Goal: Task Accomplishment & Management: Use online tool/utility

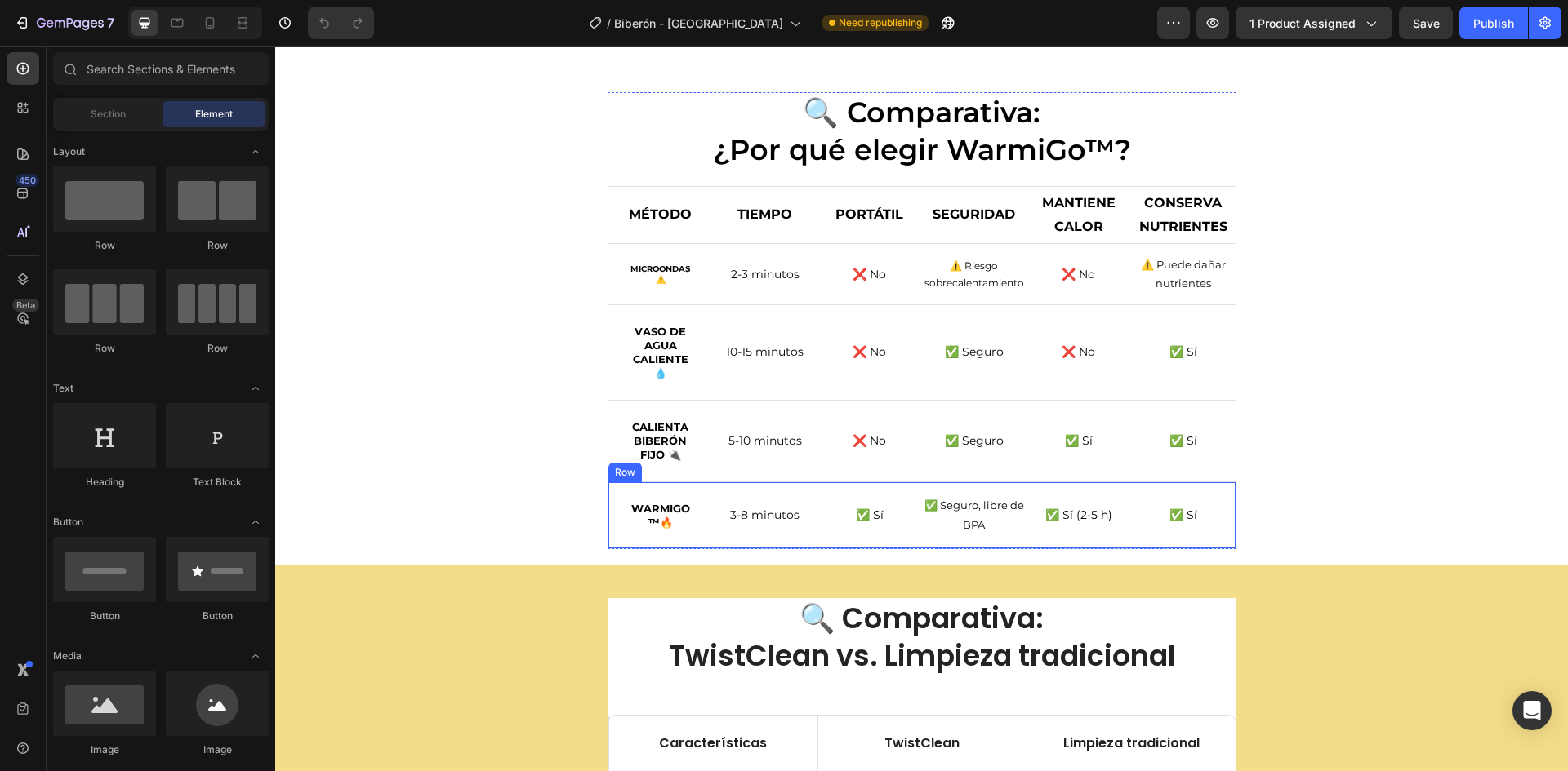
scroll to position [3591, 0]
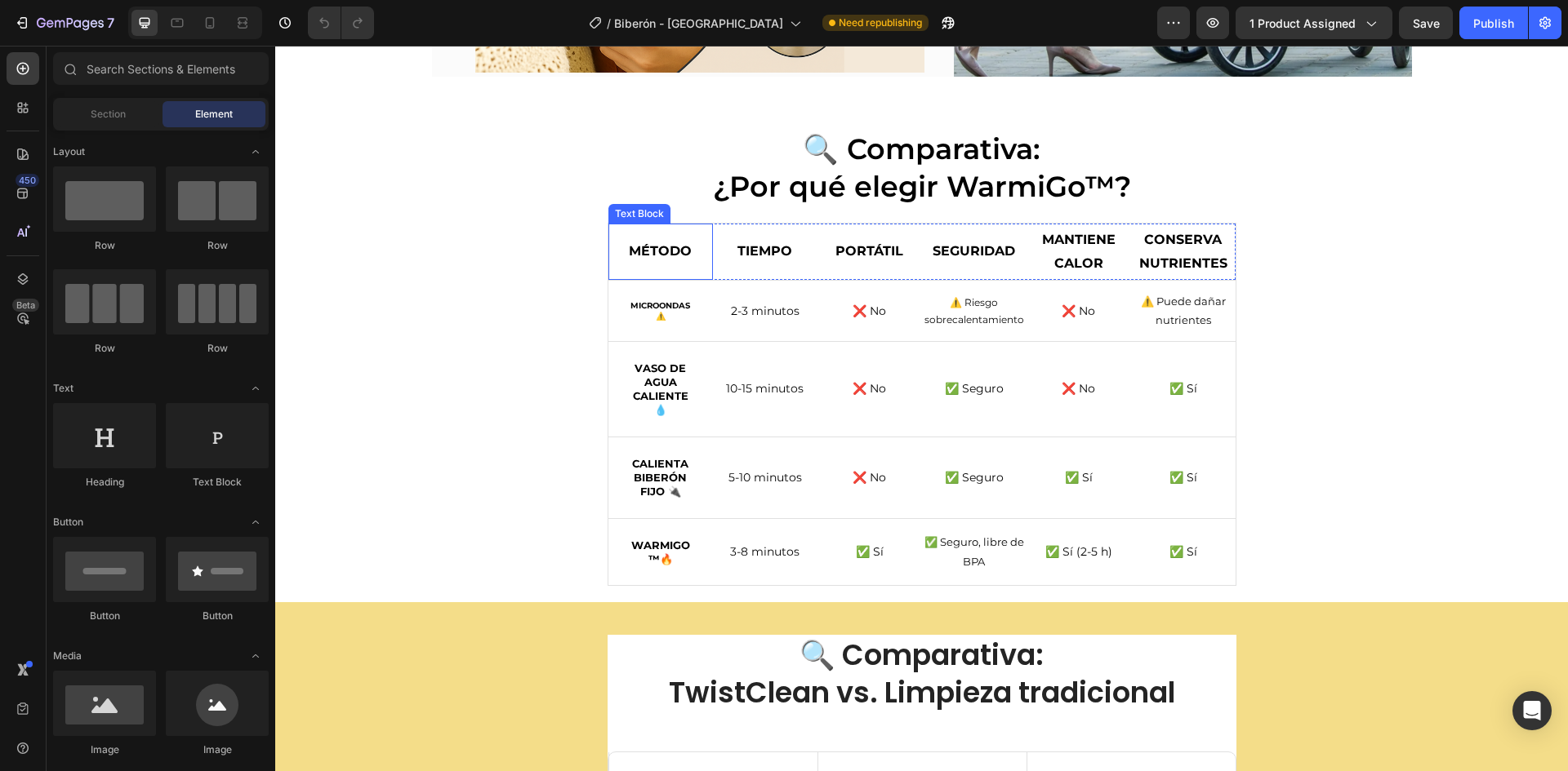
click at [629, 244] on strong "MÉTODO" at bounding box center [659, 251] width 63 height 15
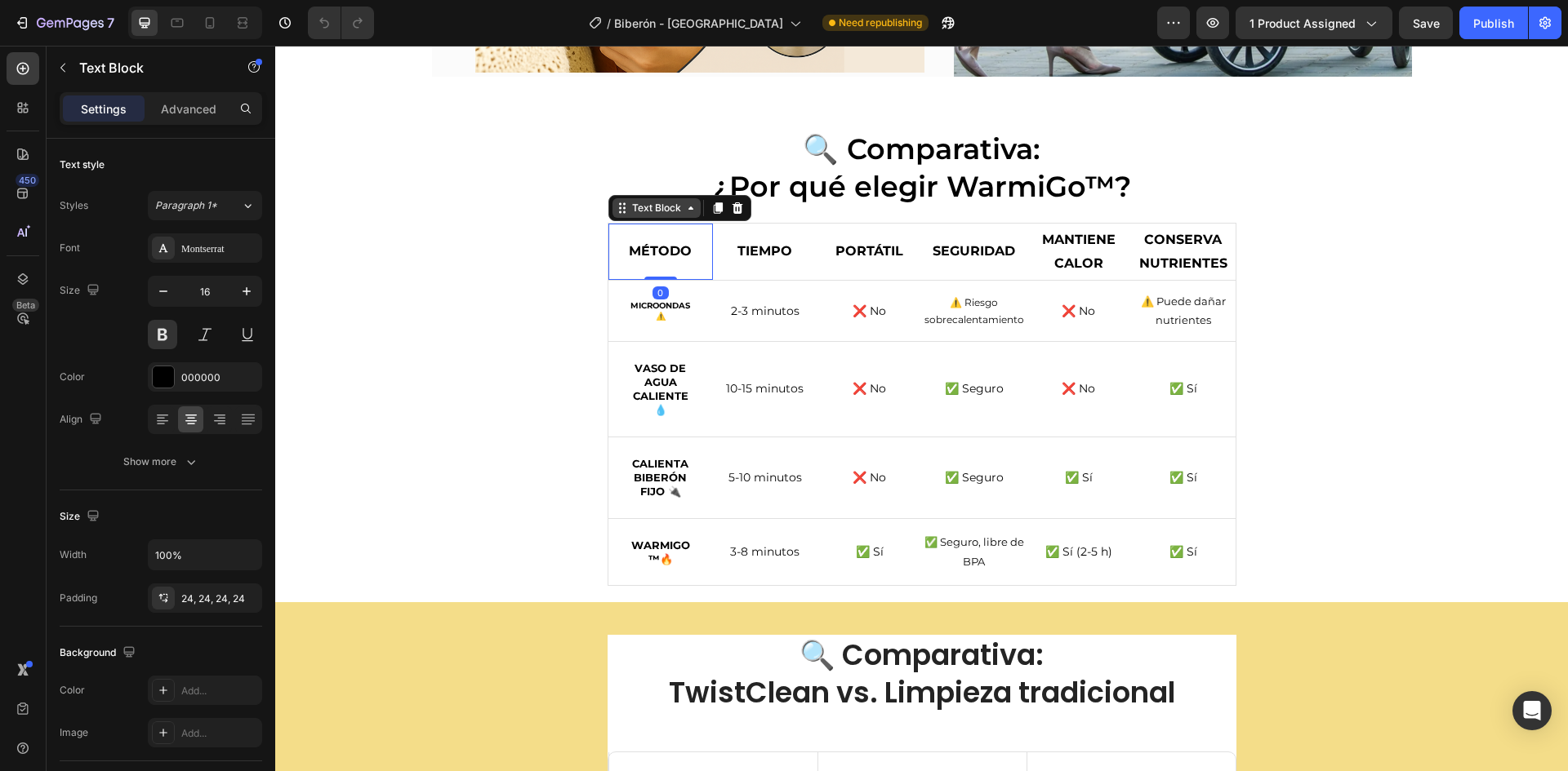
click at [638, 212] on div "Text Block" at bounding box center [657, 207] width 56 height 14
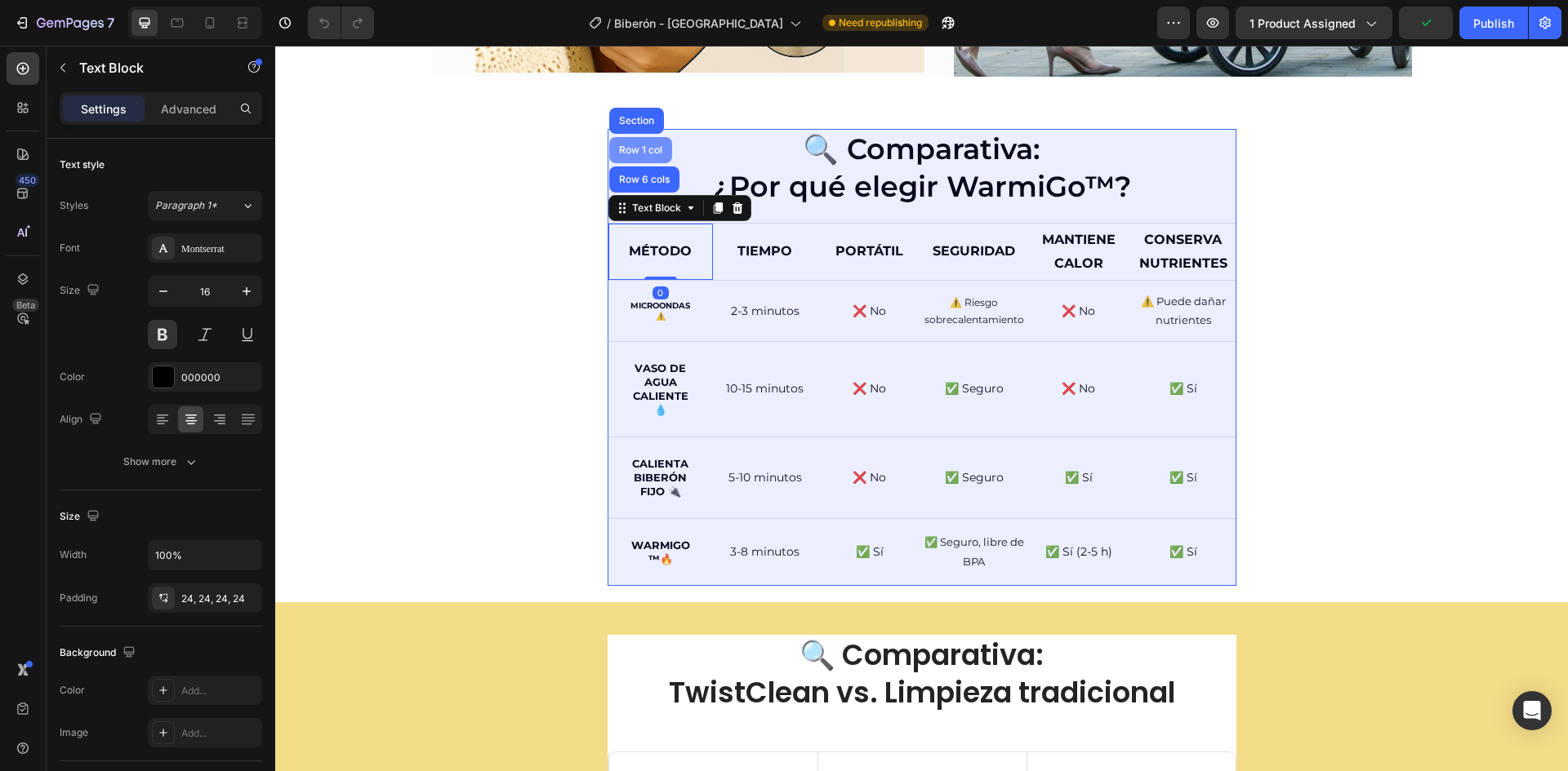
click at [645, 151] on div "Row 1 col" at bounding box center [641, 151] width 50 height 10
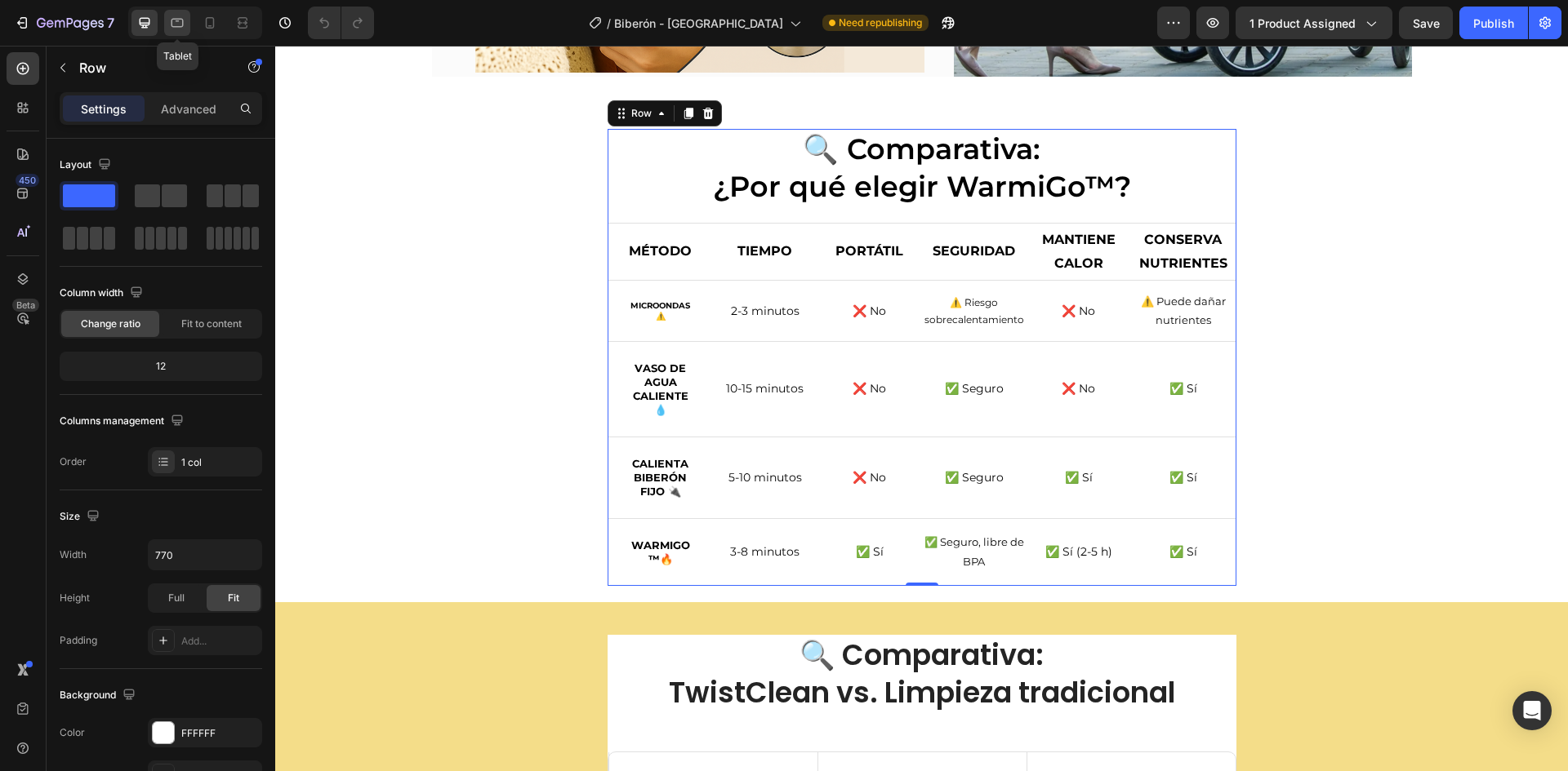
click at [176, 24] on icon at bounding box center [177, 22] width 16 height 16
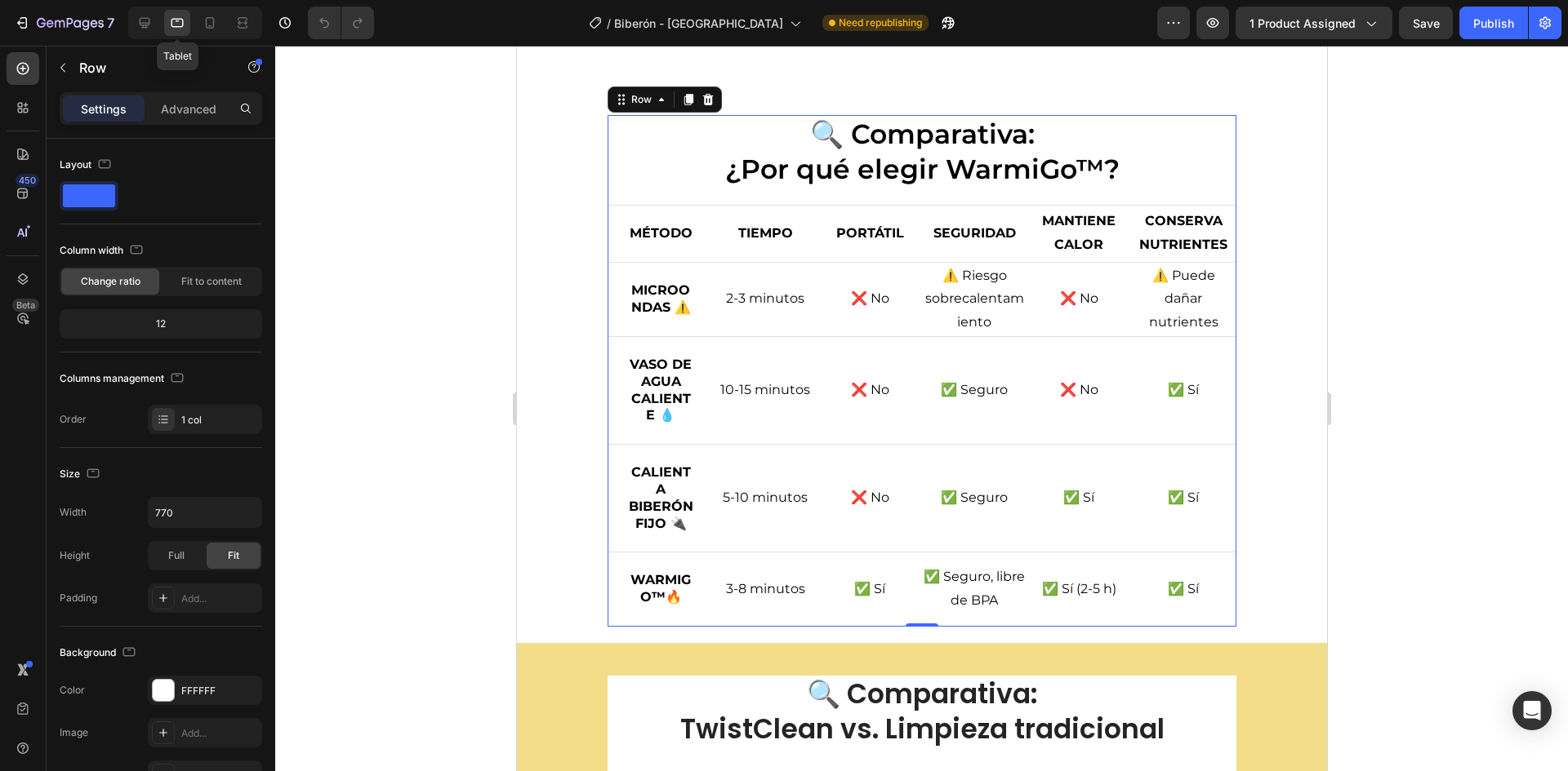
scroll to position [3850, 0]
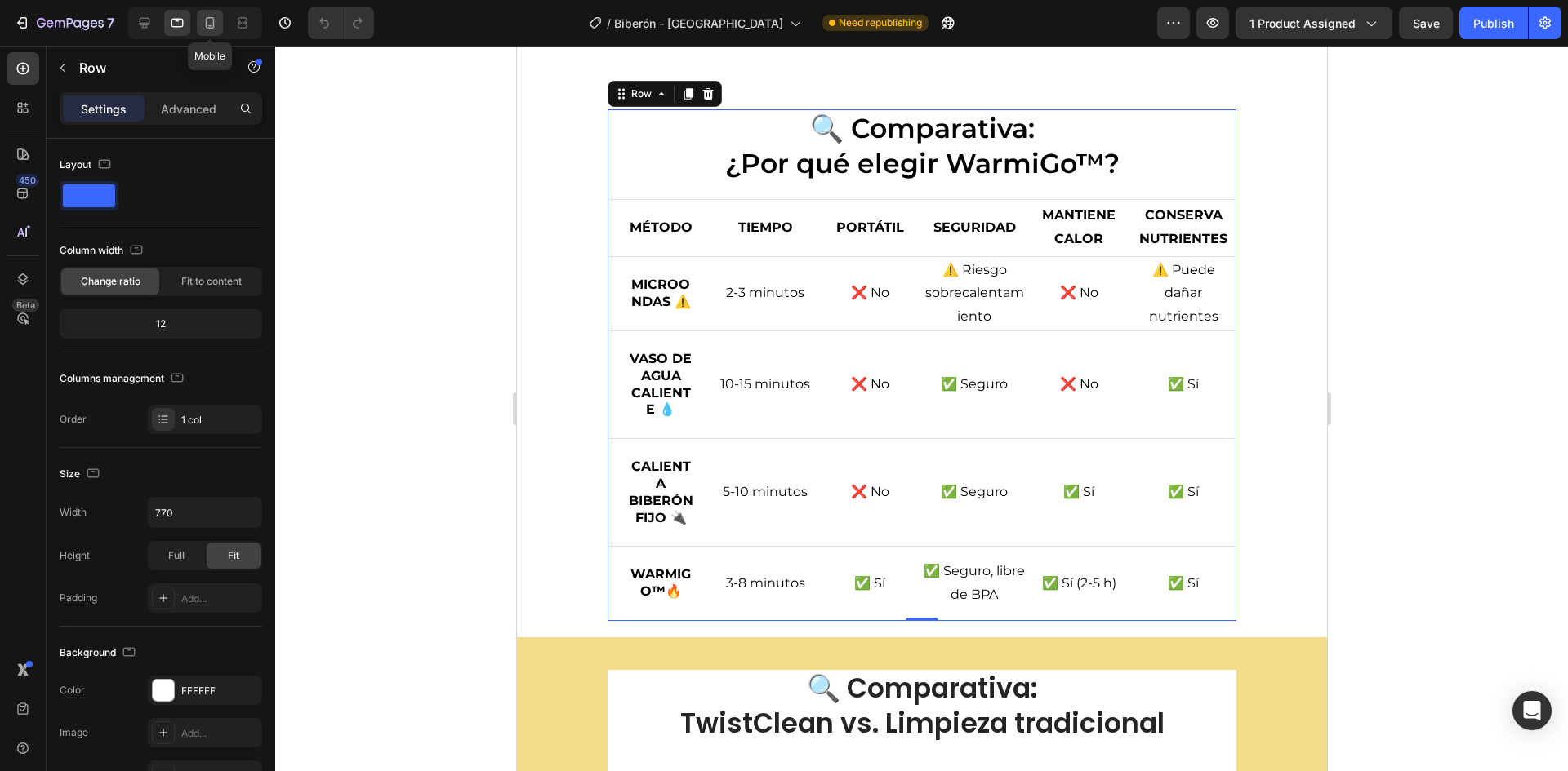
click at [208, 25] on icon at bounding box center [210, 22] width 16 height 16
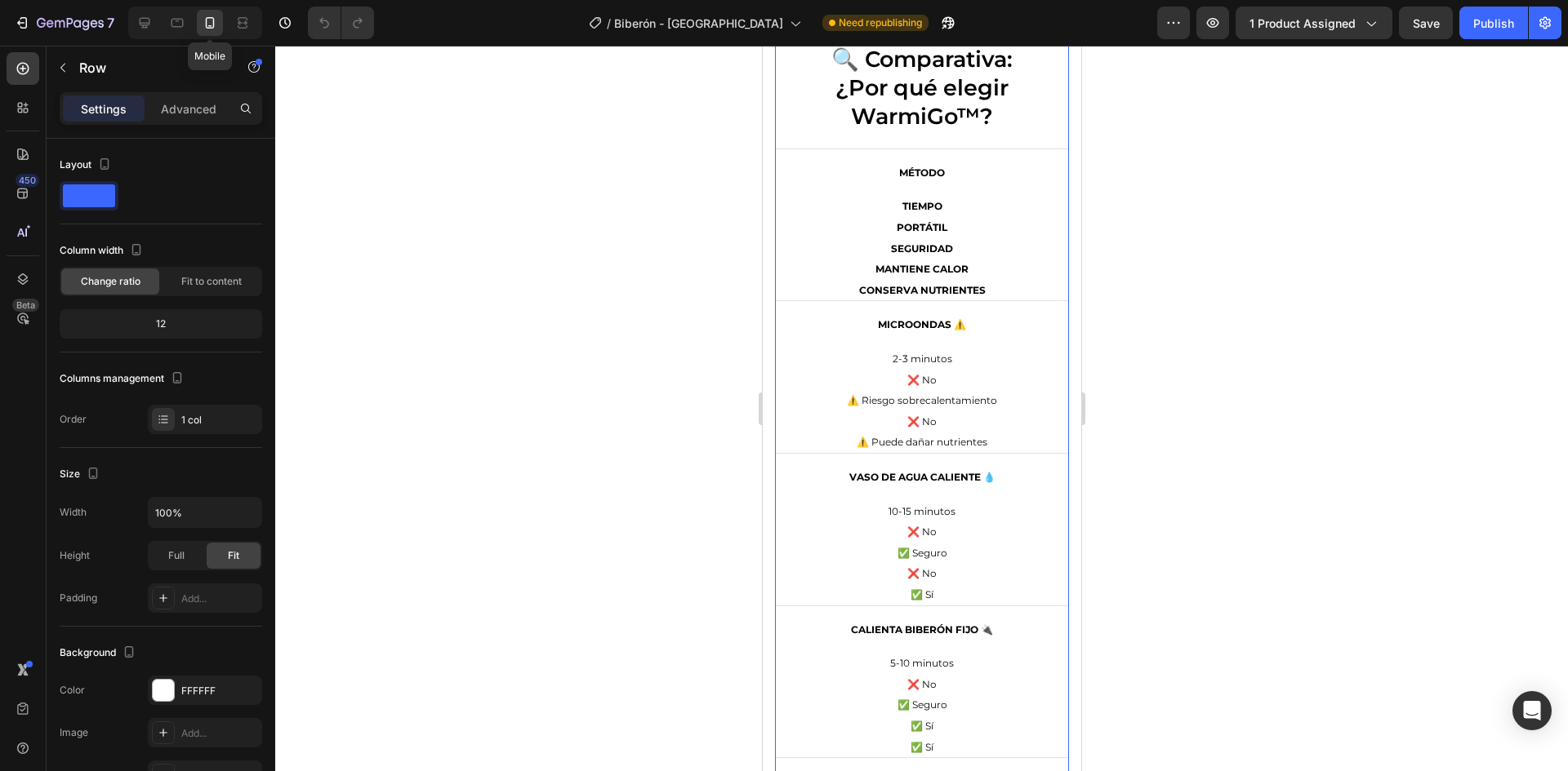
scroll to position [3650, 0]
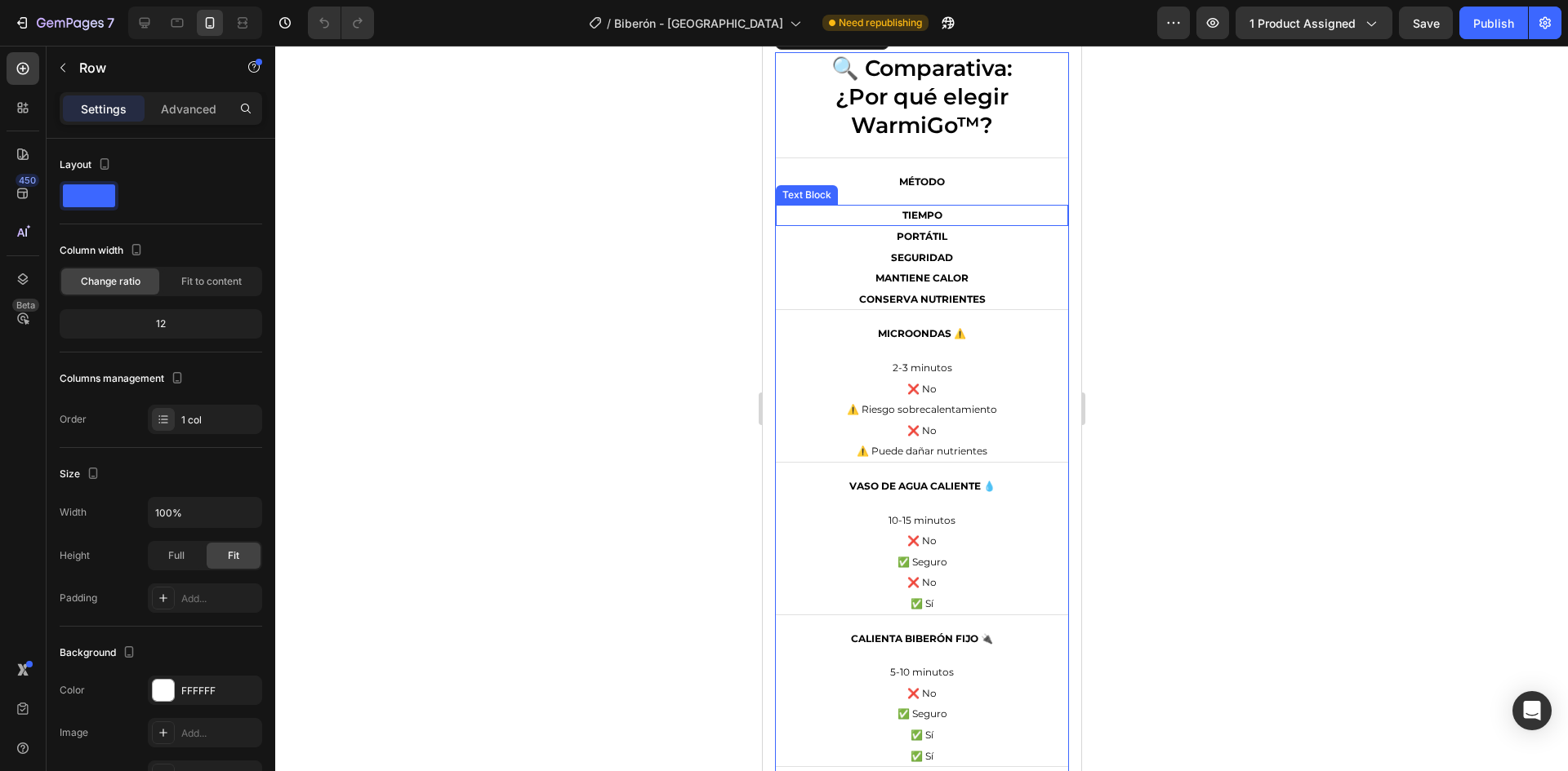
click at [163, 15] on div at bounding box center [195, 23] width 134 height 33
click at [170, 19] on icon at bounding box center [177, 22] width 16 height 16
type input "770"
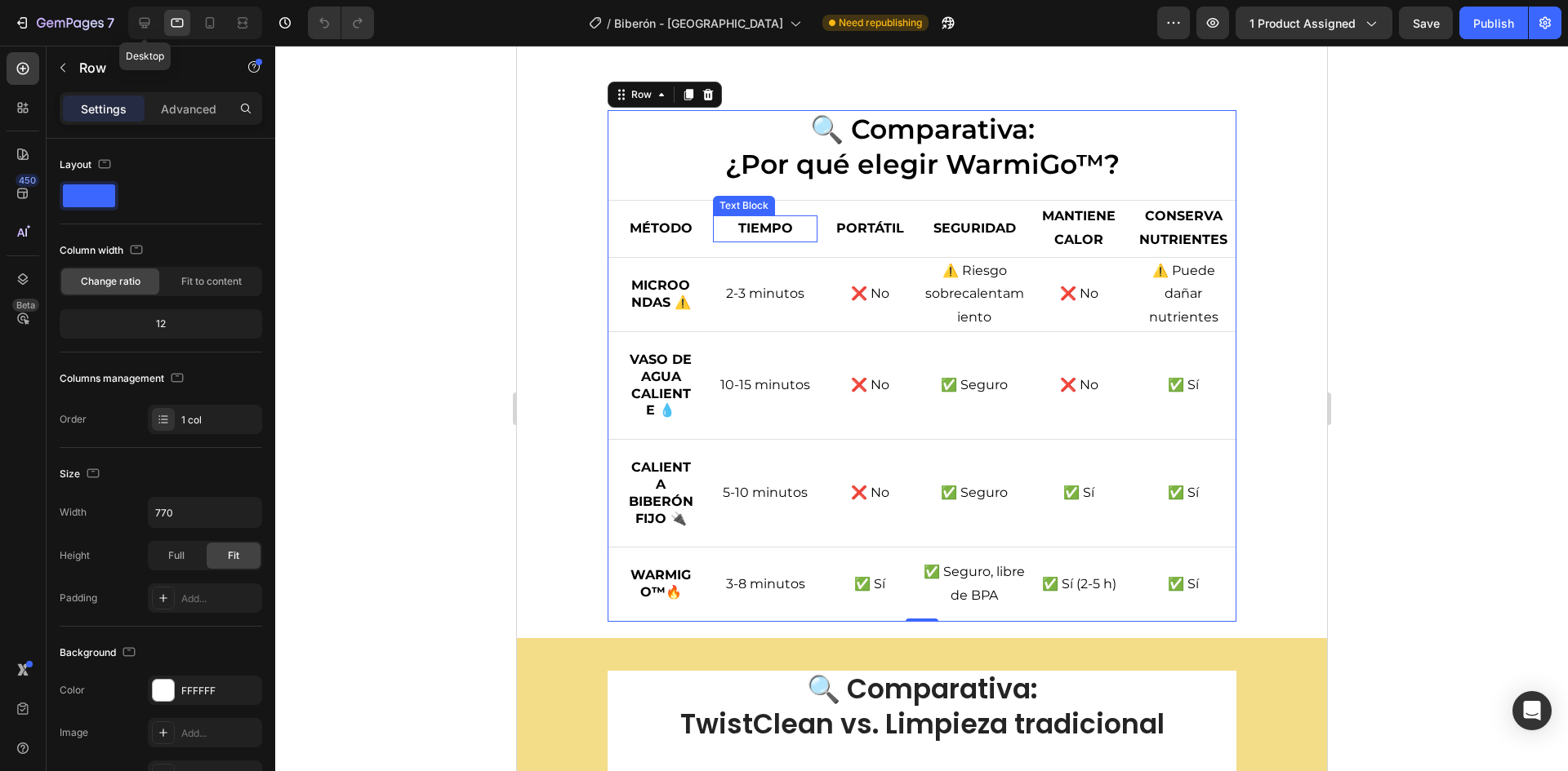
scroll to position [3850, 0]
click at [132, 19] on div at bounding box center [144, 22] width 26 height 26
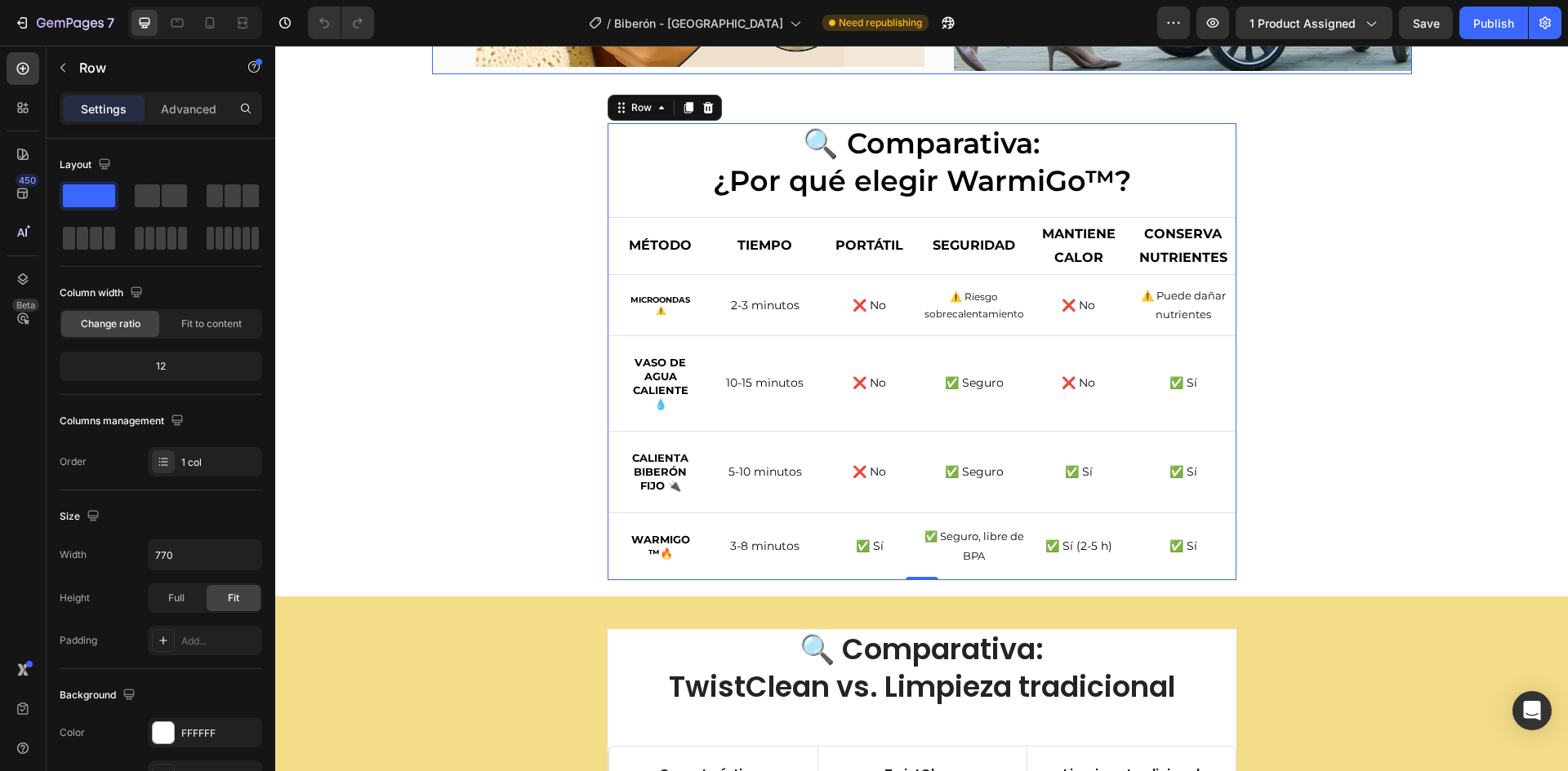
scroll to position [3586, 0]
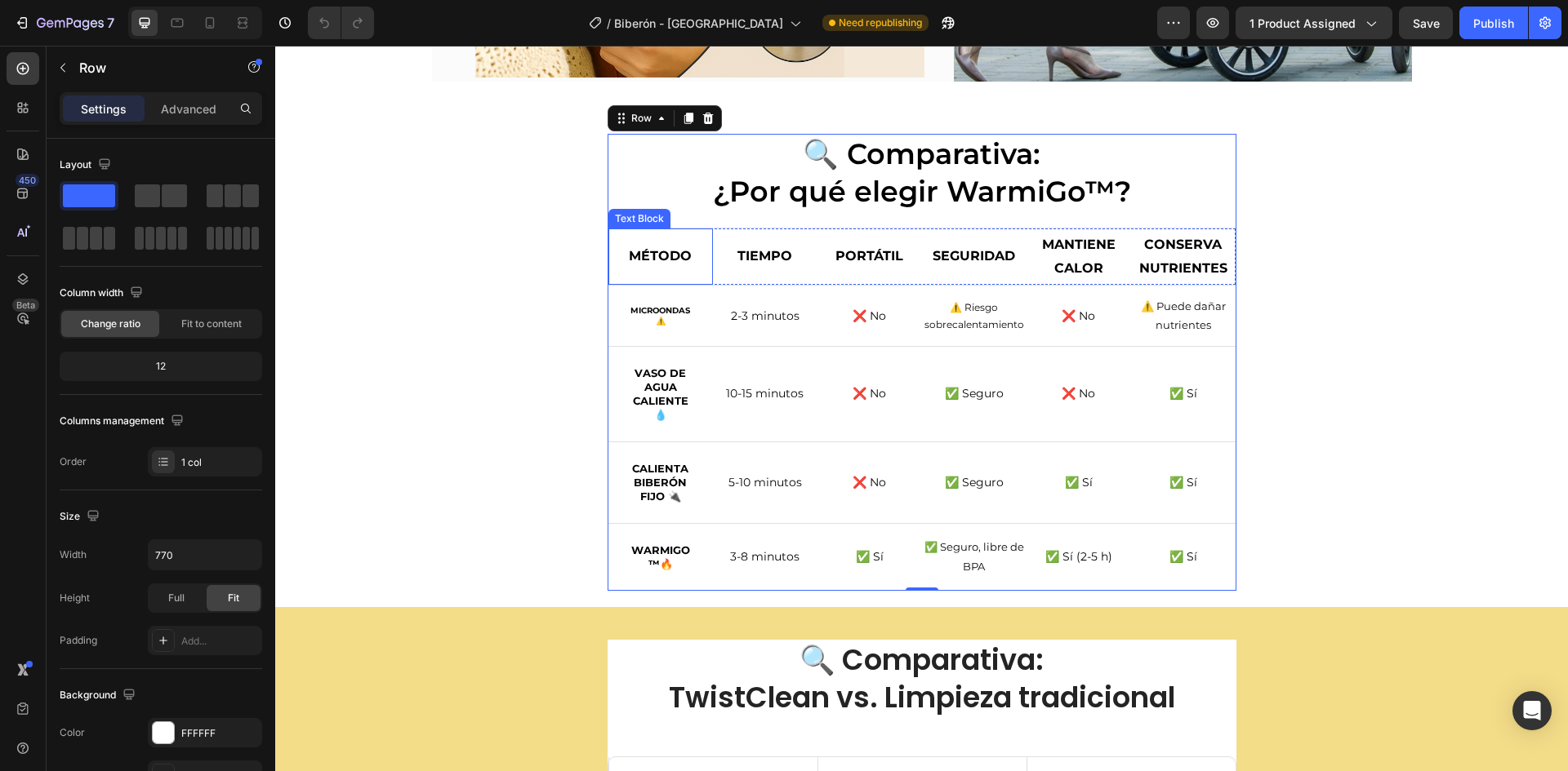
click at [655, 251] on strong "MÉTODO" at bounding box center [659, 256] width 63 height 15
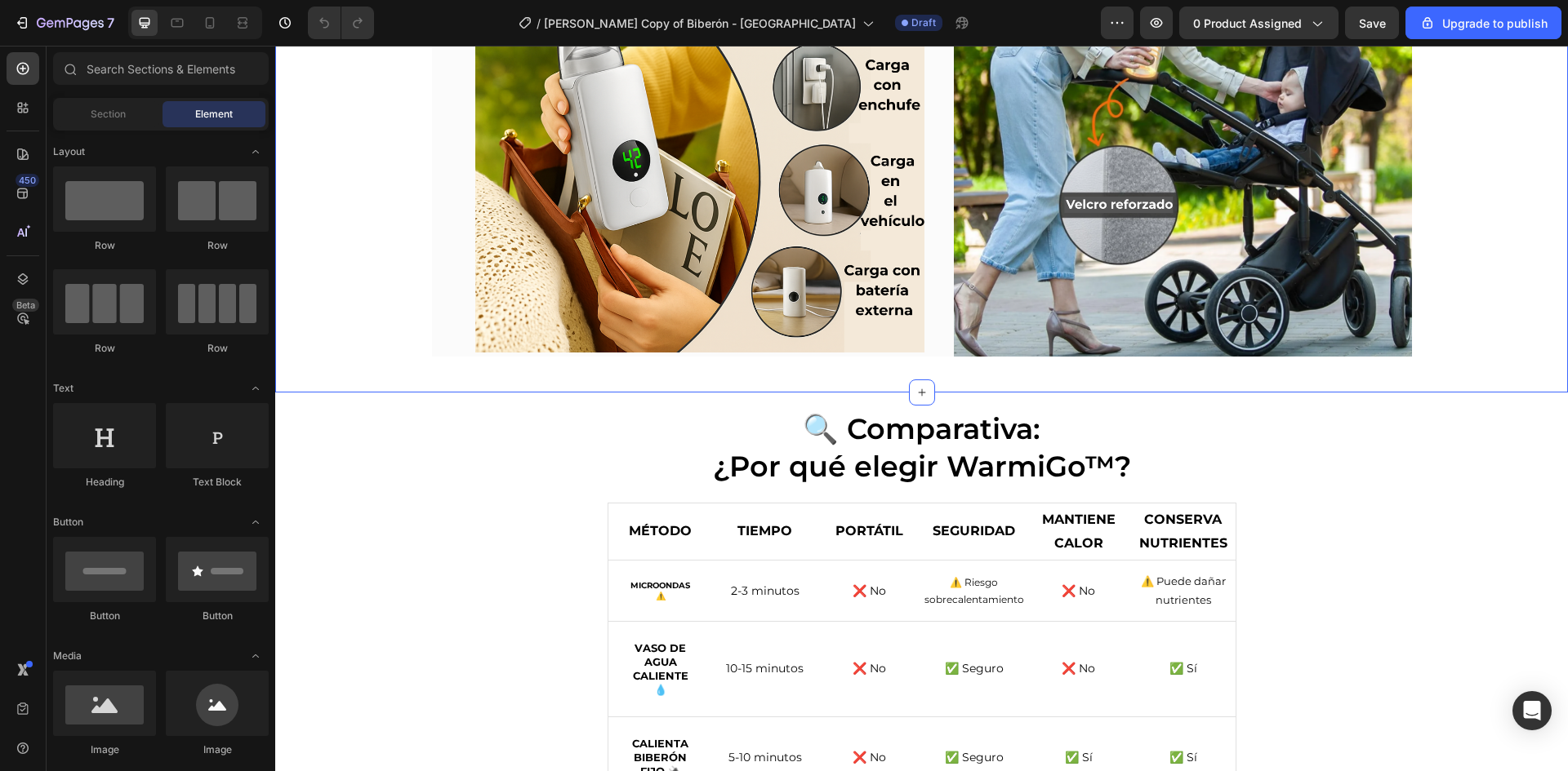
scroll to position [3591, 0]
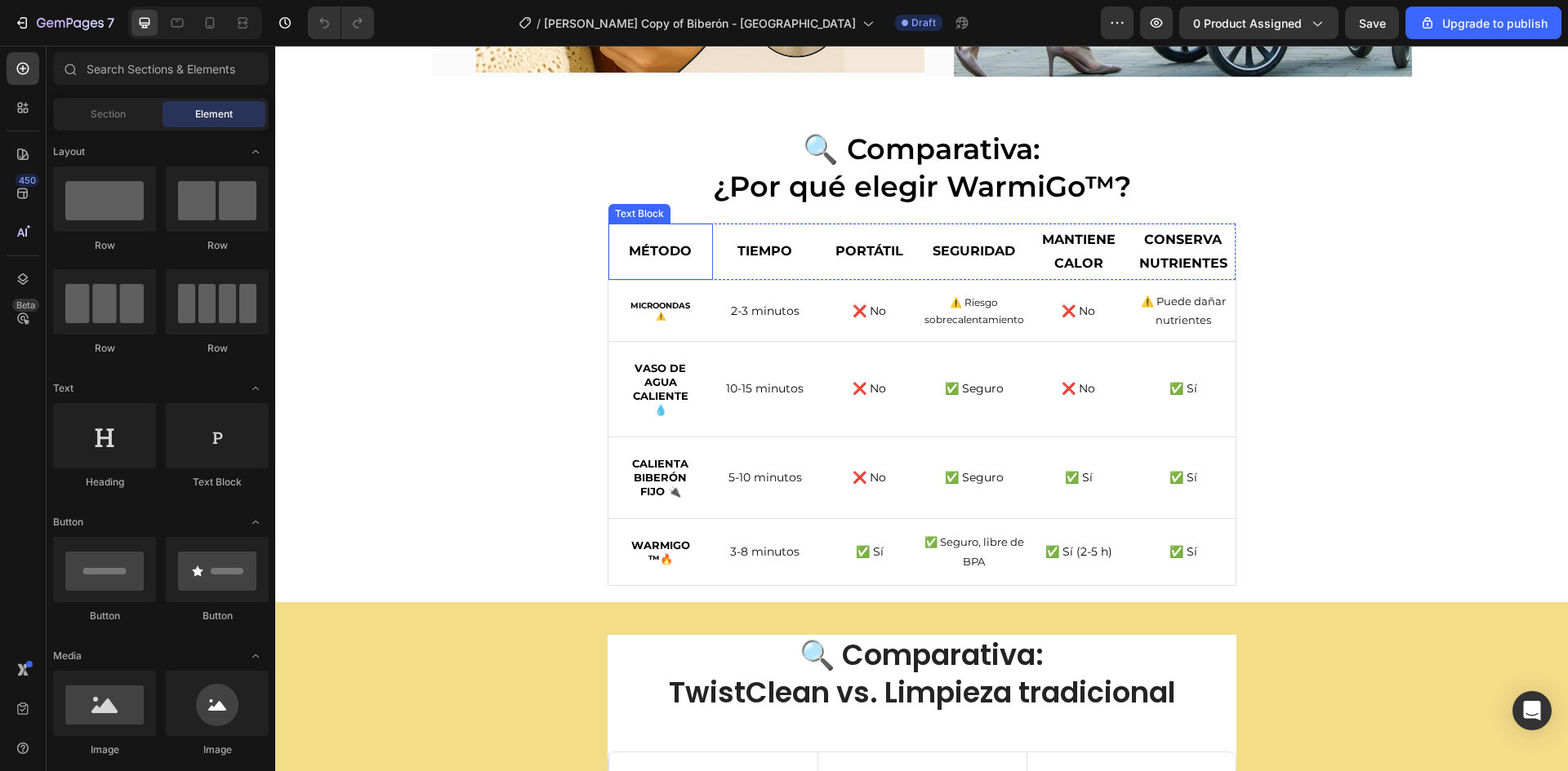
click at [611, 241] on div "MÉTODO" at bounding box center [660, 252] width 104 height 56
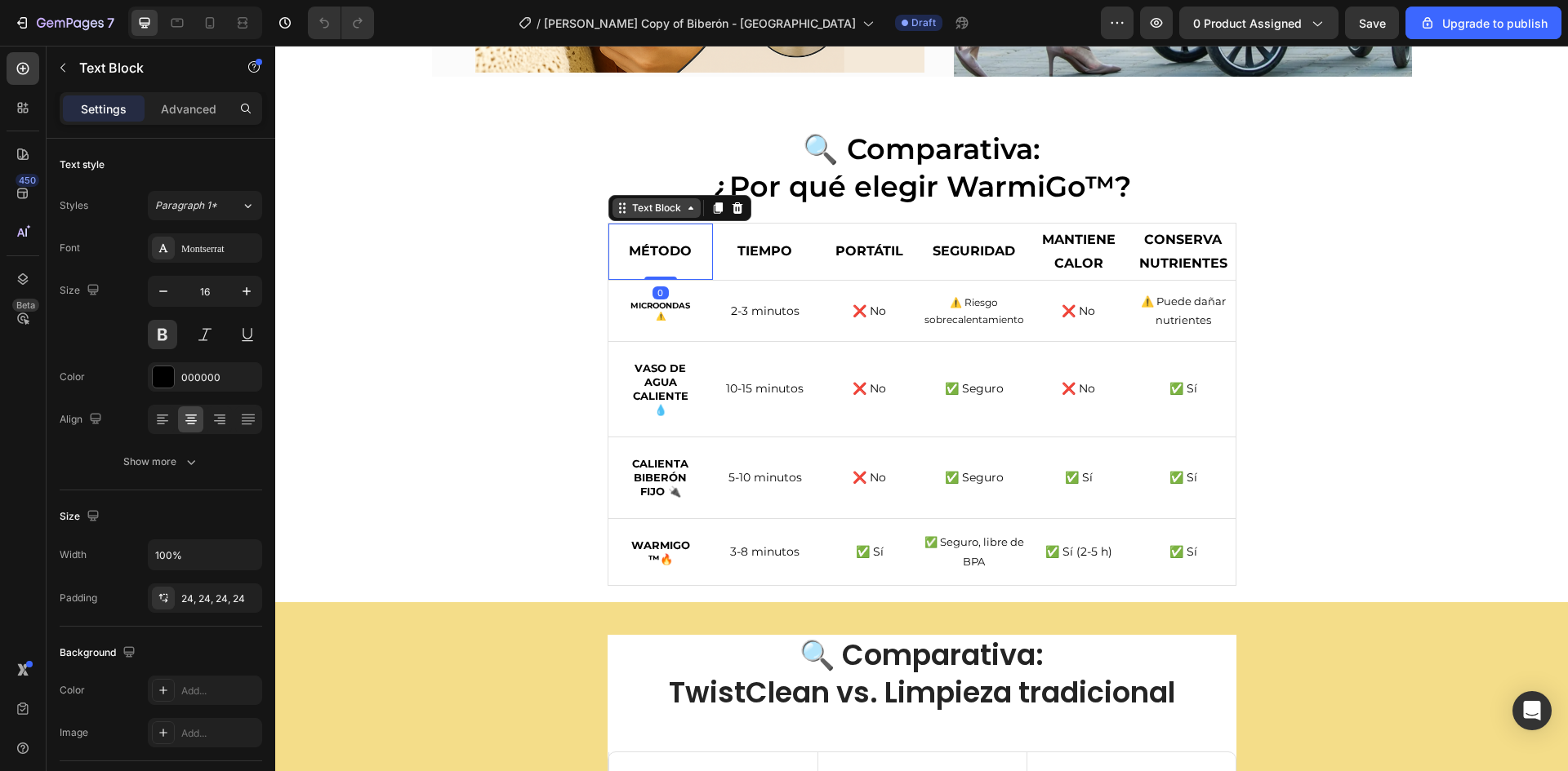
click at [629, 214] on div "Text Block" at bounding box center [657, 207] width 56 height 14
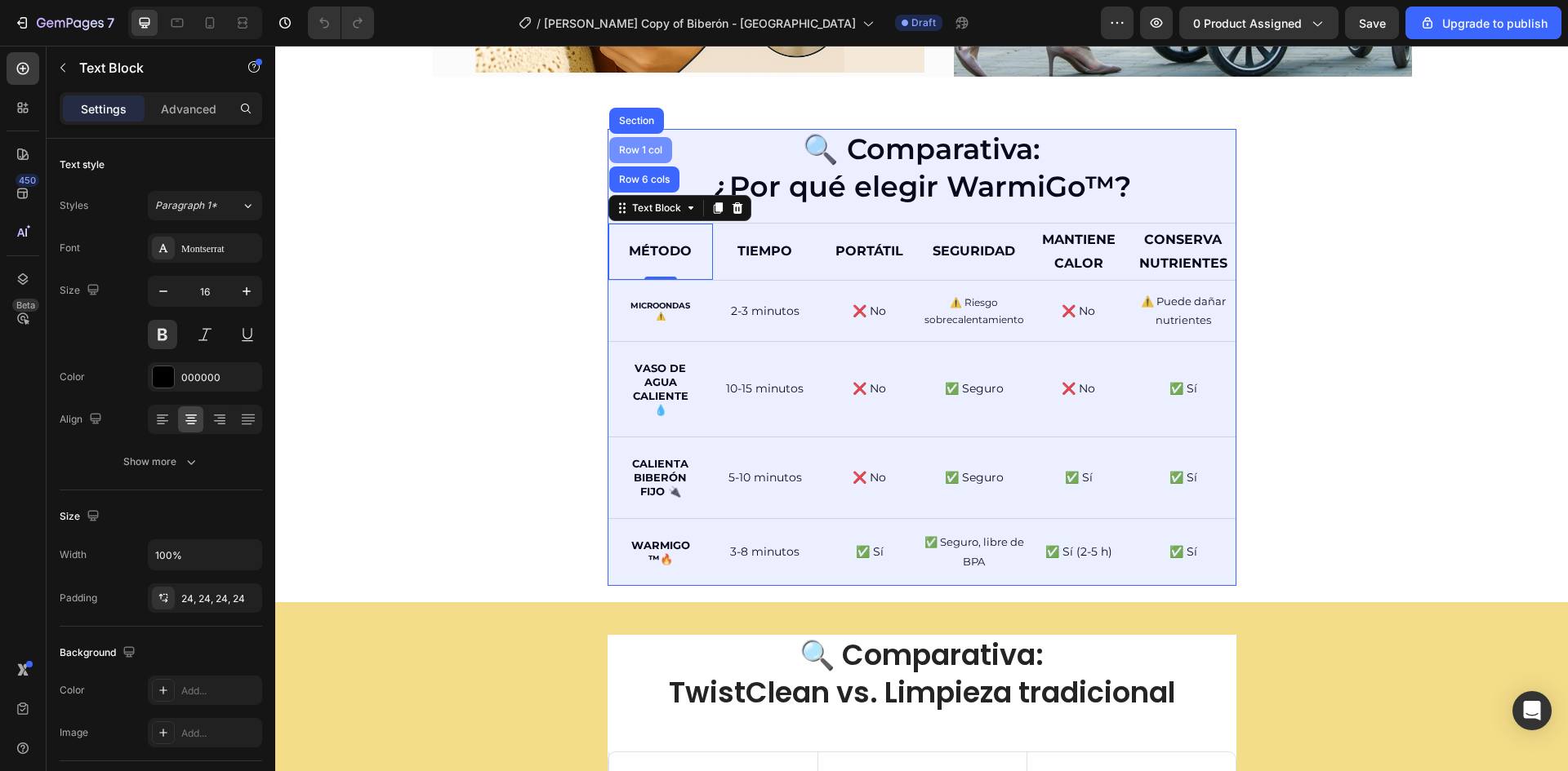
click at [629, 143] on div "Row 1 col" at bounding box center [640, 150] width 63 height 26
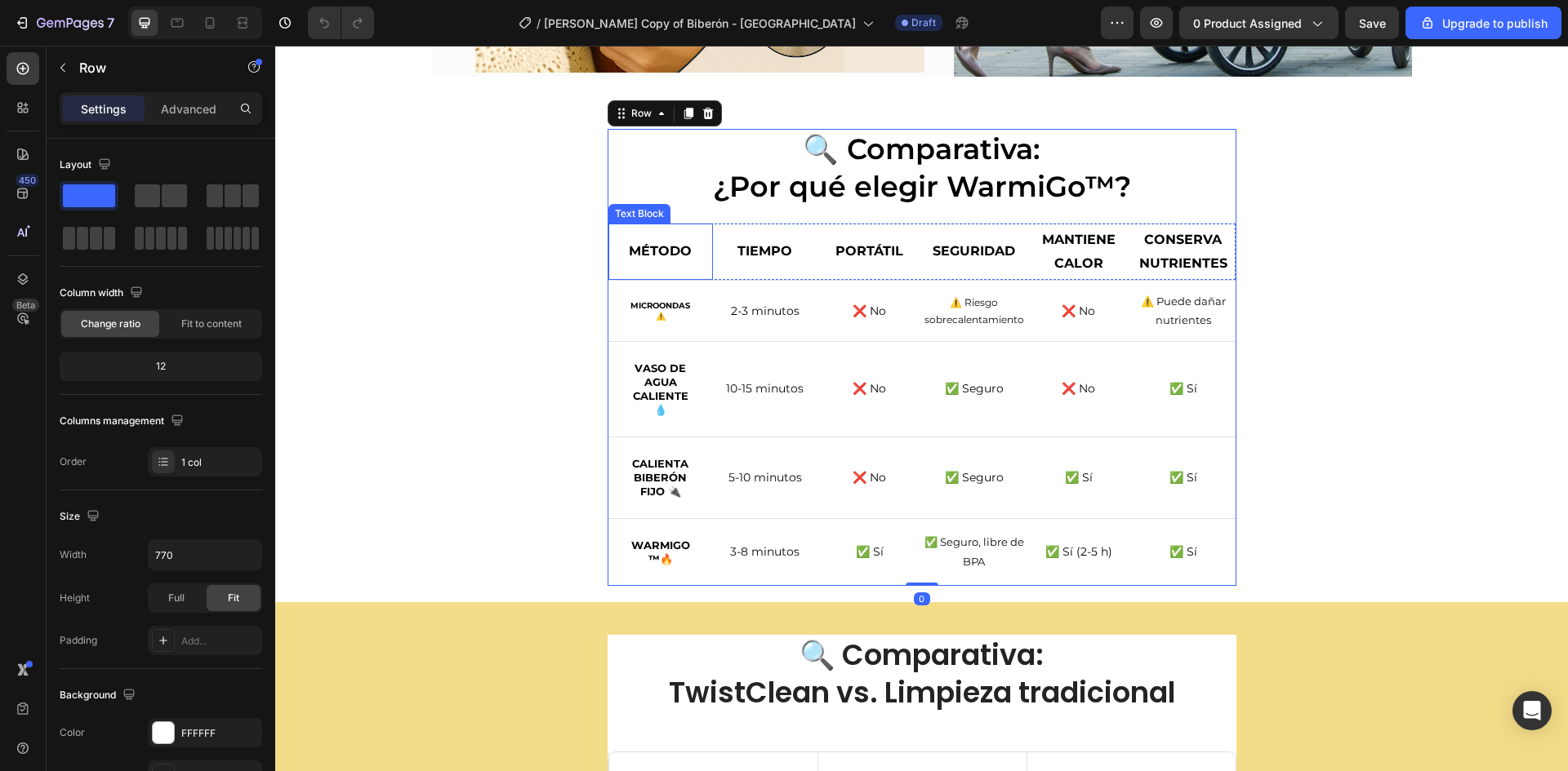
click at [623, 234] on div "MÉTODO" at bounding box center [660, 252] width 104 height 56
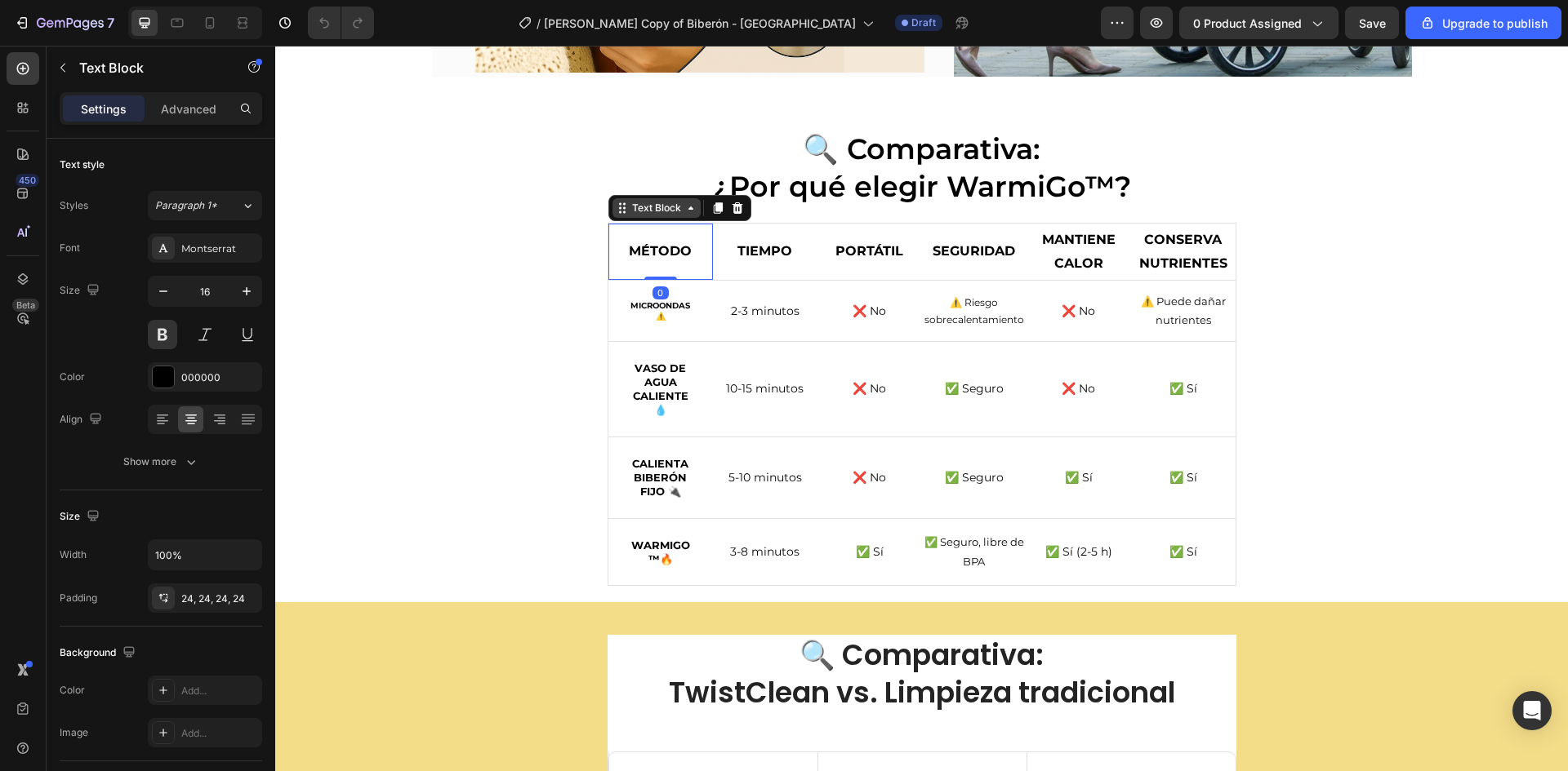
click at [631, 216] on div "Text Block" at bounding box center [656, 208] width 88 height 19
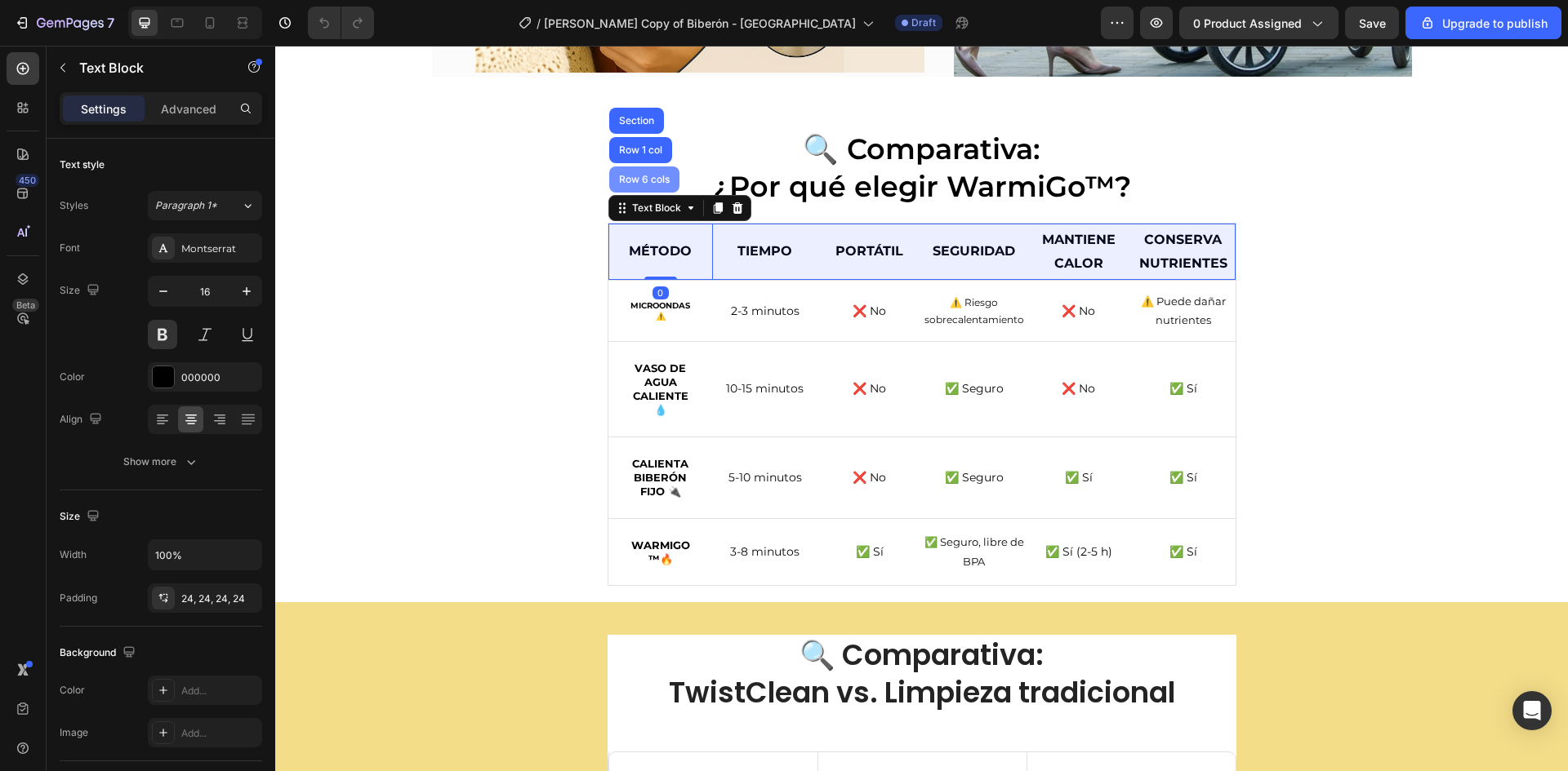
click at [649, 174] on div "Row 6 cols" at bounding box center [644, 179] width 70 height 26
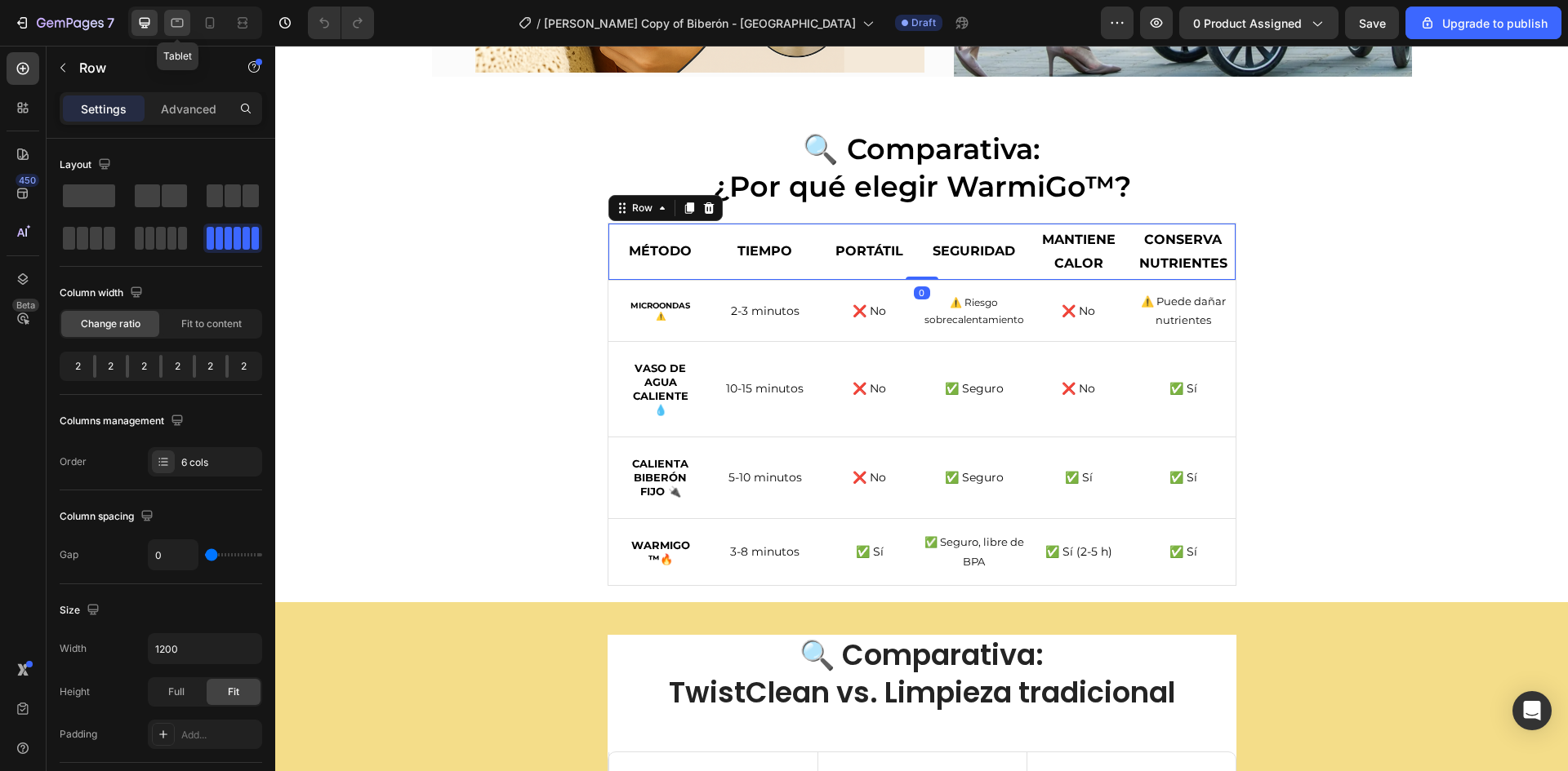
click at [182, 24] on icon at bounding box center [177, 22] width 16 height 16
type input "100%"
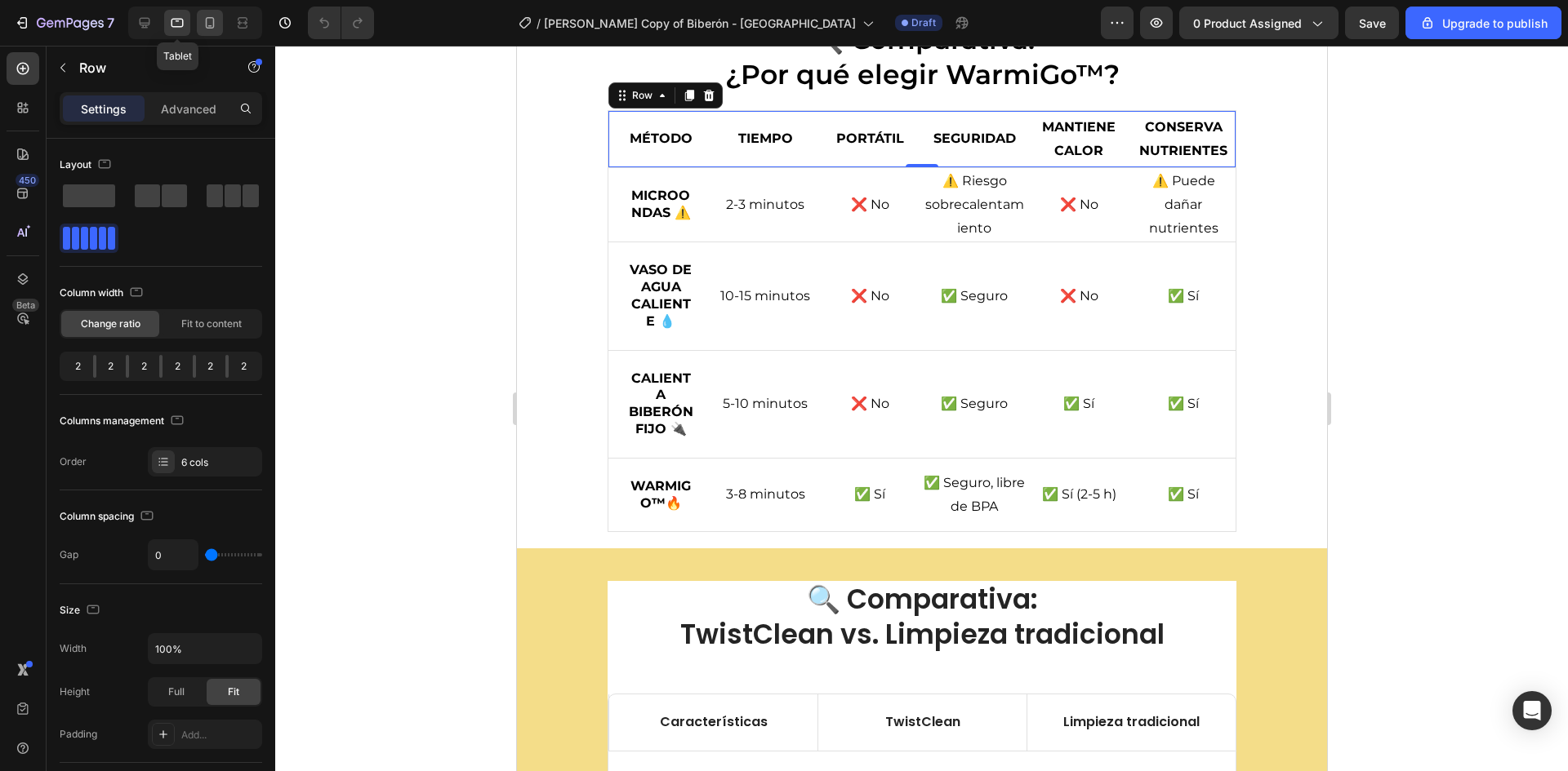
scroll to position [3940, 0]
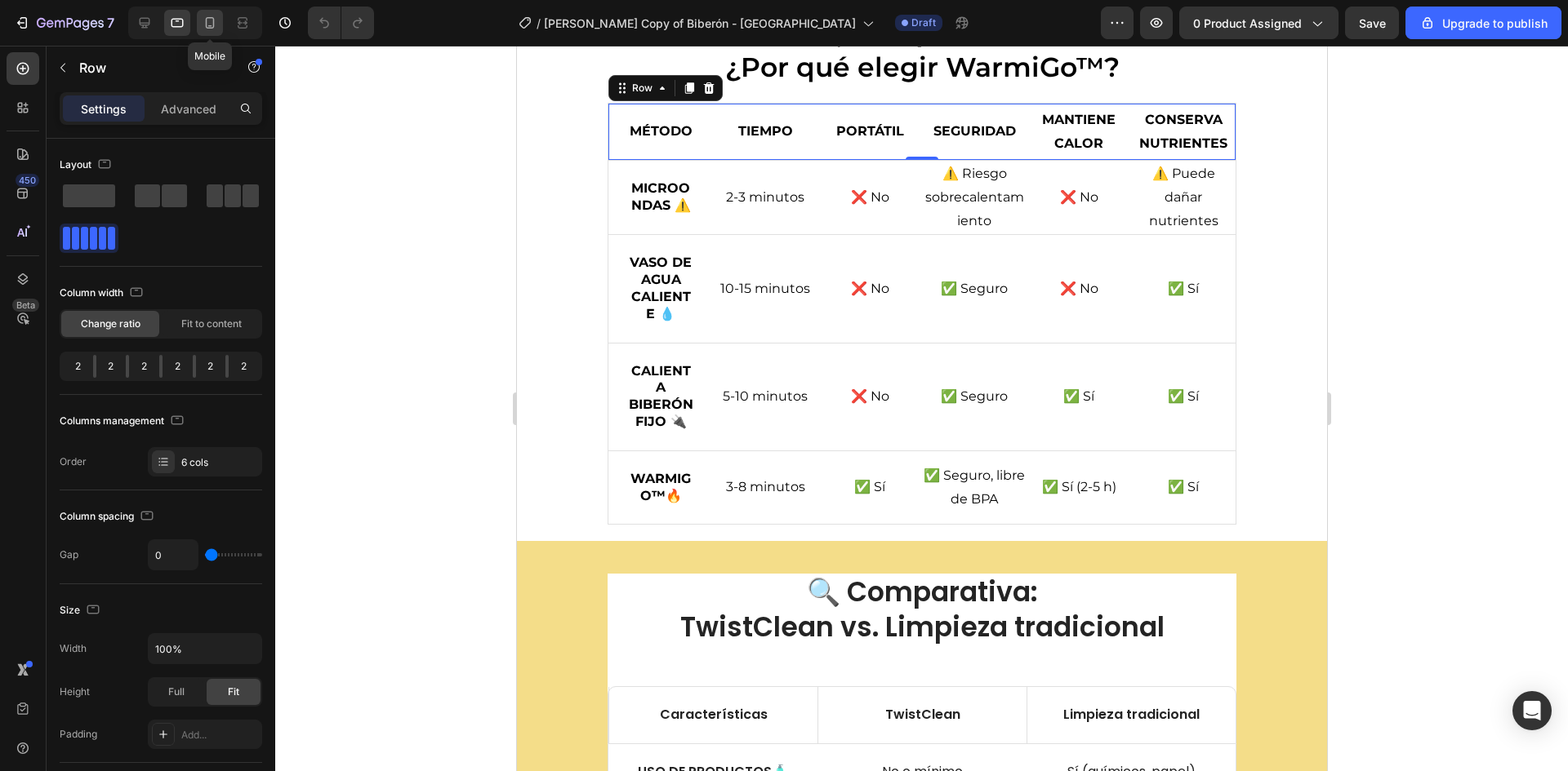
click at [203, 23] on icon at bounding box center [210, 22] width 16 height 16
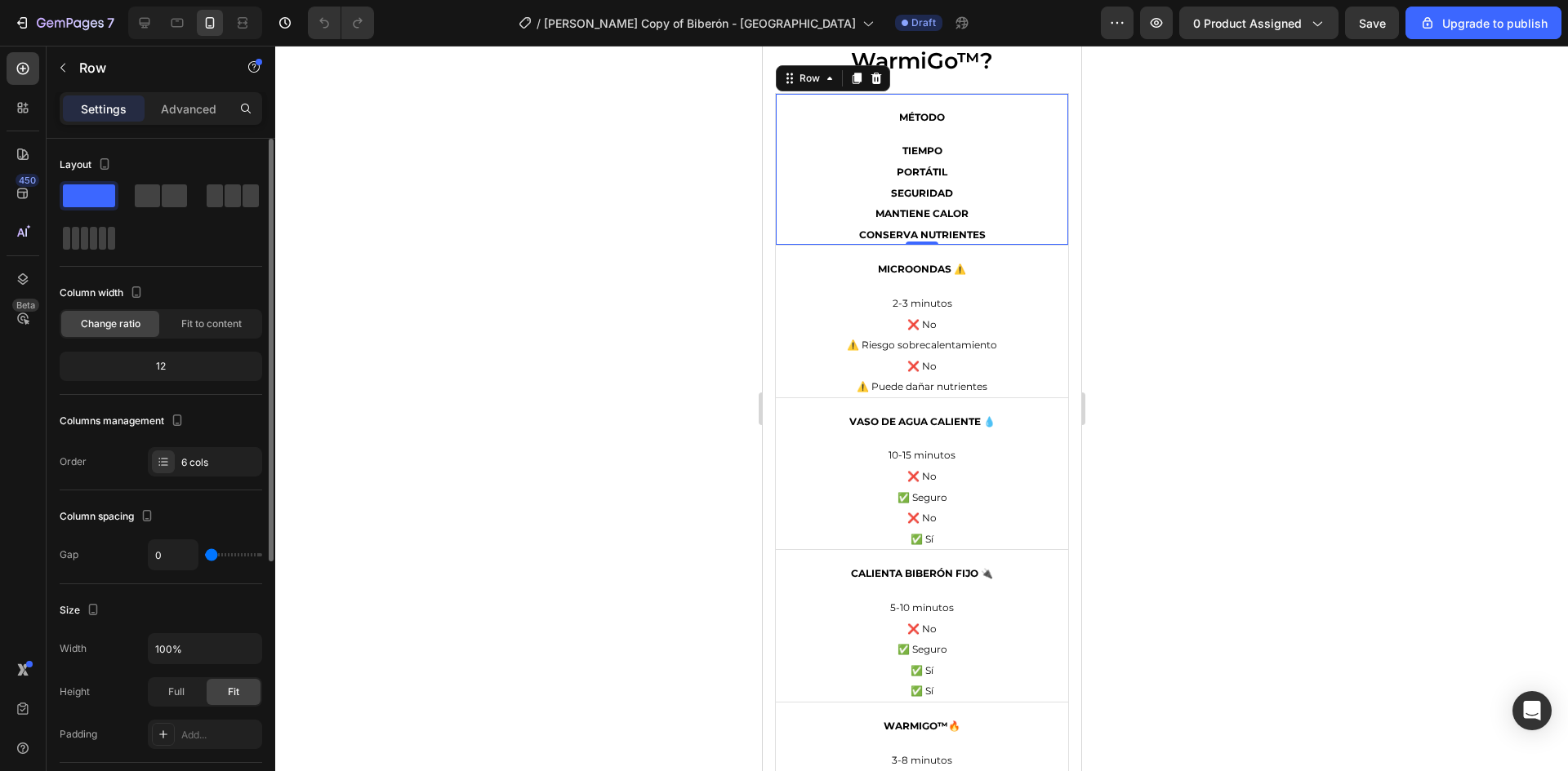
scroll to position [3553, 0]
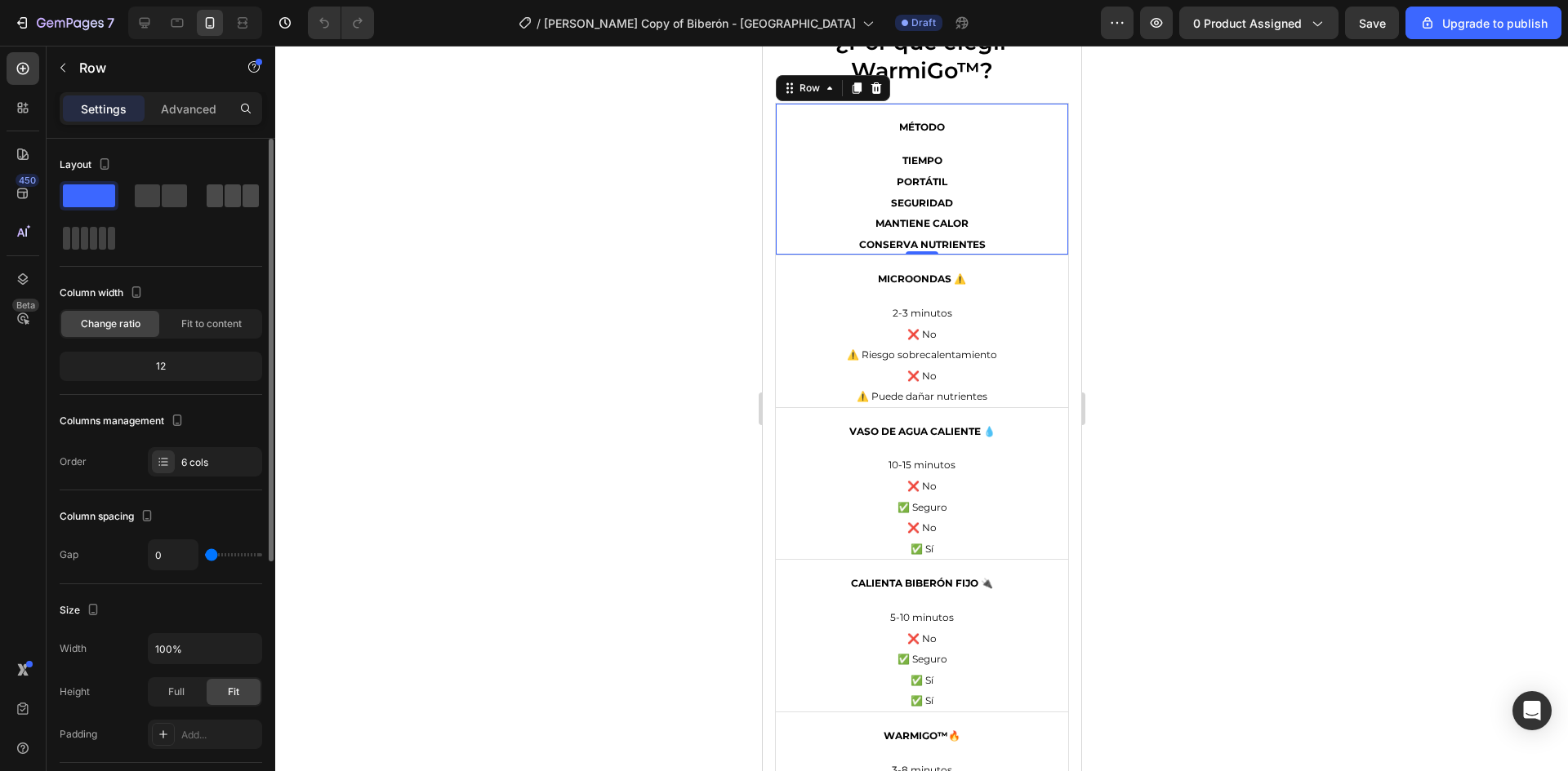
click at [233, 201] on span at bounding box center [233, 196] width 16 height 23
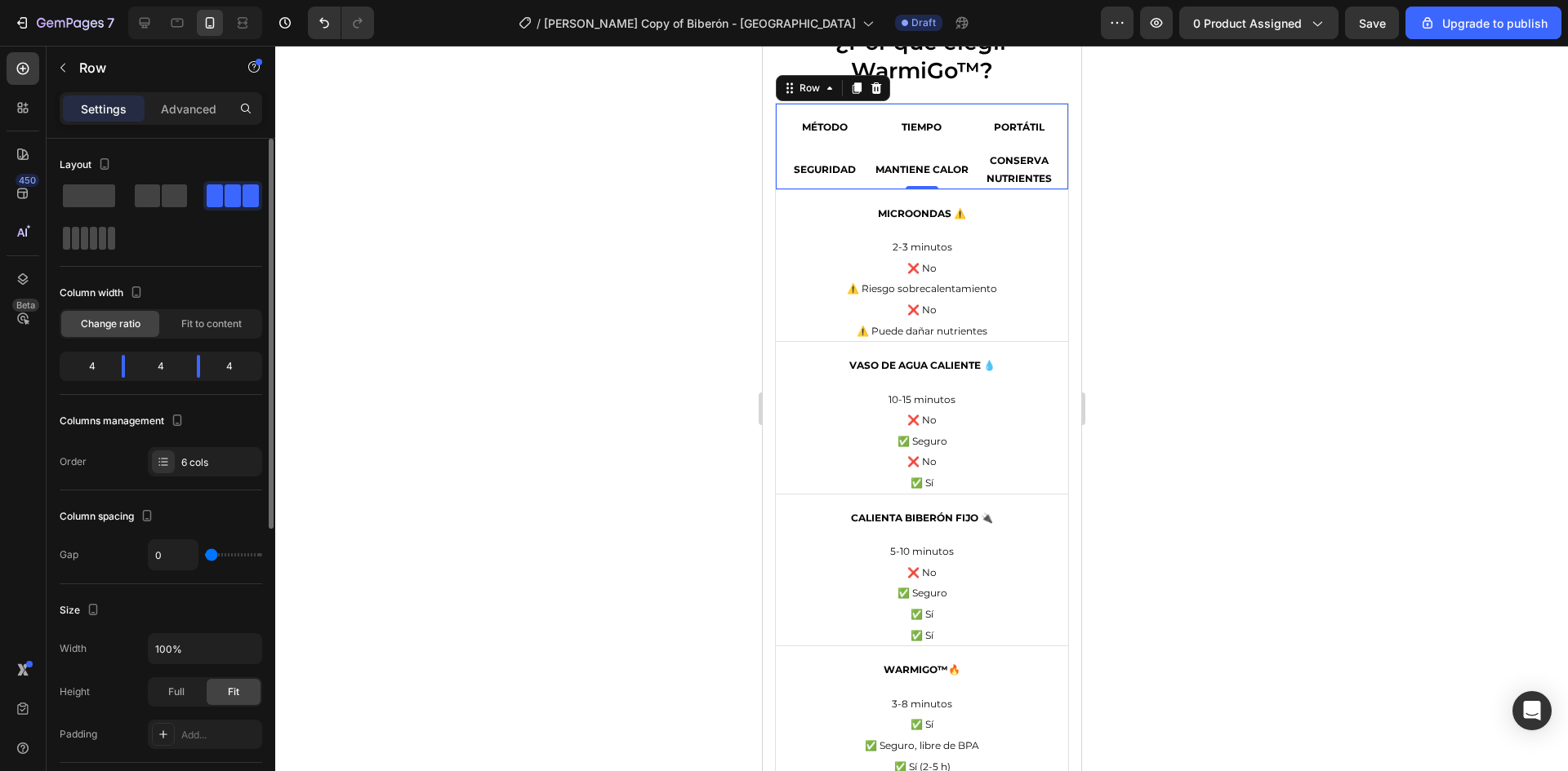
click at [90, 237] on span at bounding box center [94, 238] width 8 height 23
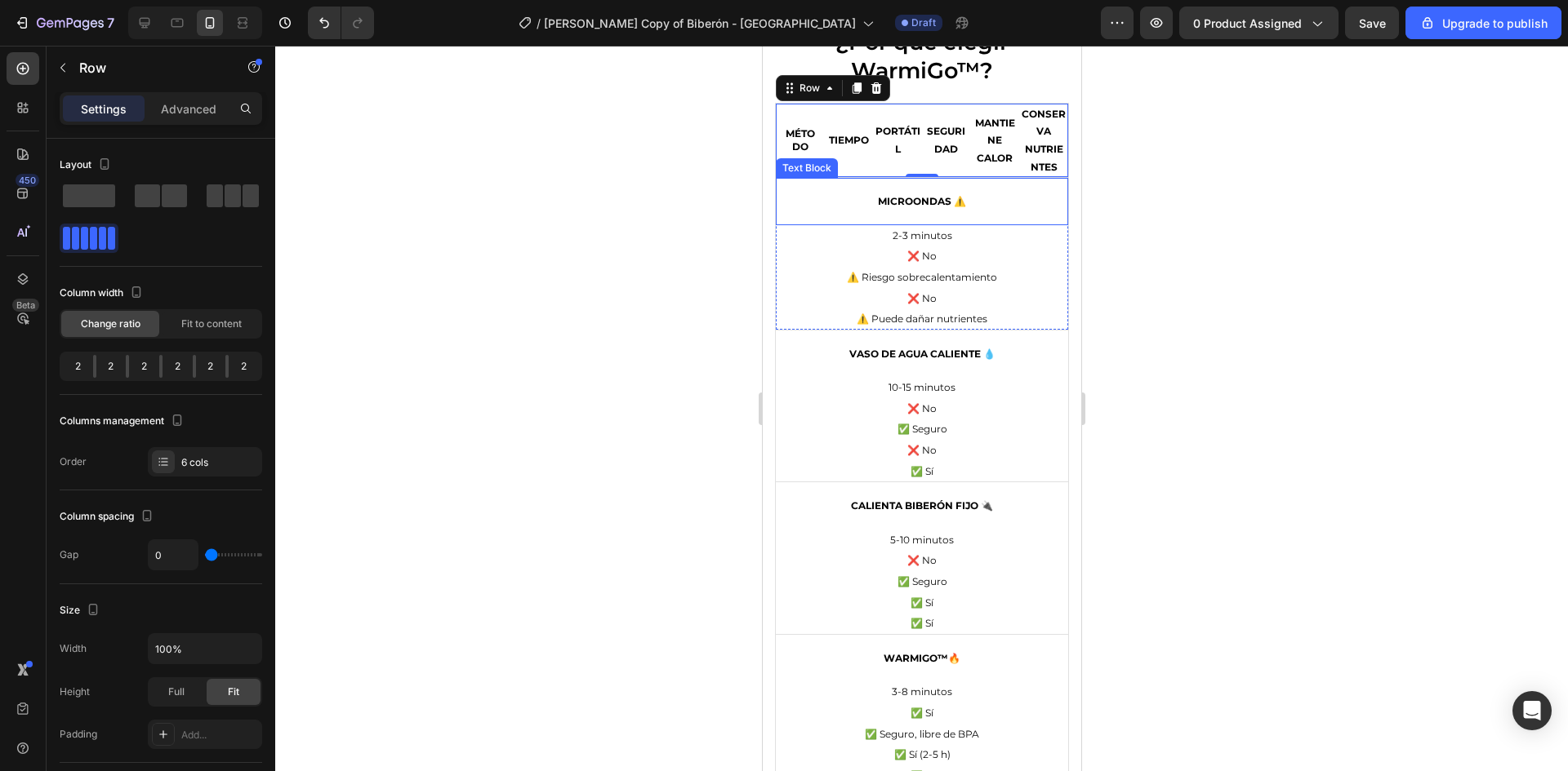
click at [804, 193] on div "Microondas ⚠️" at bounding box center [921, 201] width 293 height 47
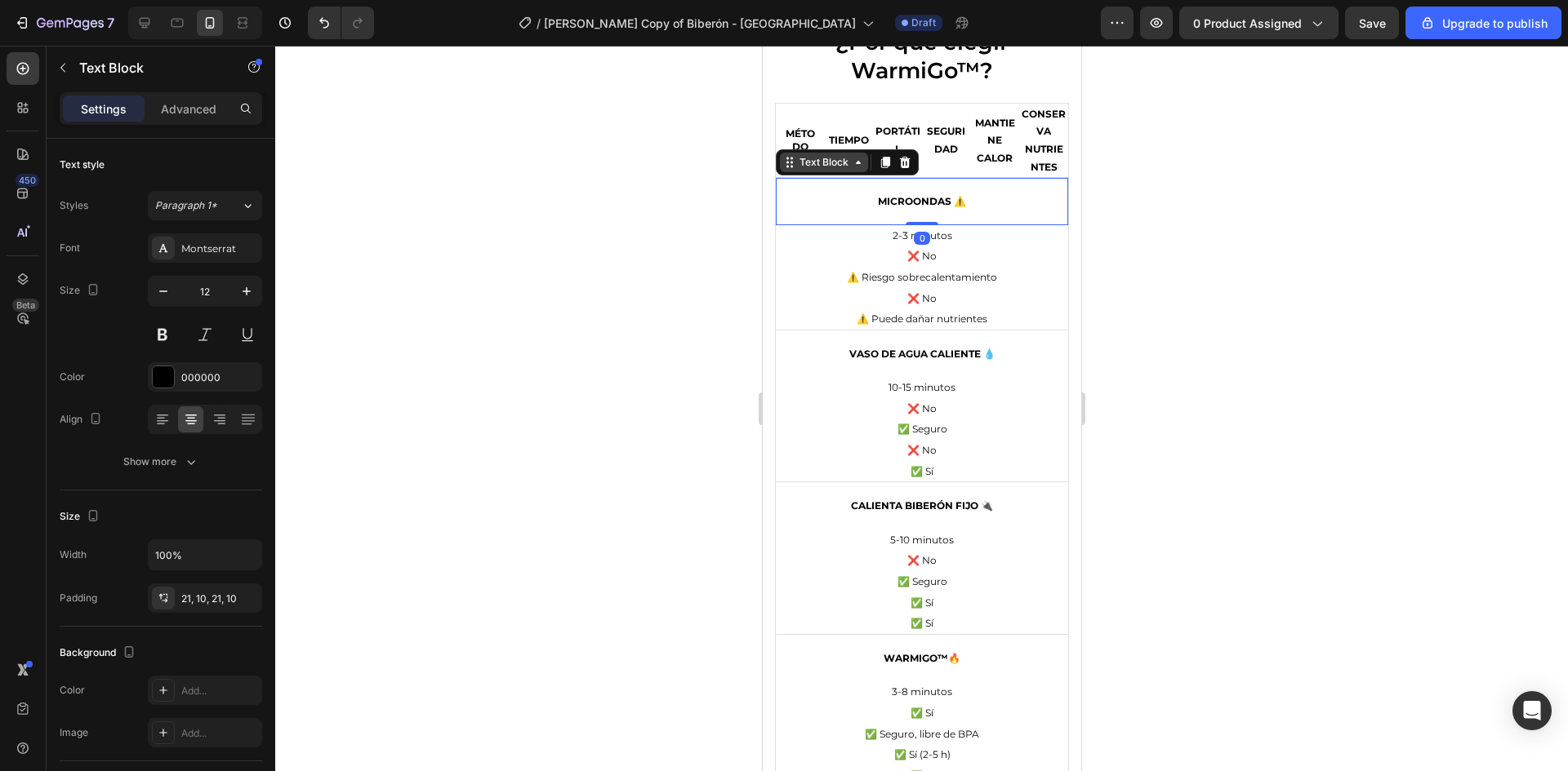
click at [810, 169] on div "Text Block" at bounding box center [824, 162] width 56 height 14
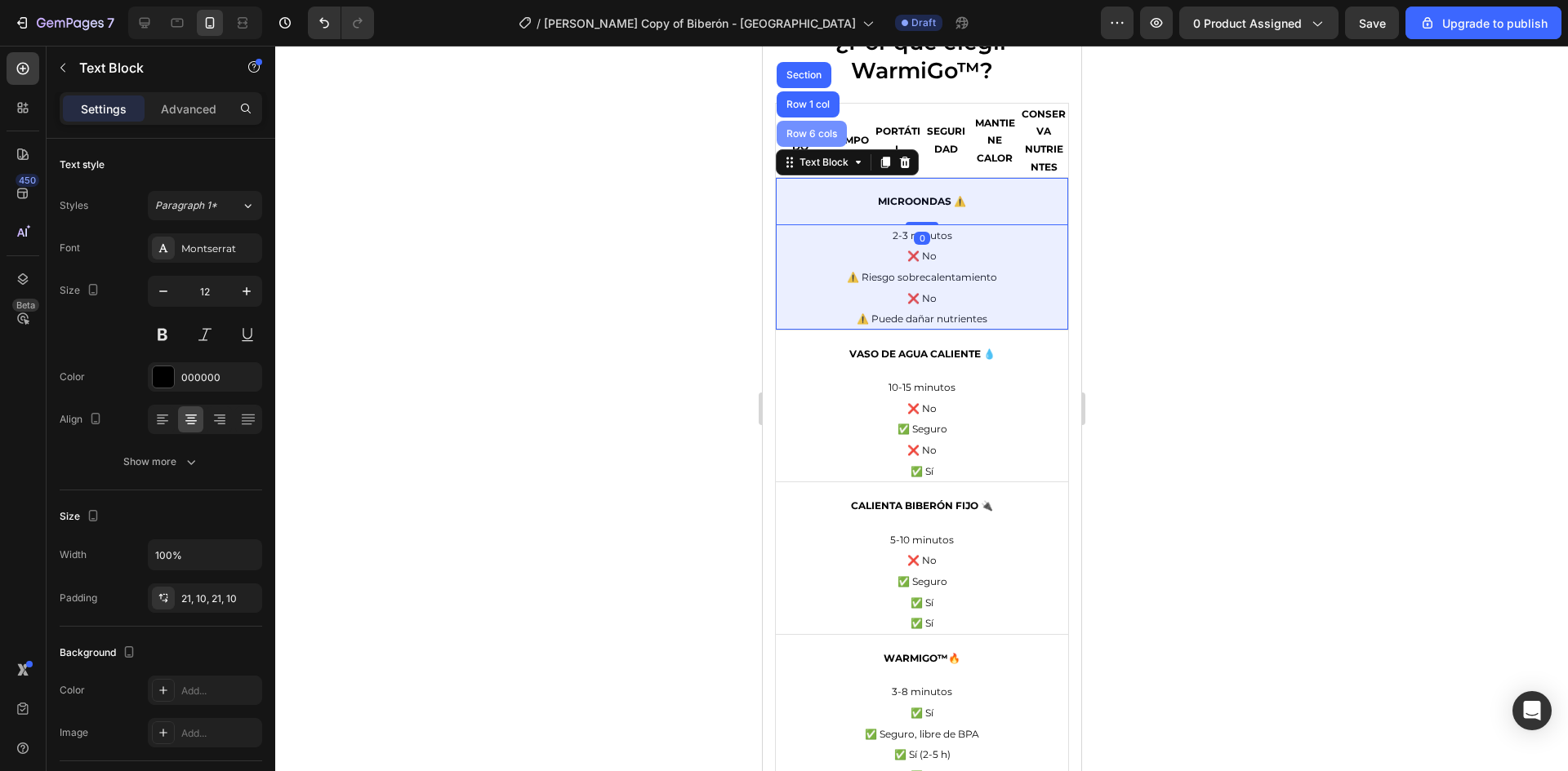
click at [815, 135] on div "Row 6 cols" at bounding box center [810, 134] width 57 height 10
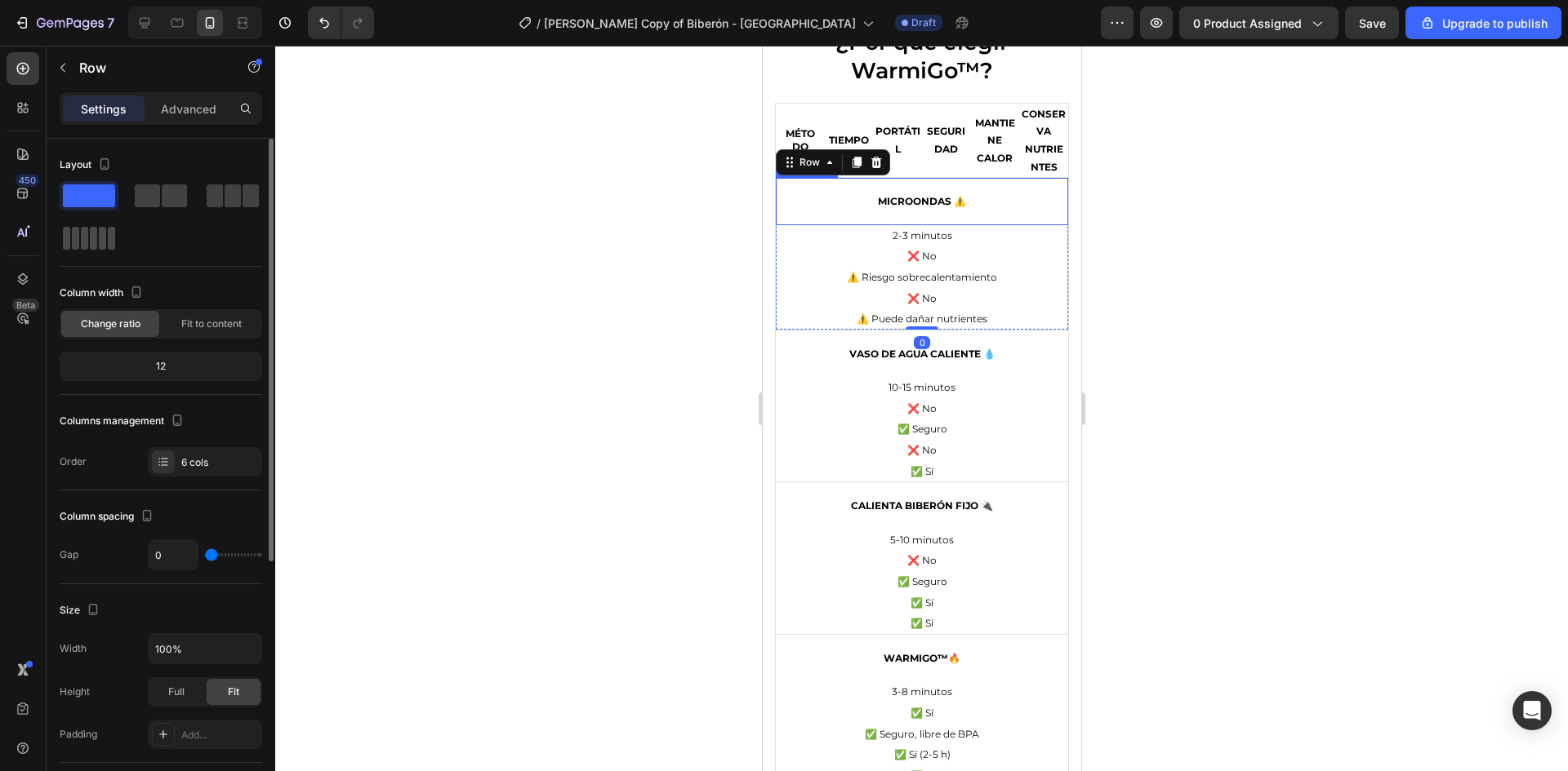
click at [90, 241] on span at bounding box center [94, 238] width 8 height 23
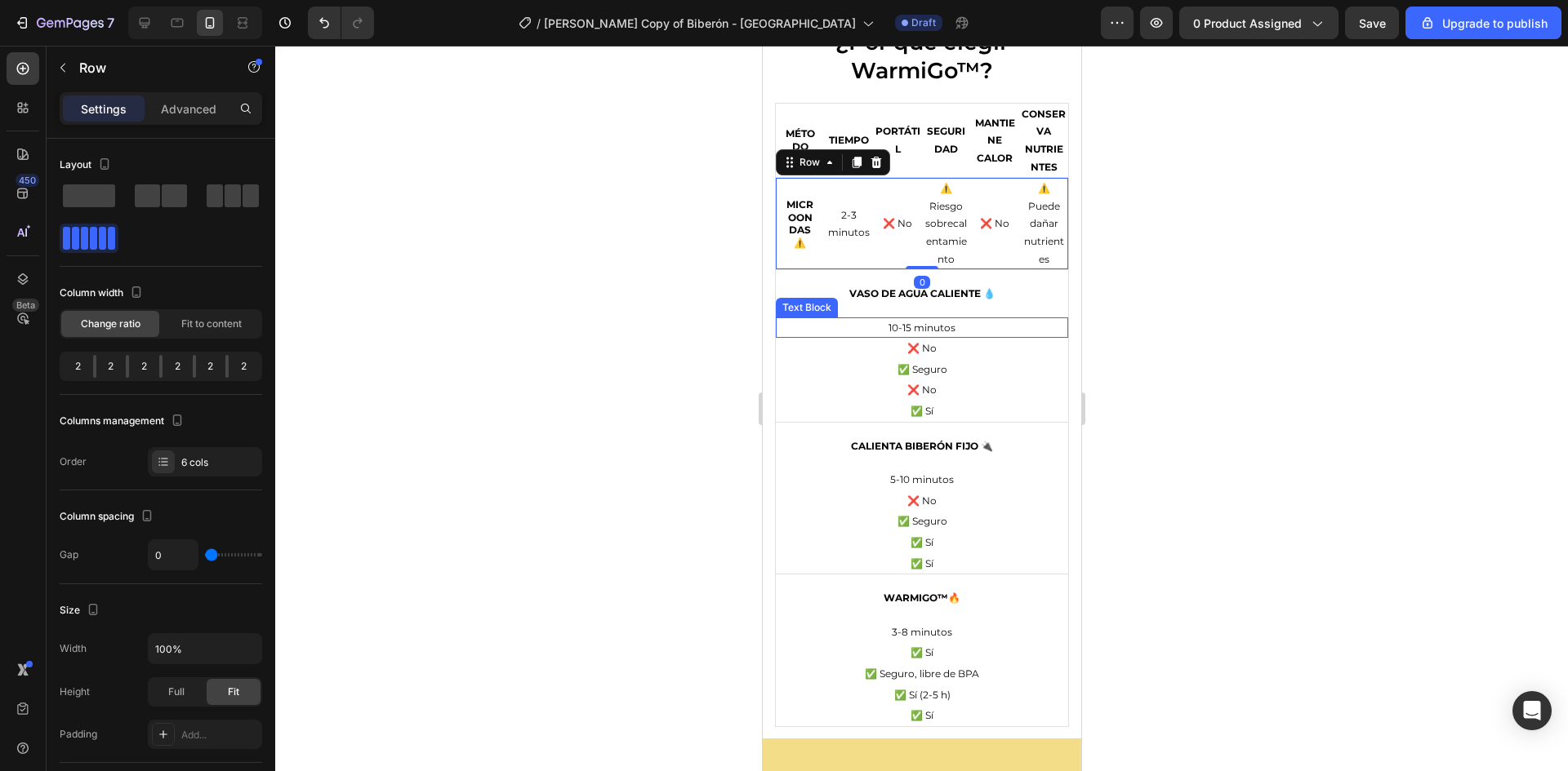
click at [810, 319] on p "10-15 minutos" at bounding box center [920, 328] width 289 height 18
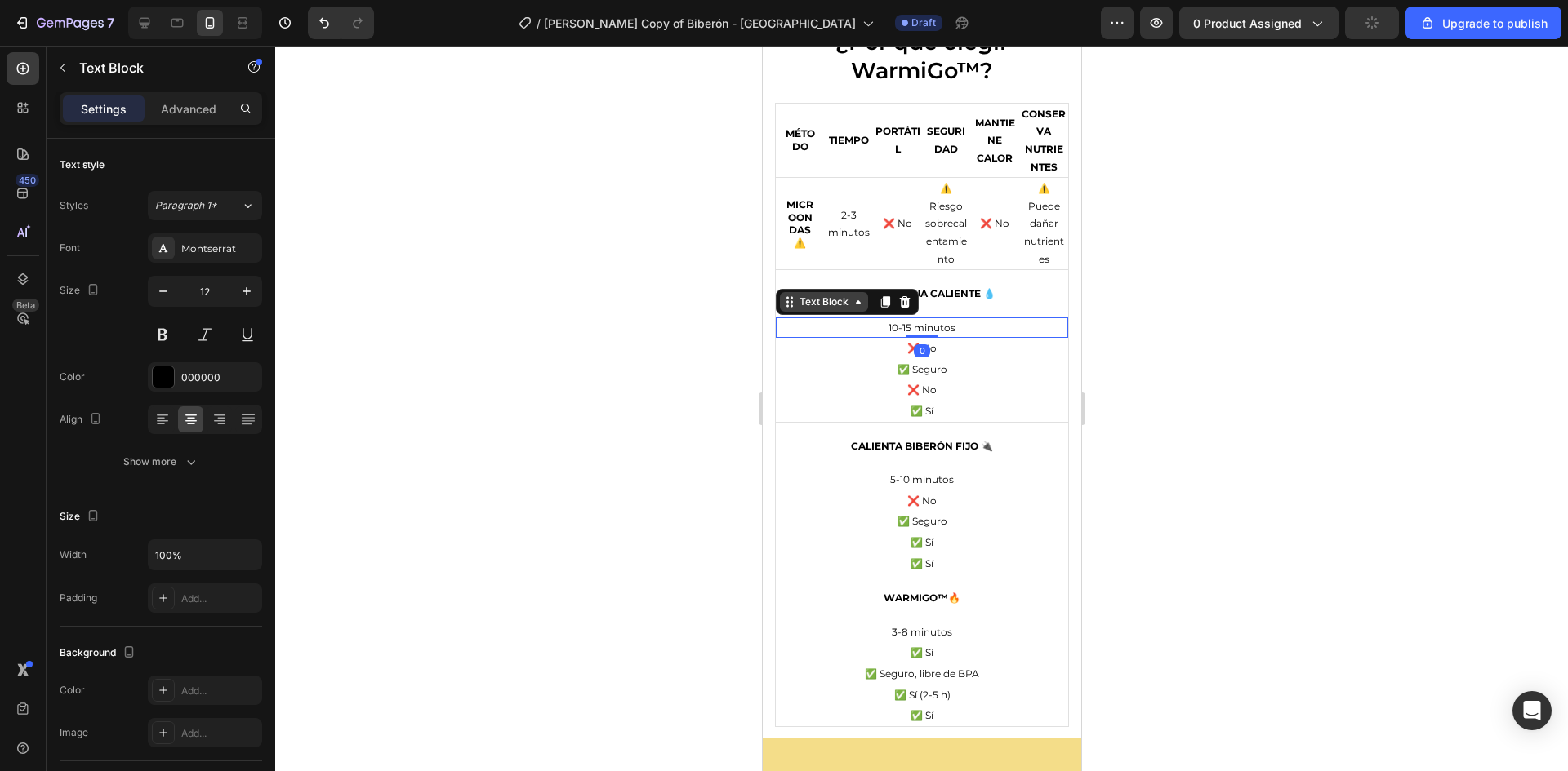
click at [836, 300] on div "Text Block" at bounding box center [824, 301] width 56 height 14
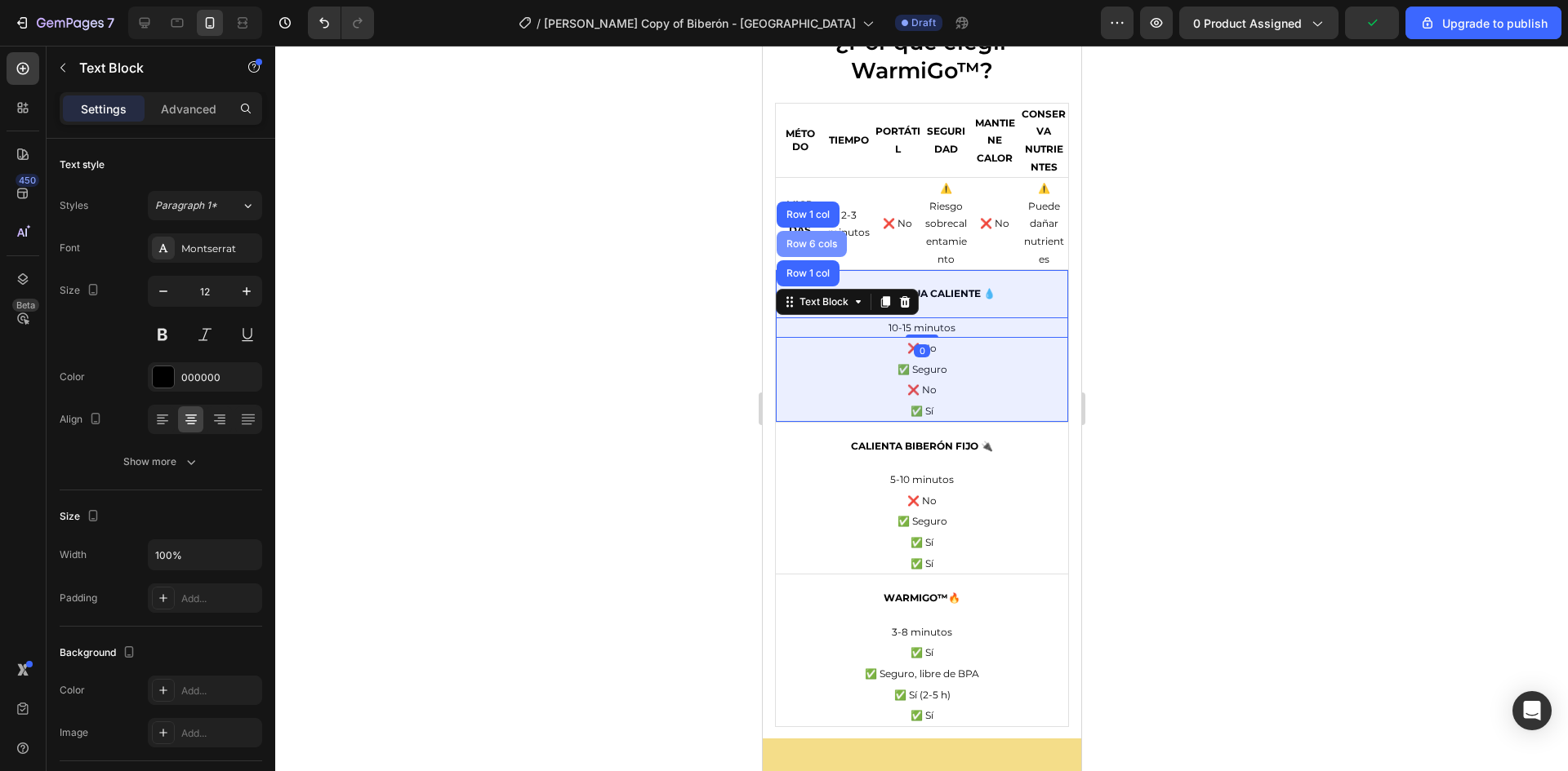
drag, startPoint x: 817, startPoint y: 241, endPoint x: 1452, endPoint y: 301, distance: 637.8
click at [817, 241] on div "Row 6 cols" at bounding box center [810, 244] width 57 height 10
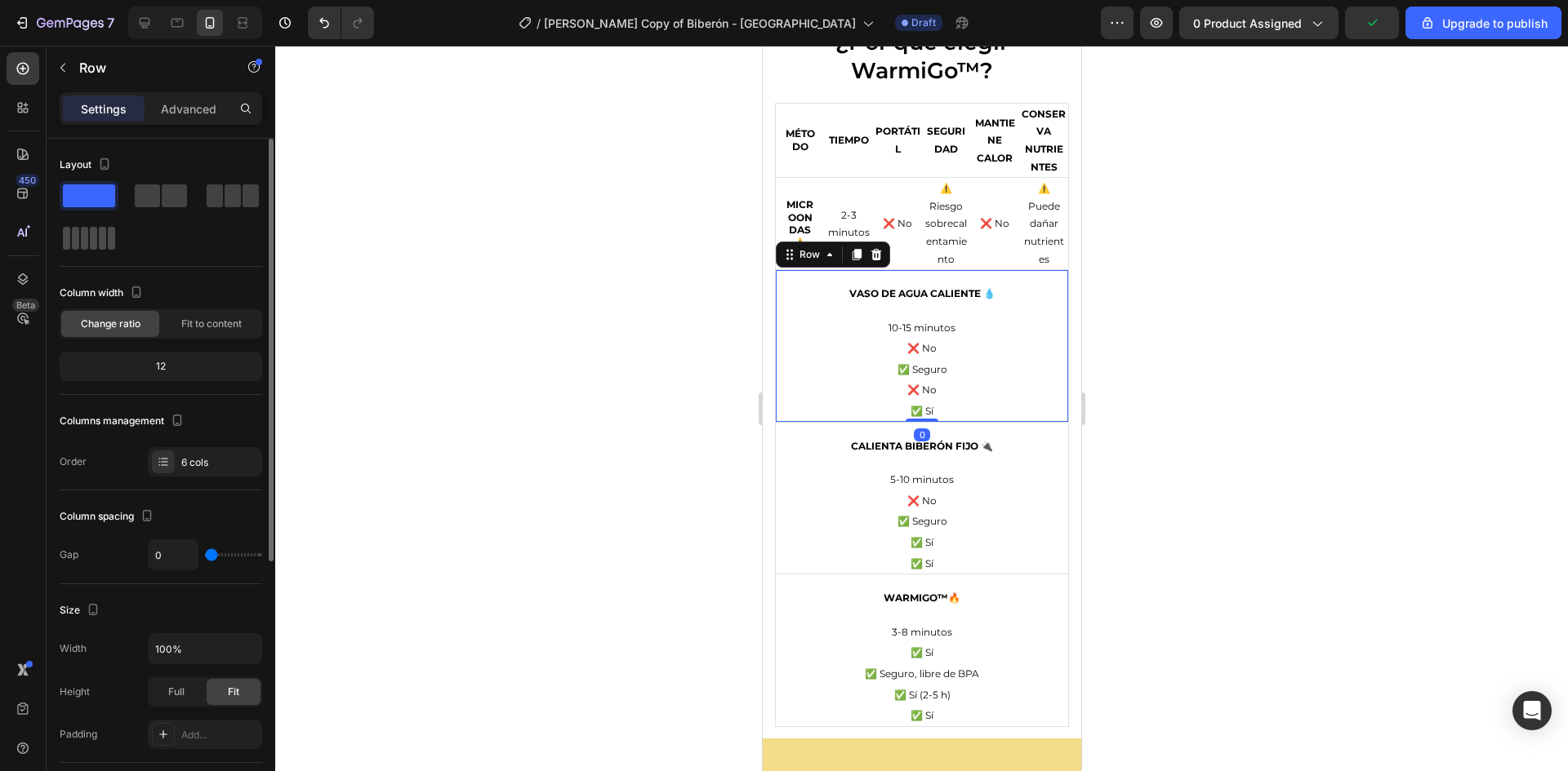
click at [98, 231] on span at bounding box center [102, 238] width 8 height 23
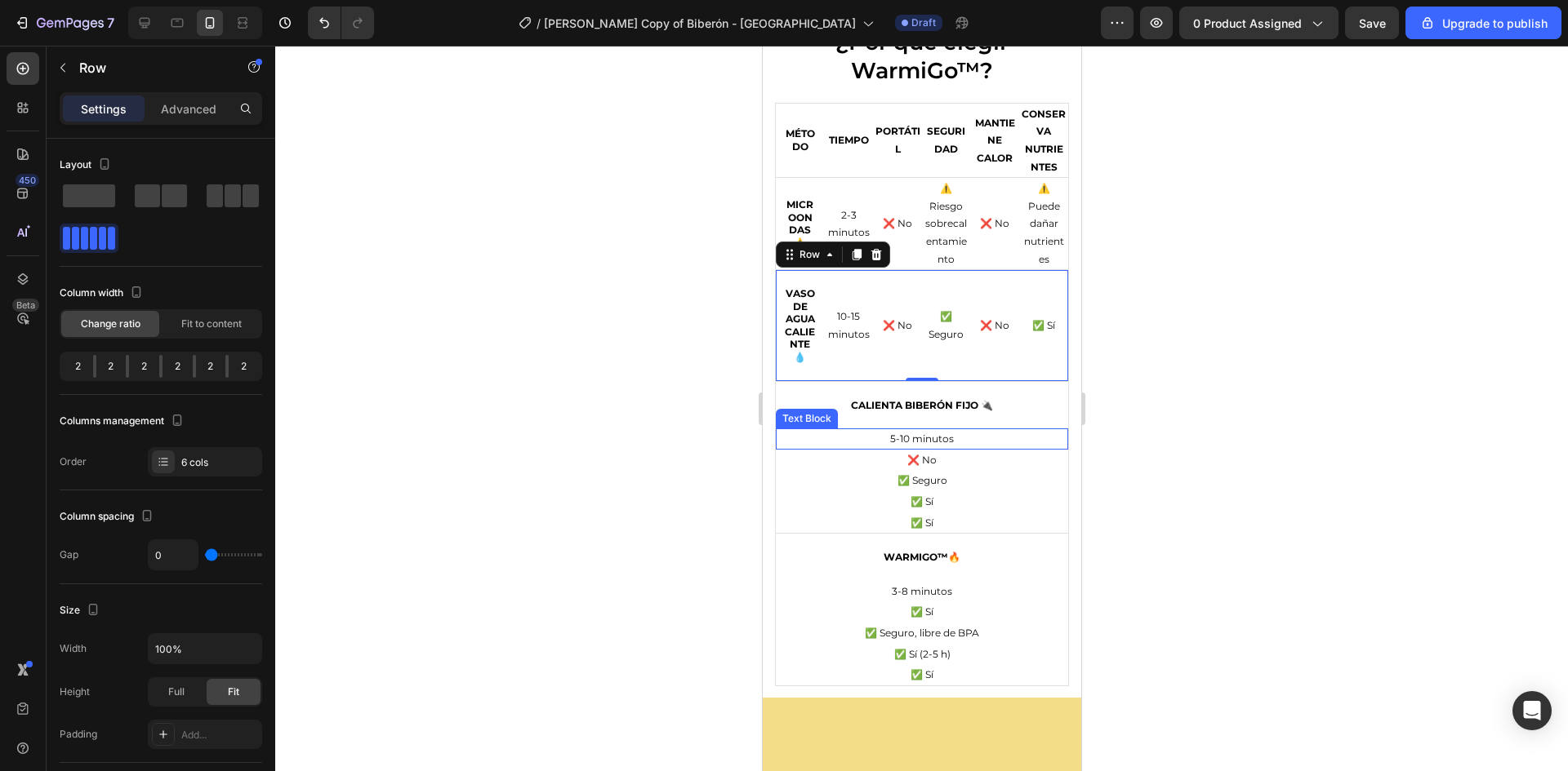
click at [810, 445] on p "5-10 minutos" at bounding box center [920, 439] width 289 height 18
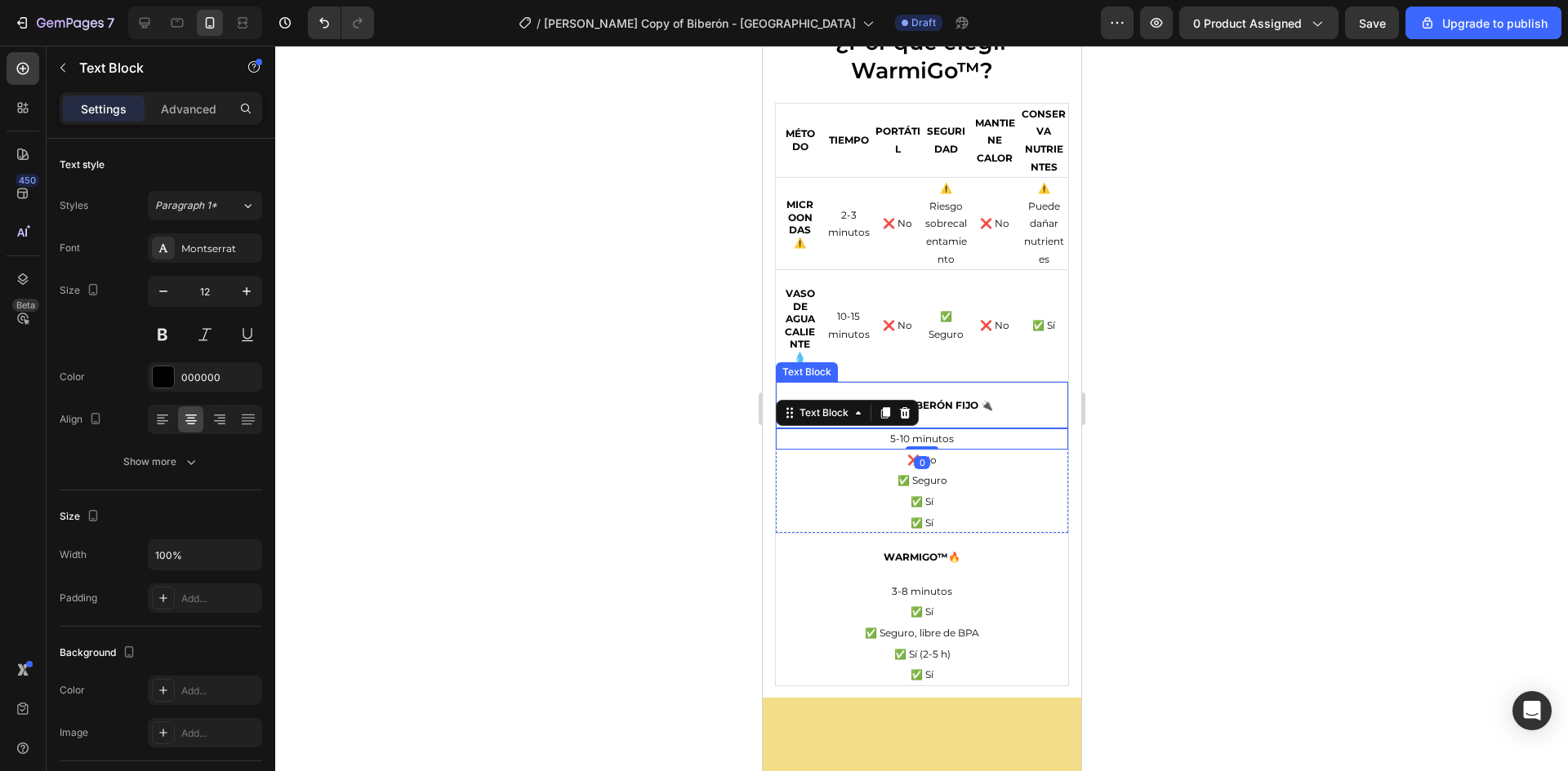
click at [967, 398] on div "Calienta biberón fijo 🔌" at bounding box center [921, 405] width 293 height 47
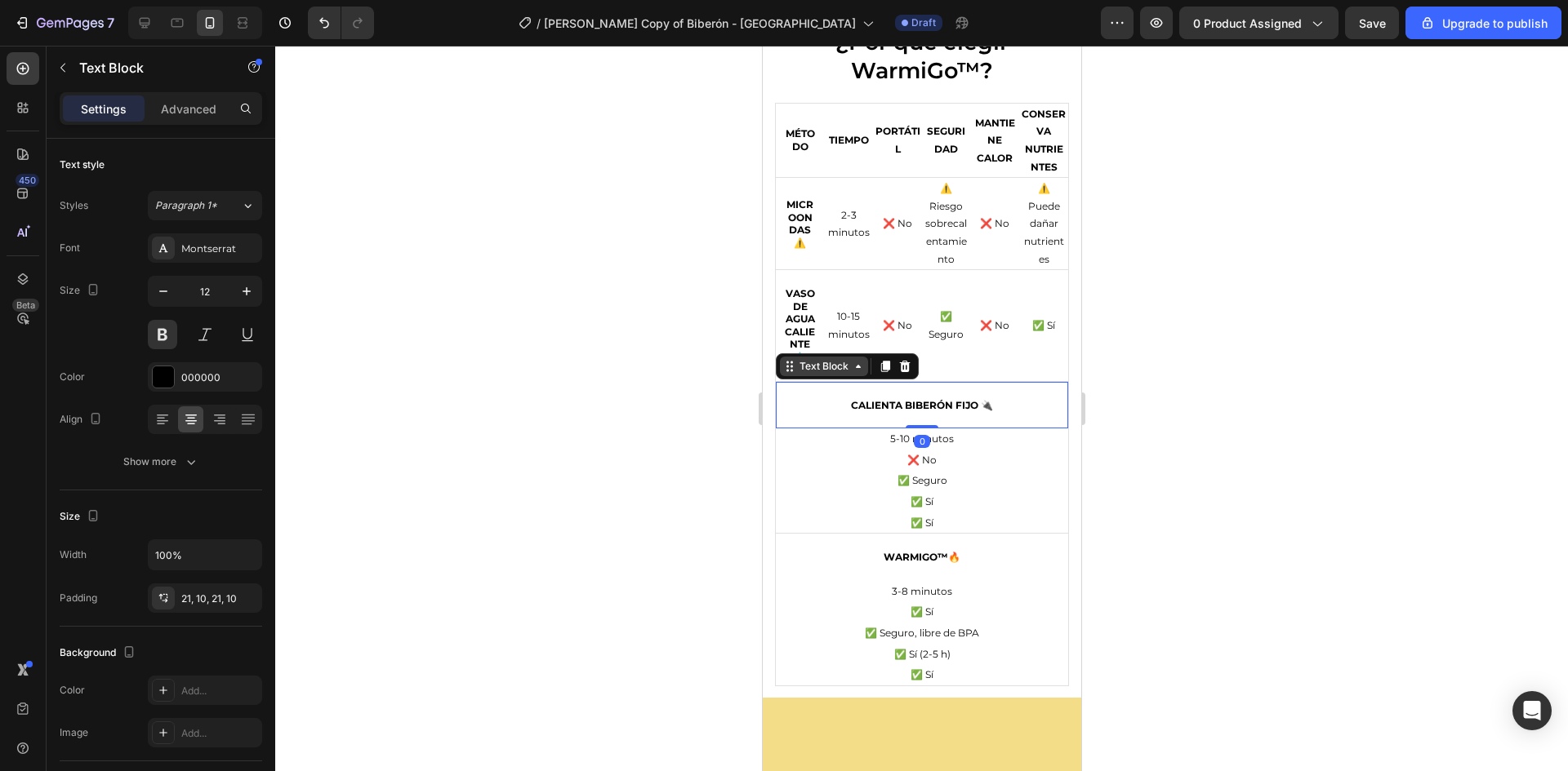
click at [826, 373] on div "Text Block" at bounding box center [823, 367] width 88 height 19
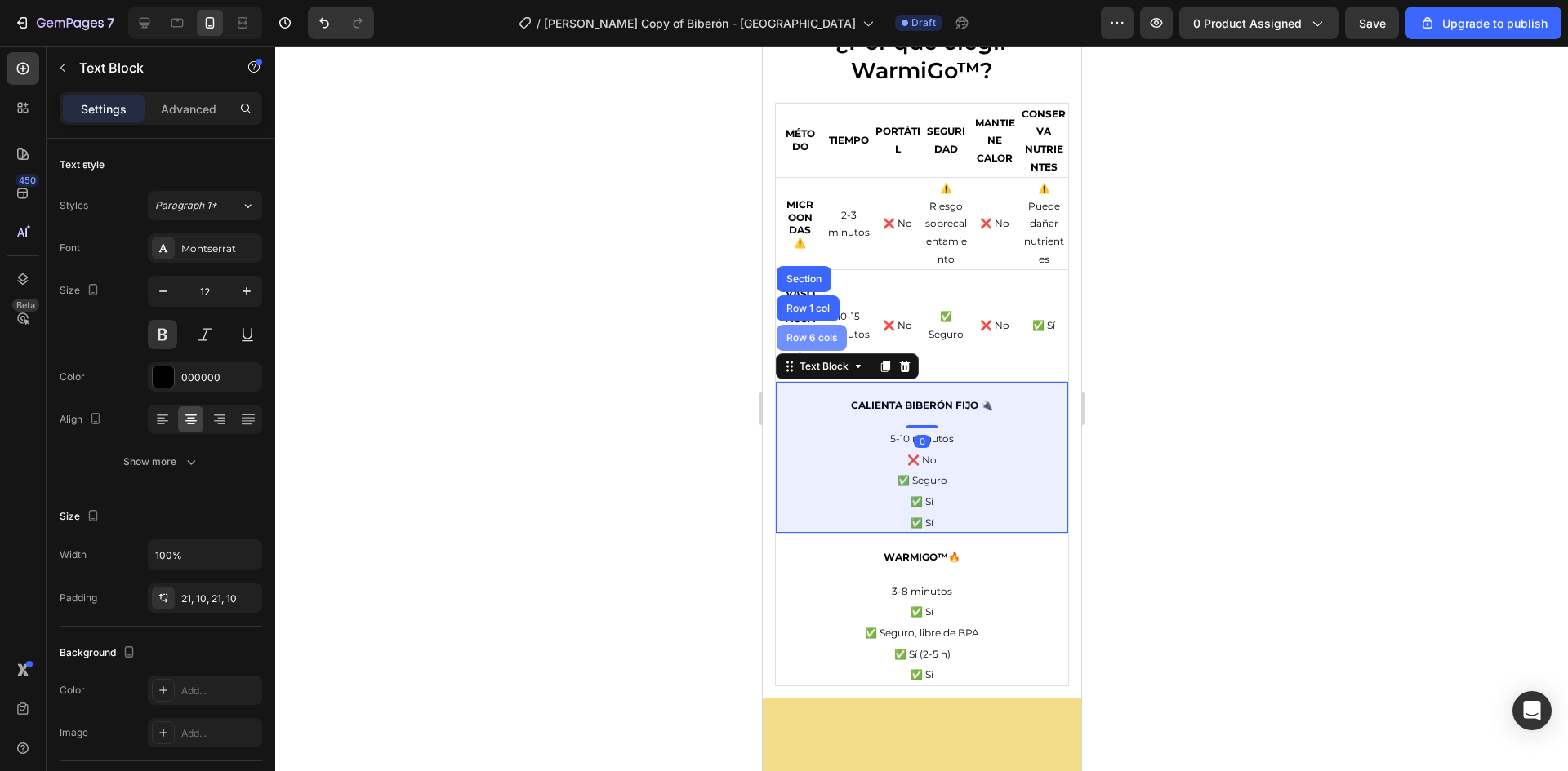
drag, startPoint x: 826, startPoint y: 335, endPoint x: 1273, endPoint y: 386, distance: 449.9
click at [826, 335] on div "Row 6 cols" at bounding box center [810, 338] width 57 height 10
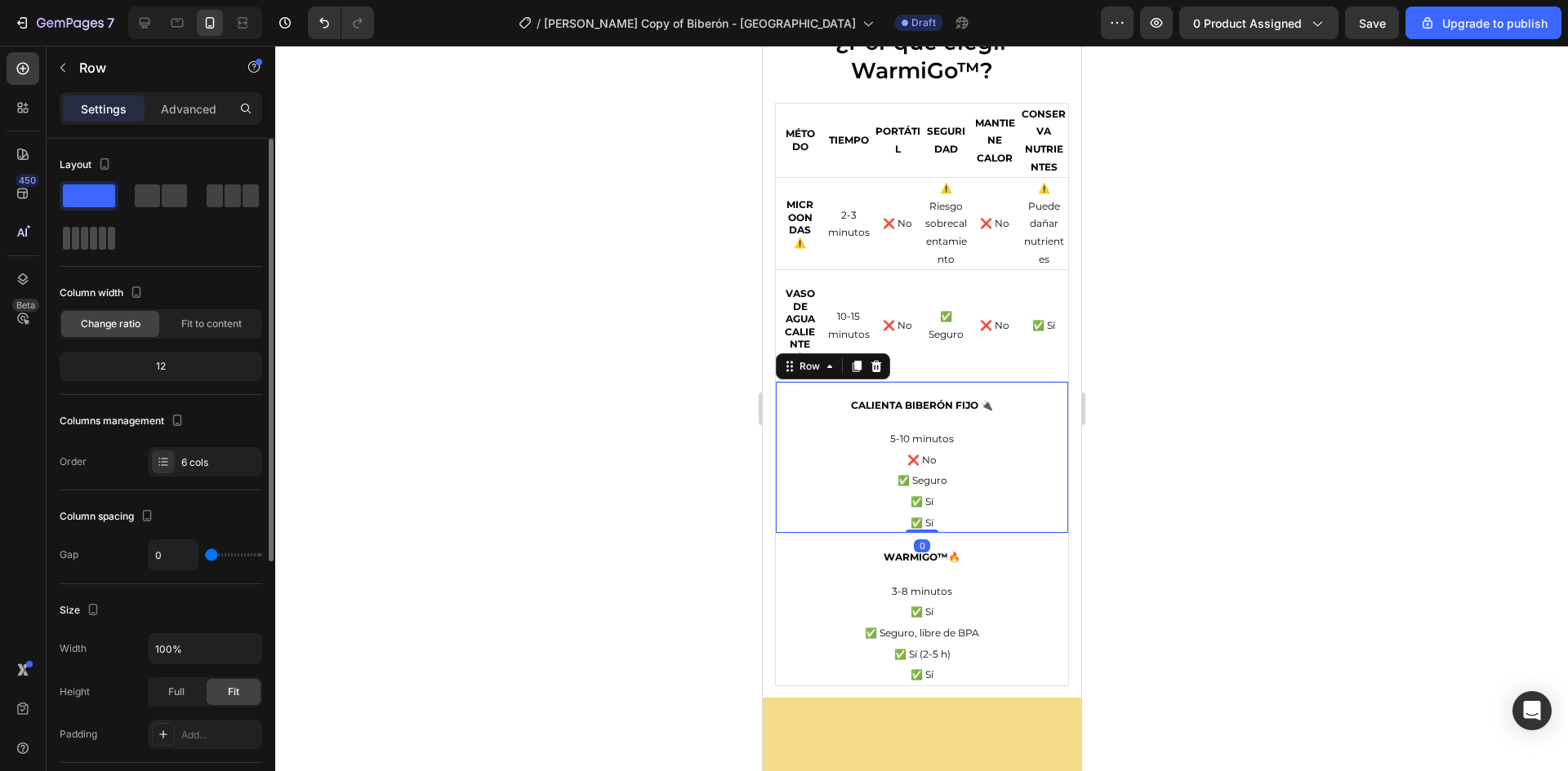
click at [111, 243] on span at bounding box center [112, 238] width 8 height 23
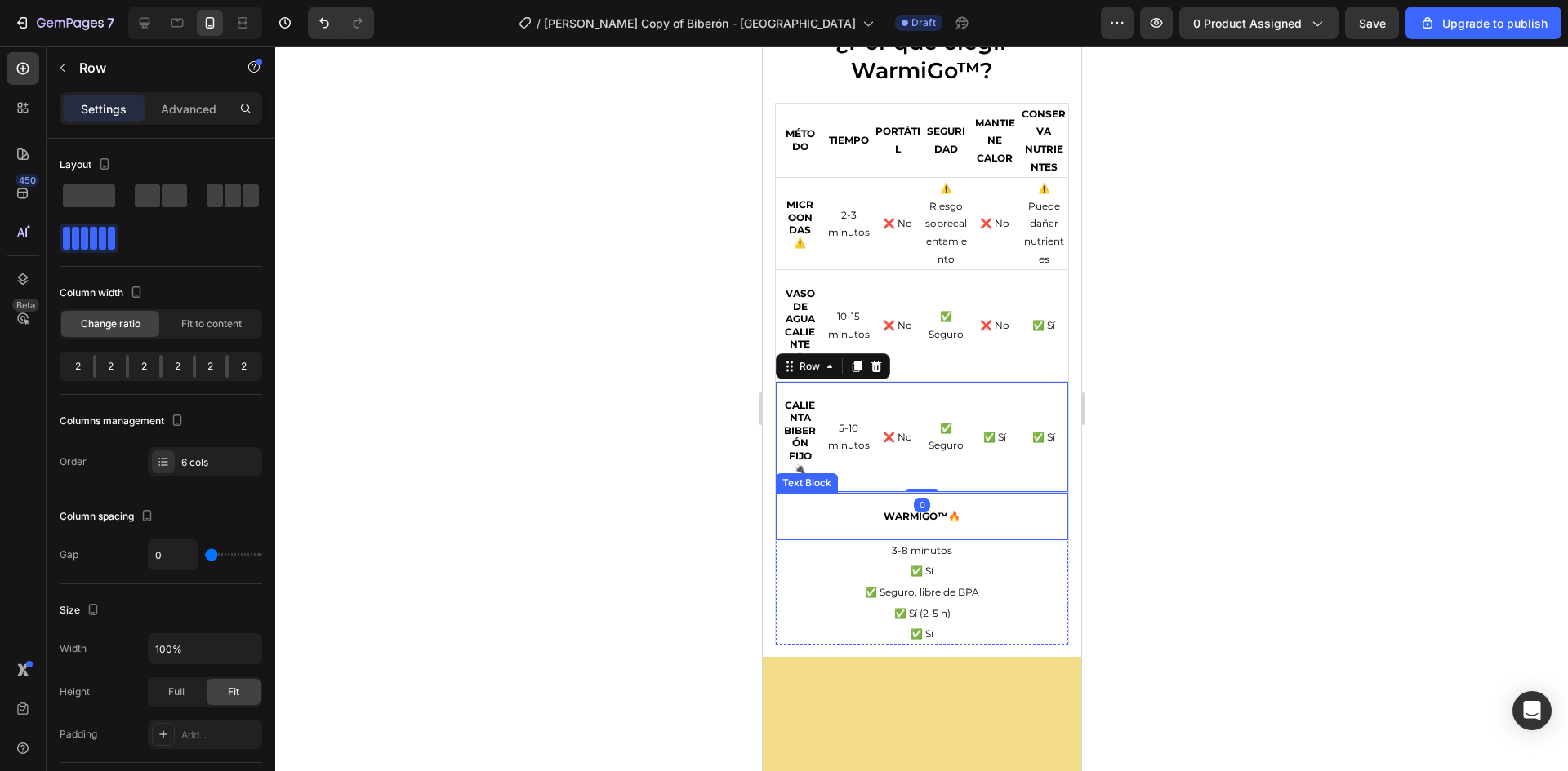
click at [819, 524] on div "WarmiGo™🔥" at bounding box center [921, 516] width 293 height 47
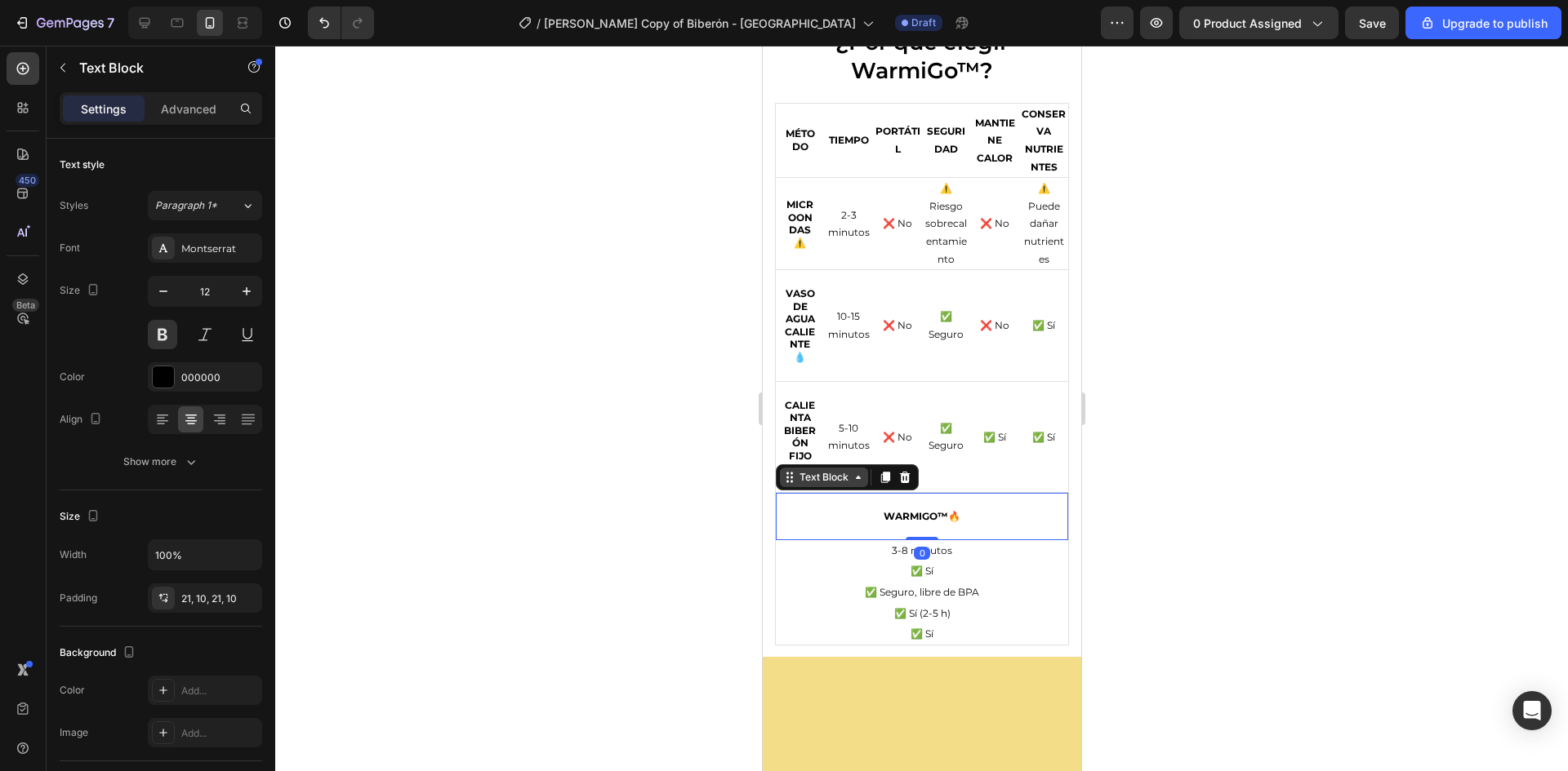
click at [828, 482] on div "Text Block" at bounding box center [824, 477] width 56 height 14
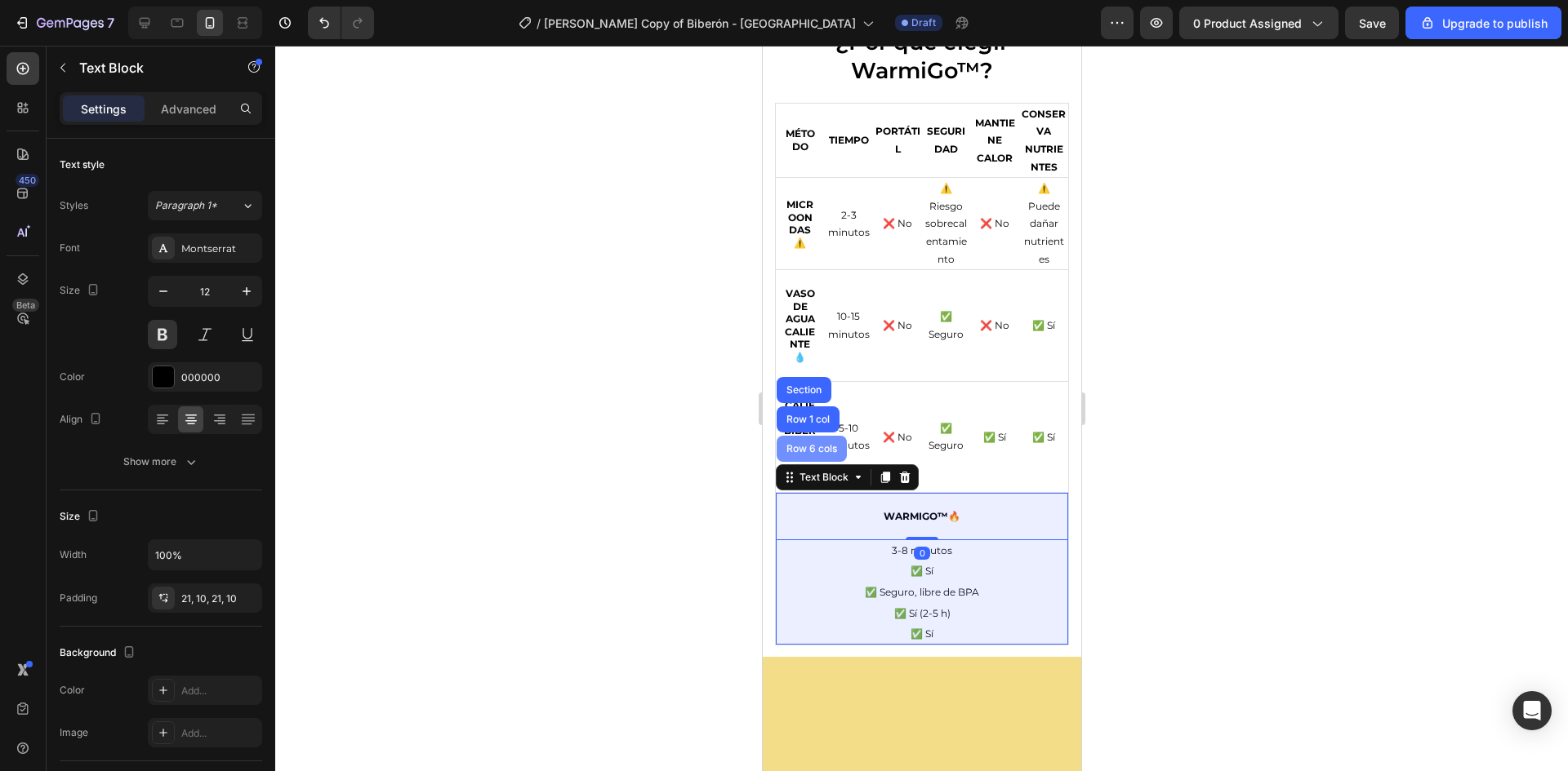
click at [827, 448] on div "Row 6 cols" at bounding box center [810, 449] width 57 height 10
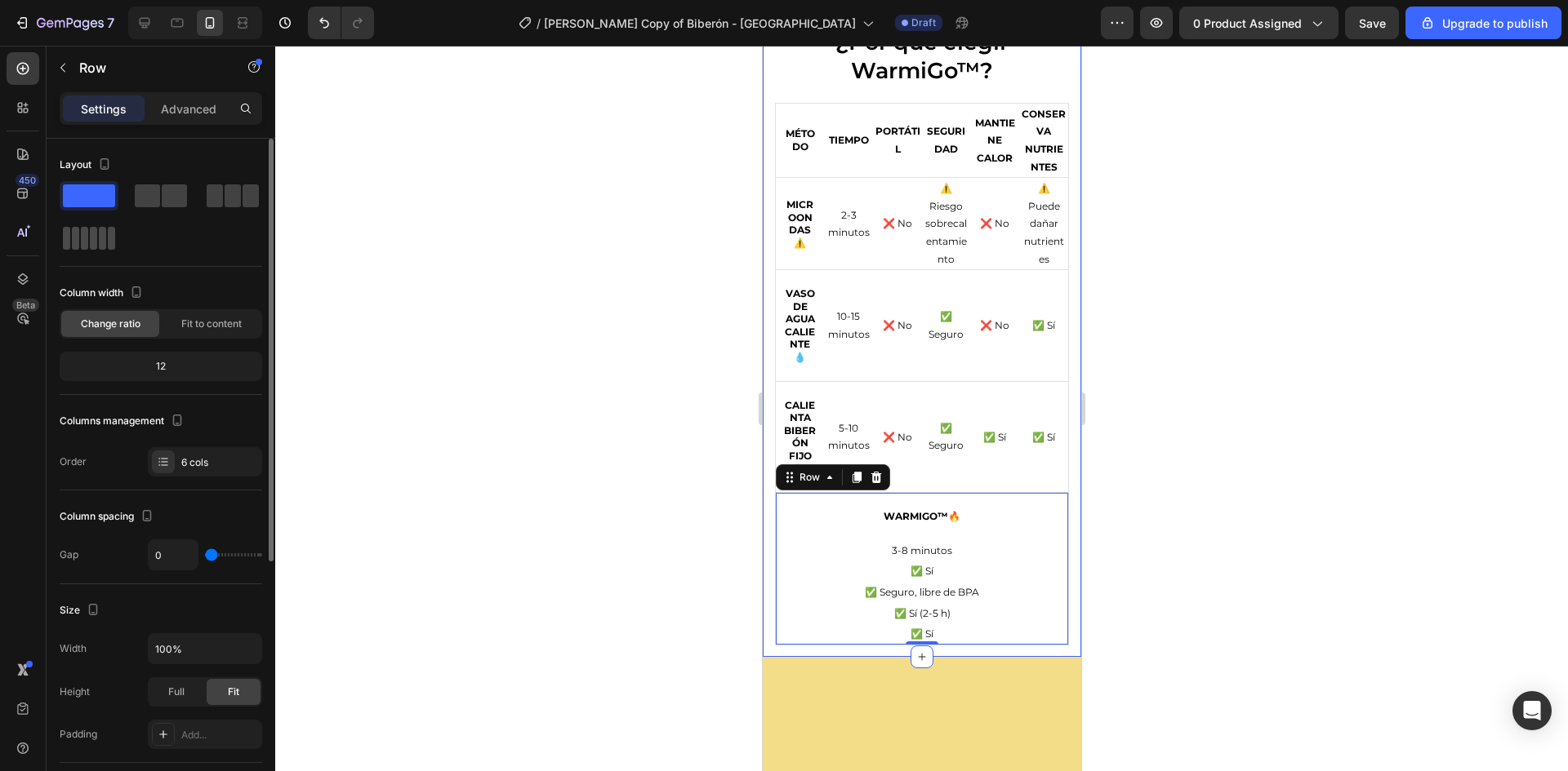
click at [108, 235] on span at bounding box center [112, 238] width 8 height 23
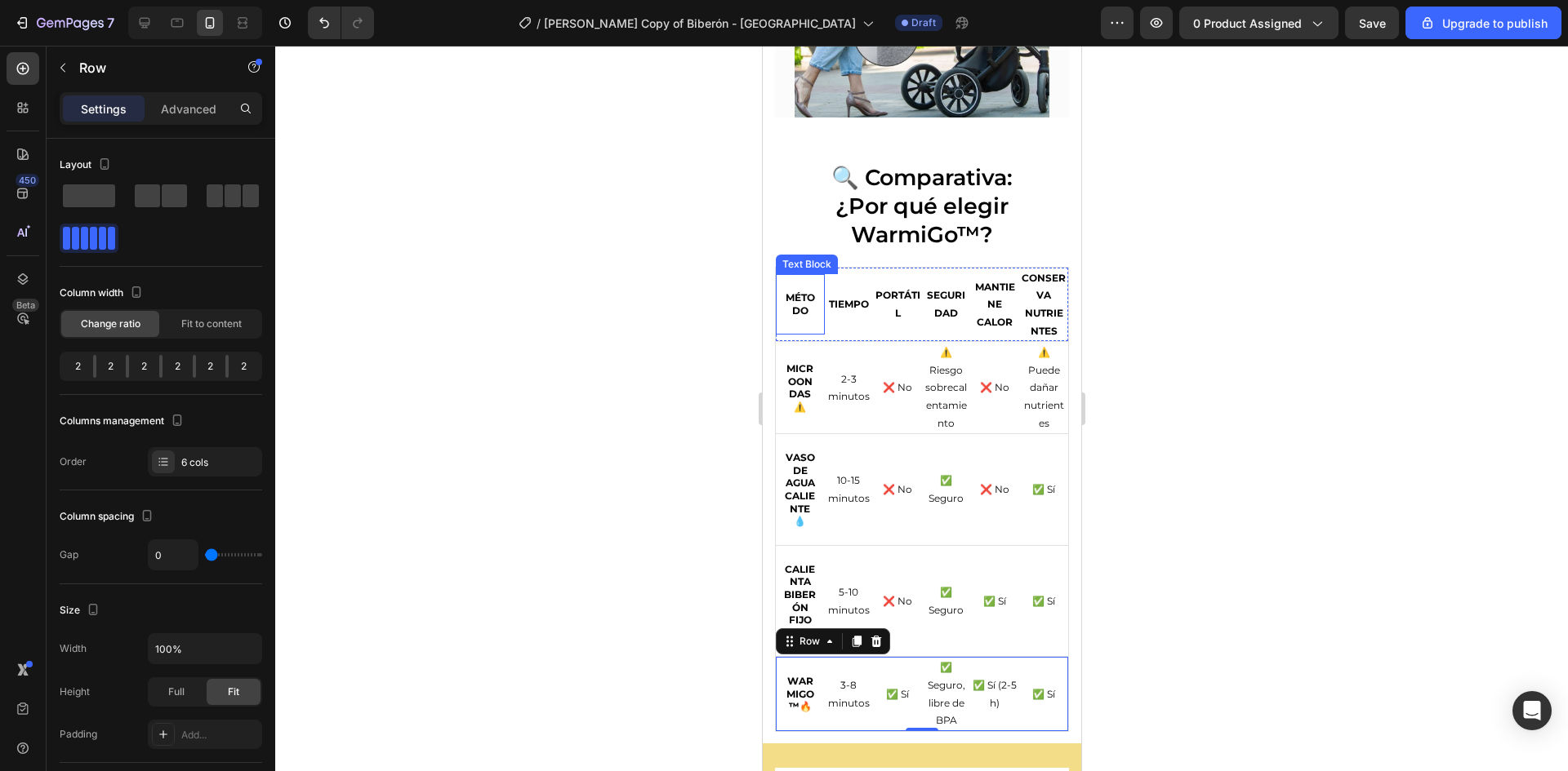
click at [789, 291] on strong "MÉTODO" at bounding box center [799, 304] width 29 height 25
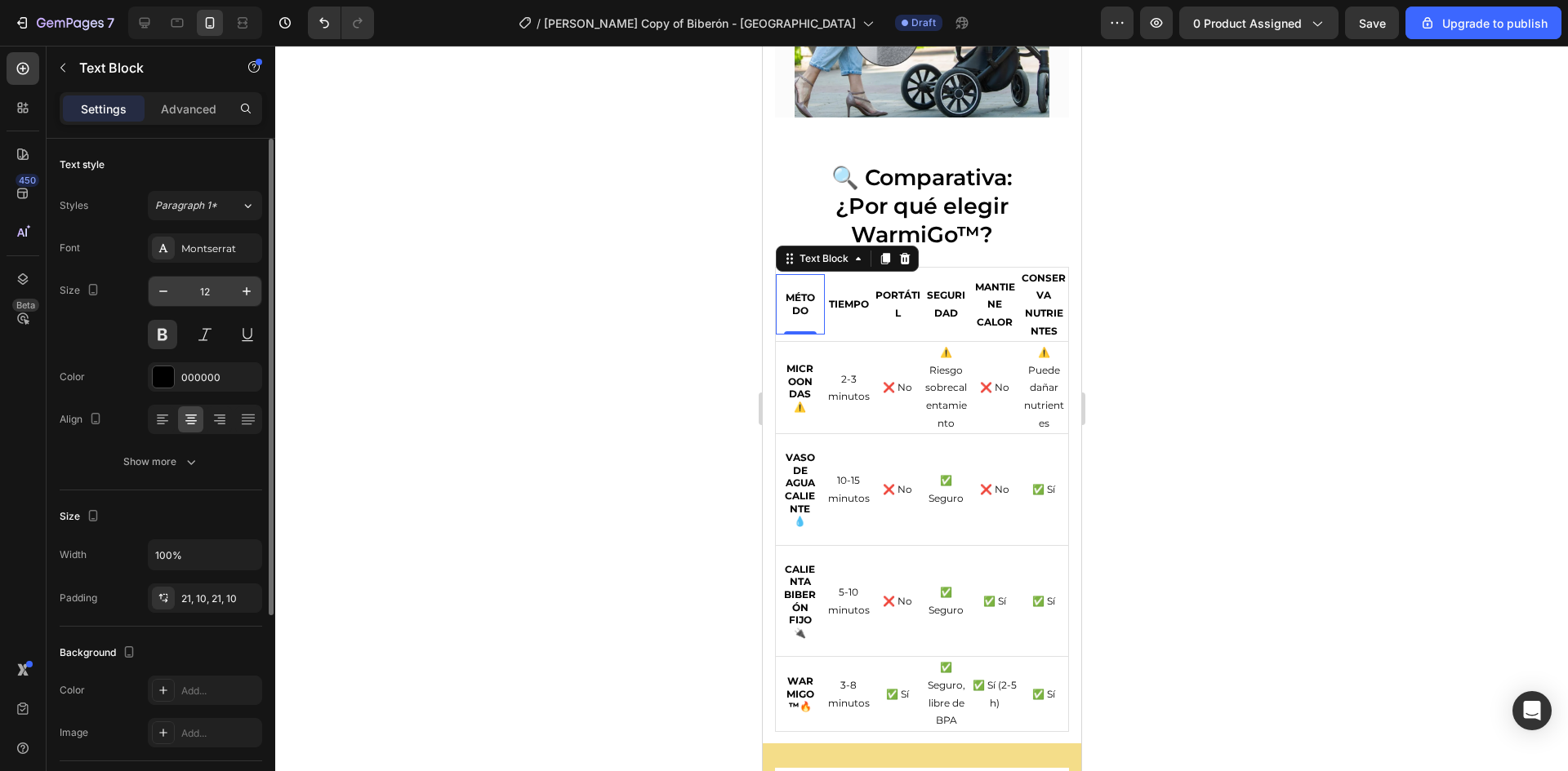
click at [210, 292] on input "12" at bounding box center [205, 291] width 54 height 29
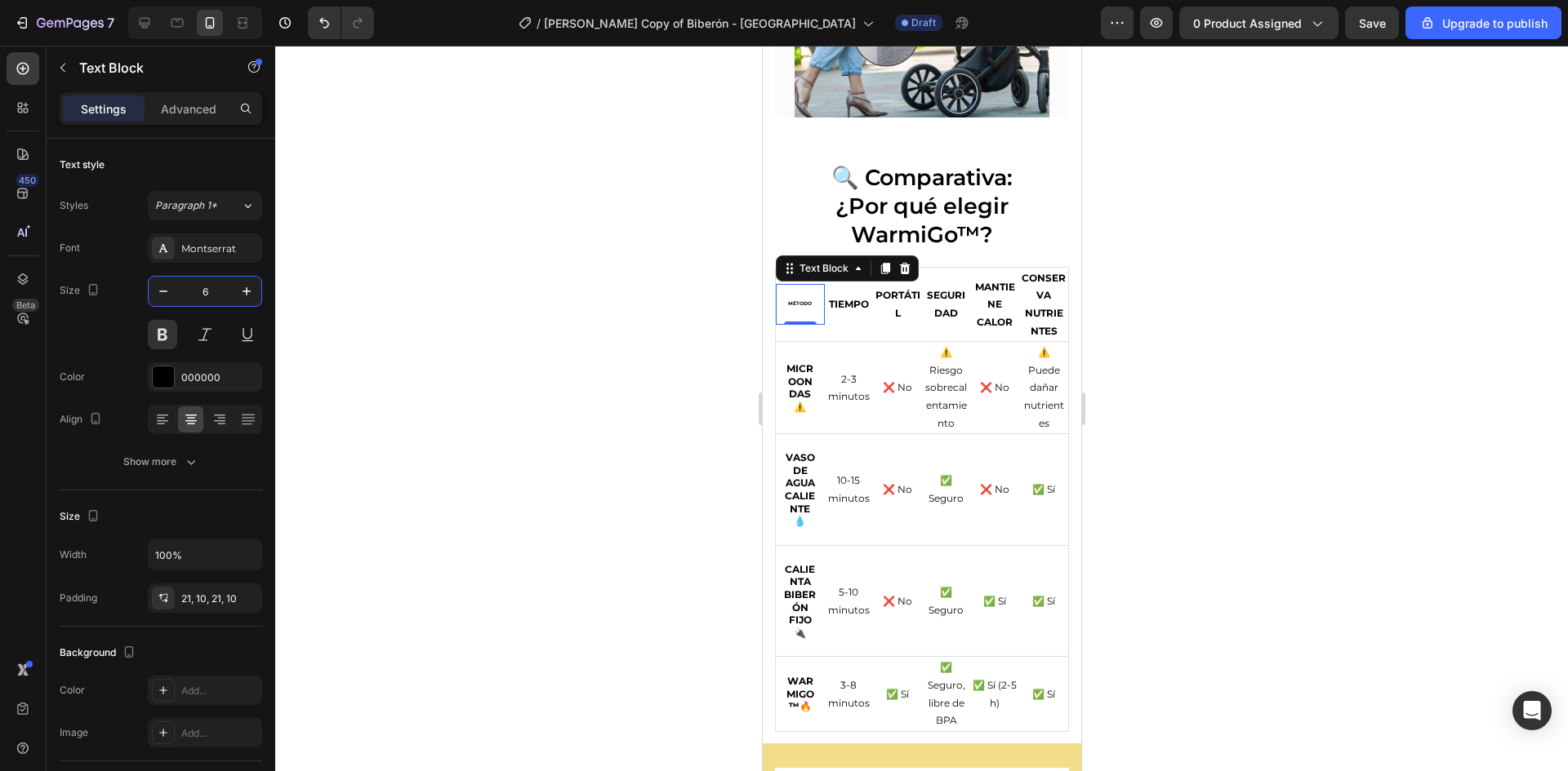
type input "12"
click at [636, 304] on div at bounding box center [921, 408] width 1293 height 726
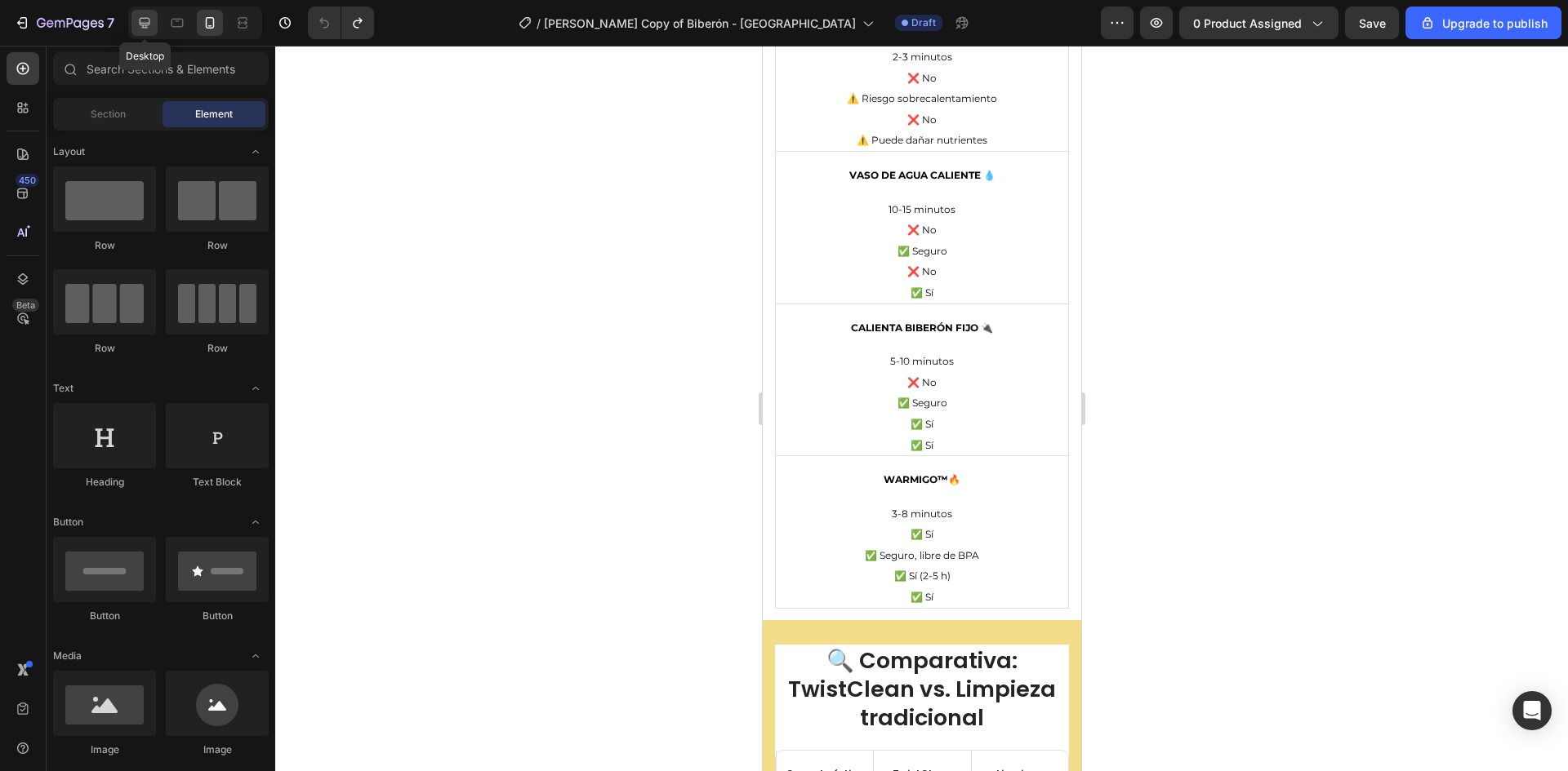
click at [144, 24] on icon at bounding box center [145, 23] width 11 height 11
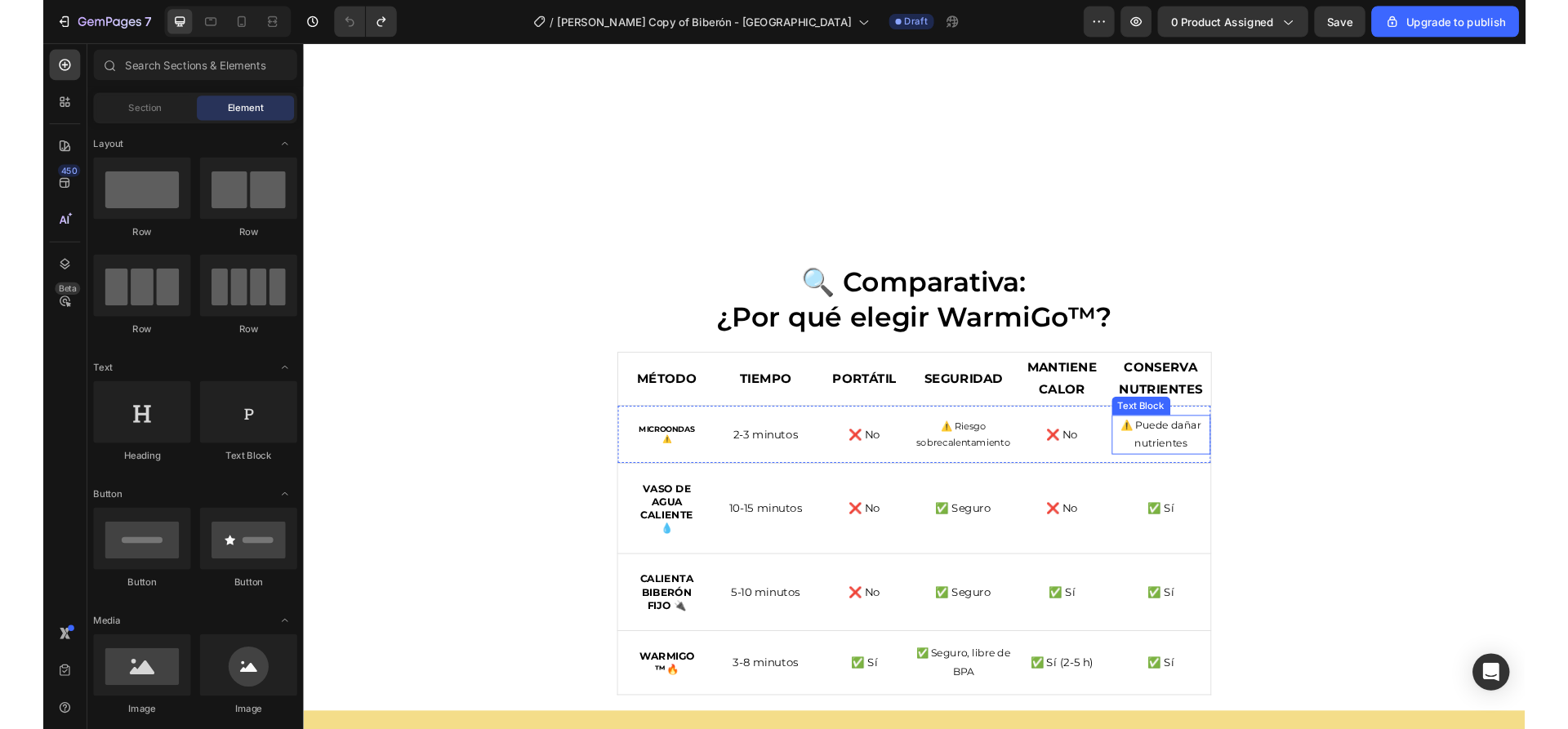
scroll to position [3445, 0]
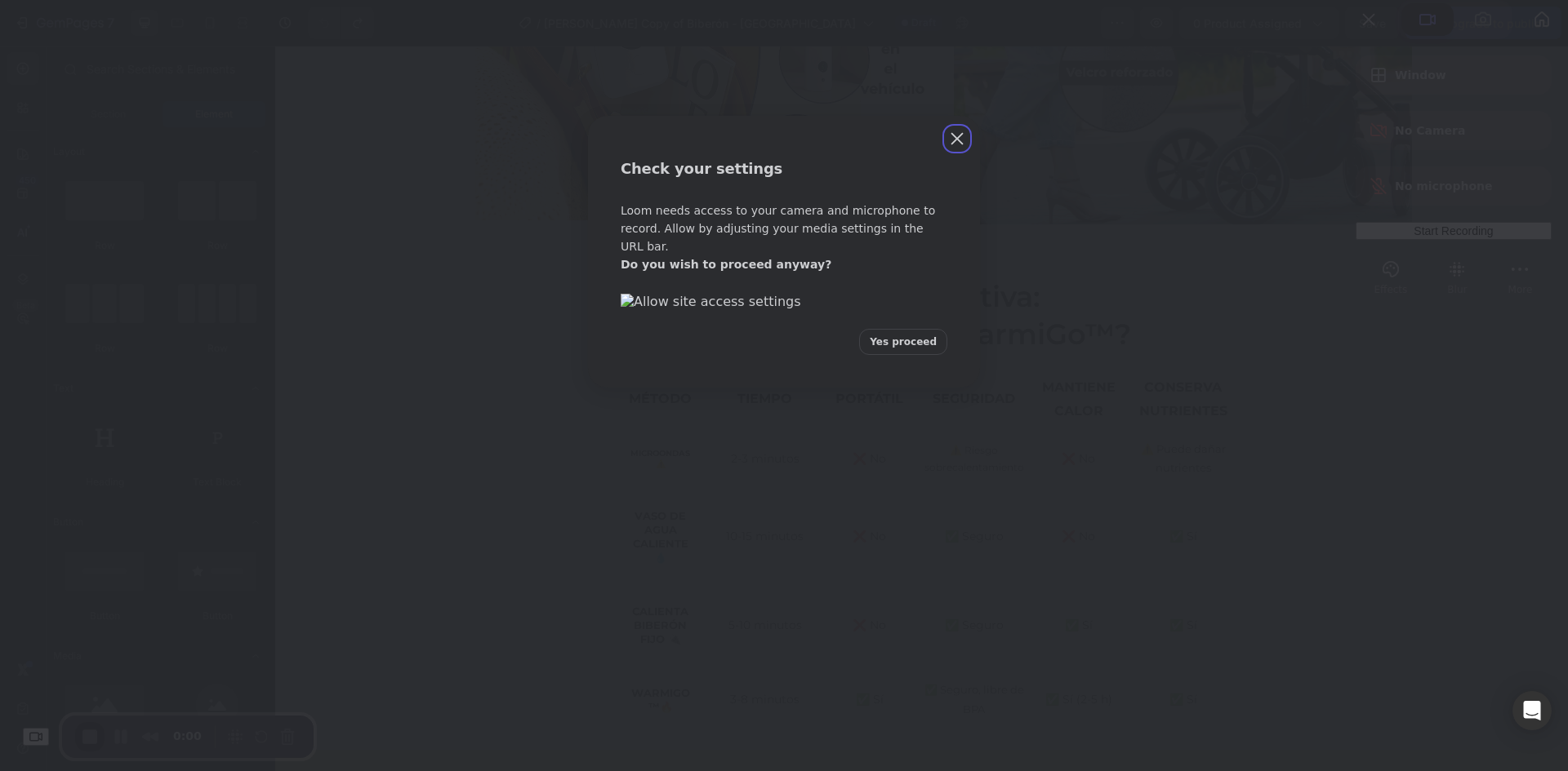
click at [910, 355] on button "Yes proceed" at bounding box center [903, 342] width 88 height 26
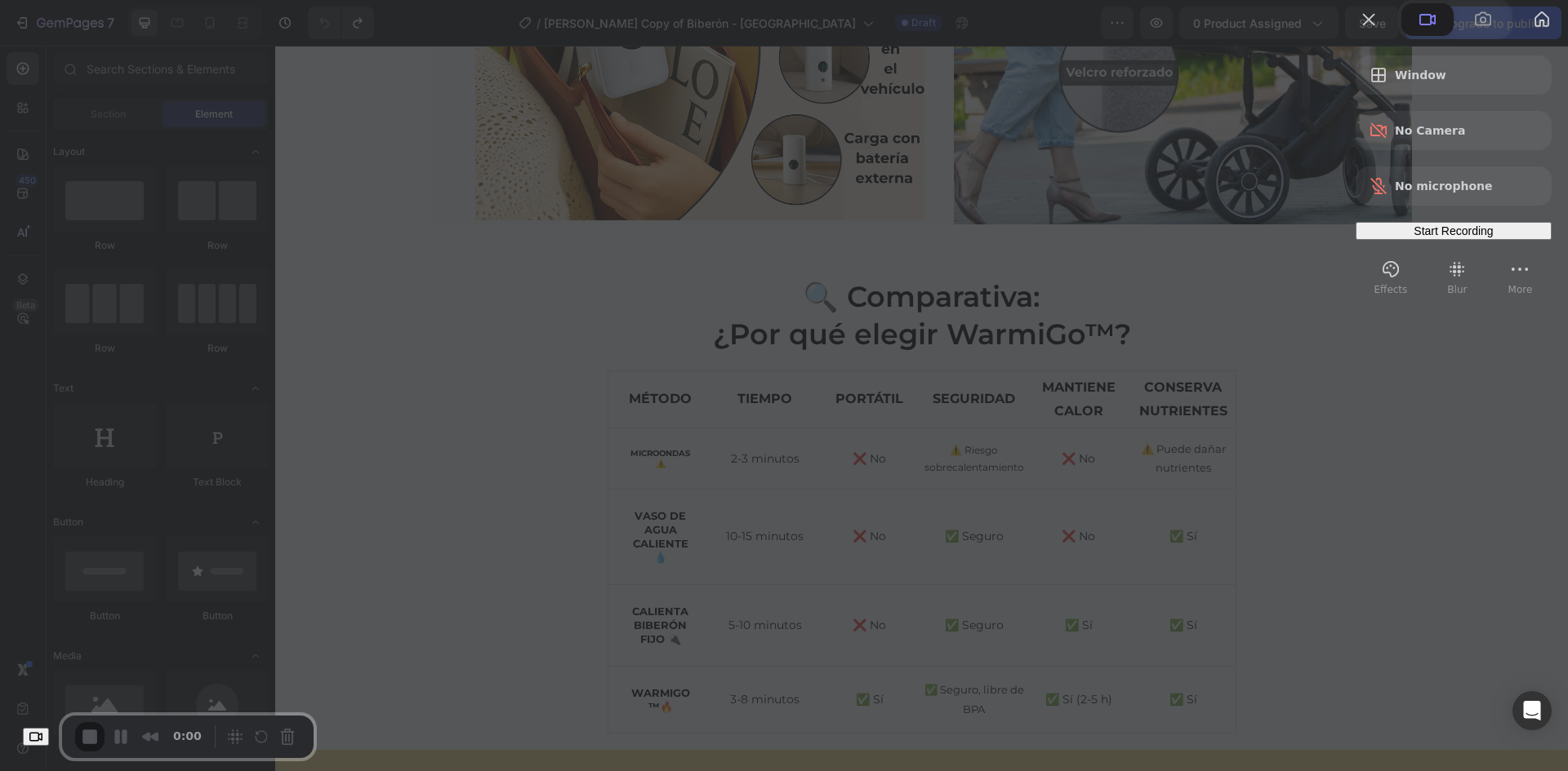
click at [1410, 237] on div "Start Recording" at bounding box center [1453, 232] width 182 height 14
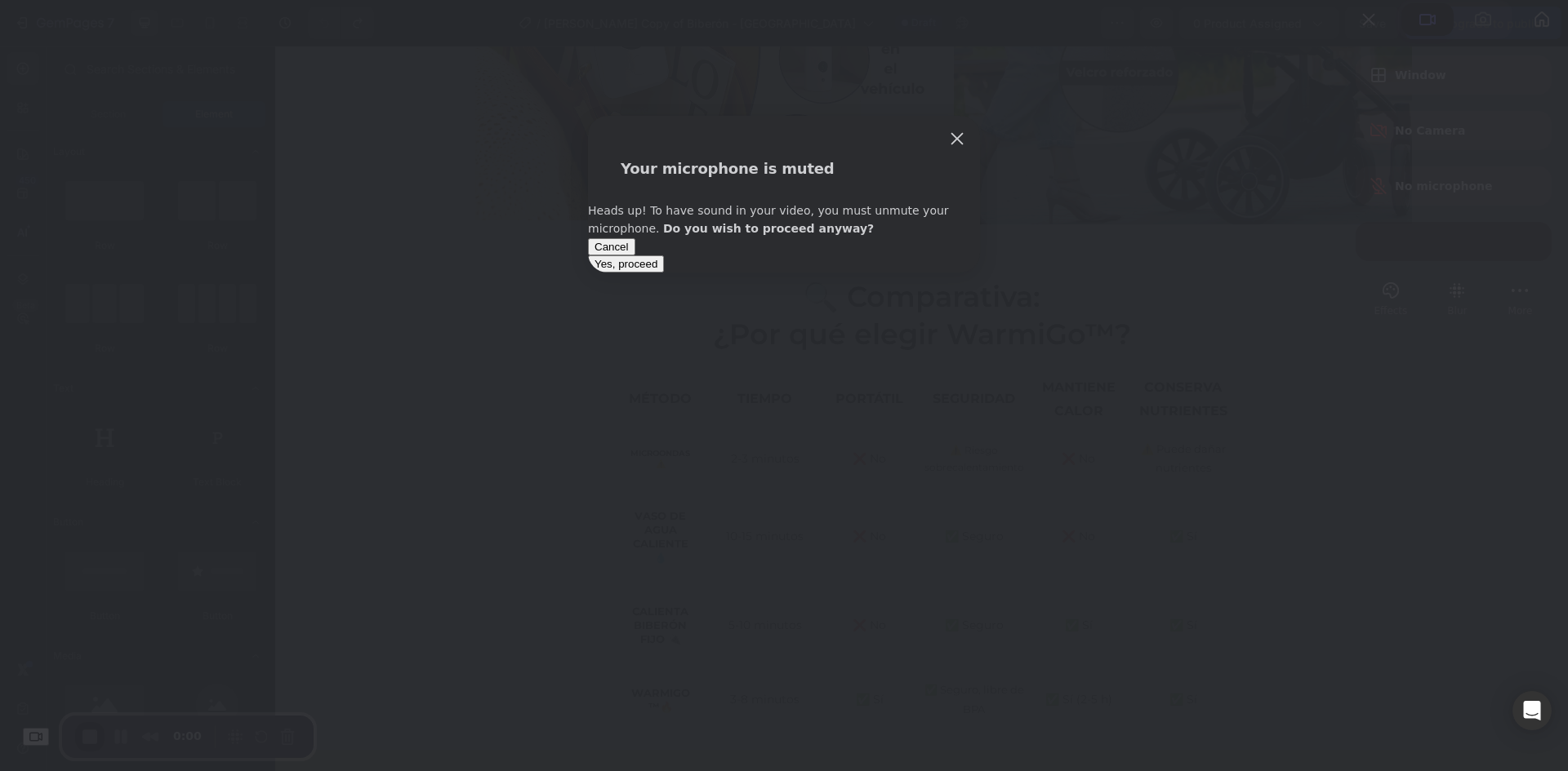
click at [658, 270] on span "Yes, proceed" at bounding box center [626, 263] width 63 height 13
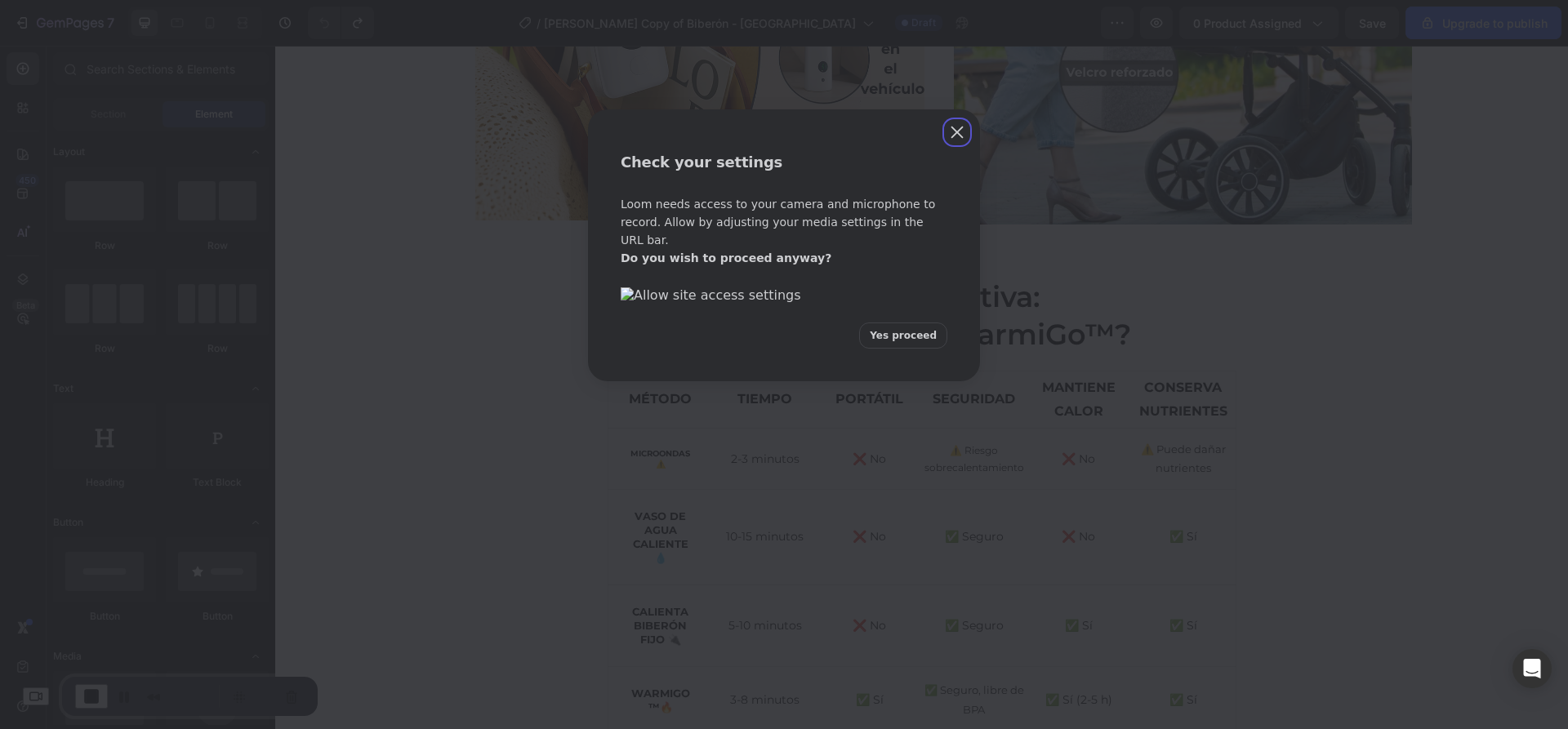
click at [906, 349] on button "Yes proceed" at bounding box center [903, 335] width 88 height 26
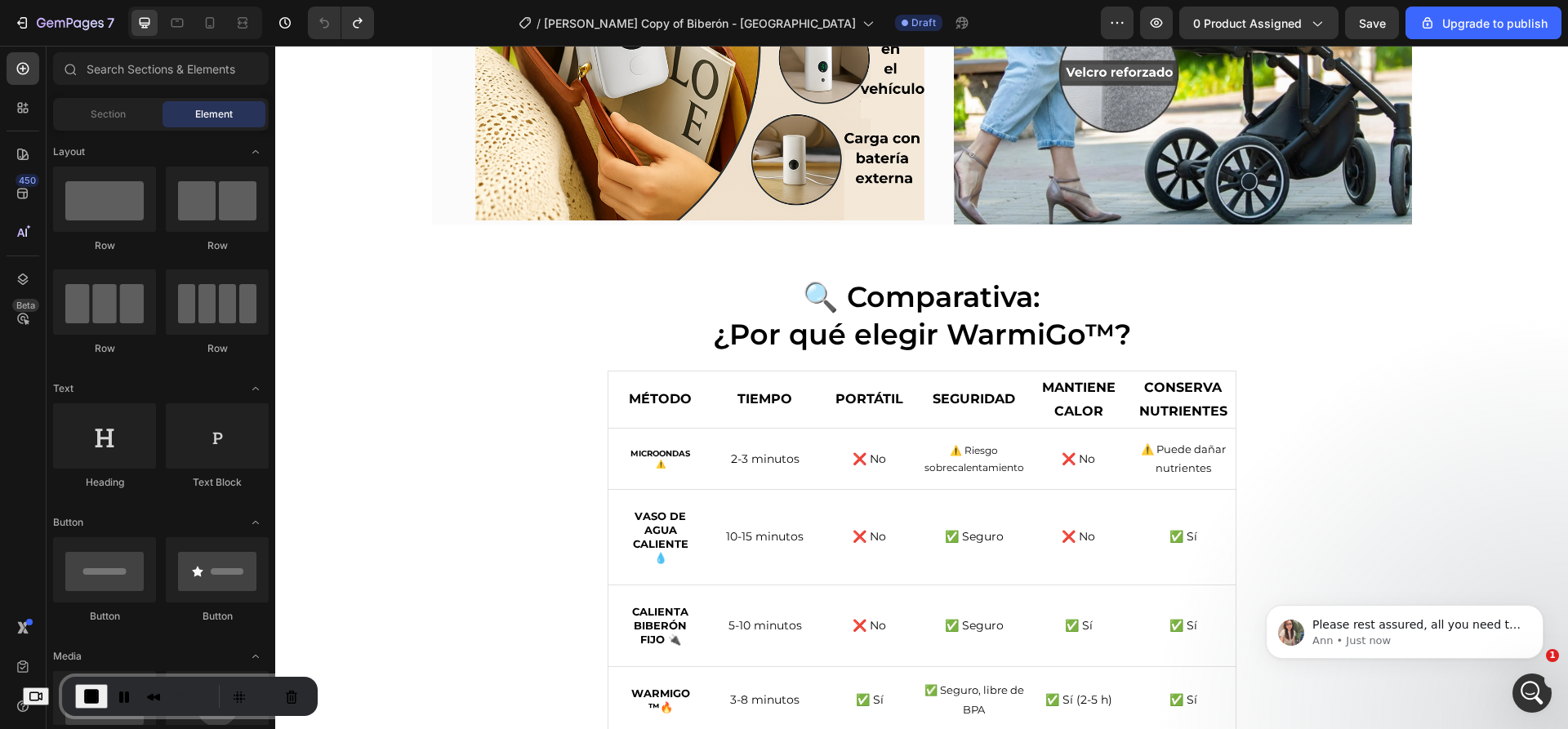
scroll to position [0, 0]
click at [660, 393] on strong "MÉTODO" at bounding box center [659, 399] width 63 height 15
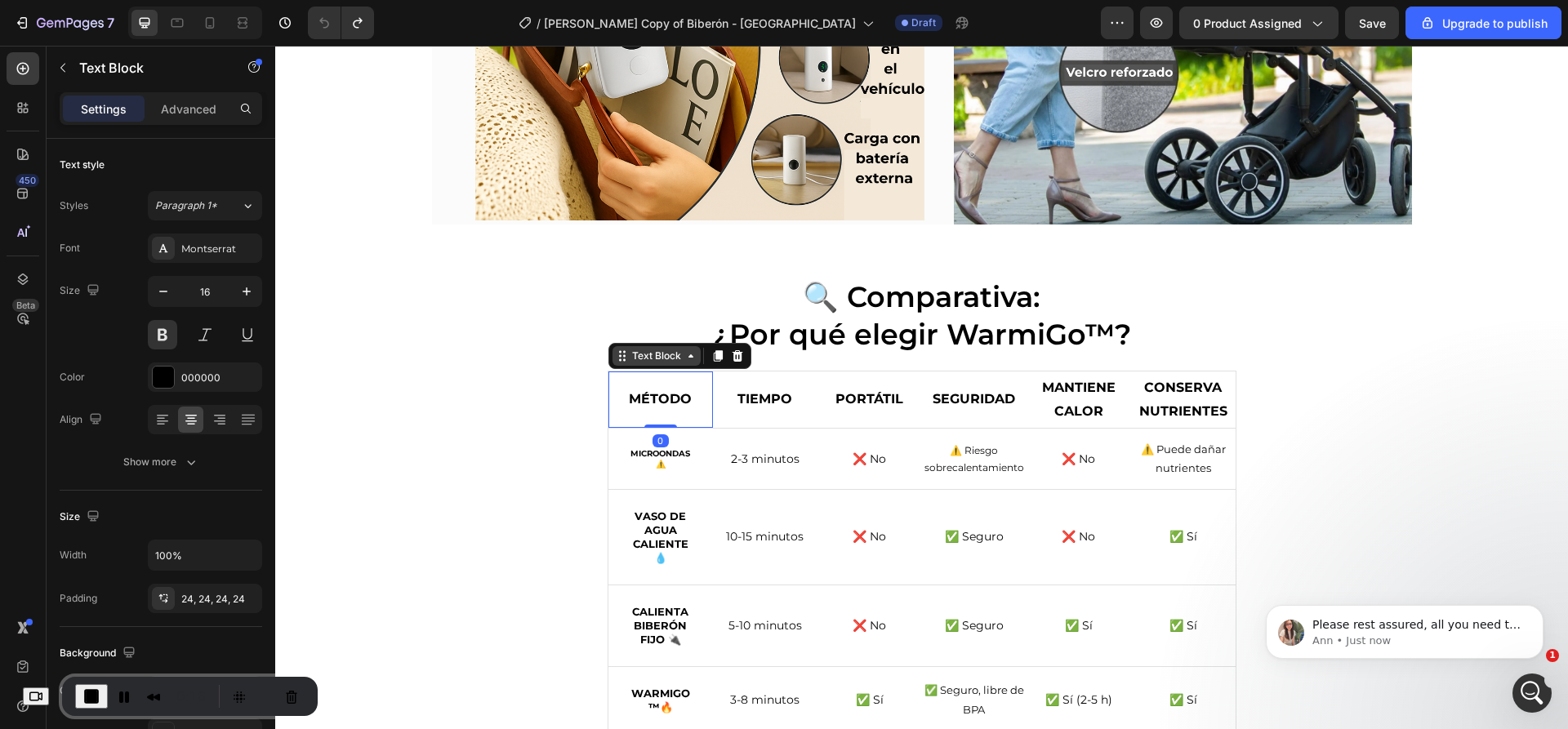
click at [660, 359] on div "Text Block" at bounding box center [657, 355] width 56 height 14
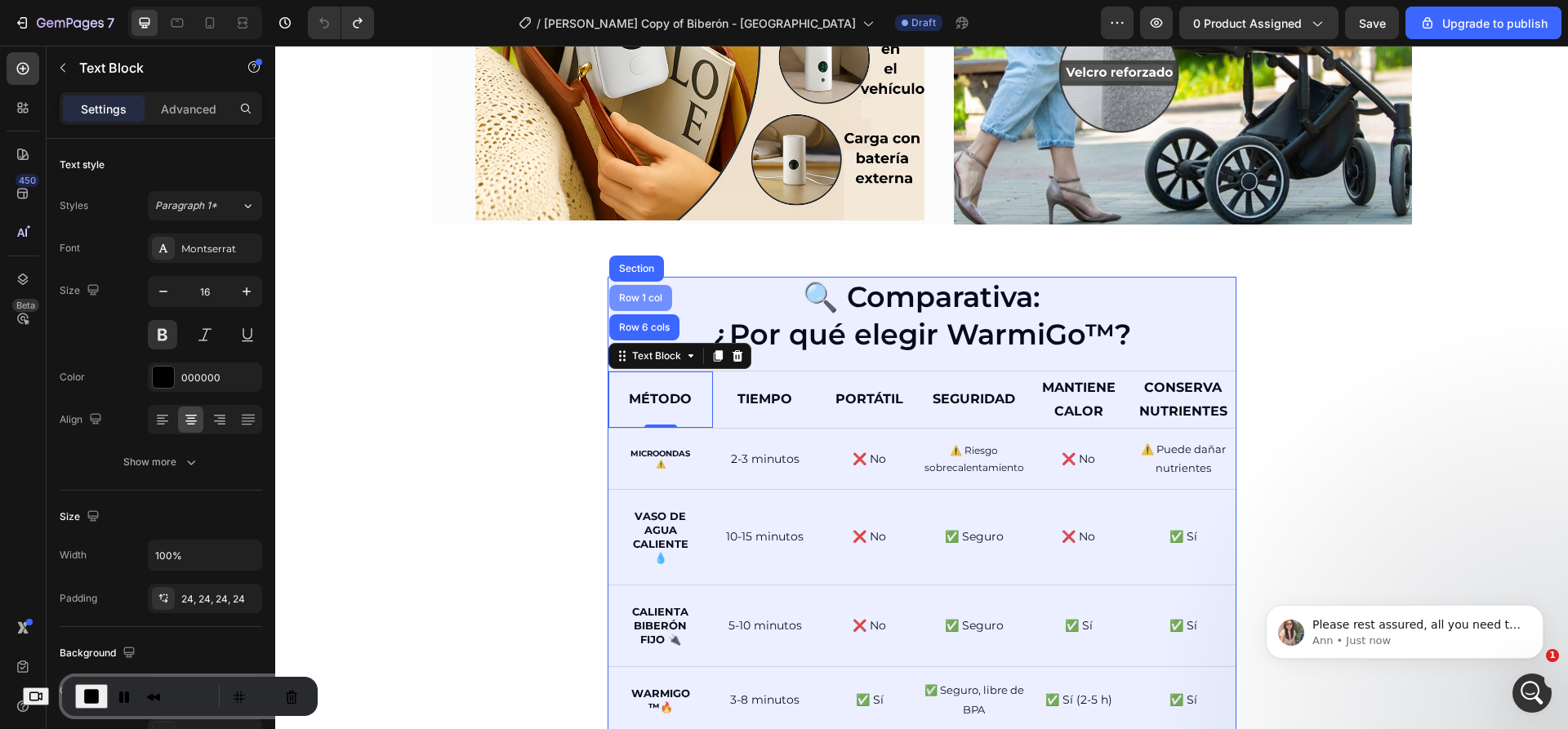
click at [639, 299] on div "Row 1 col" at bounding box center [641, 298] width 50 height 10
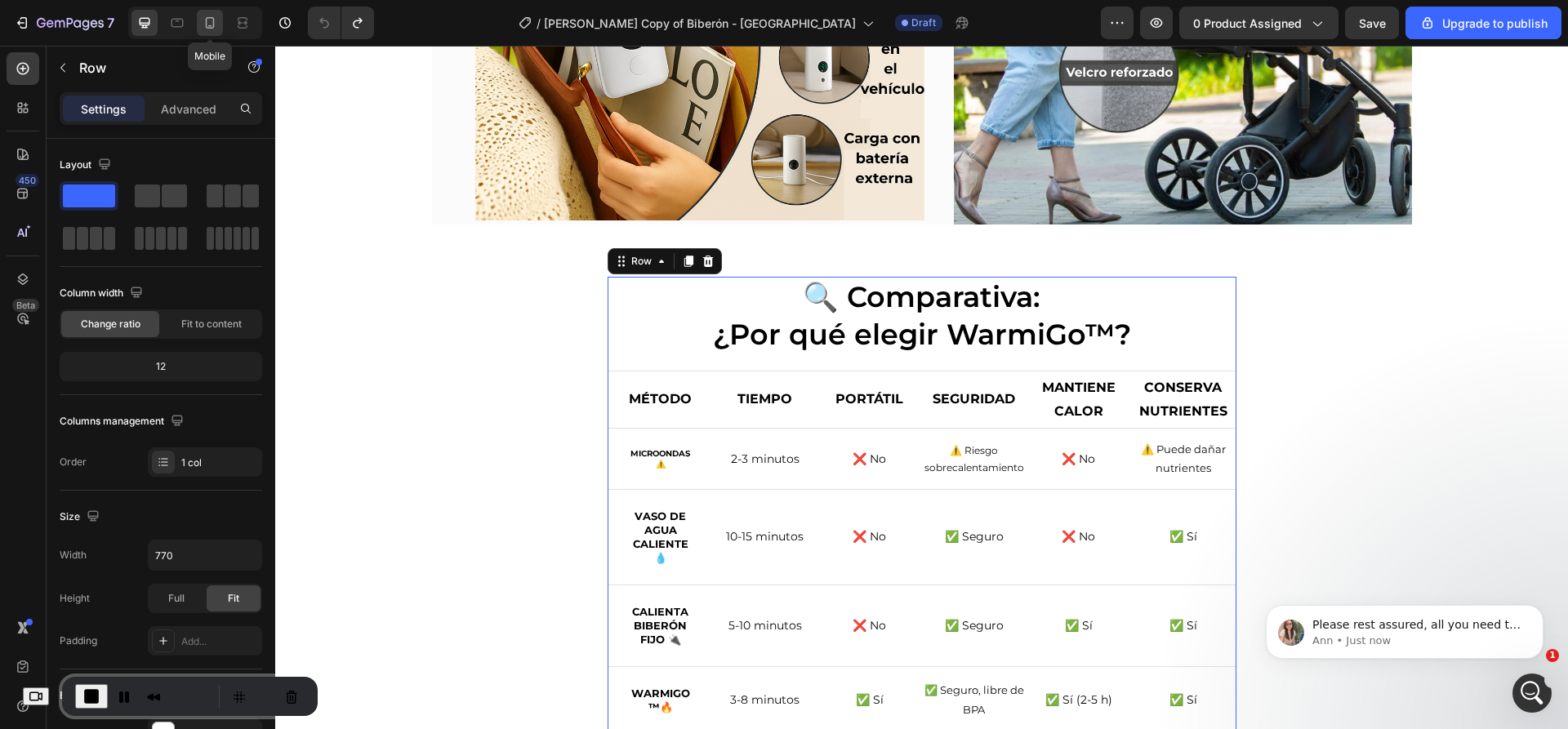
click at [199, 18] on div at bounding box center [210, 22] width 26 height 26
type input "100%"
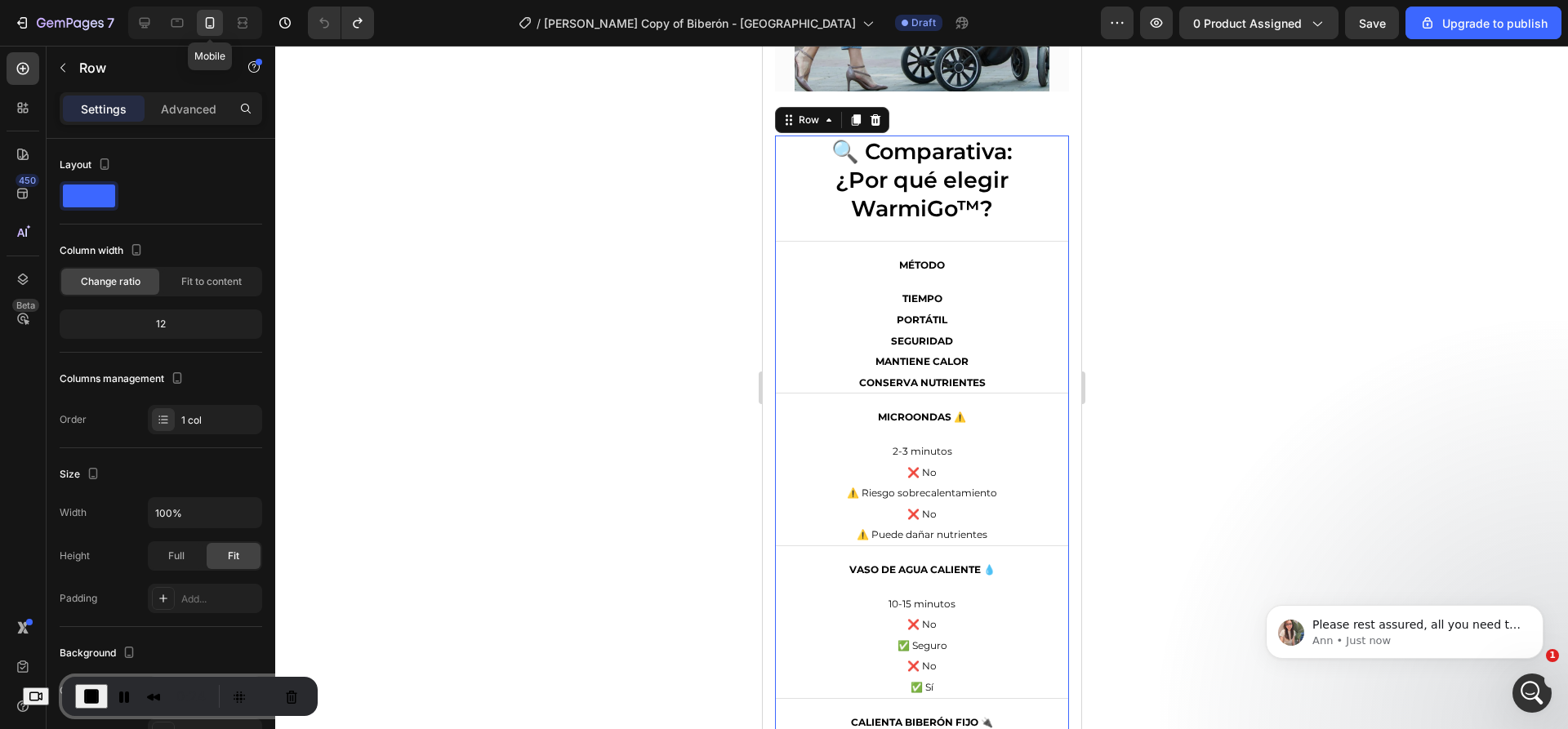
scroll to position [3603, 0]
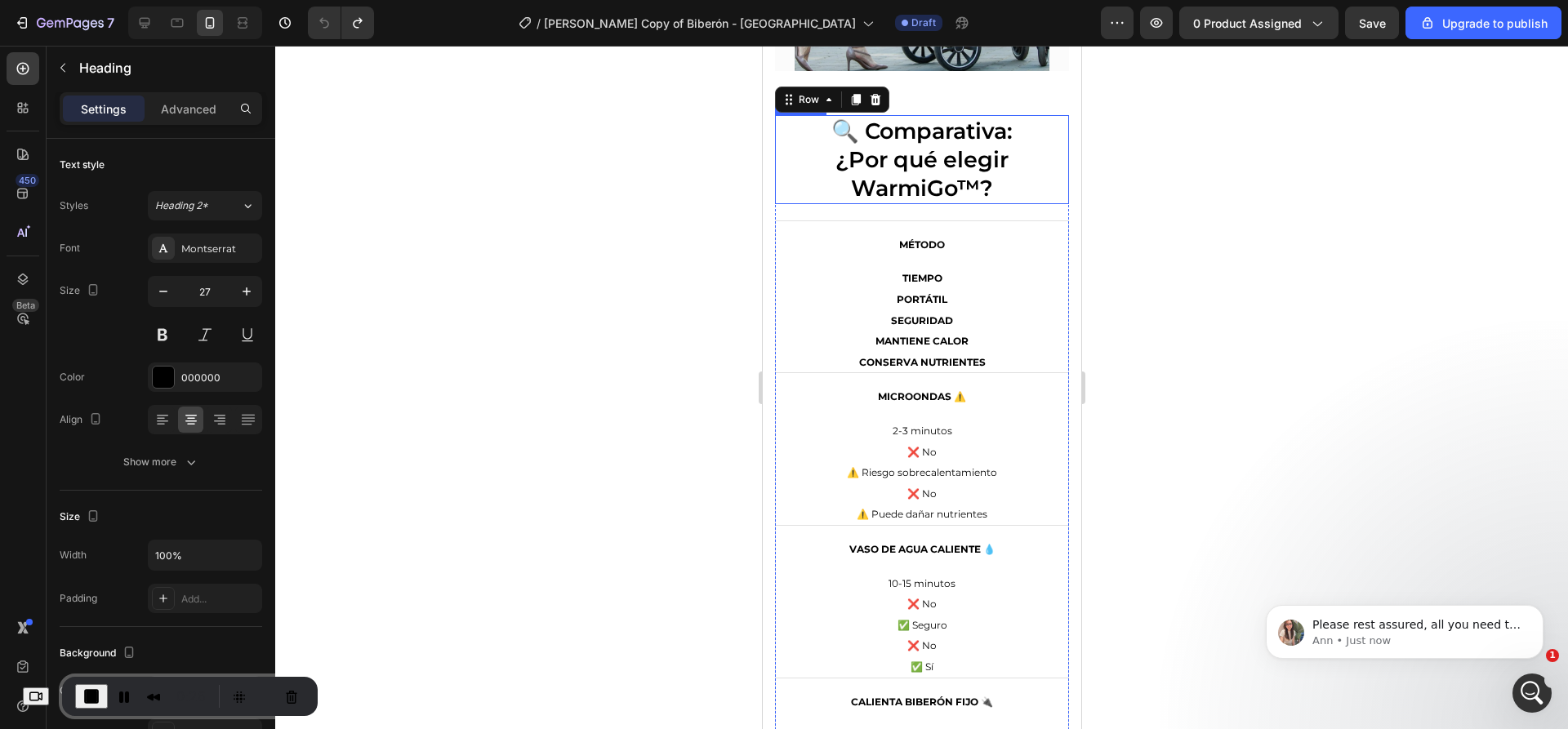
click at [892, 166] on h2 "🔍 Comparativa: ¿Por qué elegir WarmiGo™?" at bounding box center [921, 159] width 294 height 89
click at [820, 93] on div "Heading" at bounding box center [817, 99] width 45 height 14
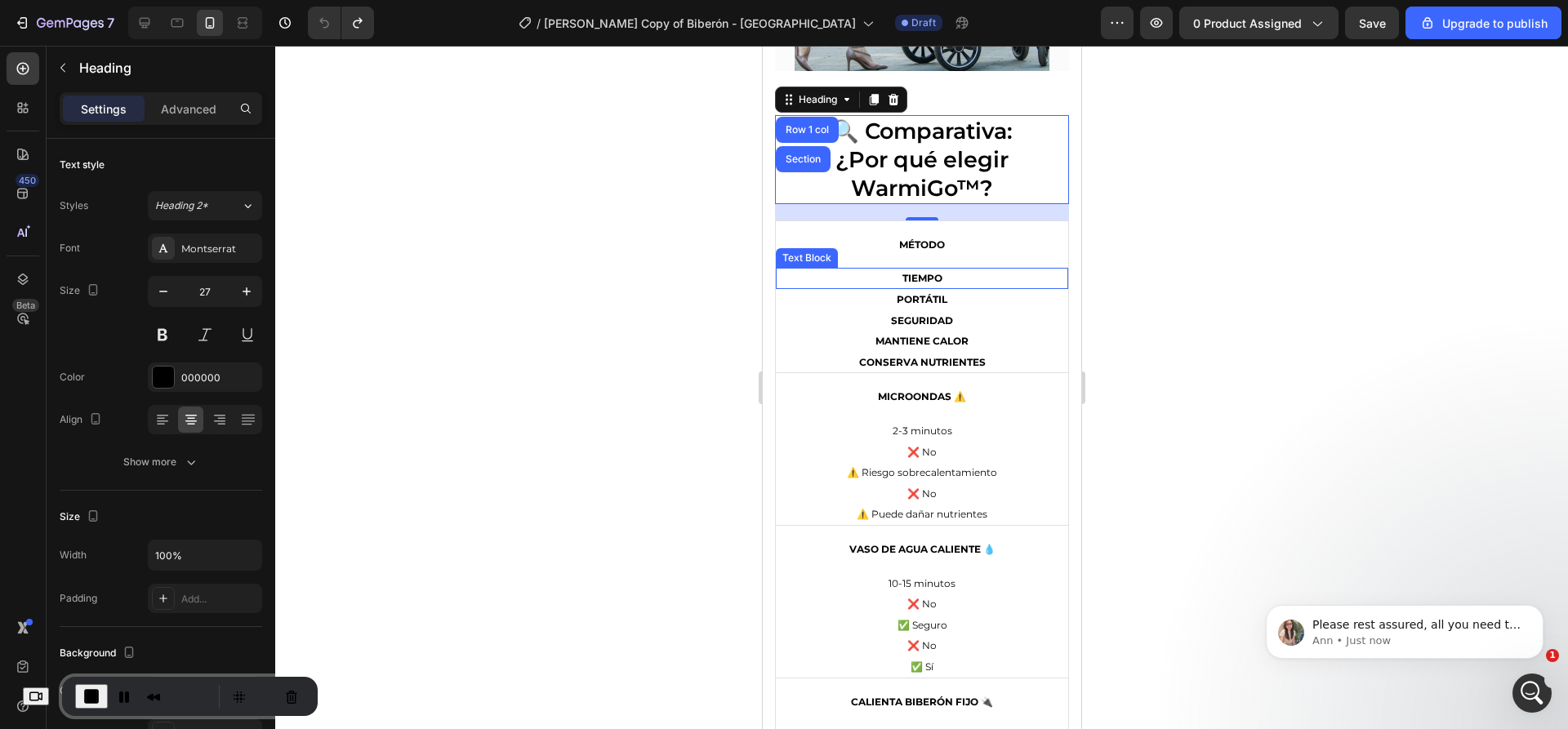
click at [902, 272] on strong "TIEMPO" at bounding box center [921, 278] width 40 height 13
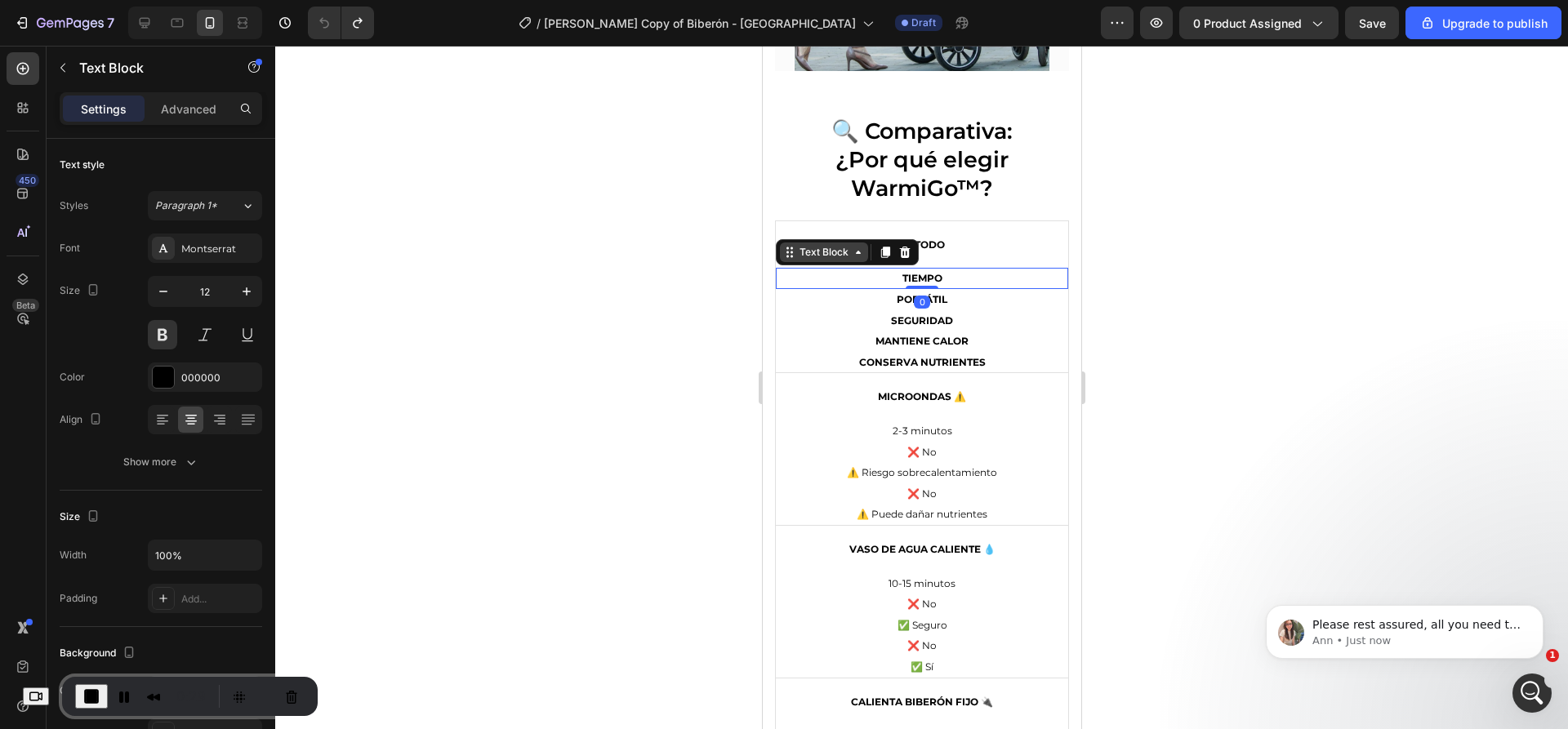
click at [826, 245] on div "Text Block" at bounding box center [824, 252] width 56 height 14
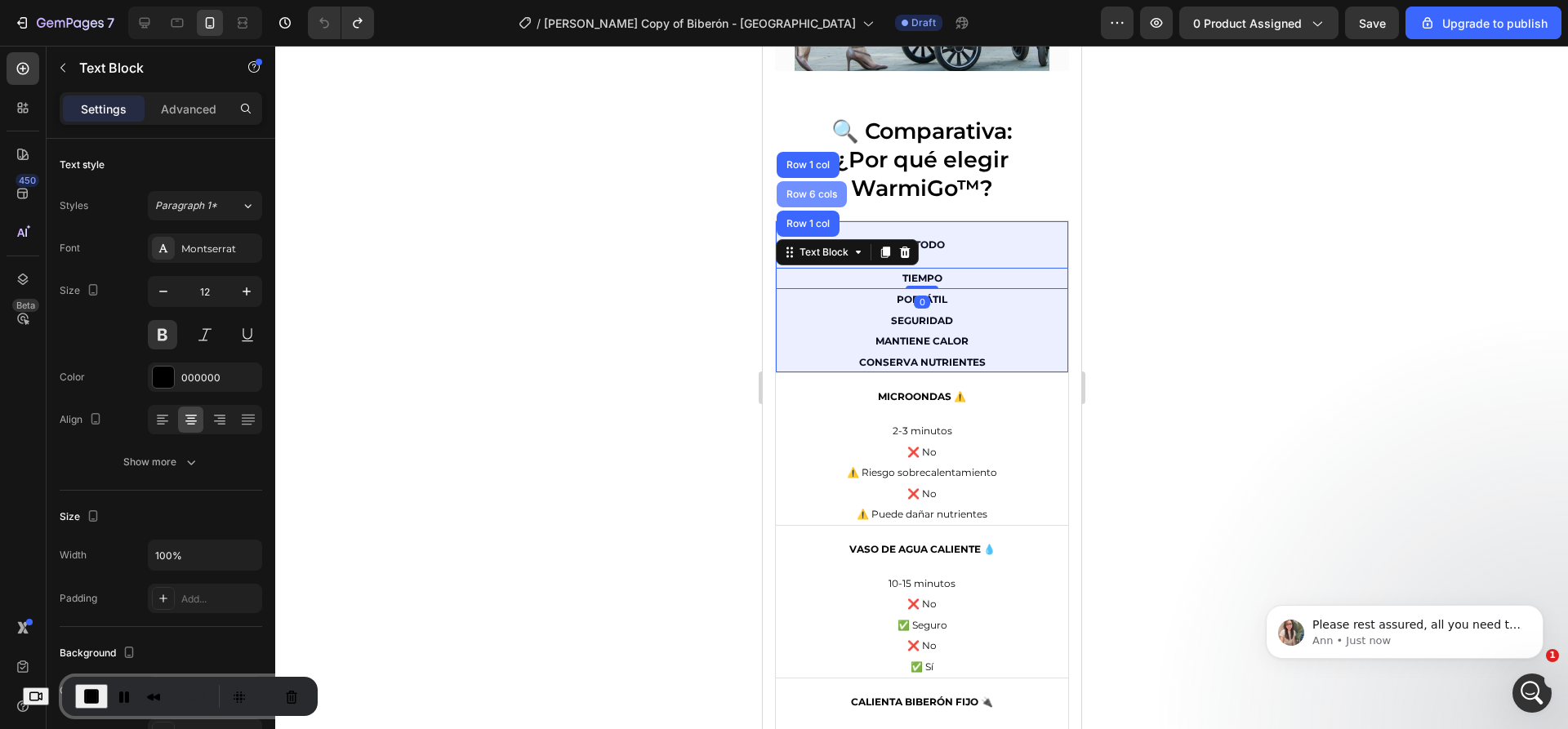
drag, startPoint x: 824, startPoint y: 178, endPoint x: 1199, endPoint y: 295, distance: 392.8
click at [824, 189] on div "Row 6 cols" at bounding box center [810, 194] width 57 height 10
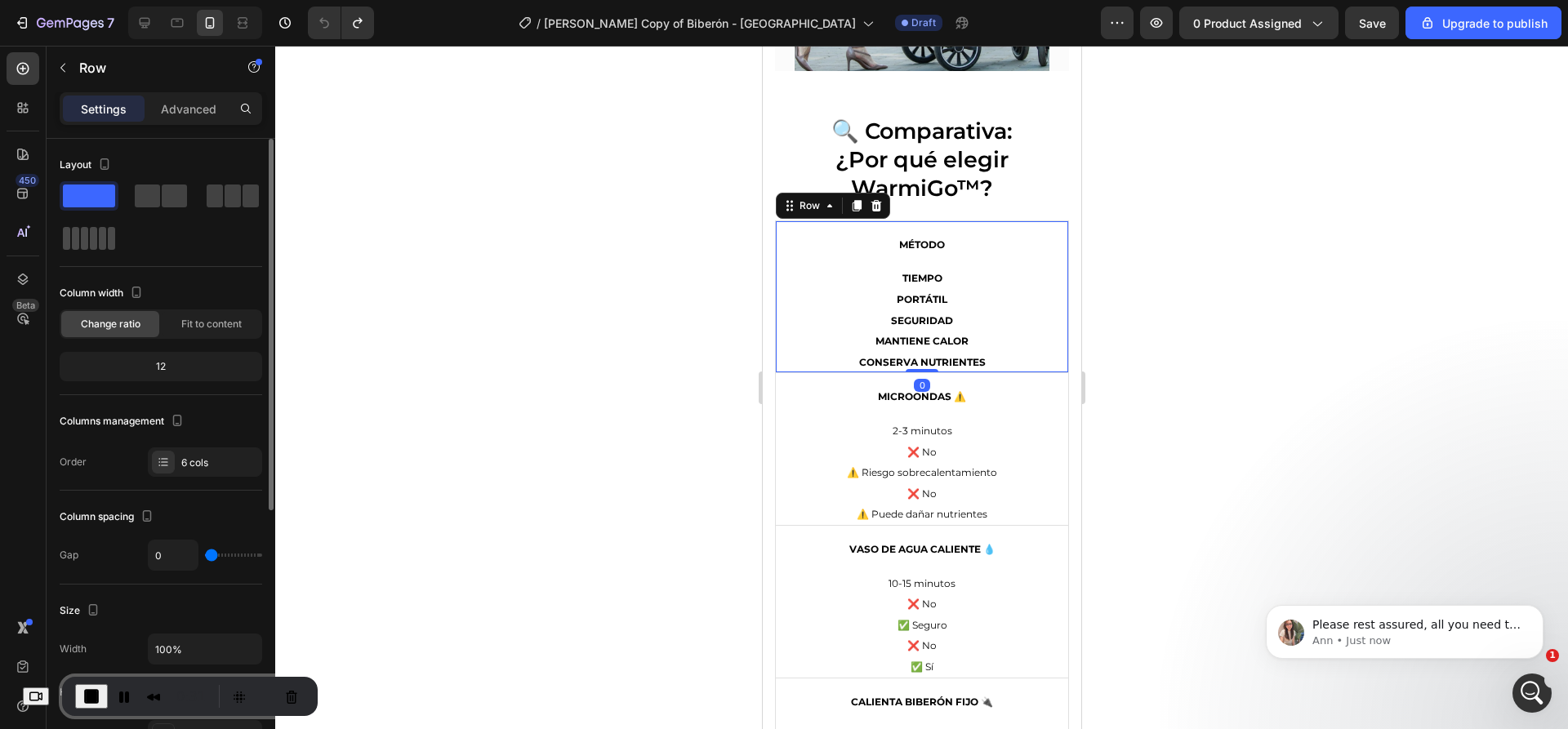
click at [90, 238] on span at bounding box center [94, 238] width 8 height 23
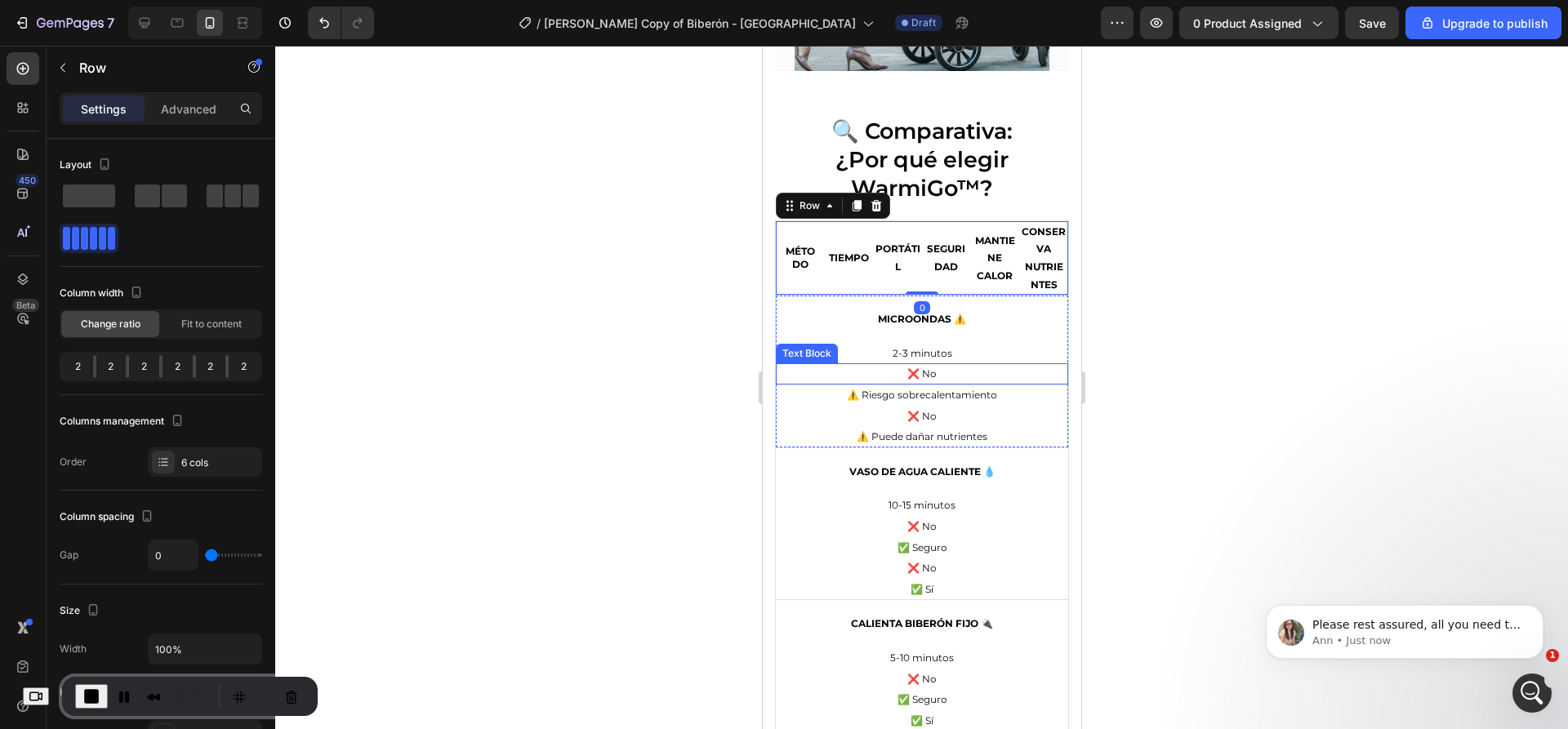
click at [863, 368] on p "❌ No" at bounding box center [920, 374] width 289 height 18
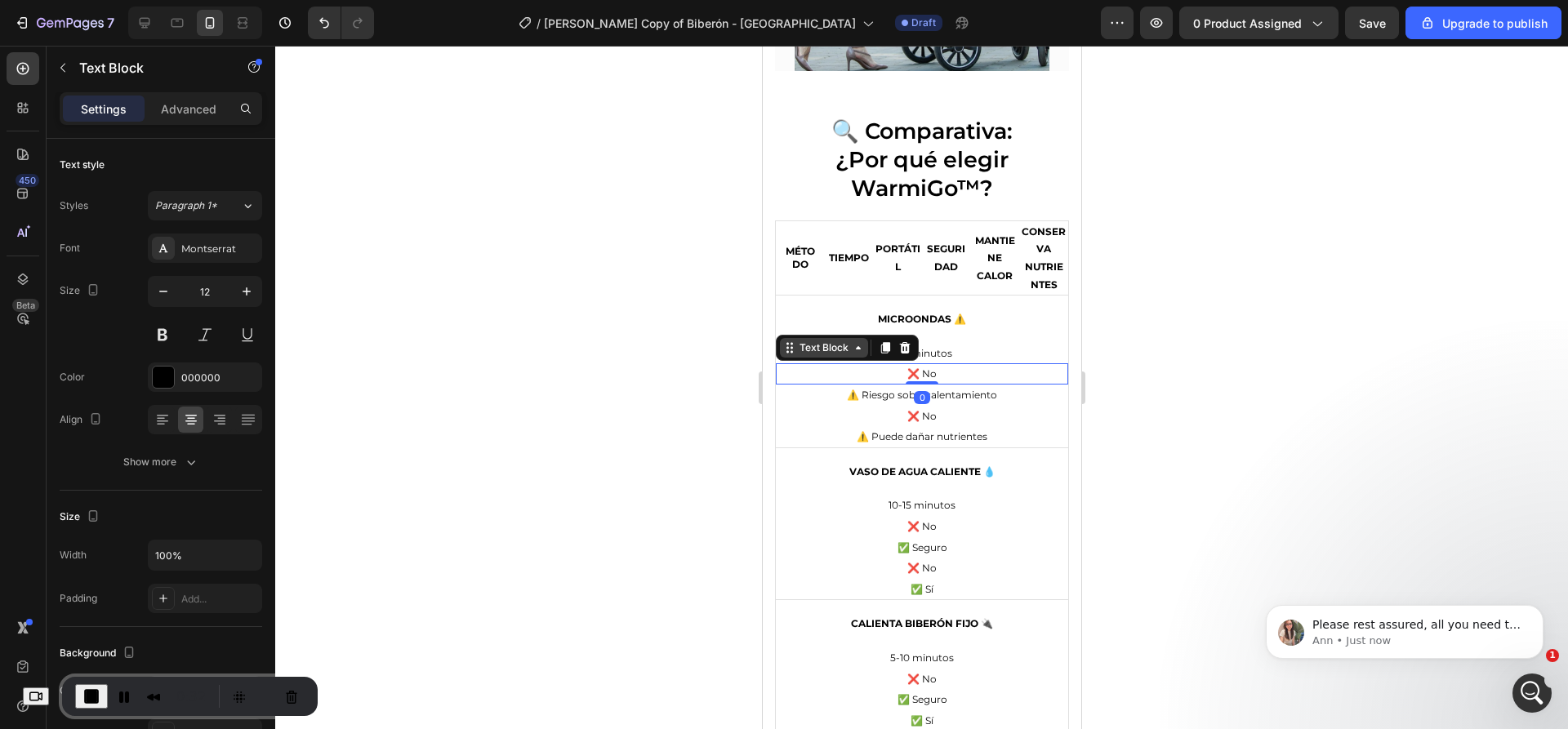
click at [821, 341] on div "Text Block" at bounding box center [824, 348] width 56 height 14
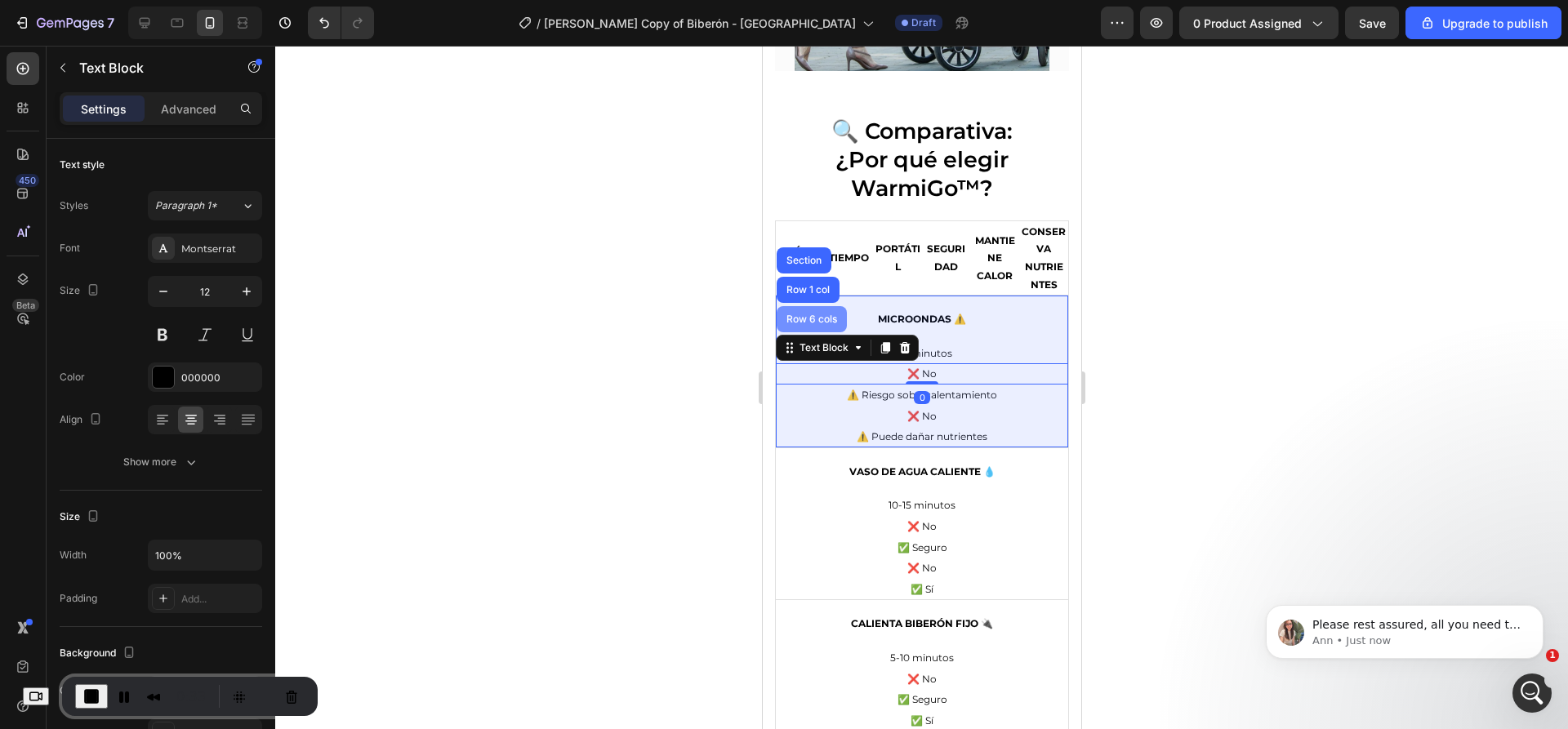
click at [816, 315] on div "Row 6 cols" at bounding box center [810, 320] width 57 height 10
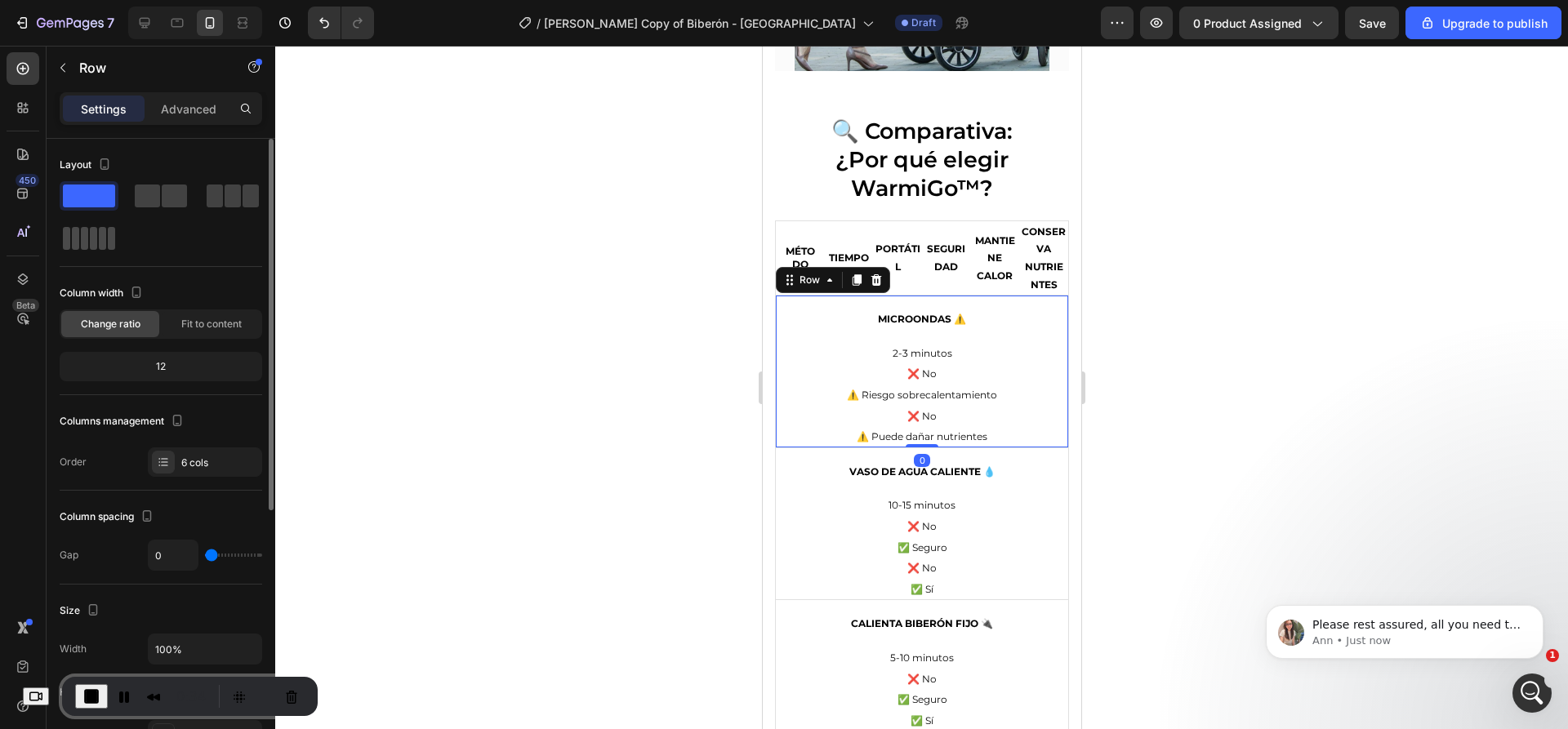
click at [80, 238] on div at bounding box center [89, 238] width 52 height 23
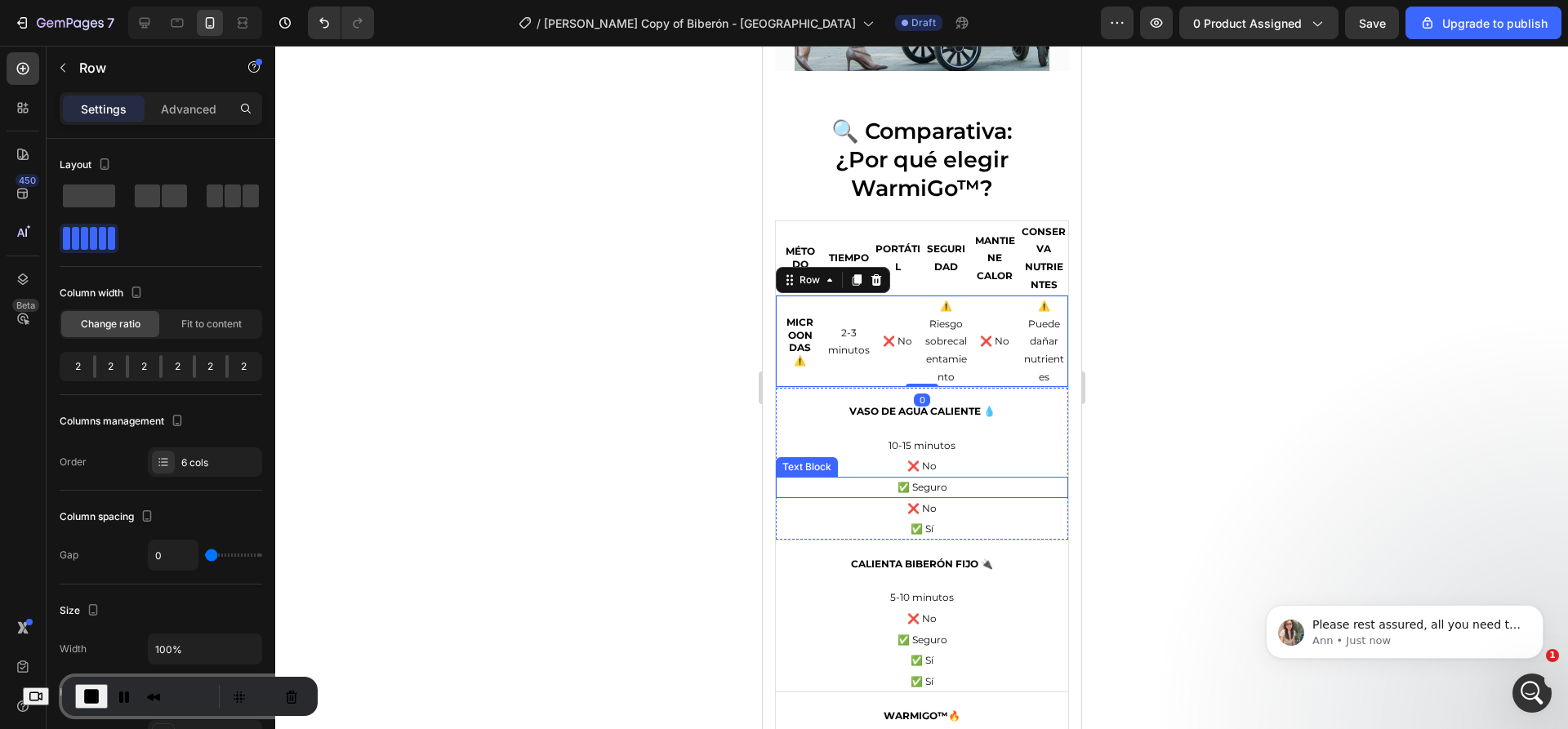
click at [911, 479] on p "✅ Seguro" at bounding box center [920, 488] width 289 height 18
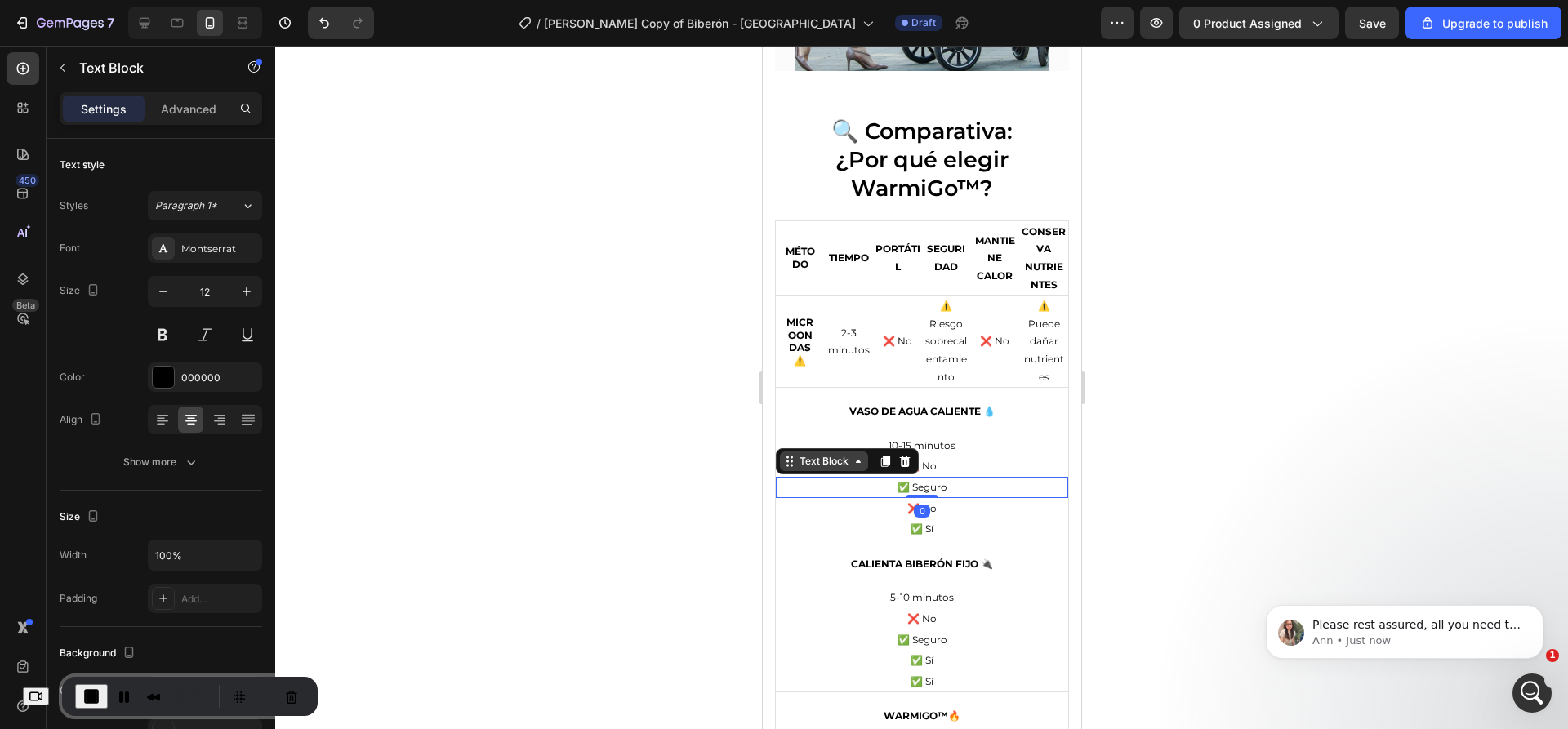
click at [833, 454] on div "Text Block" at bounding box center [824, 461] width 56 height 14
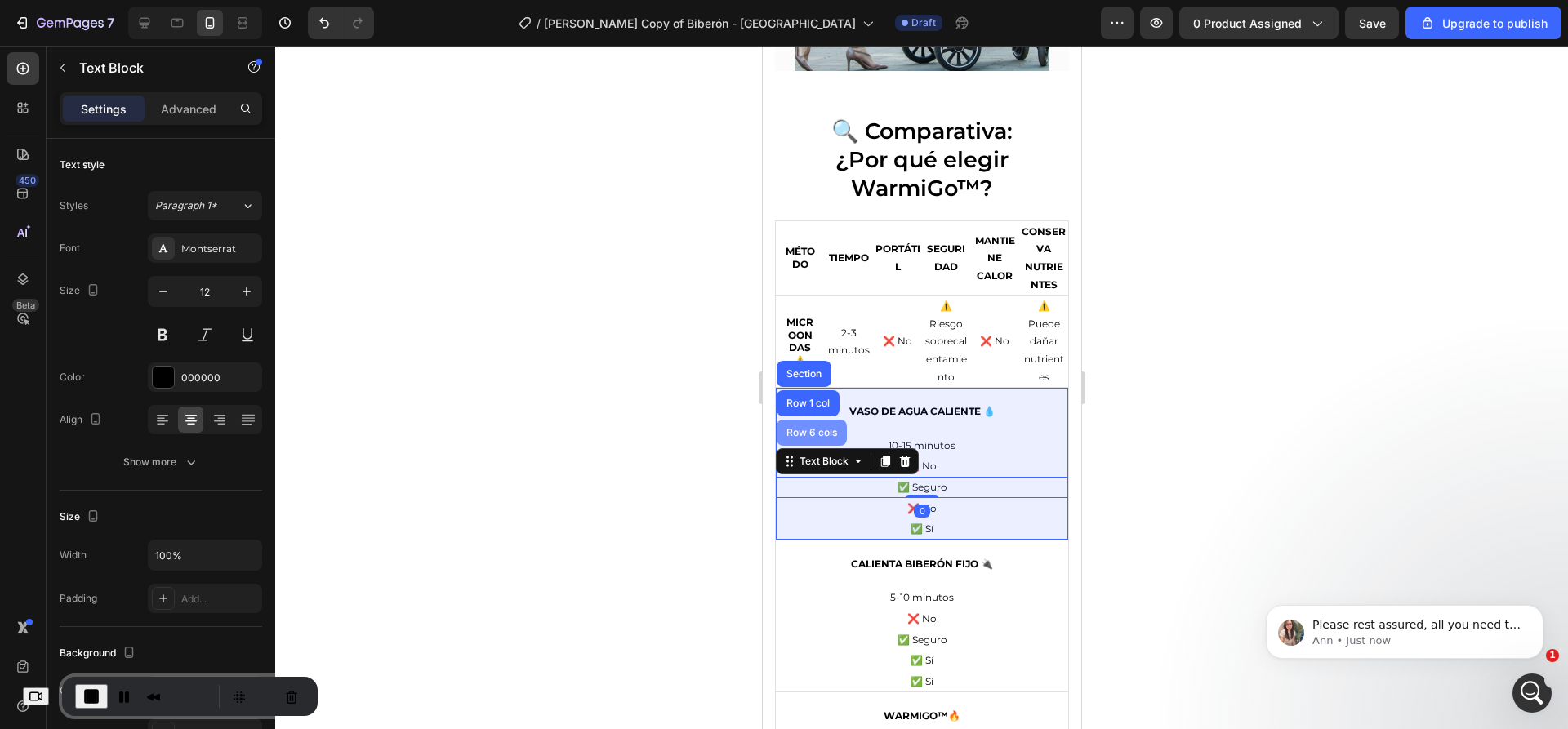
click at [823, 428] on div "Row 6 cols" at bounding box center [810, 433] width 57 height 10
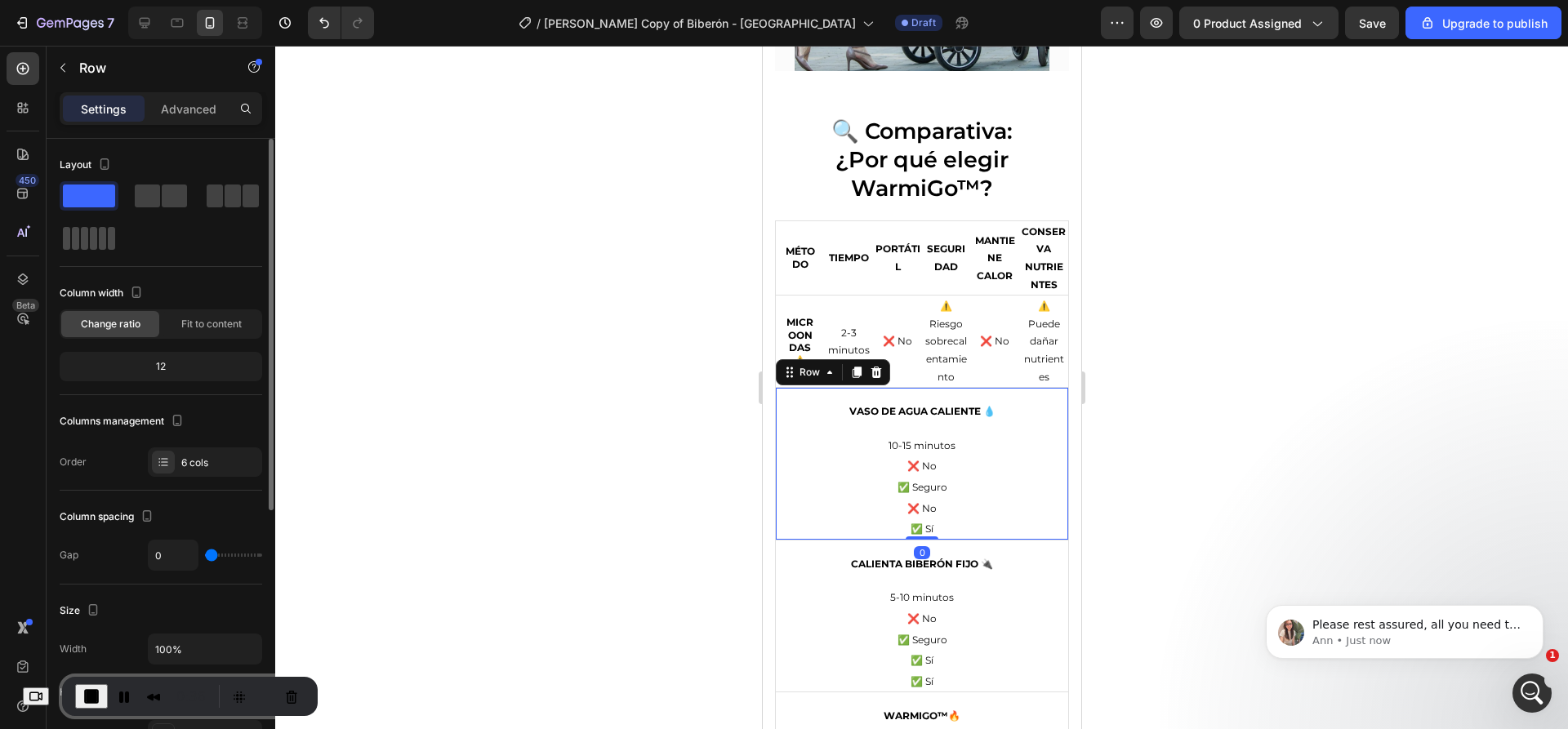
click at [89, 237] on div at bounding box center [89, 238] width 52 height 23
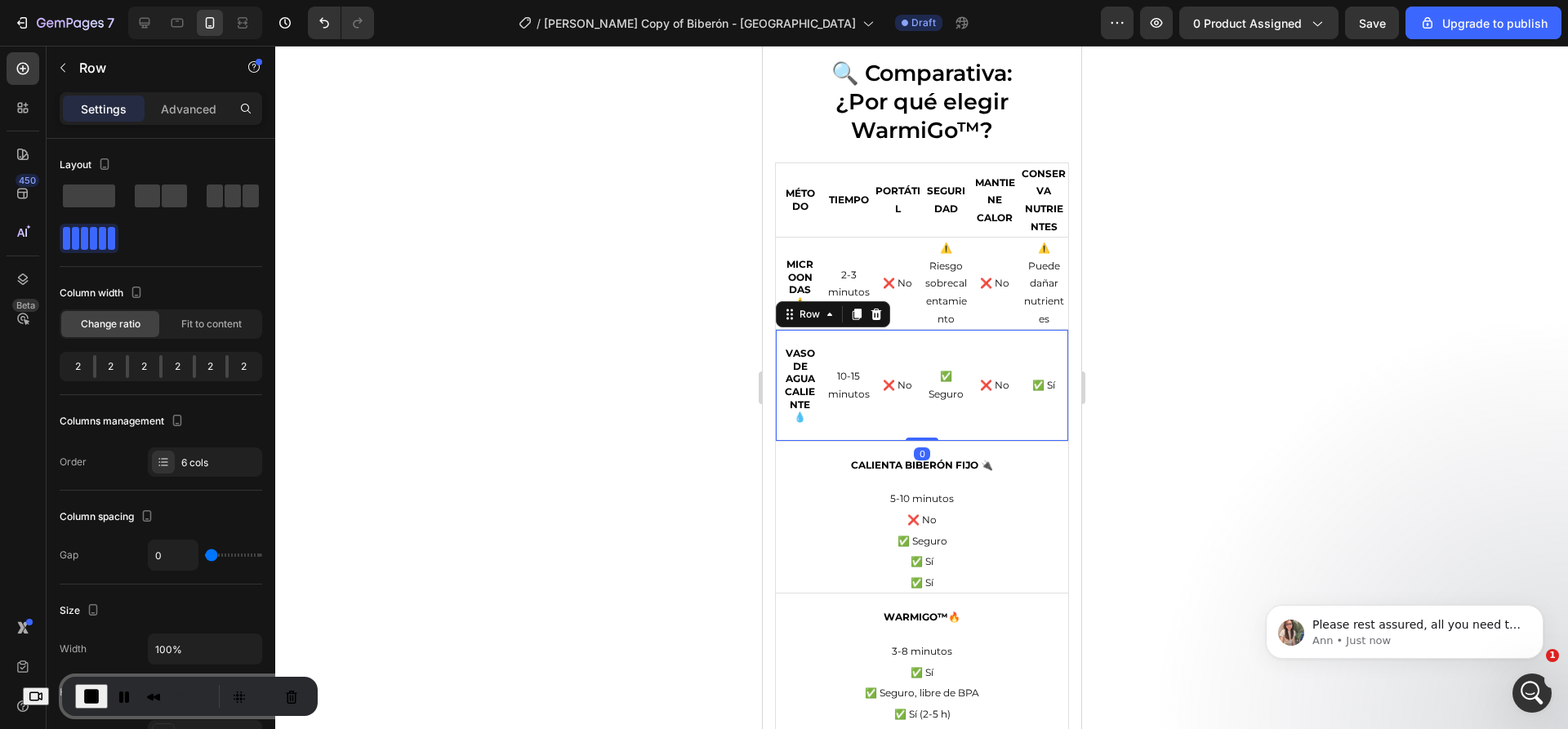
scroll to position [3684, 0]
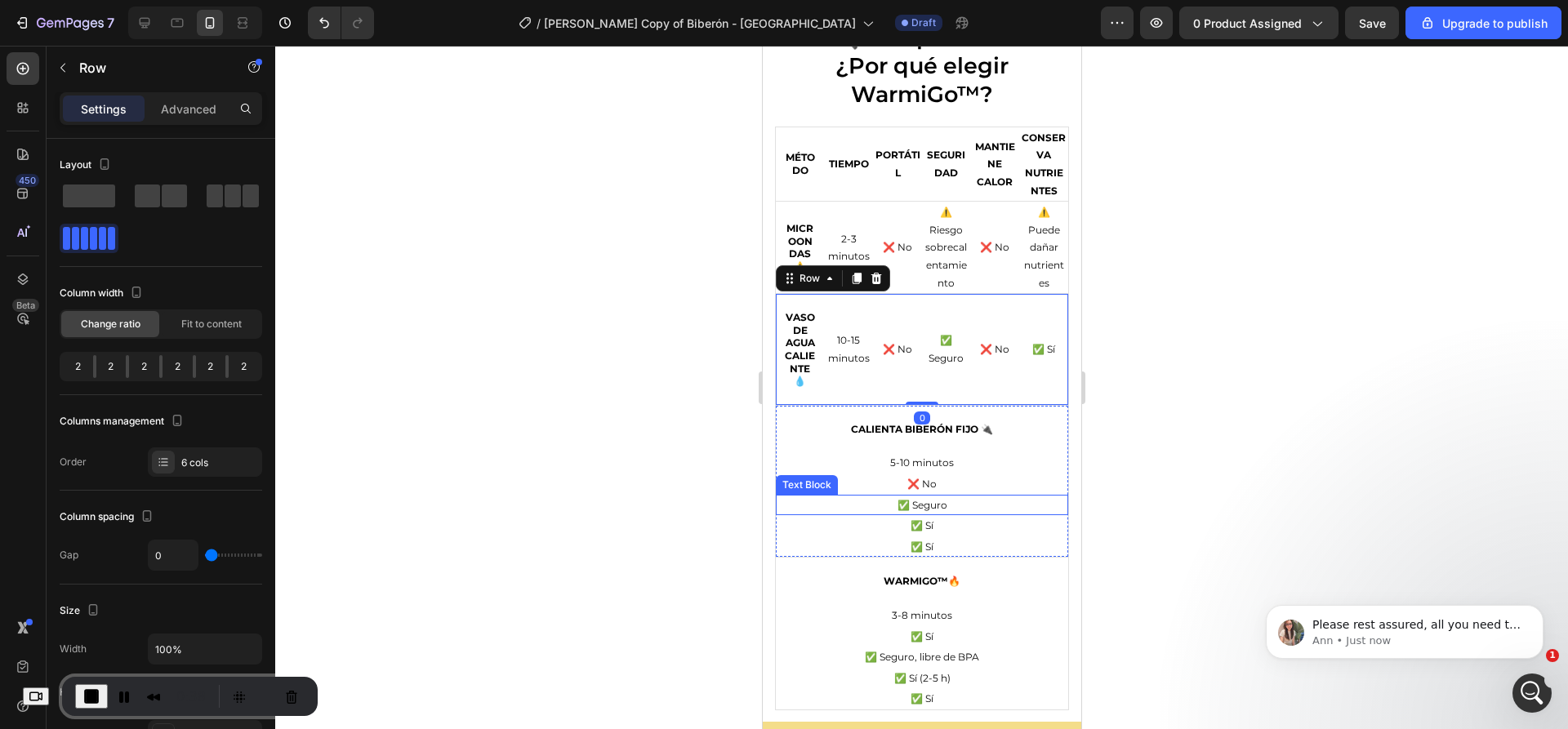
click at [900, 495] on div "✅ Seguro" at bounding box center [921, 506] width 293 height 21
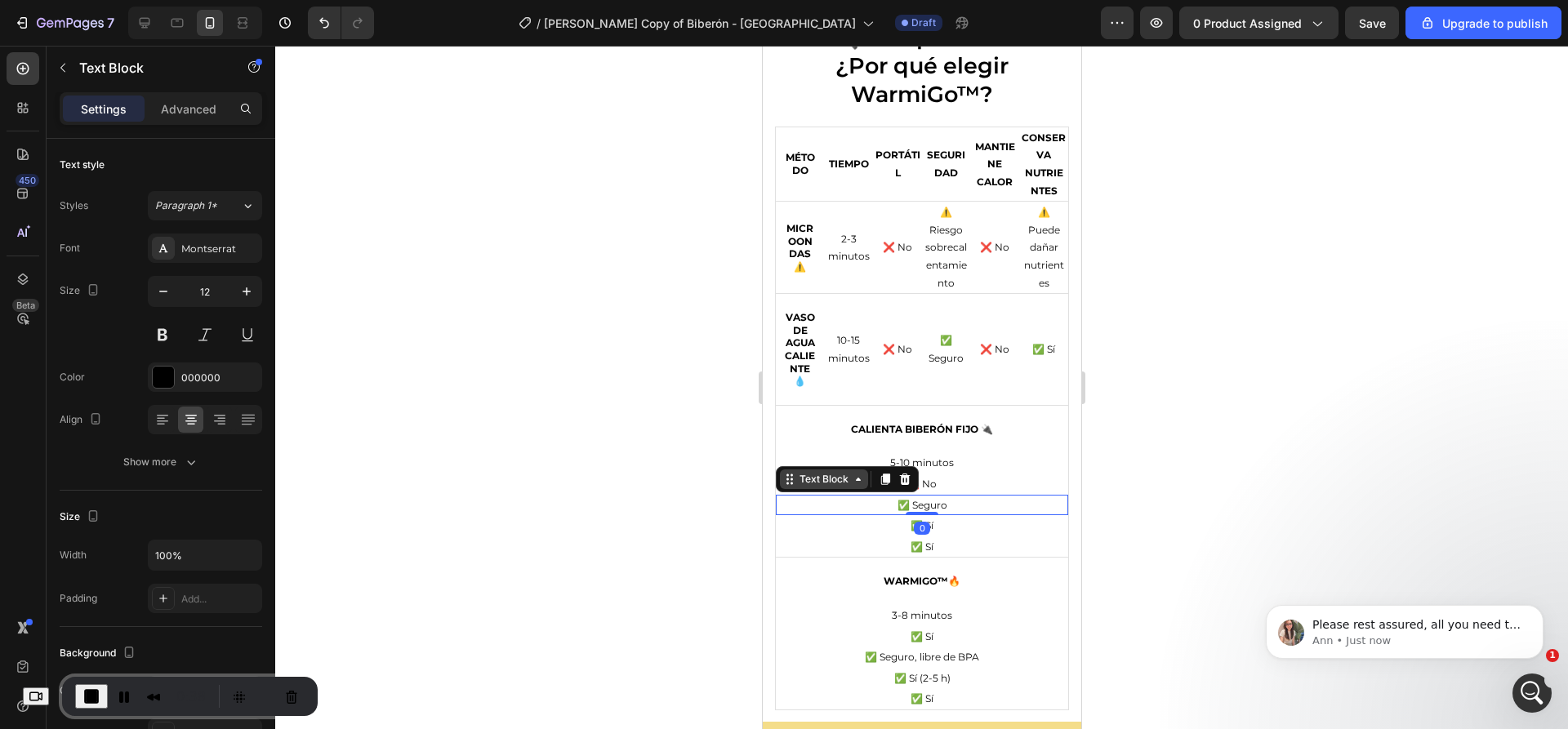
click at [828, 483] on div "Text Block" at bounding box center [824, 479] width 56 height 14
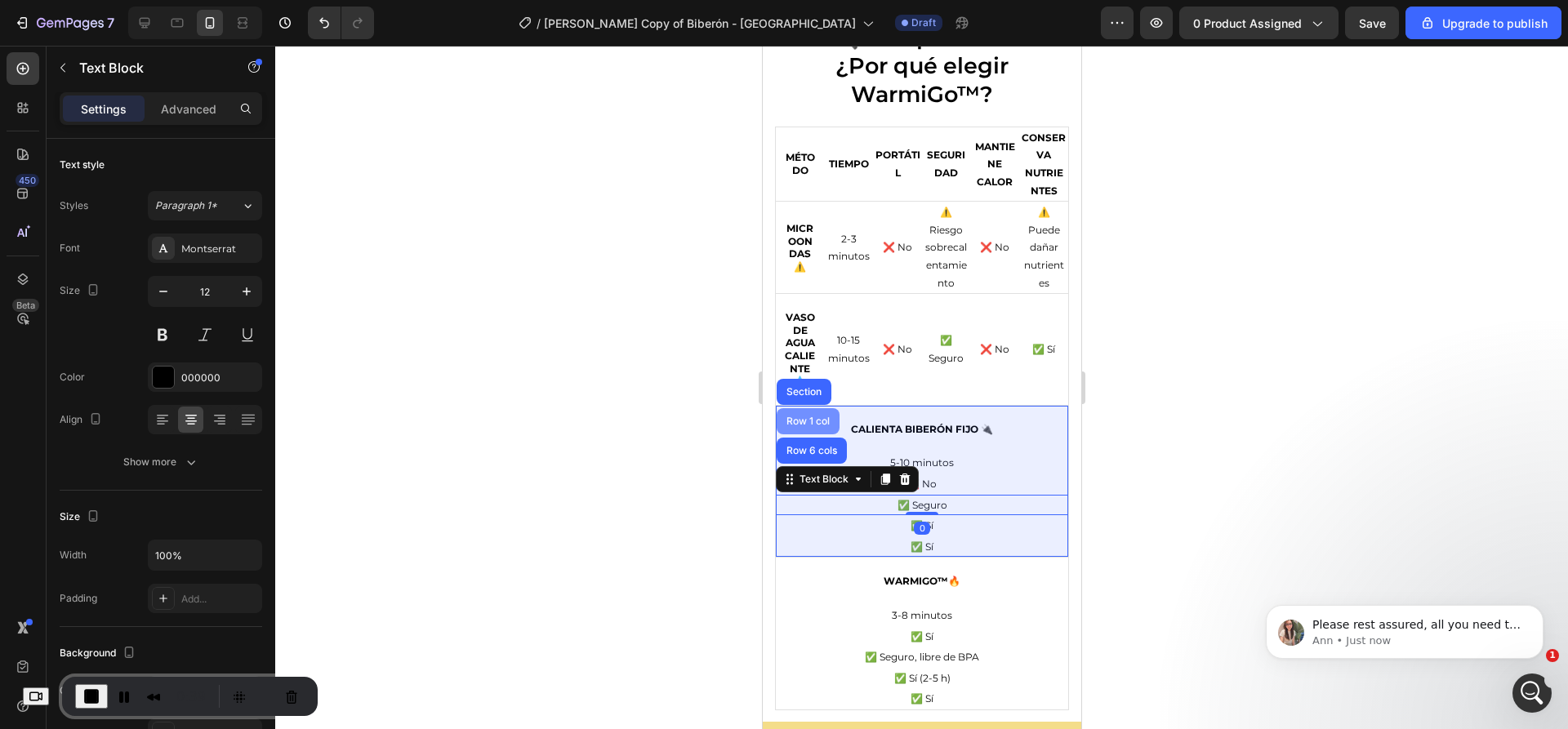
click at [818, 449] on div "Row 6 cols" at bounding box center [810, 451] width 57 height 10
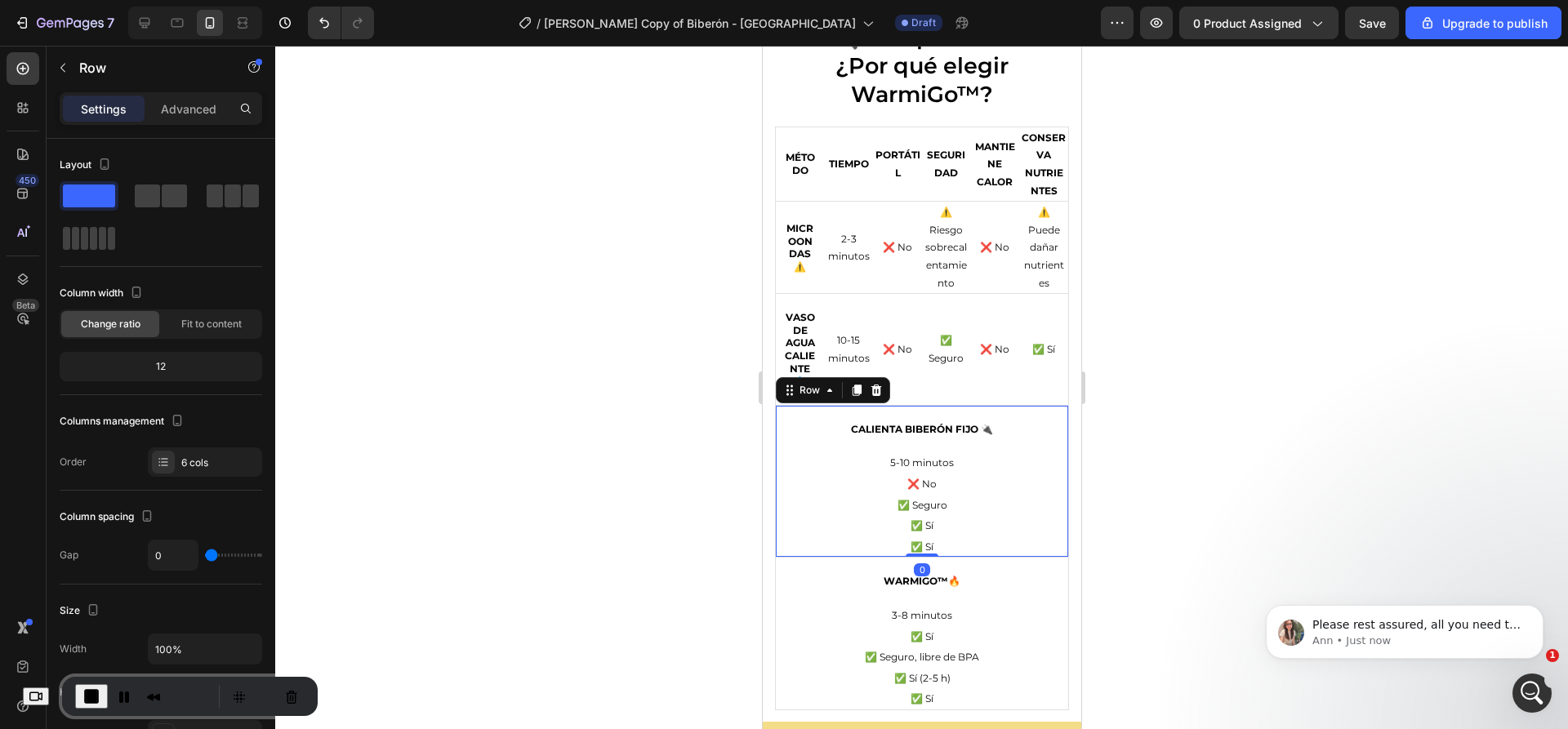
click at [90, 238] on span at bounding box center [94, 238] width 8 height 23
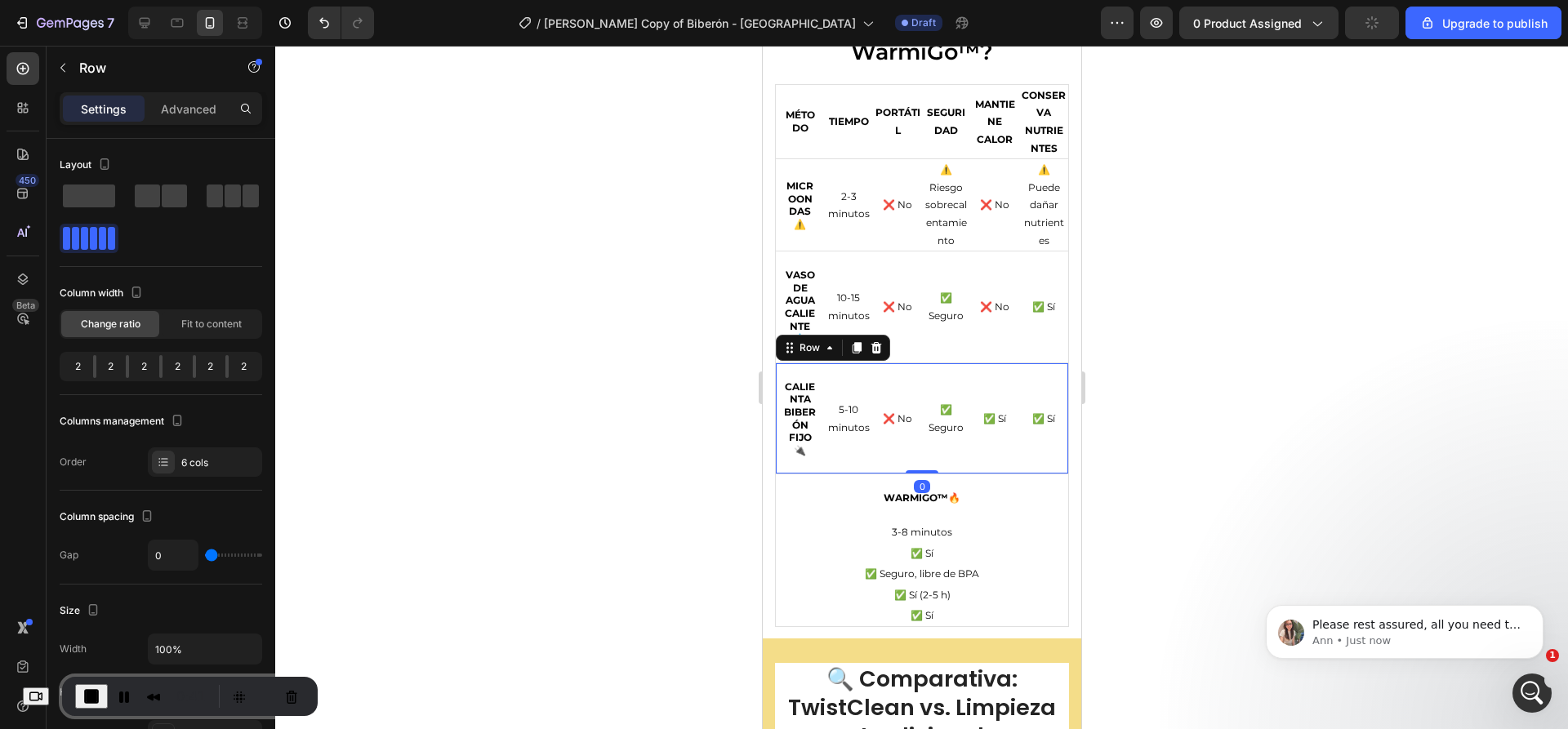
scroll to position [3766, 0]
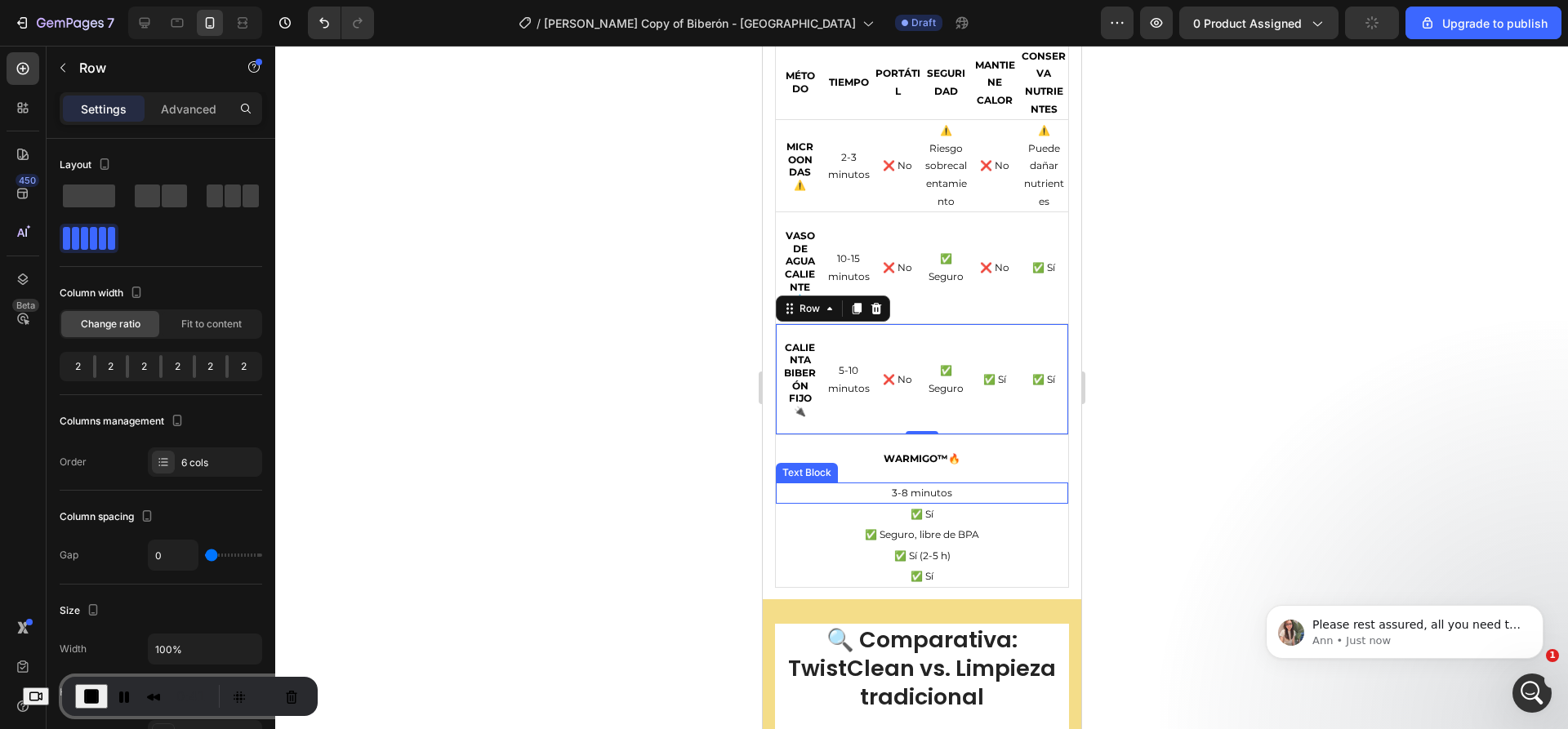
click at [845, 504] on div "✅ Sí" at bounding box center [921, 515] width 293 height 21
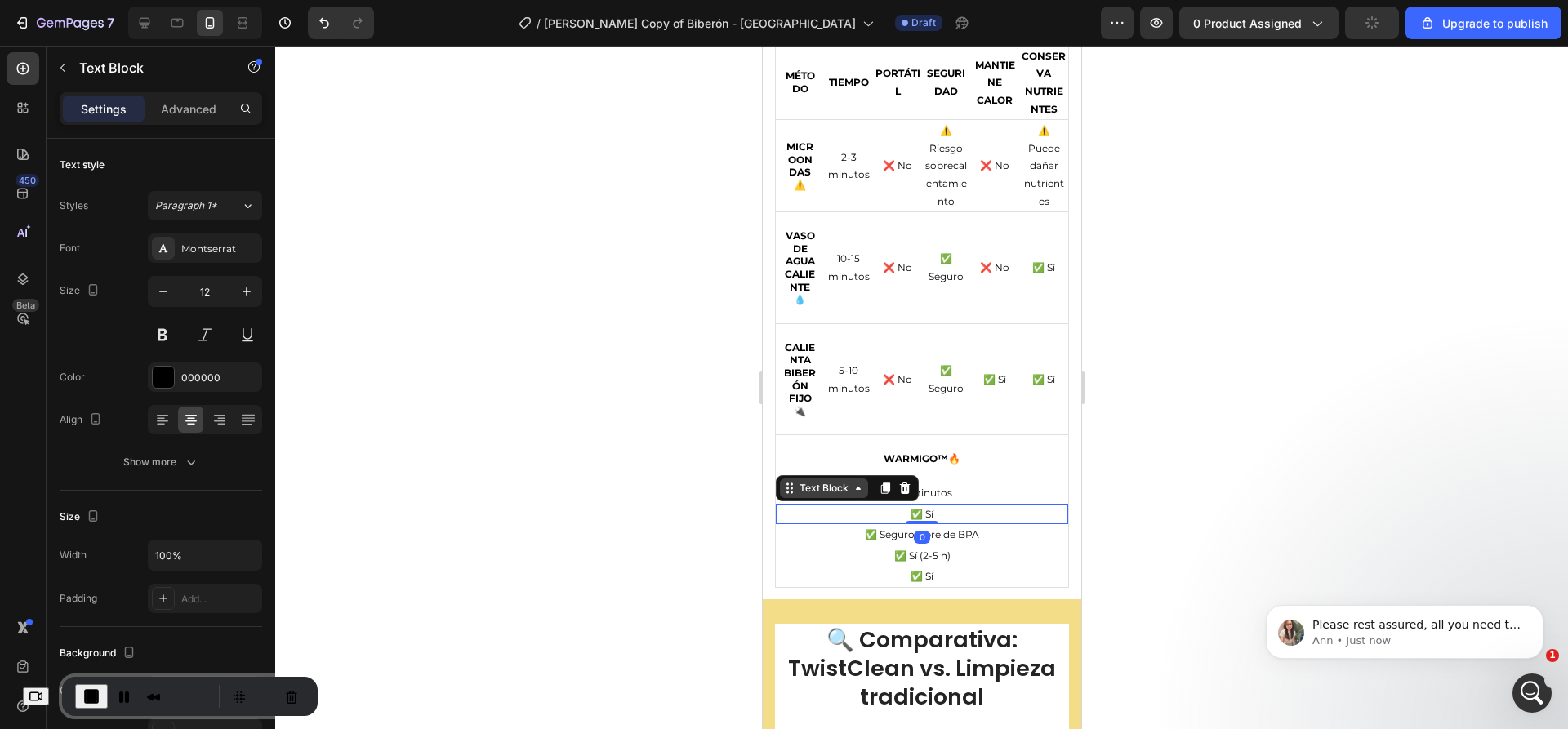
click at [829, 487] on div "Text Block" at bounding box center [824, 488] width 56 height 14
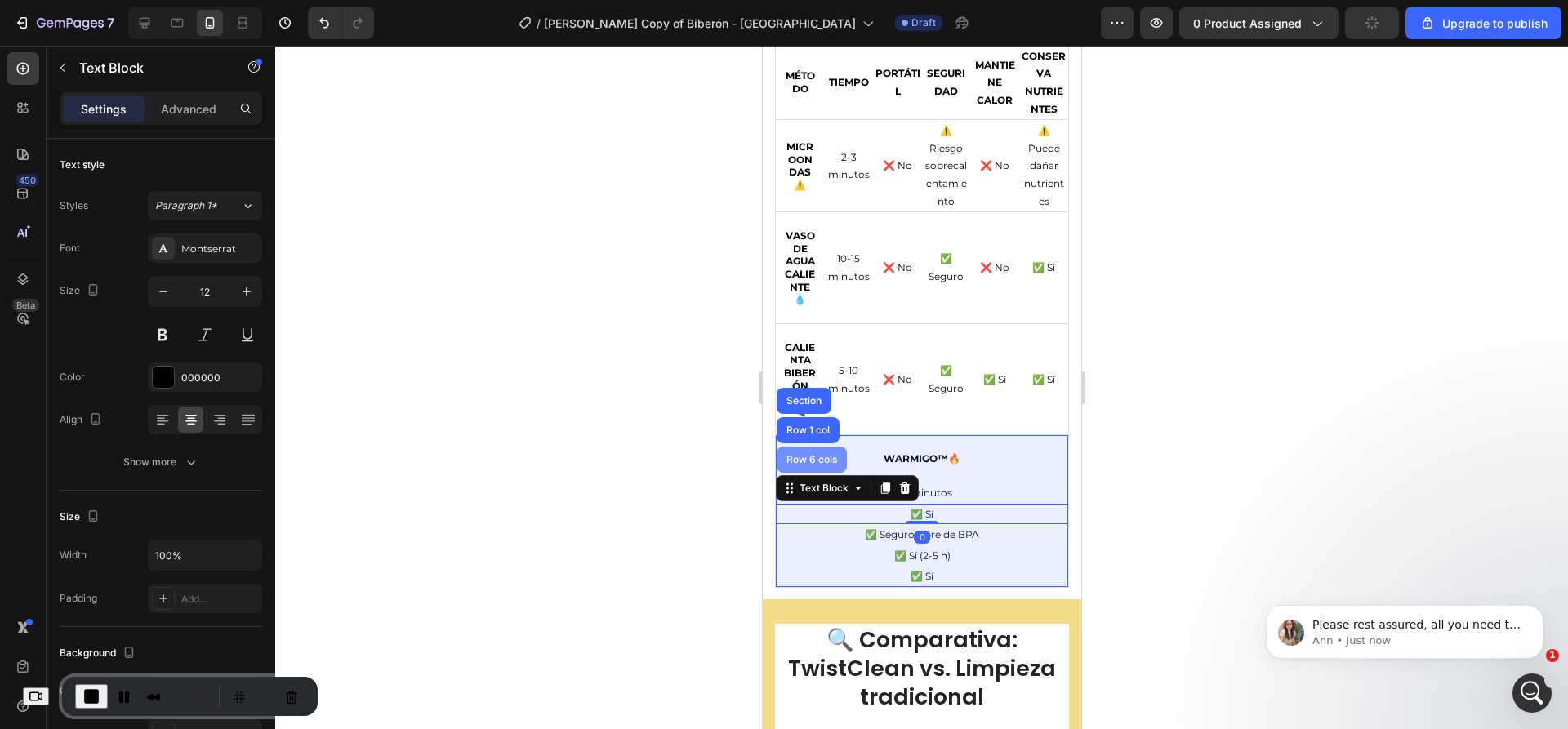
click at [814, 458] on div "Row 6 cols" at bounding box center [810, 460] width 57 height 10
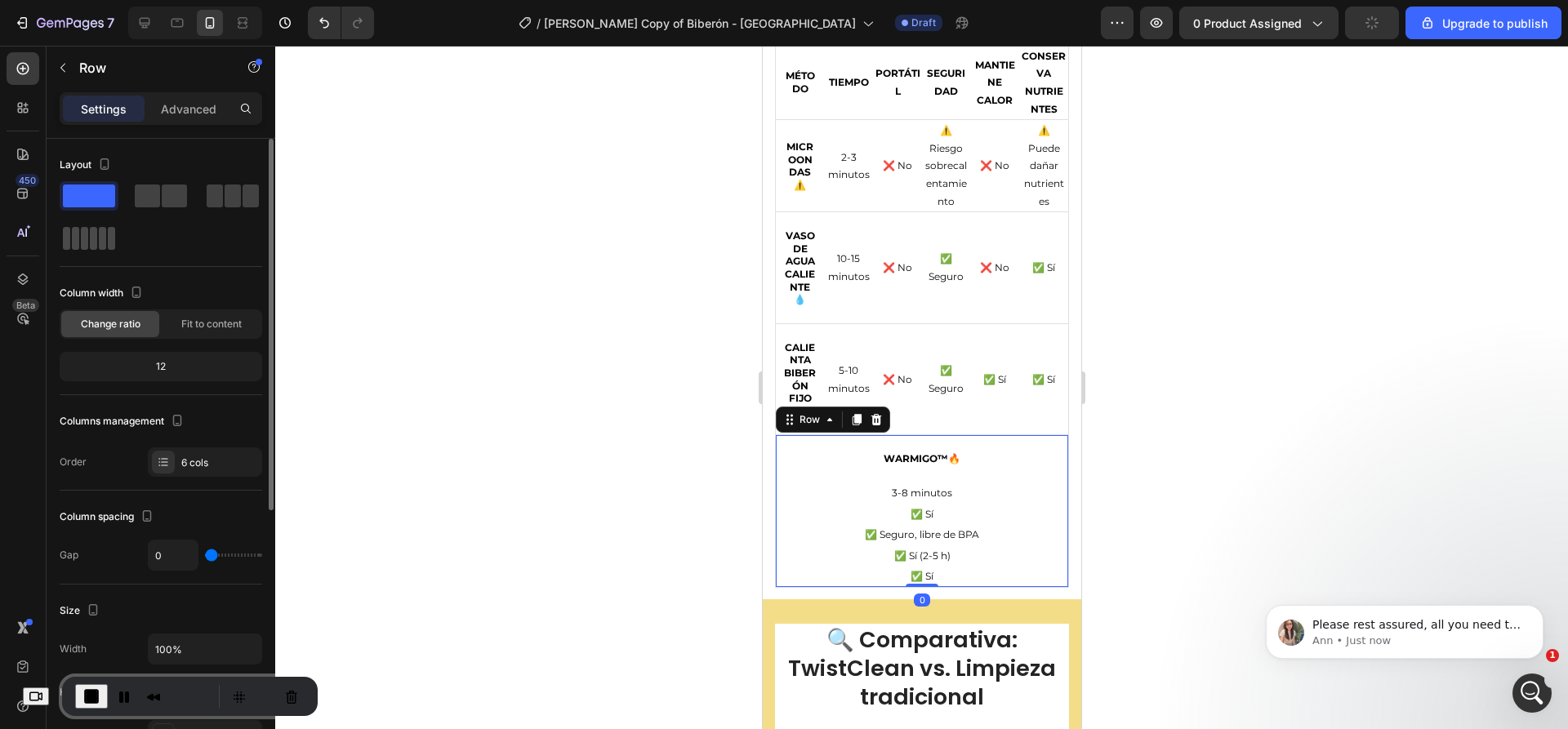
click at [98, 243] on span at bounding box center [102, 238] width 8 height 23
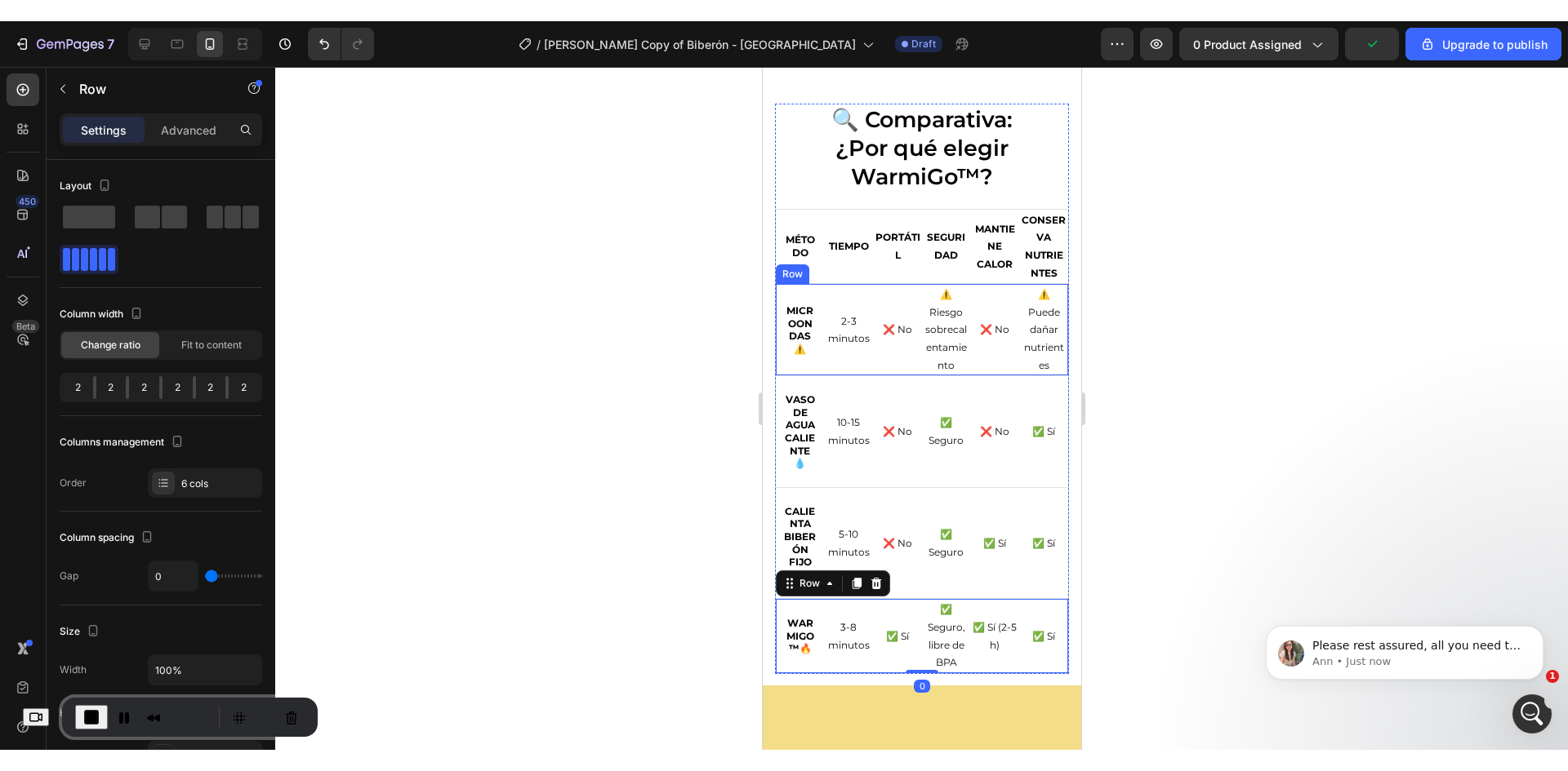
scroll to position [3518, 0]
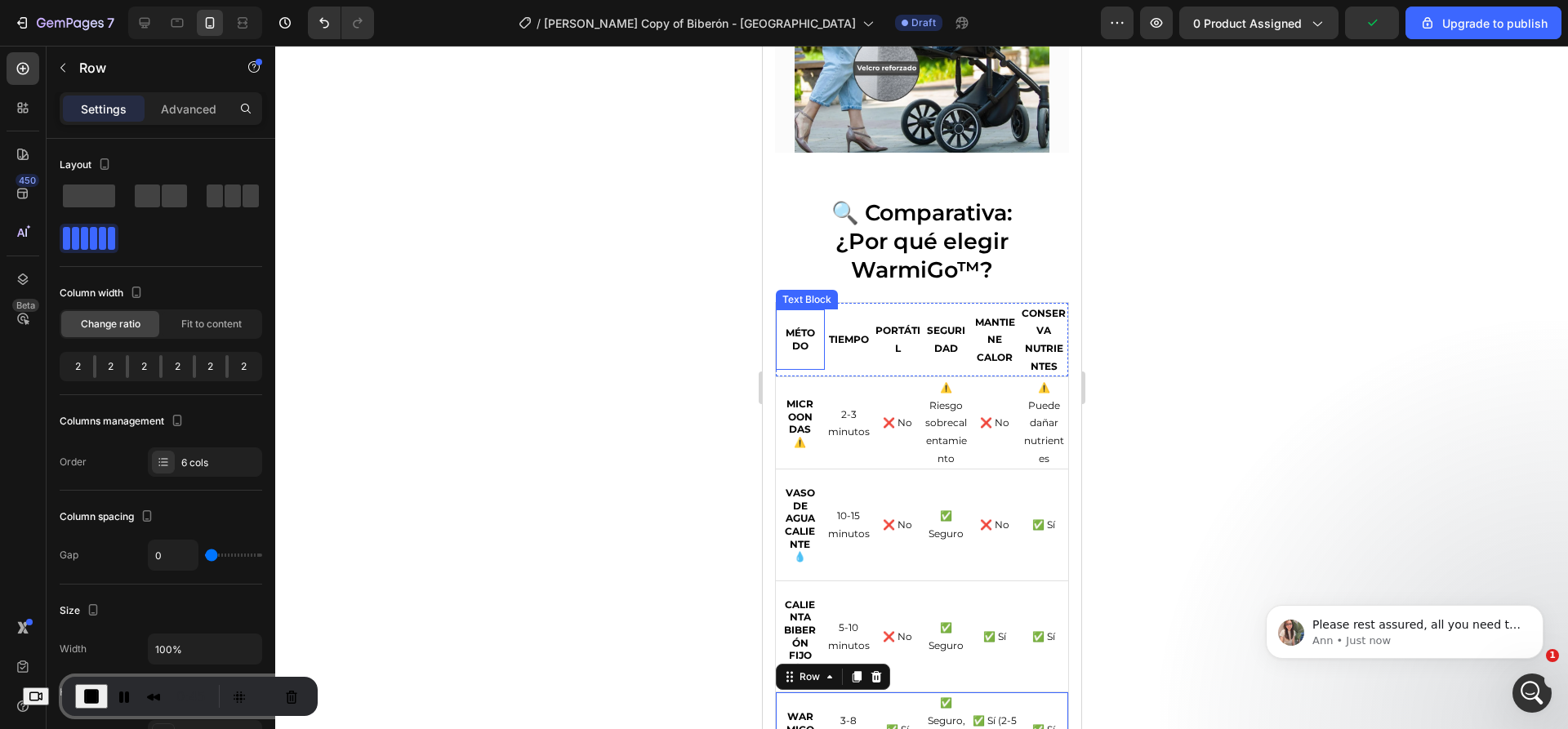
click at [794, 326] on strong "MÉTODO" at bounding box center [799, 339] width 29 height 25
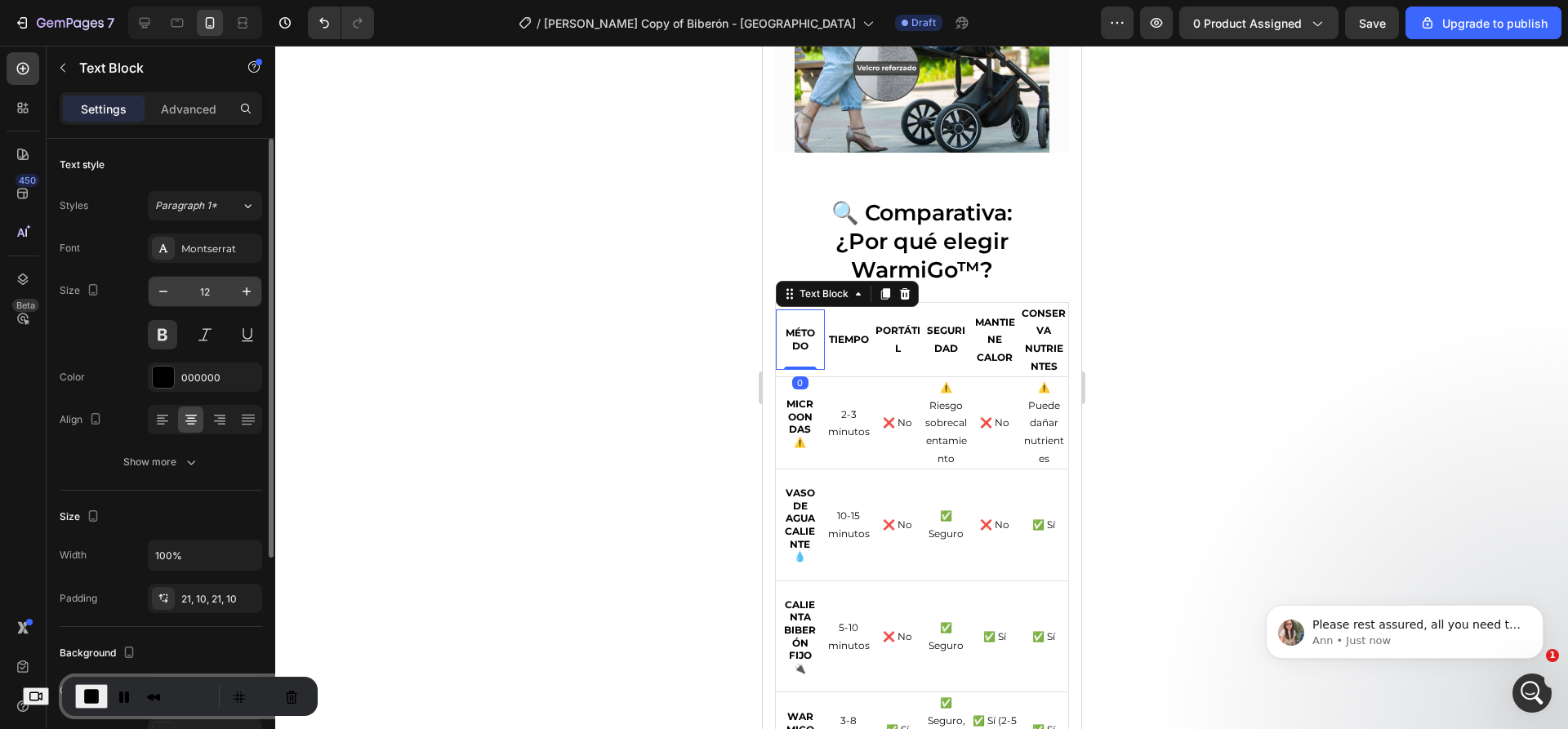
click at [204, 294] on input "12" at bounding box center [205, 292] width 54 height 29
type input "6"
click at [105, 319] on div "Size 6" at bounding box center [161, 313] width 203 height 73
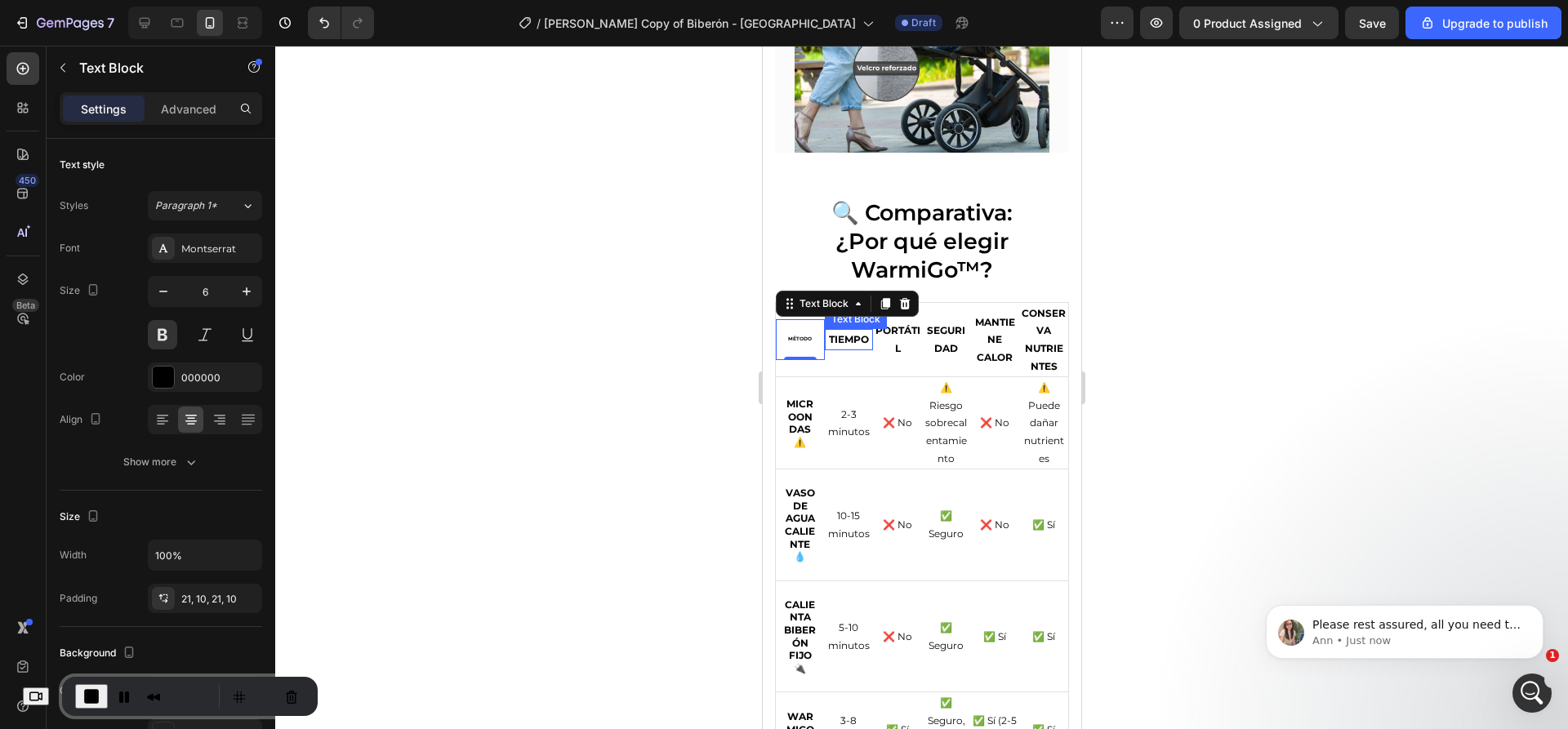
click at [848, 333] on strong "TIEMPO" at bounding box center [848, 339] width 40 height 13
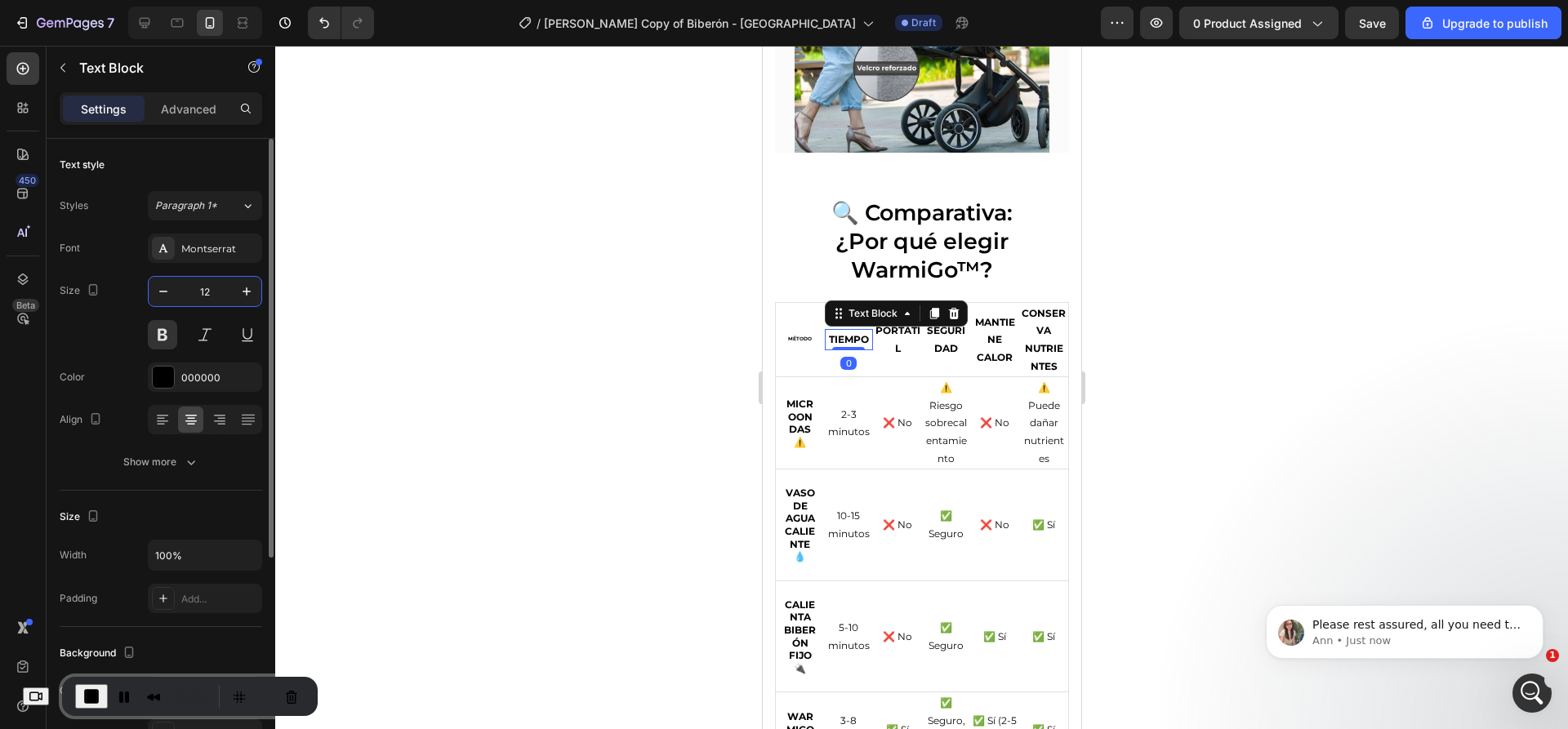
click at [219, 291] on input "12" at bounding box center [205, 292] width 54 height 29
type input "6"
click at [896, 334] on strong "PORTÁTIL" at bounding box center [897, 339] width 45 height 30
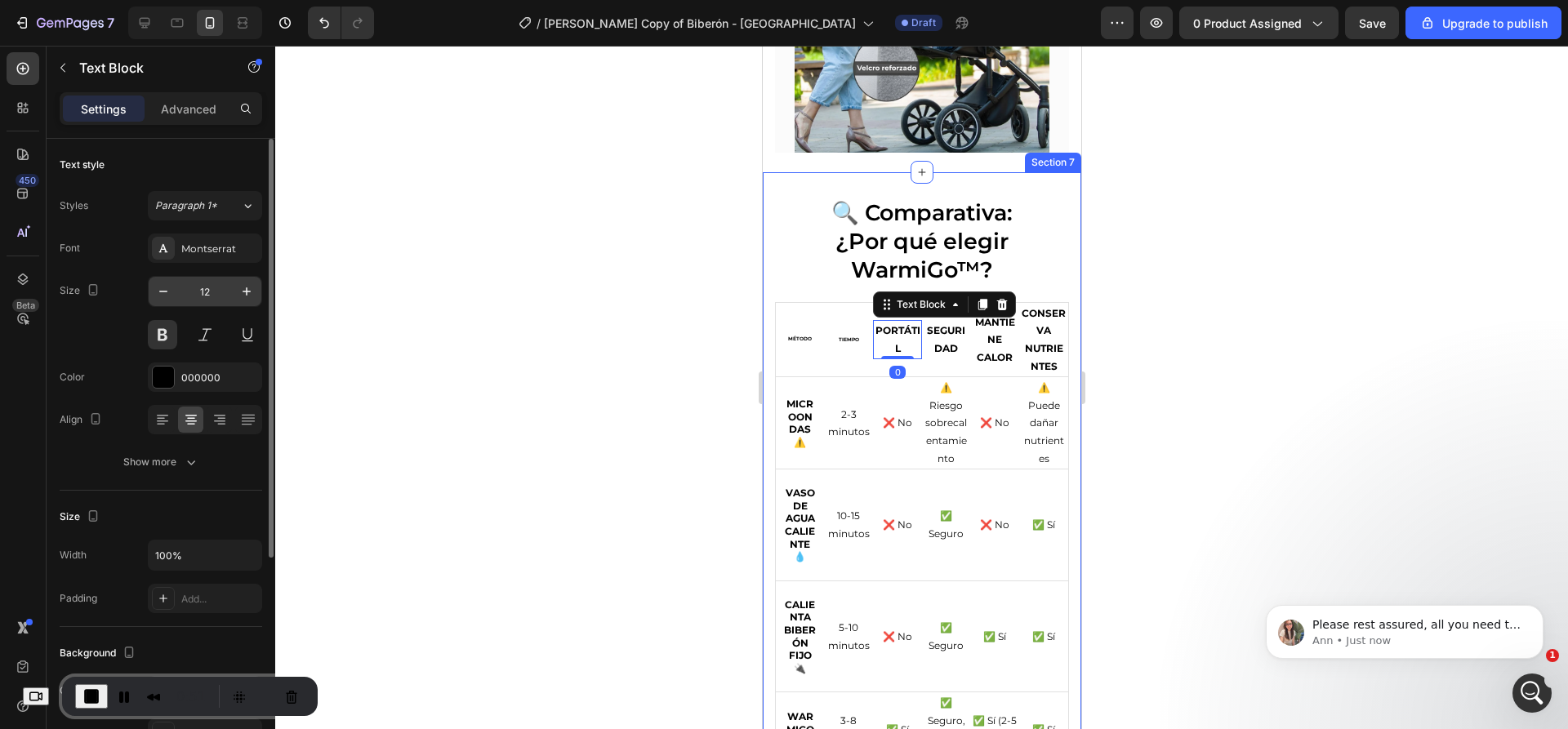
click at [206, 294] on input "12" at bounding box center [205, 292] width 54 height 29
type input "6"
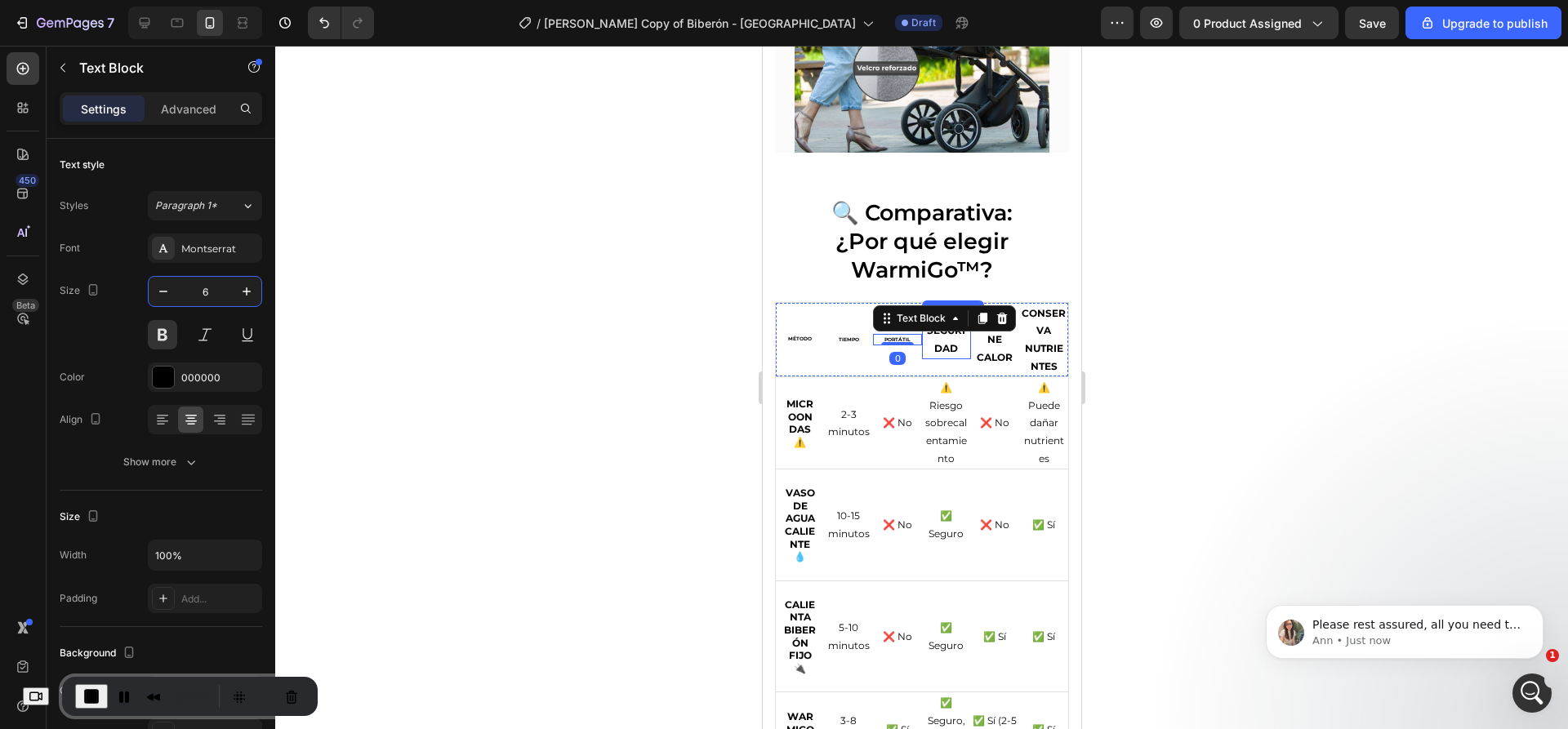
click at [938, 342] on strong "SEGURIDAD" at bounding box center [945, 339] width 39 height 30
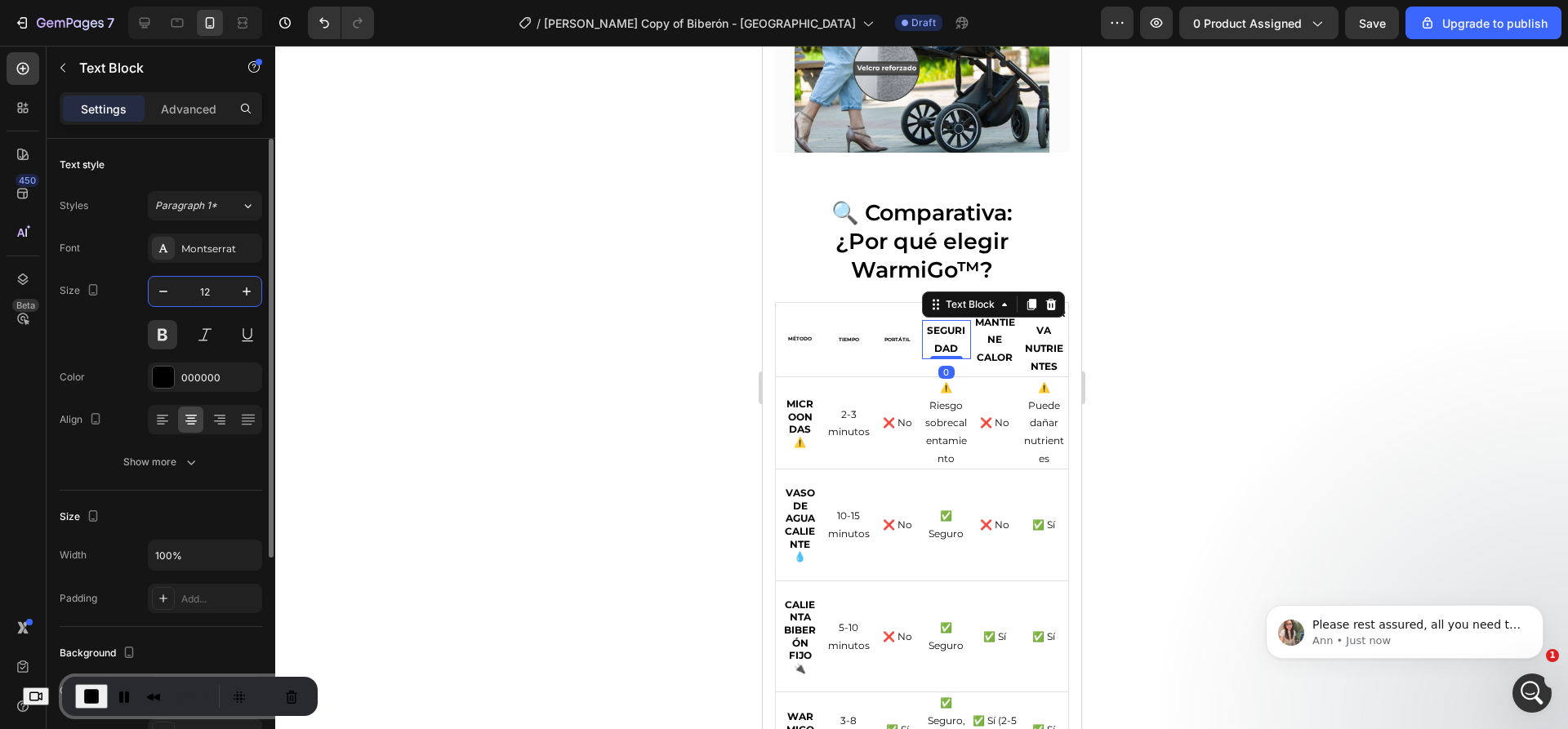
click at [222, 288] on input "12" at bounding box center [205, 292] width 54 height 29
type input "6"
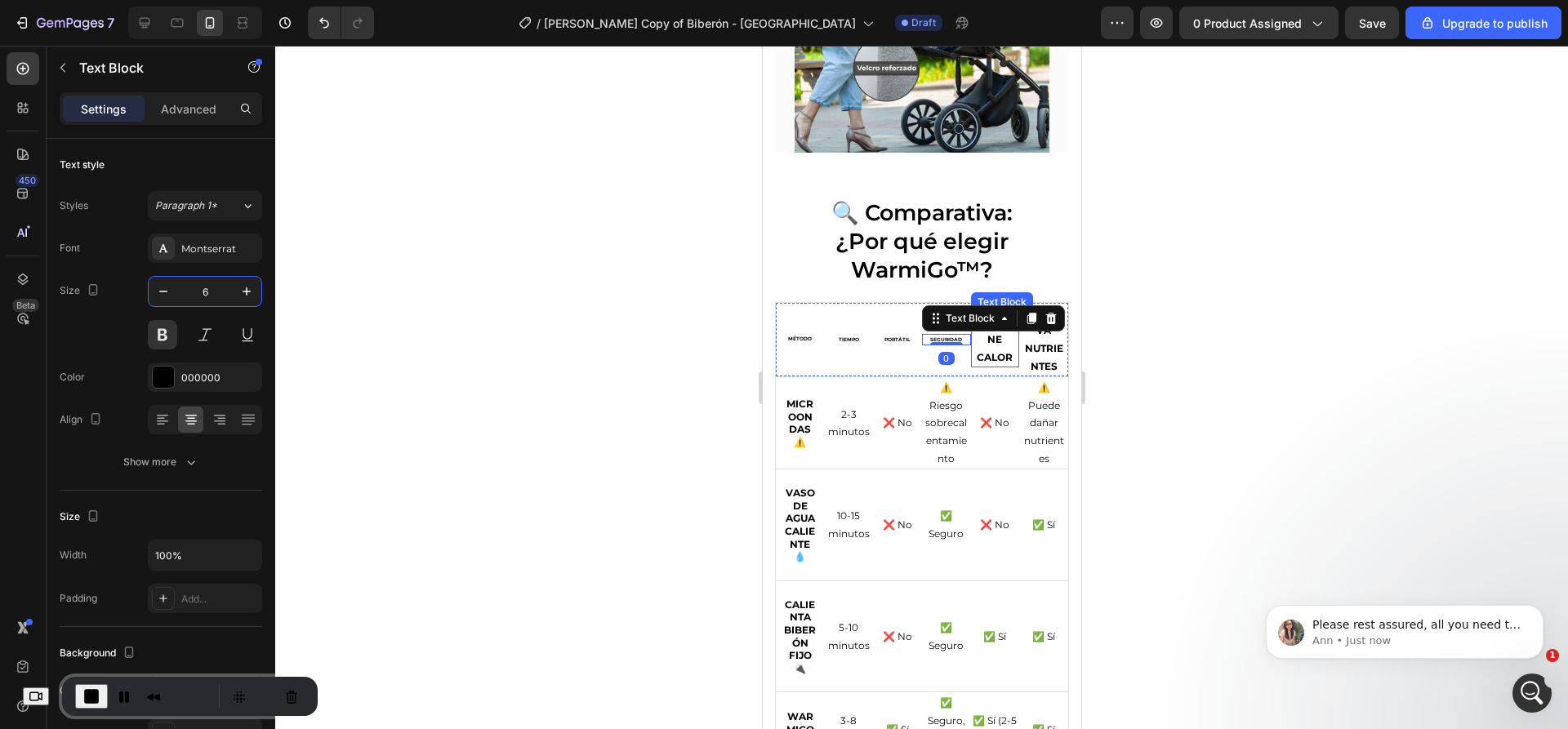
click at [985, 341] on strong "MANTIENE CALOR" at bounding box center [994, 339] width 40 height 47
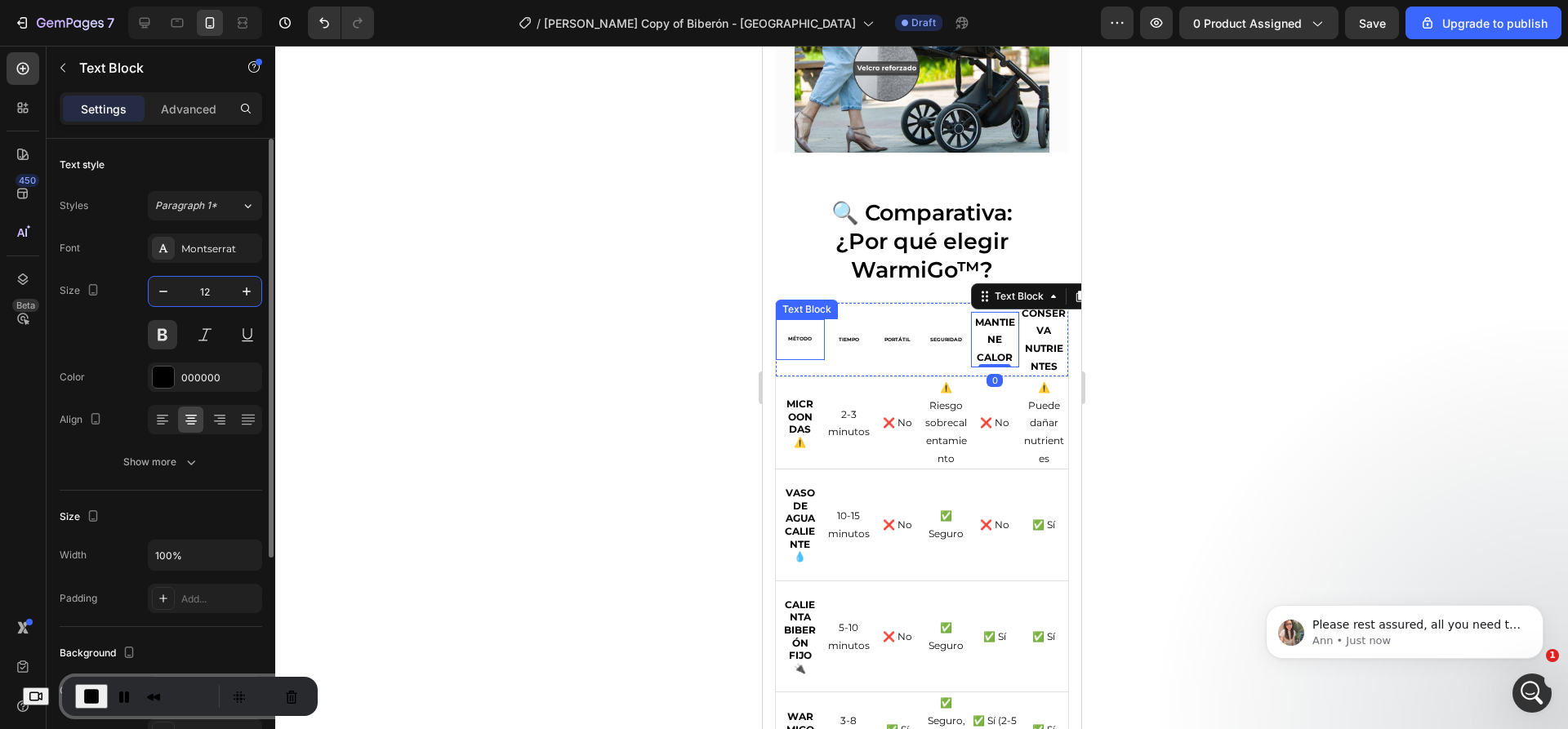
click at [216, 292] on input "12" at bounding box center [205, 292] width 54 height 29
type input "6"
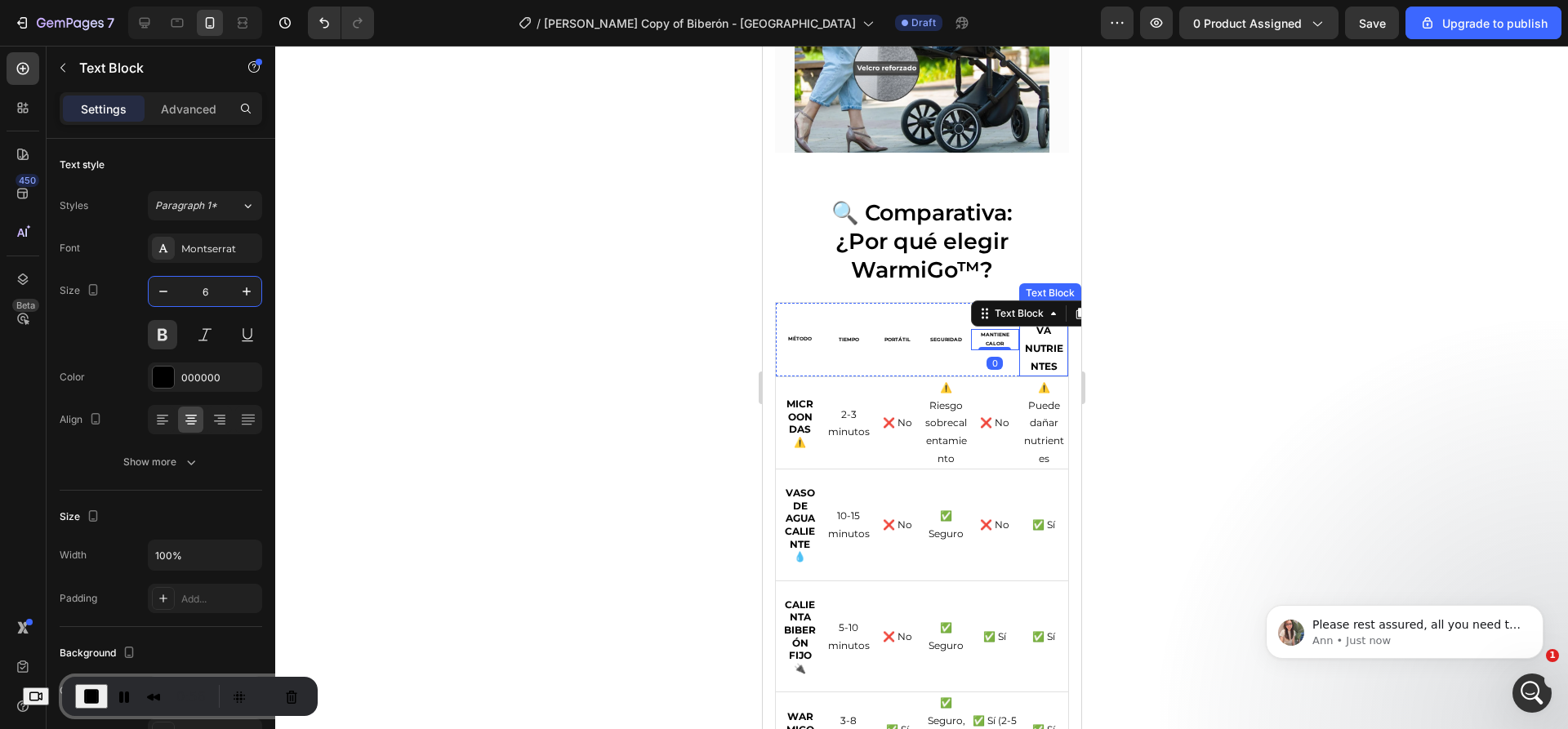
click at [1032, 342] on strong "CONSERVA NUTRIENTES" at bounding box center [1043, 340] width 44 height 66
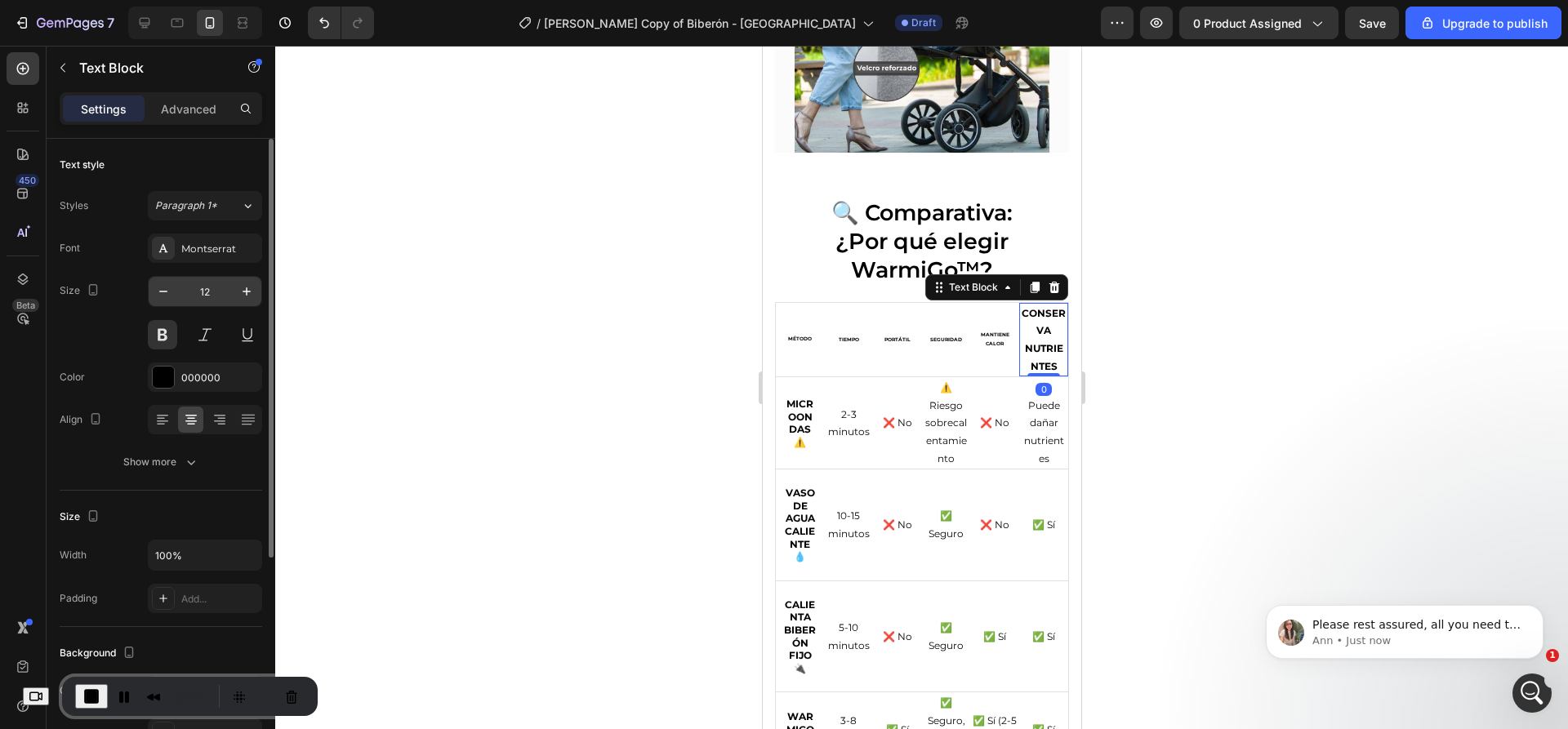
click at [223, 287] on input "12" at bounding box center [205, 292] width 54 height 29
type input "6"
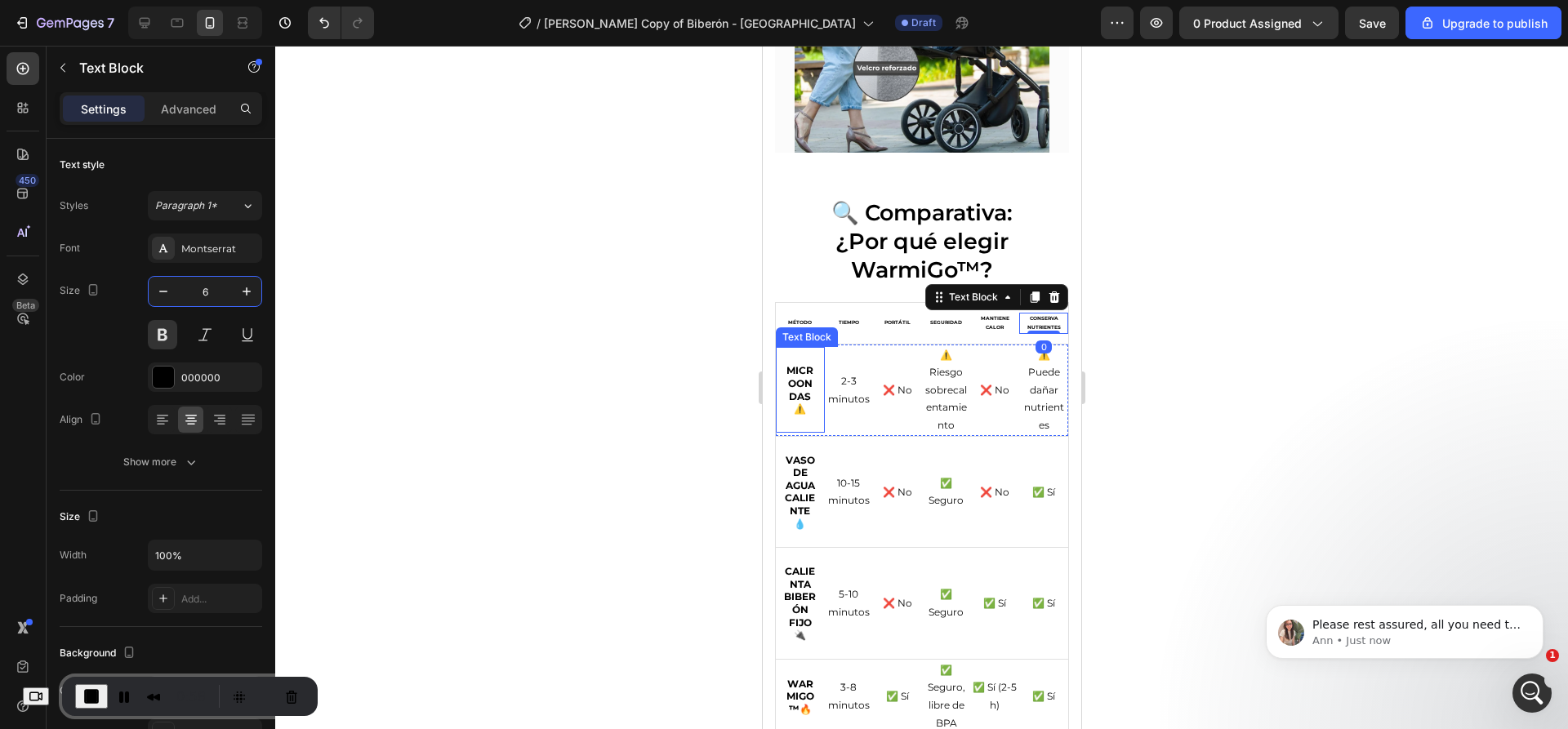
click at [793, 377] on strong "Microondas ⚠️" at bounding box center [799, 389] width 27 height 50
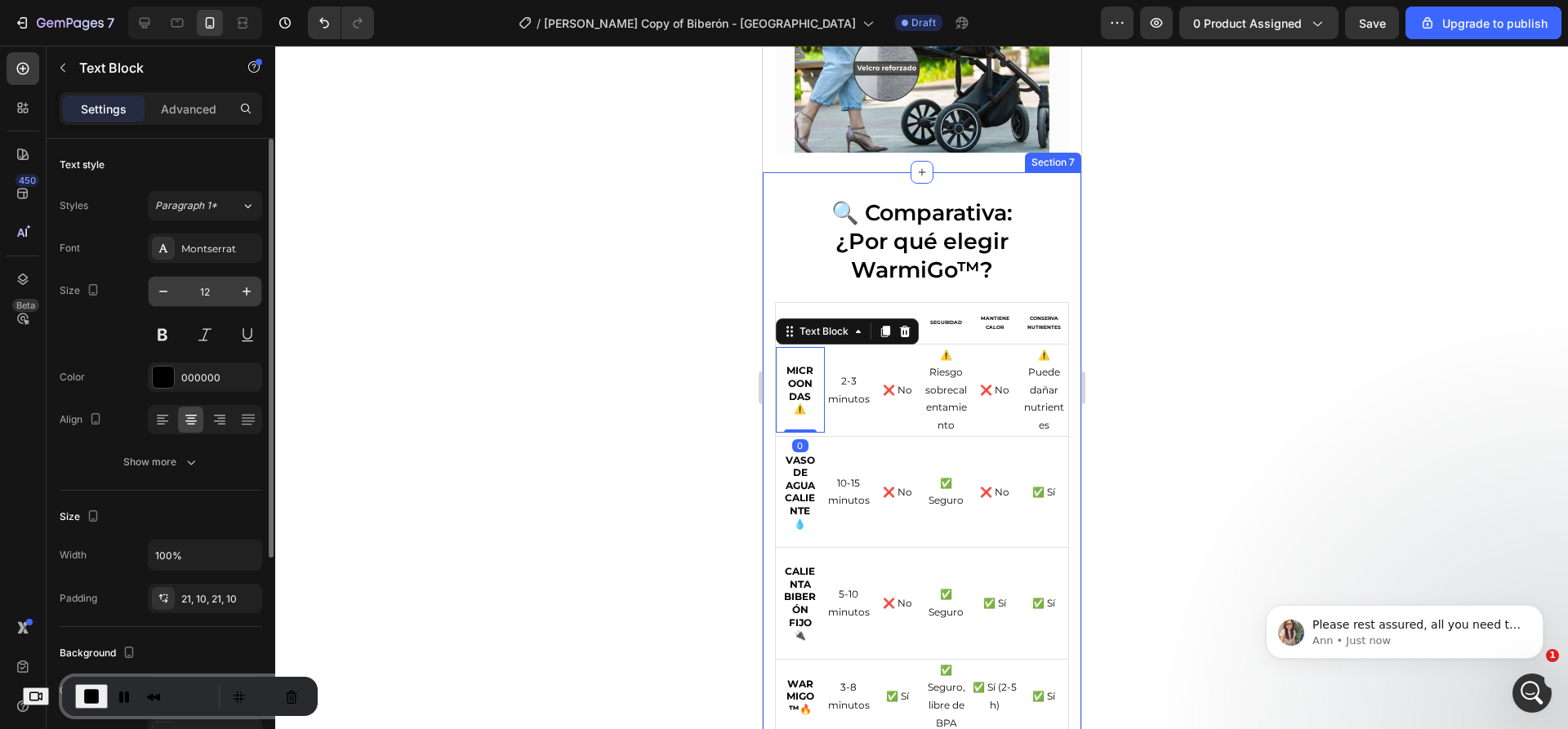
click at [210, 292] on input "12" at bounding box center [205, 292] width 54 height 29
type input "6"
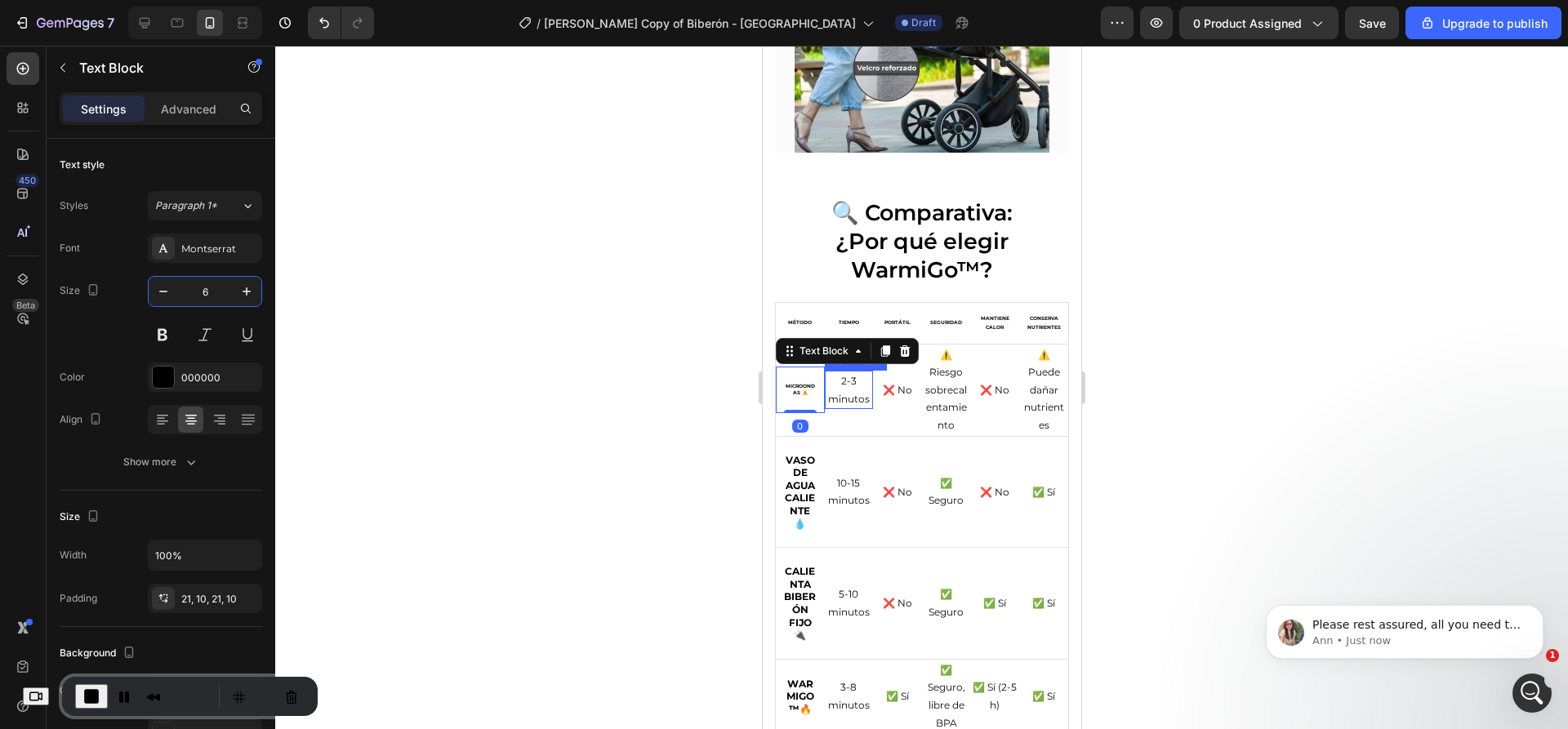
drag, startPoint x: 845, startPoint y: 389, endPoint x: 827, endPoint y: 386, distance: 18.2
click at [845, 388] on p "2-3 minutos" at bounding box center [848, 390] width 45 height 35
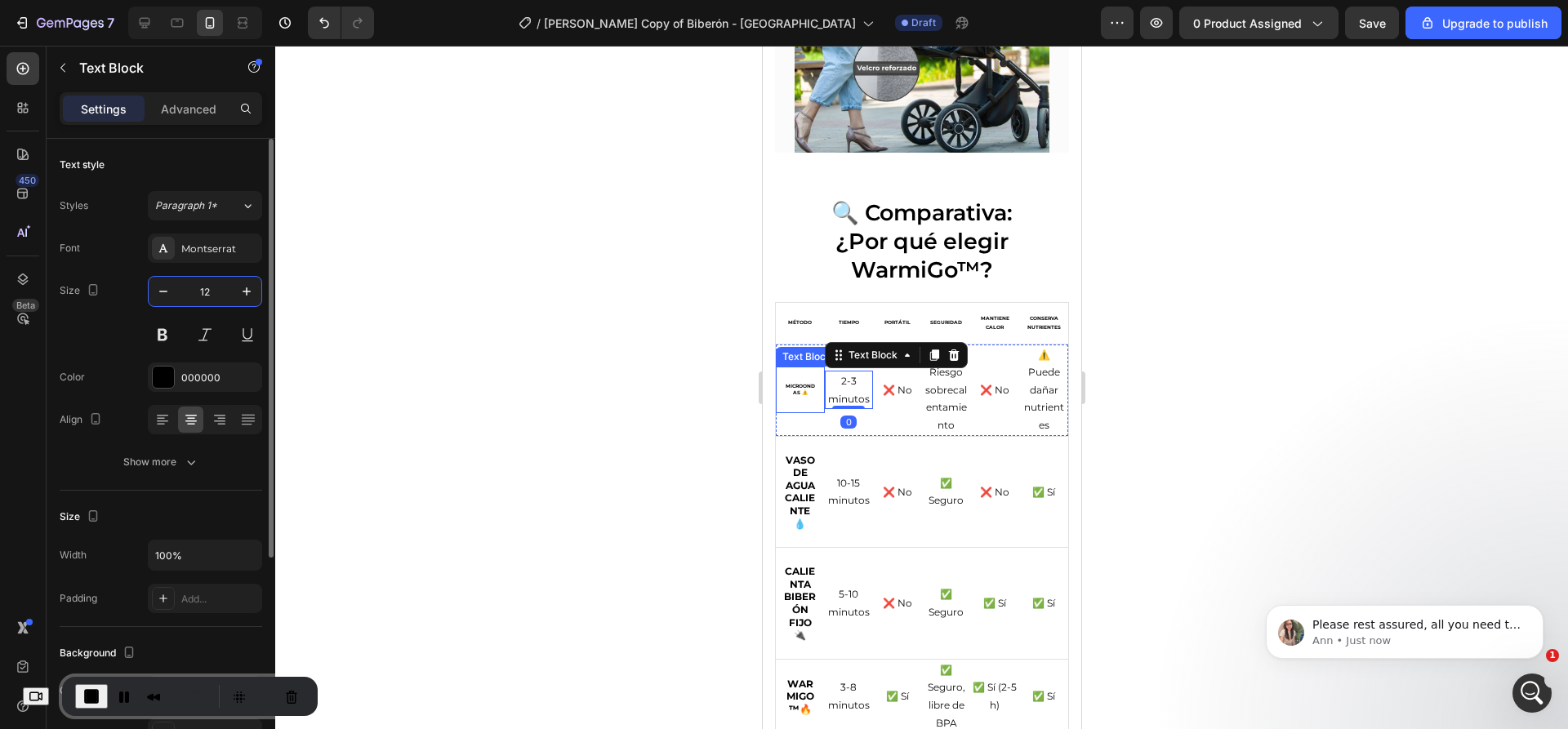
click at [204, 285] on input "12" at bounding box center [205, 292] width 54 height 29
type input "6"
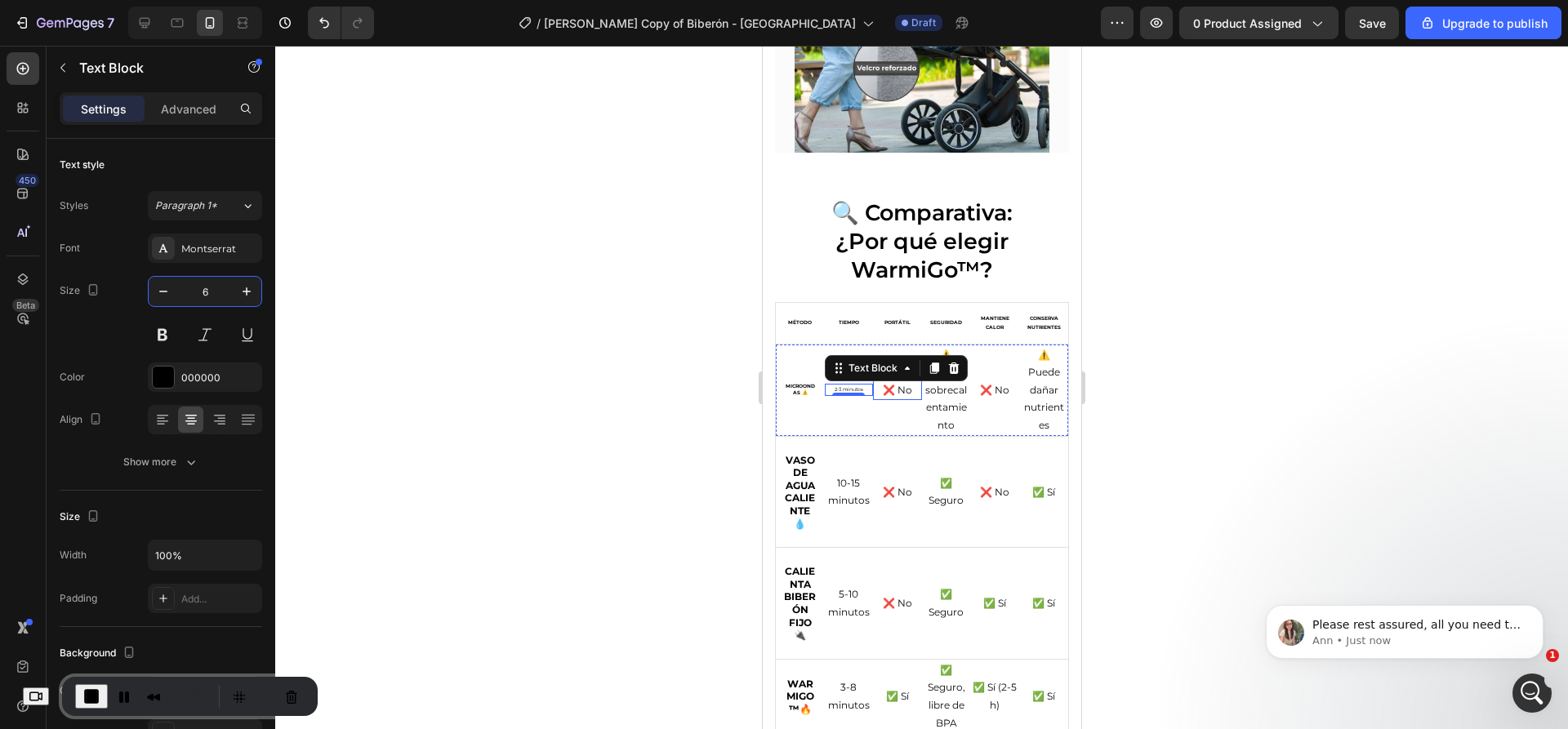
click at [891, 382] on p "❌ No" at bounding box center [896, 390] width 45 height 18
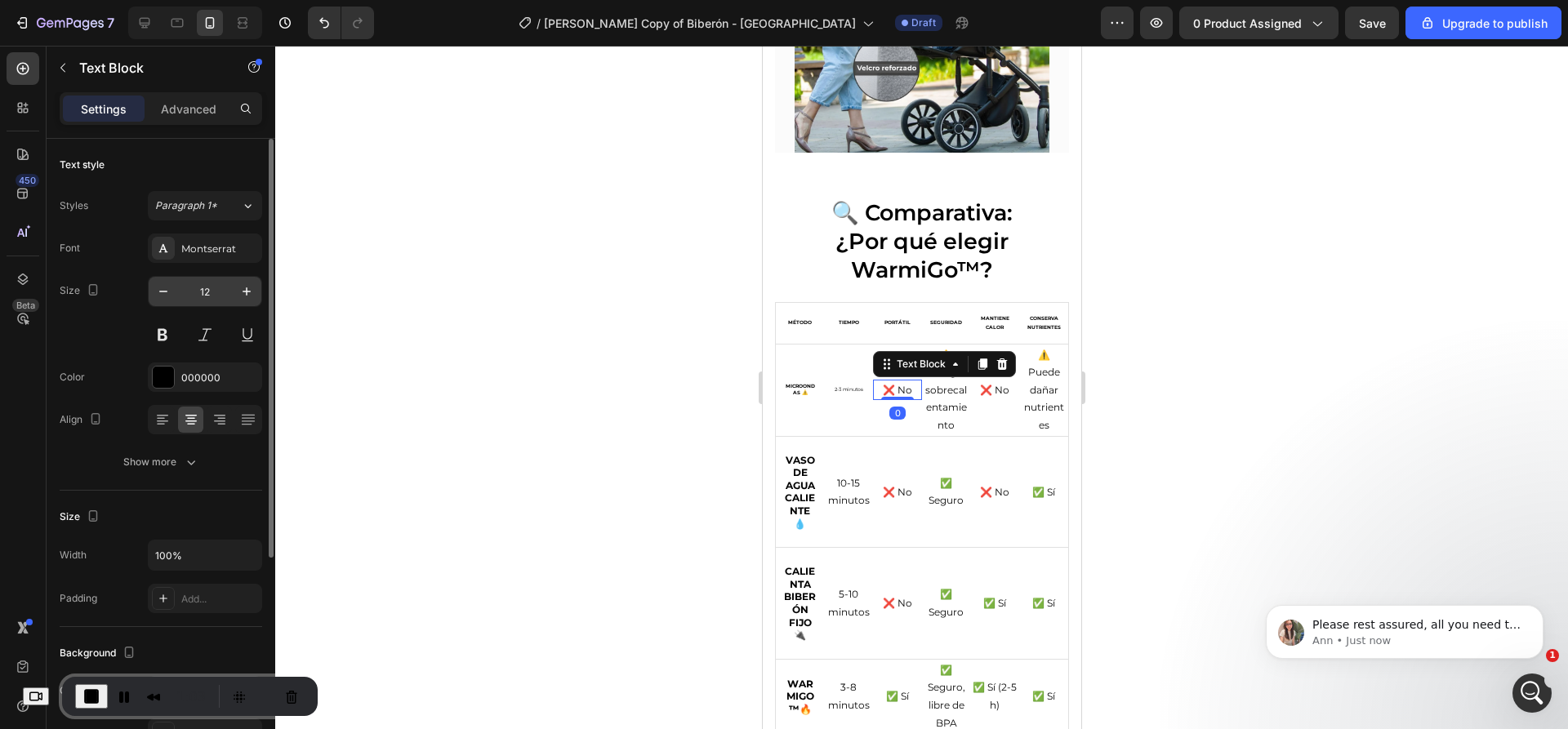
click at [217, 300] on input "12" at bounding box center [205, 292] width 54 height 29
type input "6"
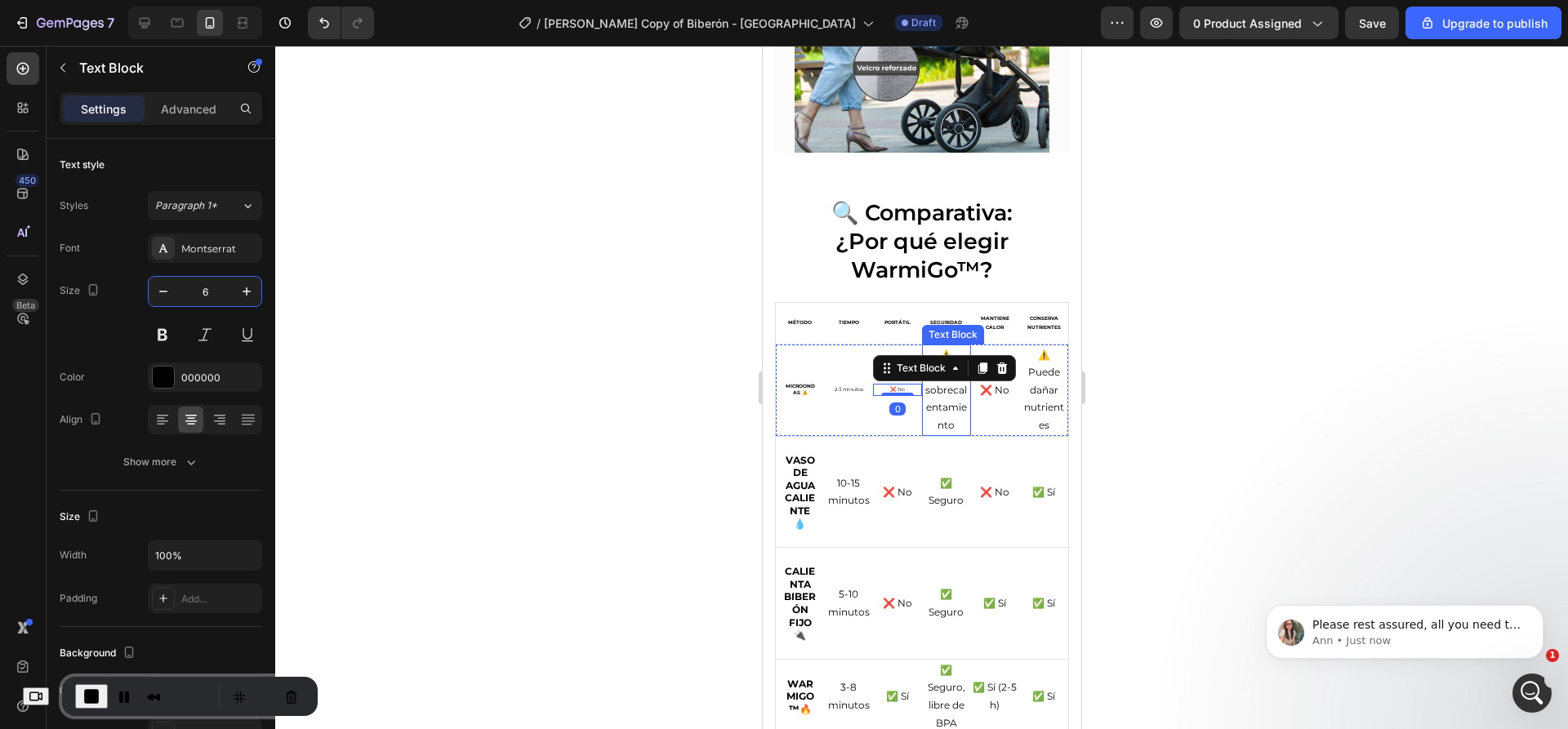
click at [947, 388] on p "⚠️ Riesgo sobrecalentamiento" at bounding box center [945, 390] width 45 height 88
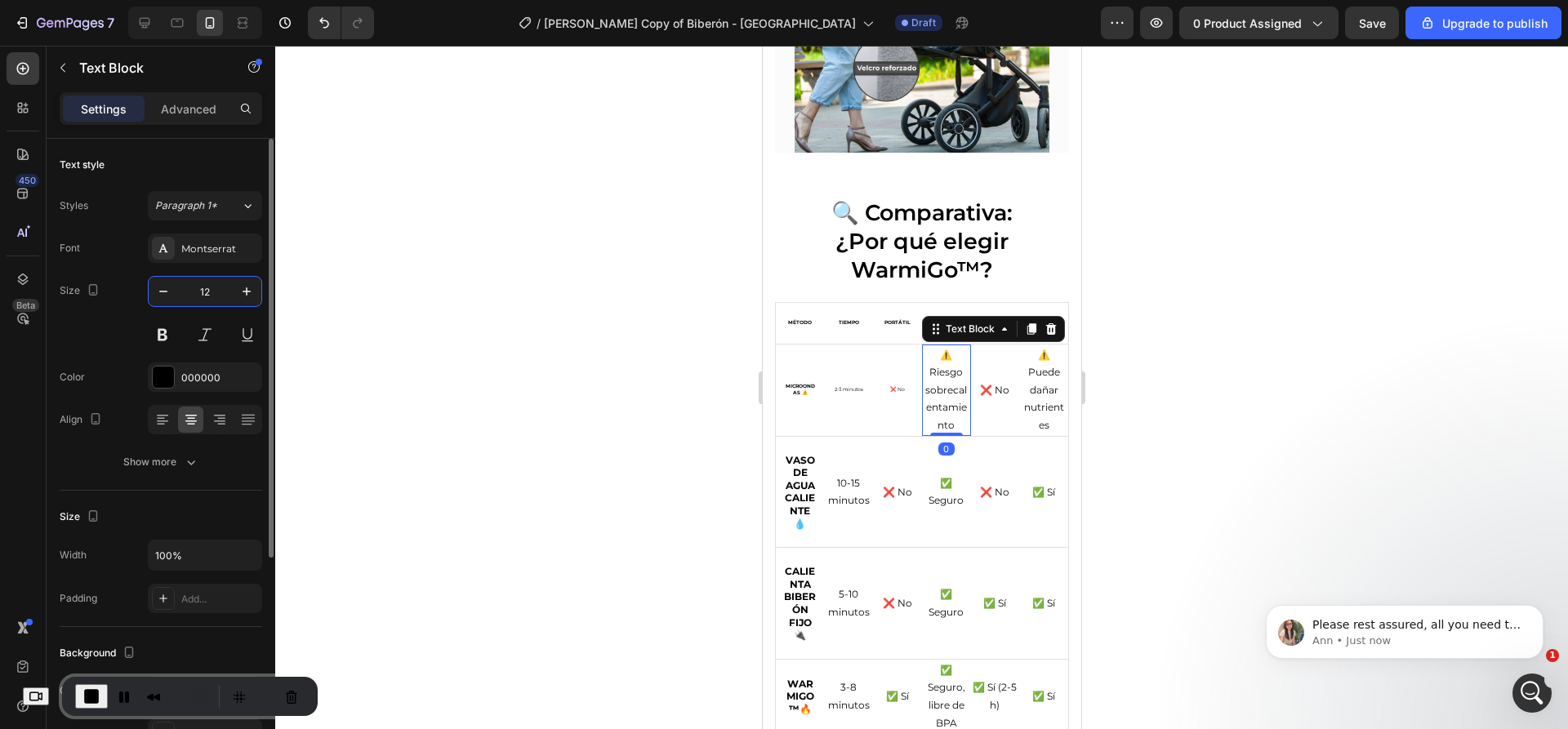
click at [226, 289] on input "12" at bounding box center [205, 292] width 54 height 29
type input "6"
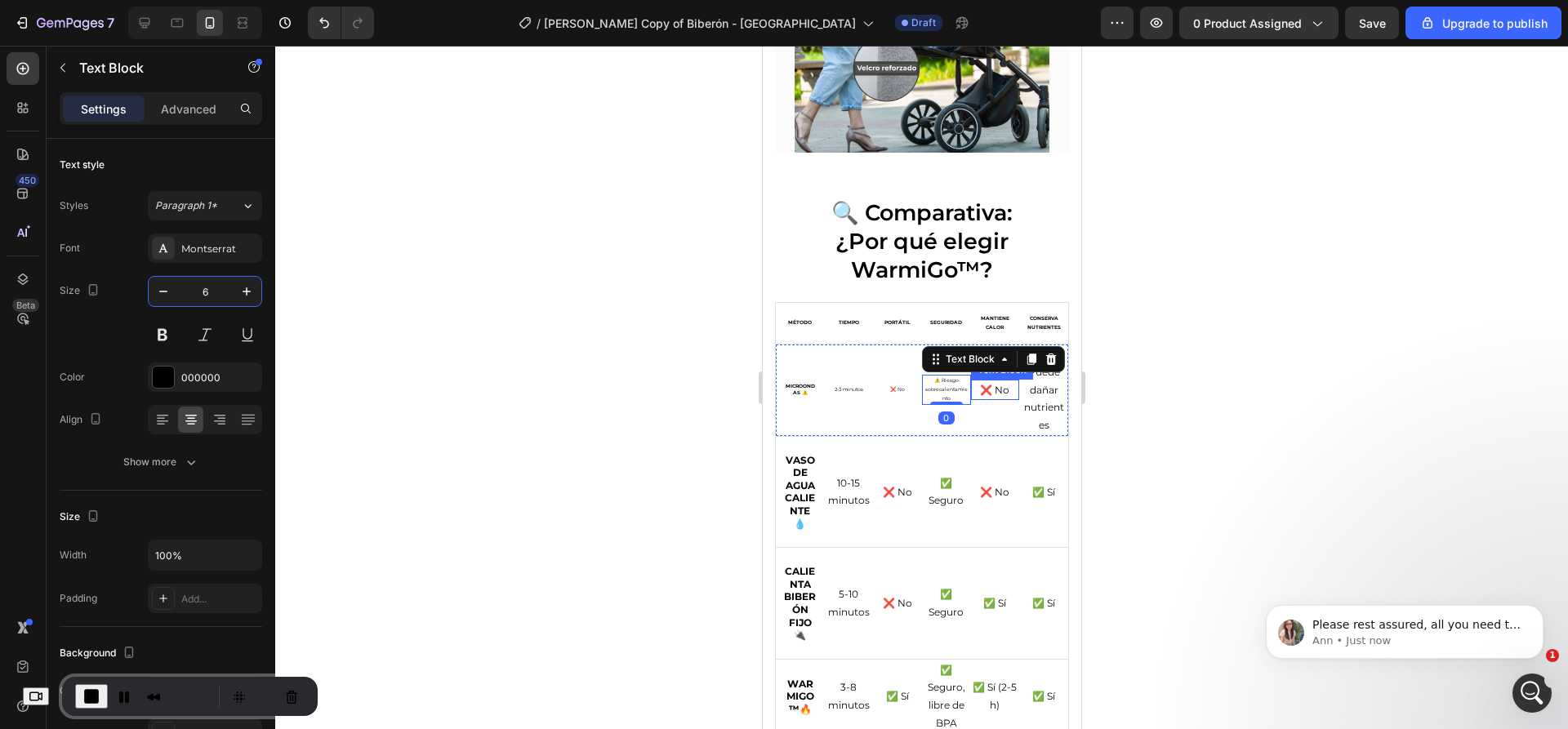
click at [973, 381] on p "❌ No" at bounding box center [994, 390] width 45 height 18
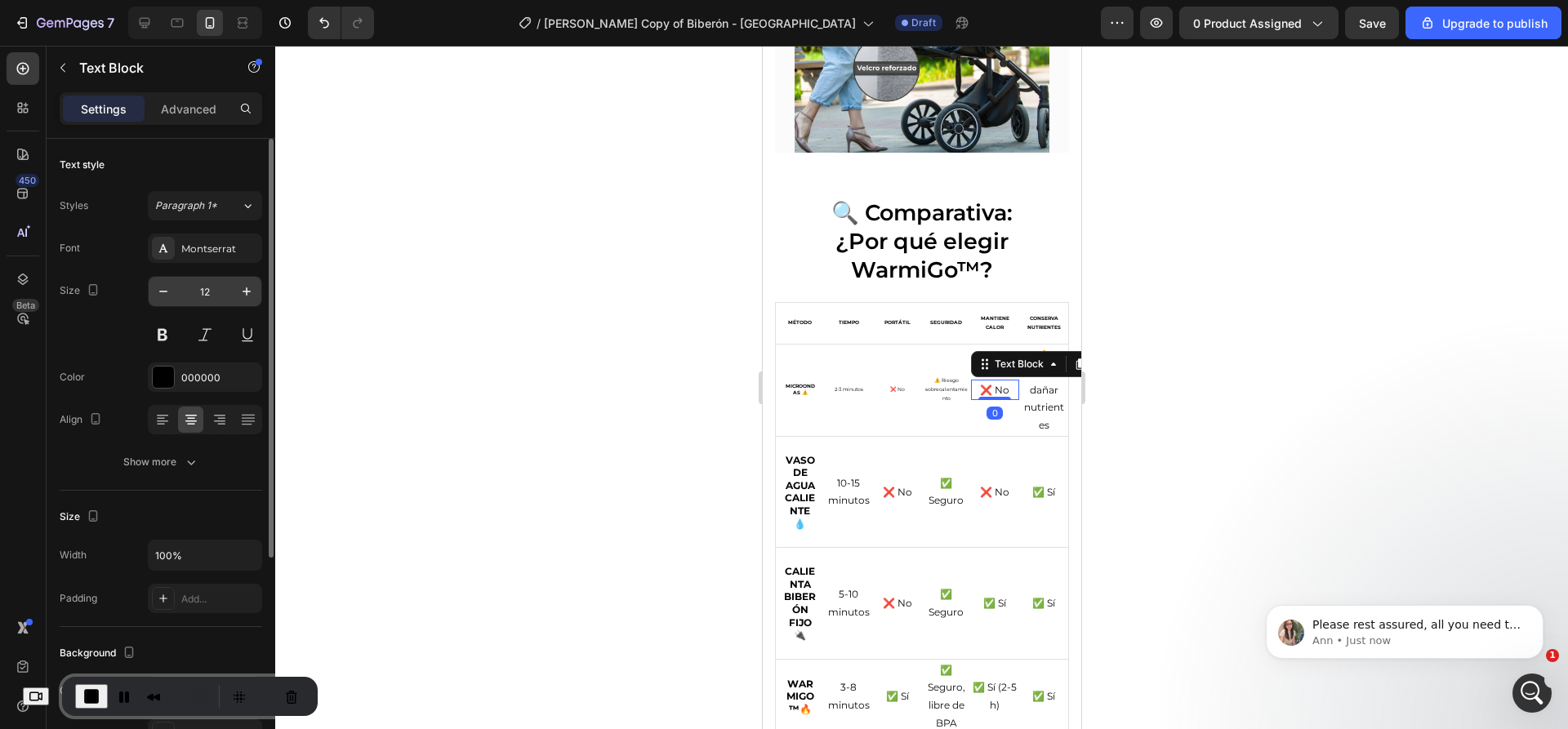
click at [214, 284] on input "12" at bounding box center [205, 292] width 54 height 29
type input "6"
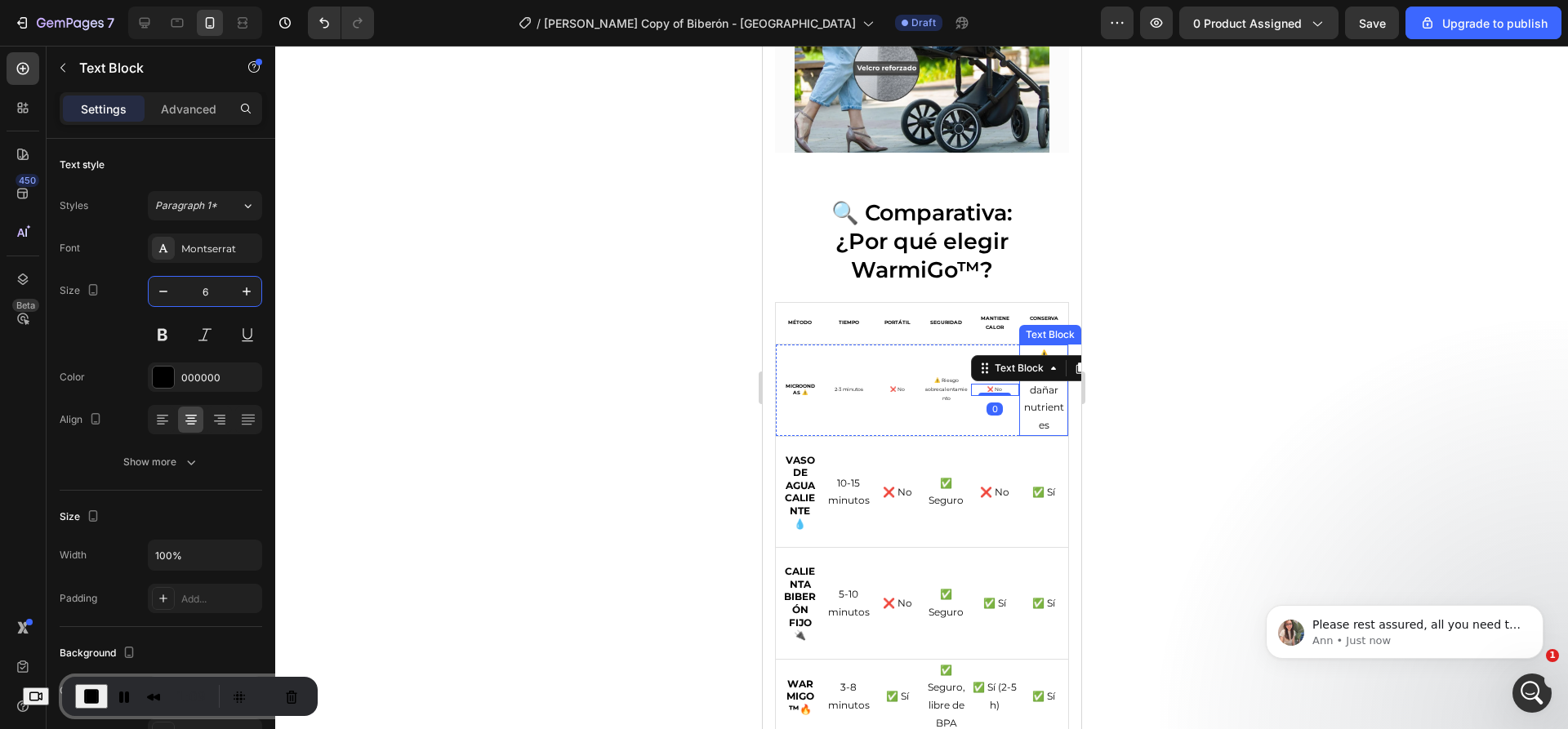
click at [1041, 396] on p "⚠️ Puede dañar nutrientes" at bounding box center [1042, 390] width 45 height 88
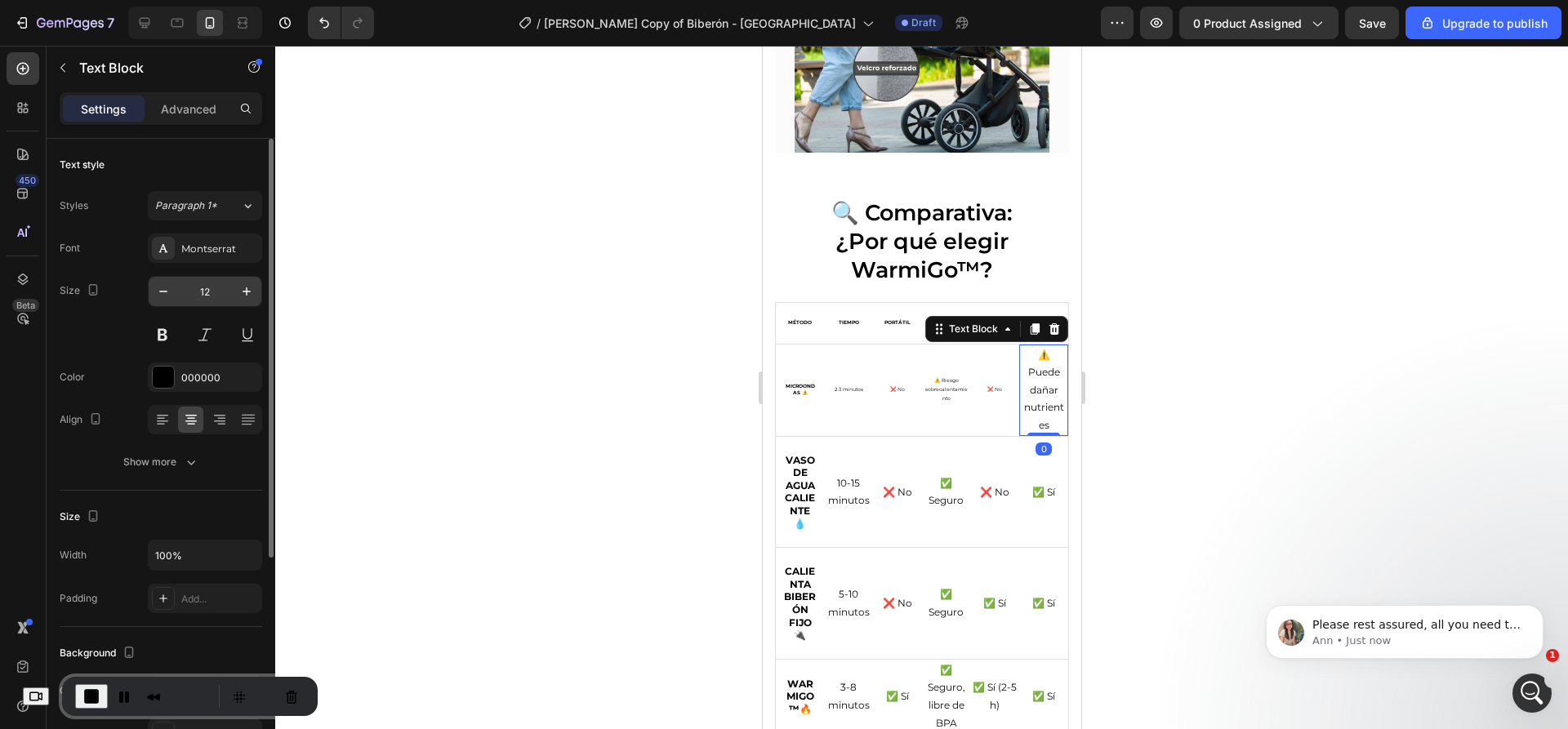
click at [213, 291] on input "12" at bounding box center [205, 292] width 54 height 29
type input "6"
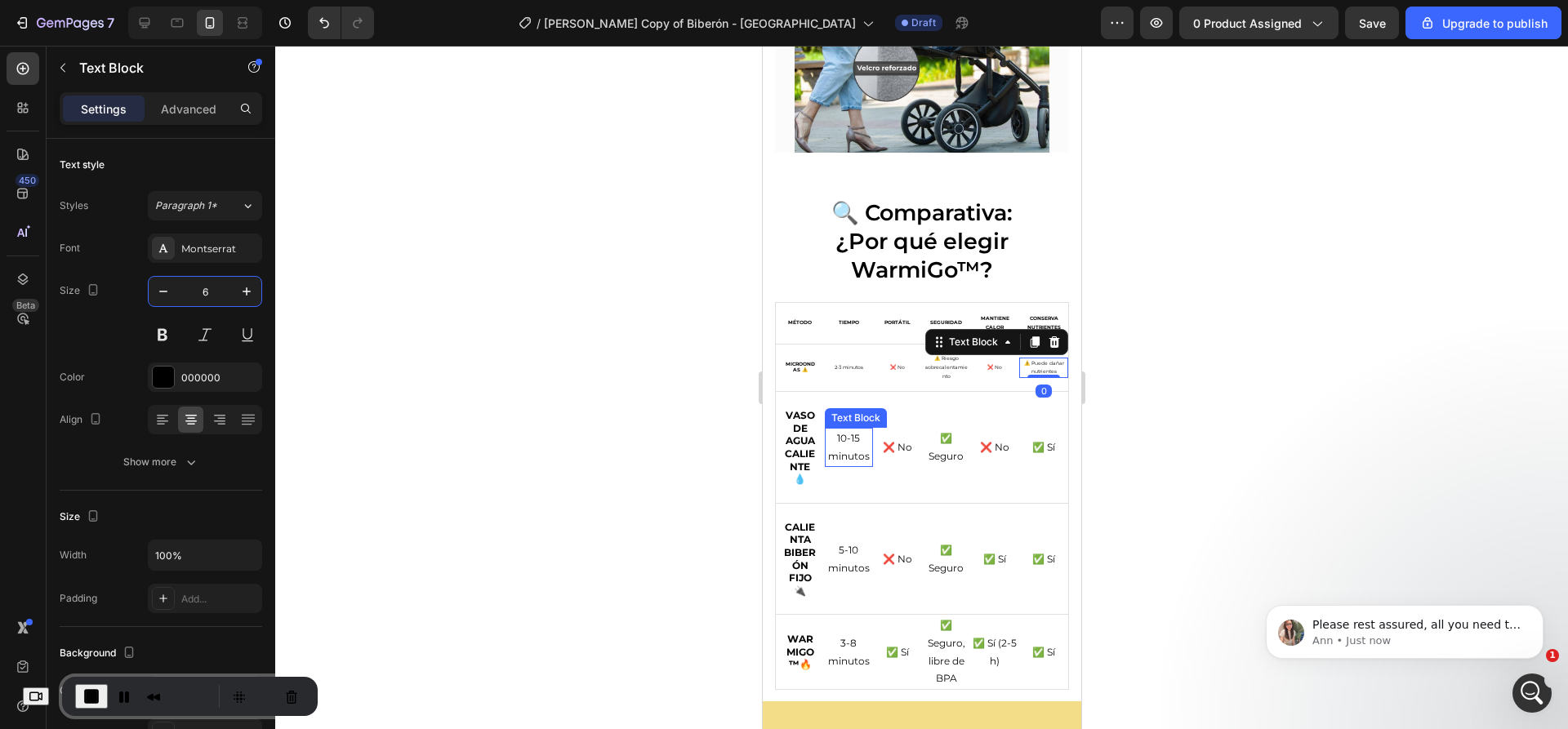
click at [818, 441] on div "Vaso de agua caliente 💧" at bounding box center [799, 447] width 49 height 111
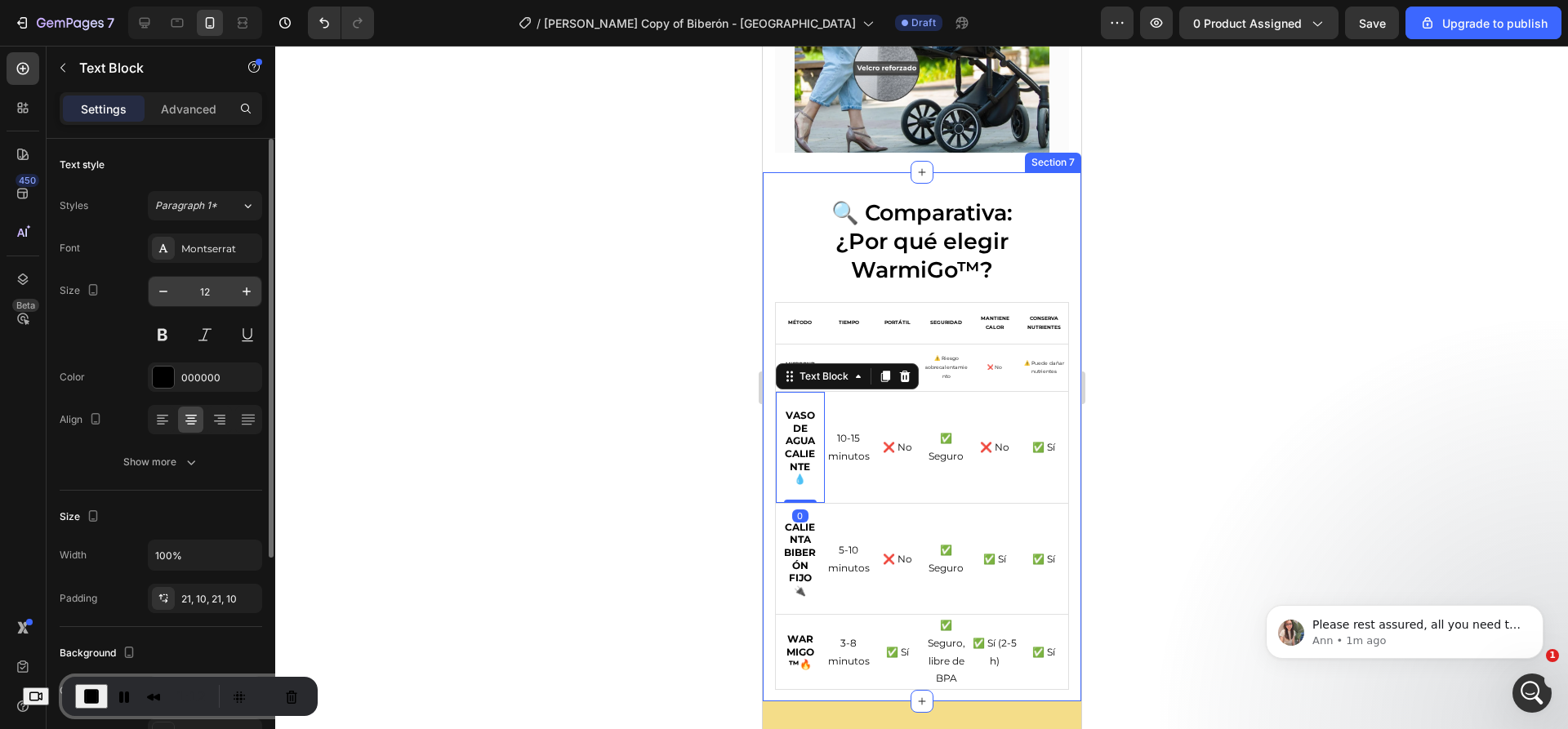
click at [200, 294] on input "12" at bounding box center [205, 292] width 54 height 29
type input "6"
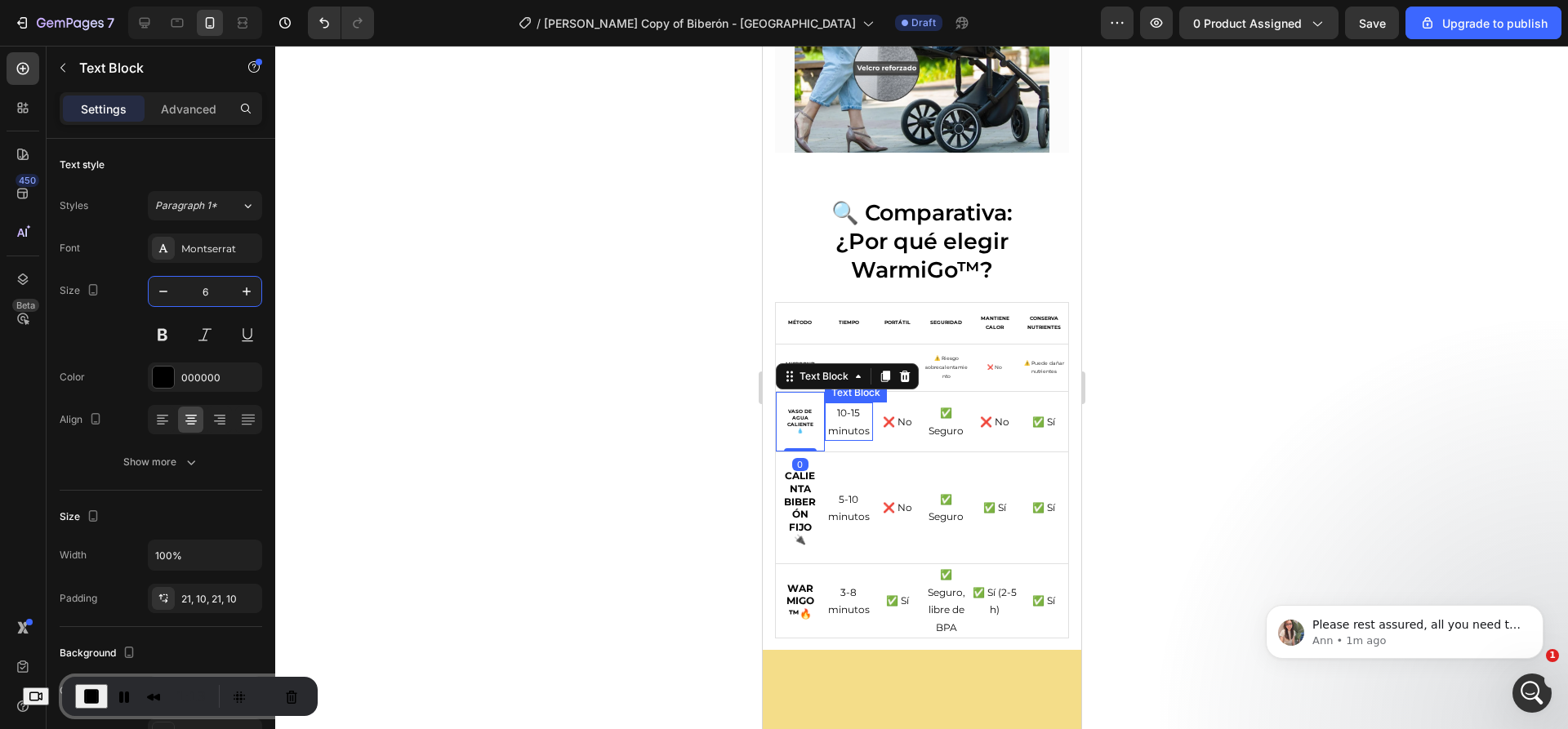
click at [847, 426] on p "10-15 minutos" at bounding box center [848, 422] width 45 height 35
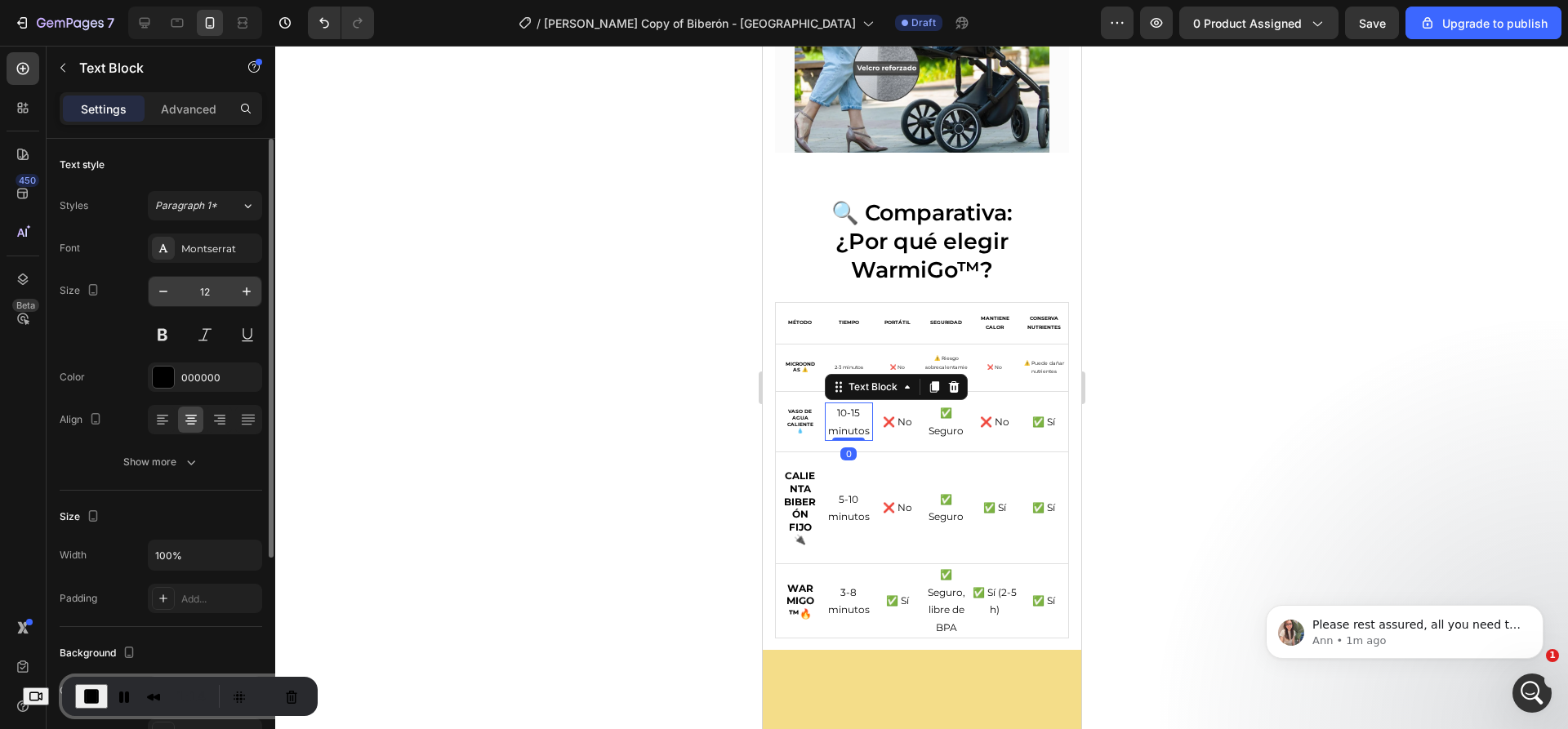
click at [211, 294] on input "12" at bounding box center [205, 292] width 54 height 29
type input "6"
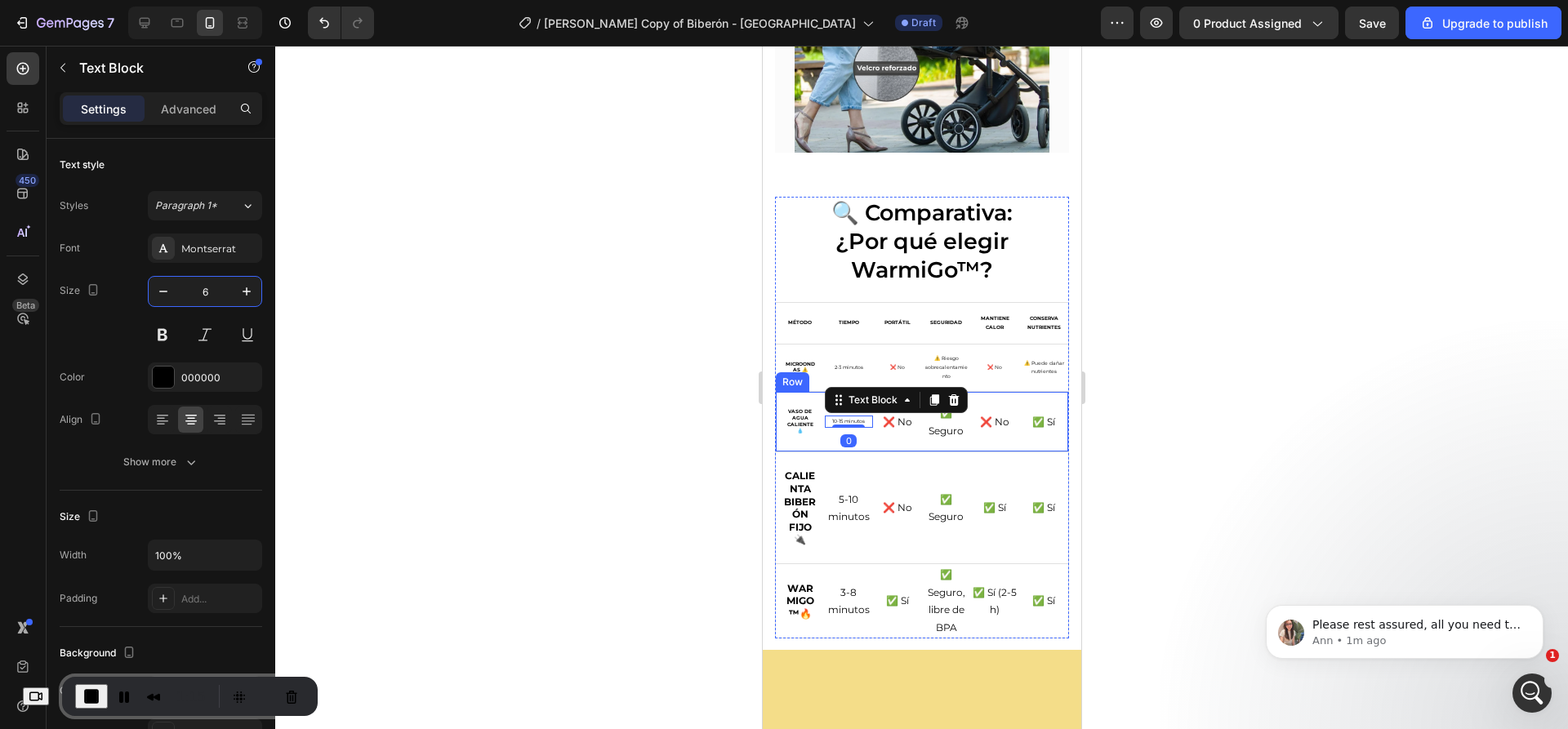
click at [893, 419] on div "❌ No" at bounding box center [896, 422] width 49 height 21
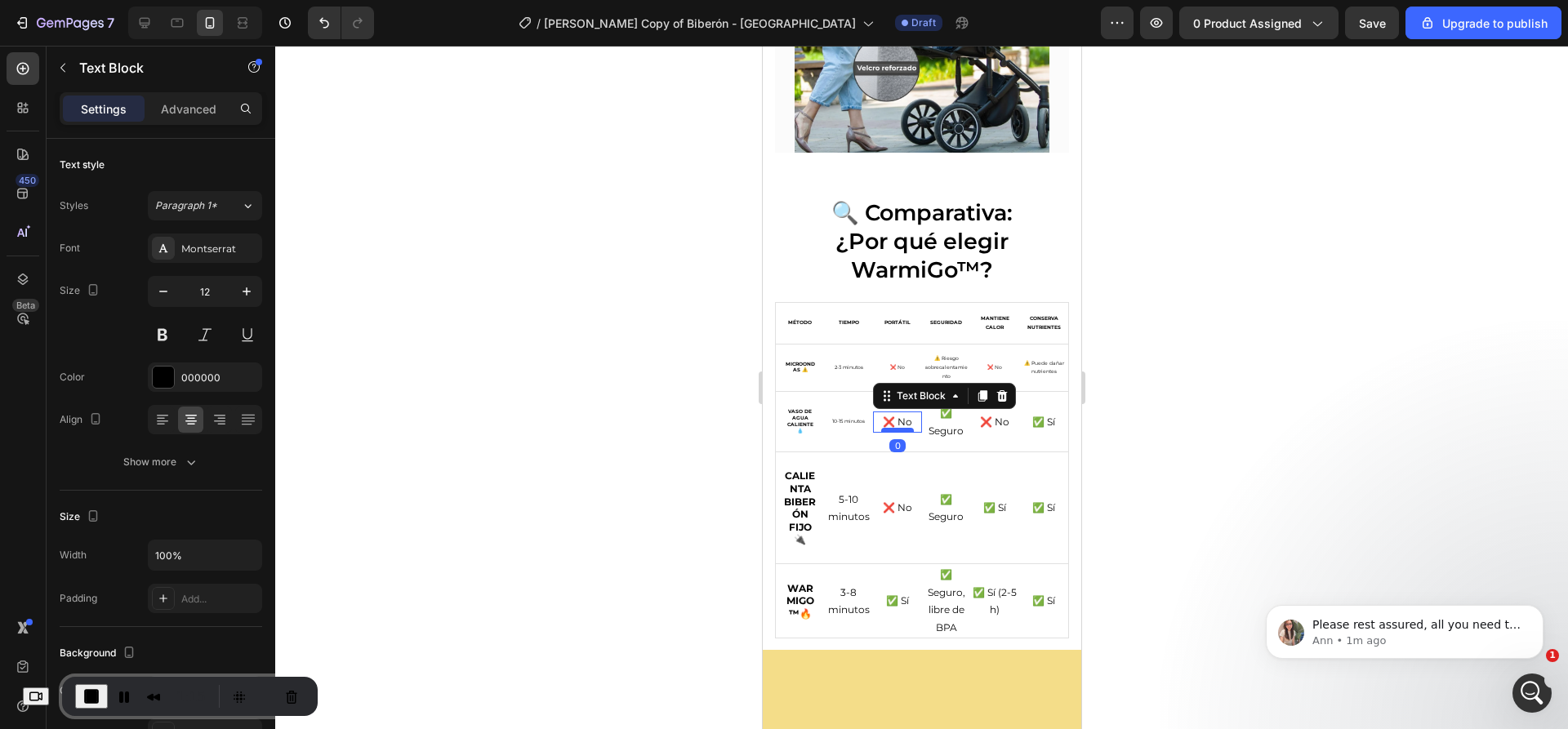
click at [893, 428] on div at bounding box center [897, 430] width 33 height 5
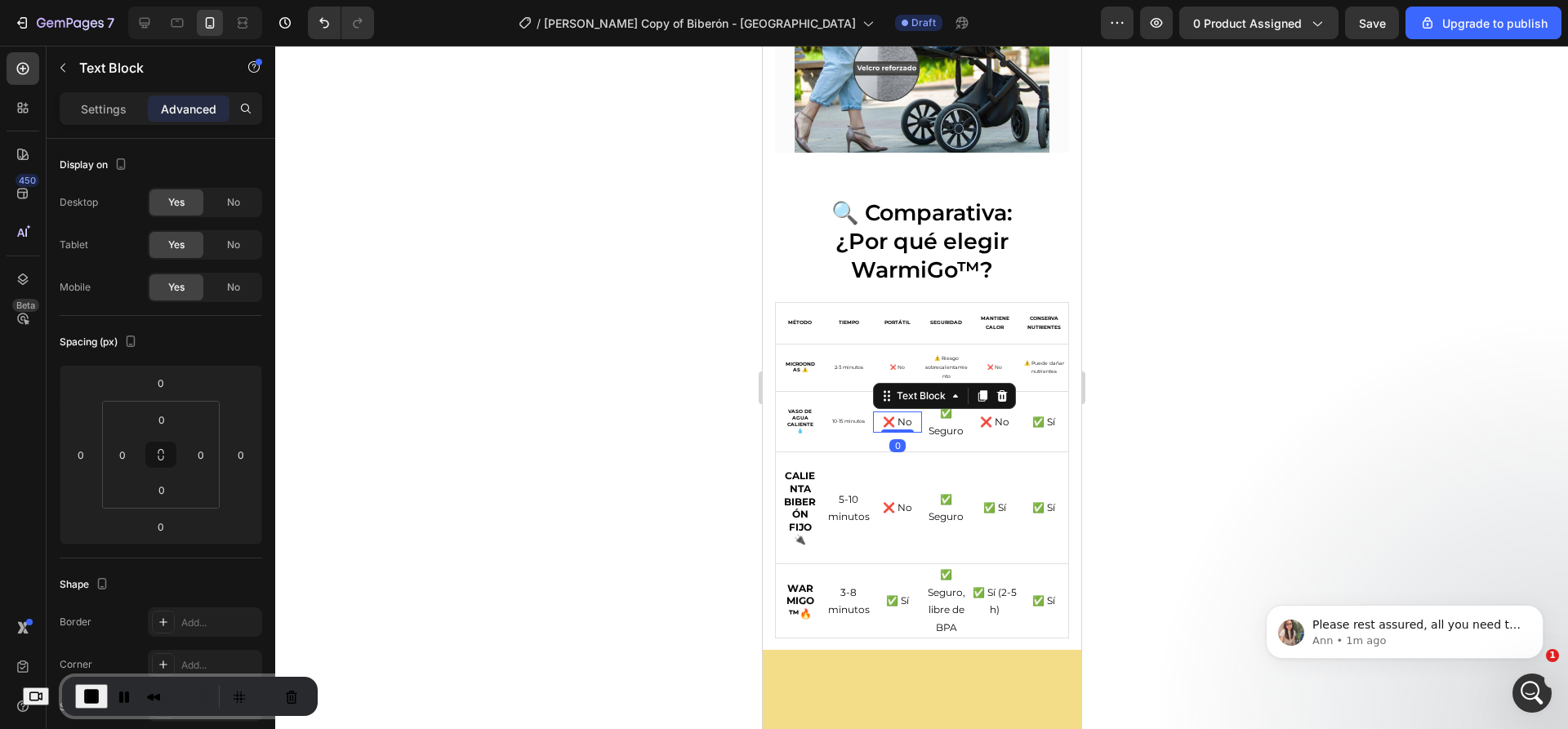
click at [886, 413] on p "❌ No" at bounding box center [896, 422] width 45 height 18
click at [61, 70] on icon "button" at bounding box center [63, 68] width 14 height 14
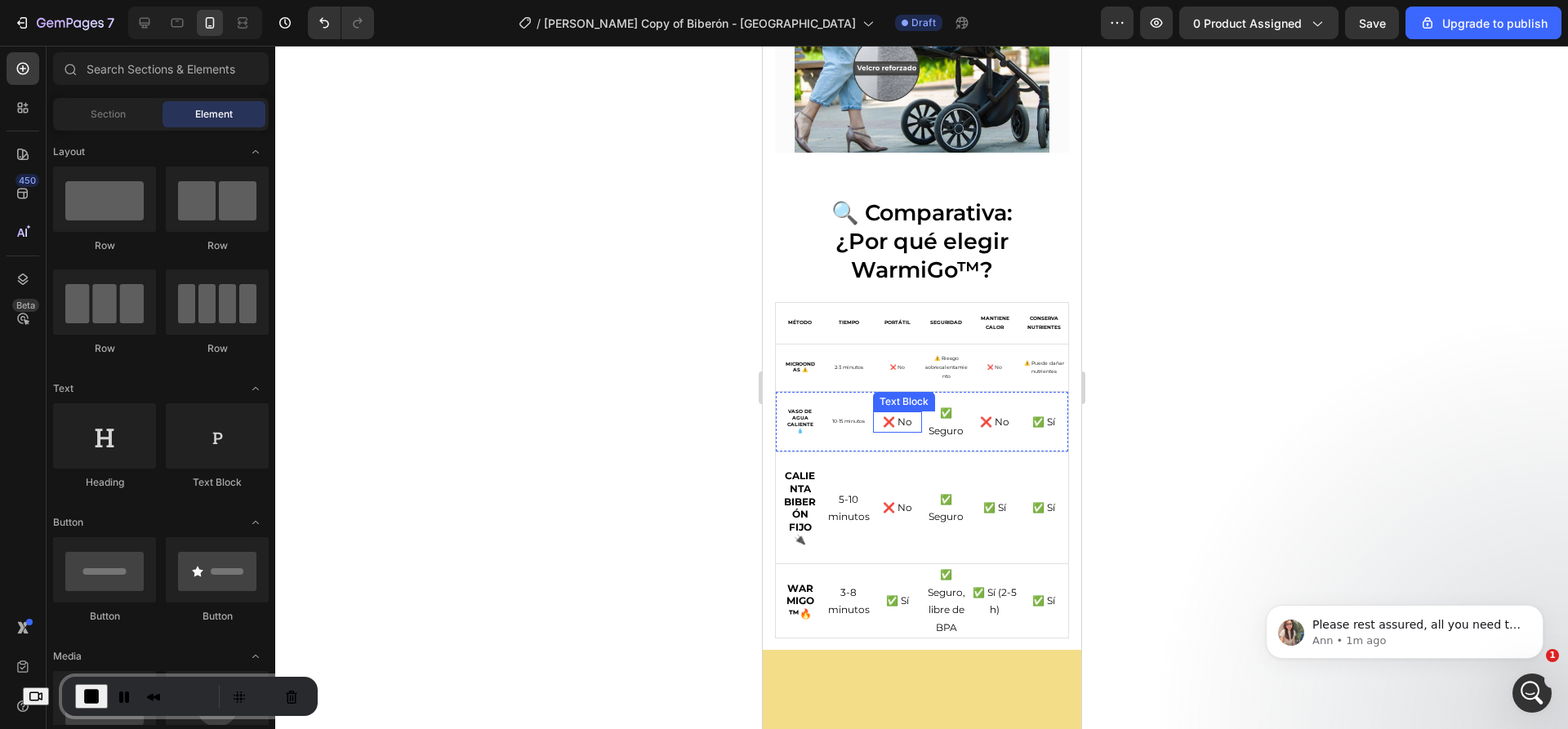
click at [899, 415] on p "❌ No" at bounding box center [896, 422] width 45 height 18
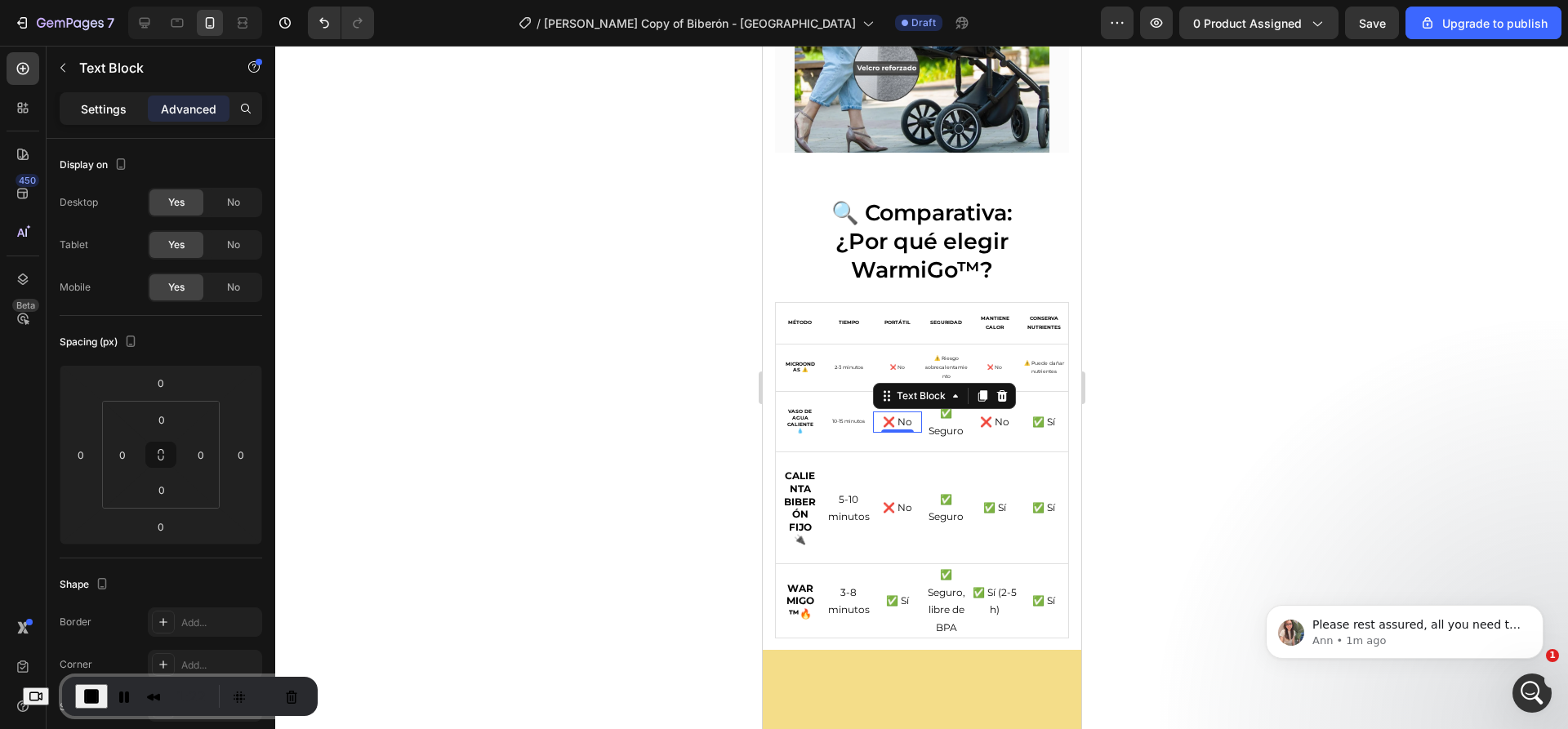
click at [118, 119] on div "Settings" at bounding box center [103, 108] width 82 height 26
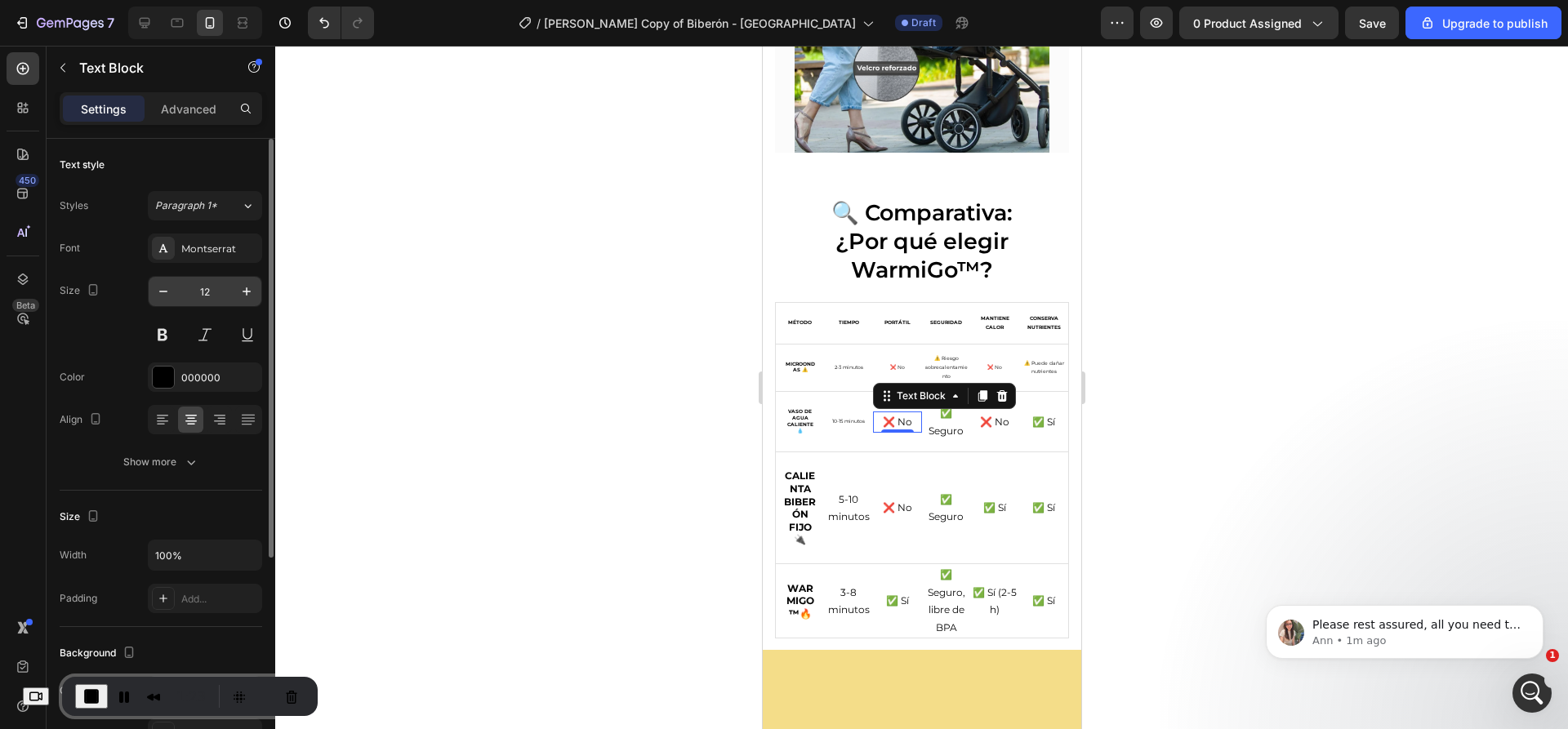
click at [208, 280] on input "12" at bounding box center [205, 292] width 54 height 29
type input "10"
click at [684, 240] on div at bounding box center [921, 387] width 1293 height 684
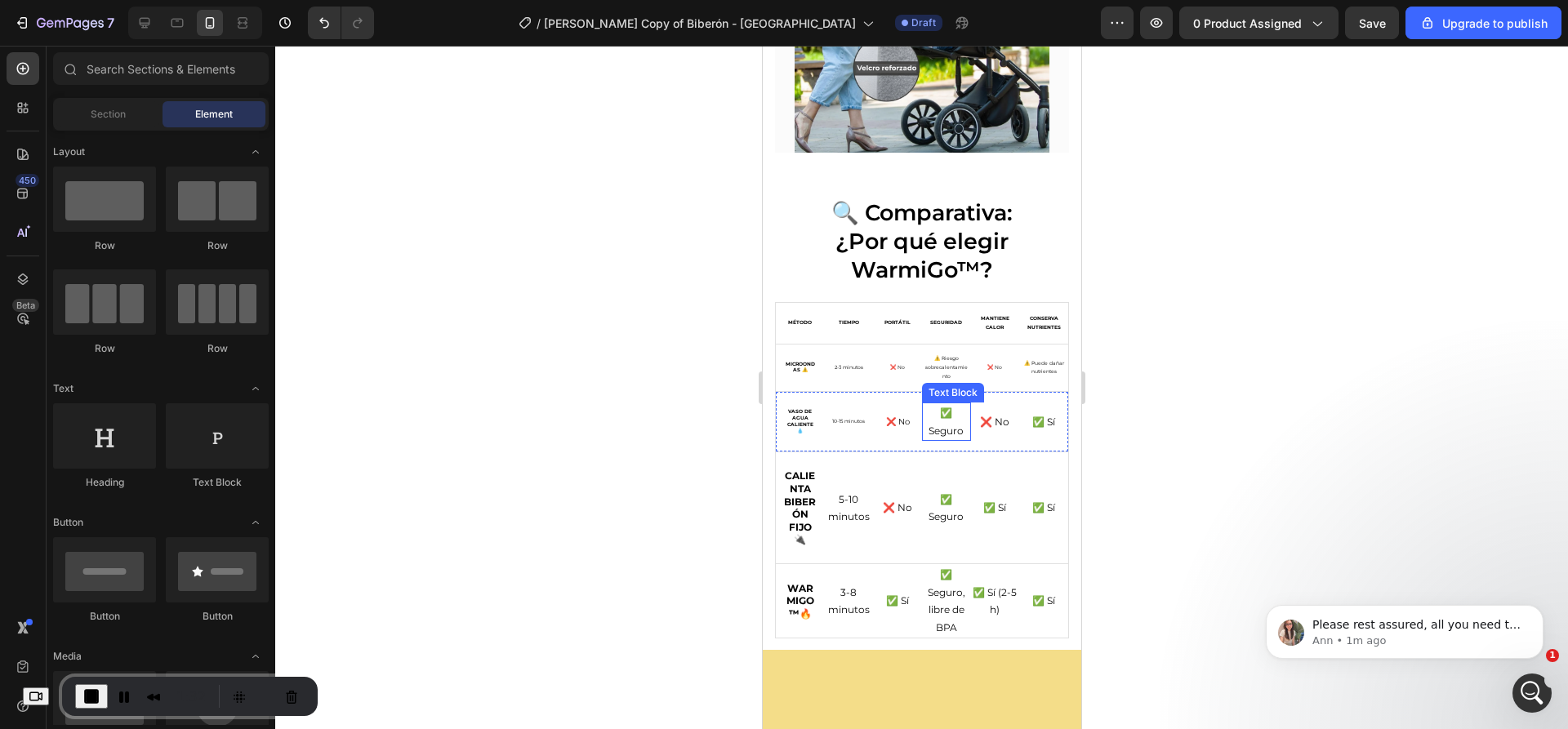
click at [932, 414] on p "✅ Seguro" at bounding box center [945, 422] width 45 height 35
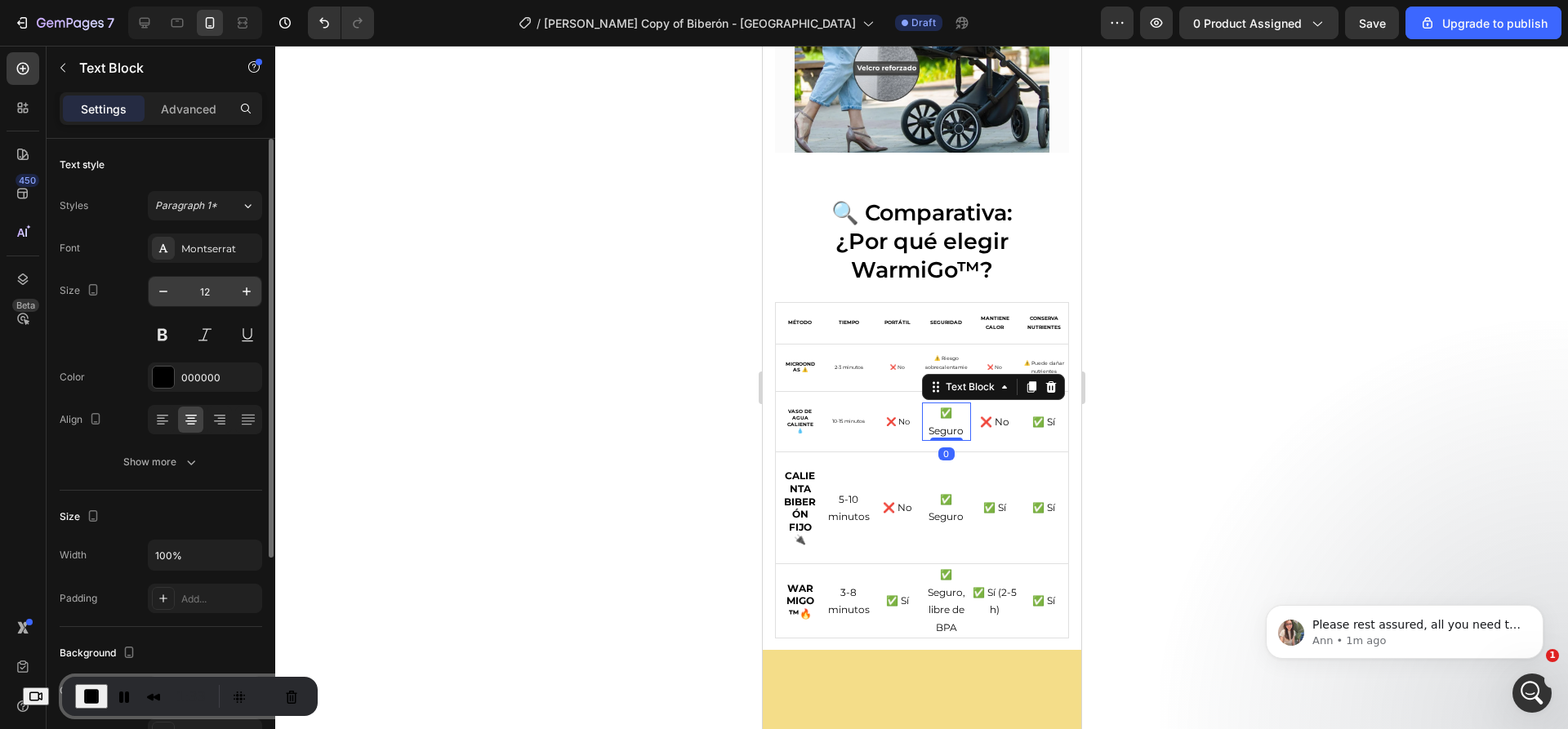
click at [210, 294] on input "12" at bounding box center [205, 292] width 54 height 29
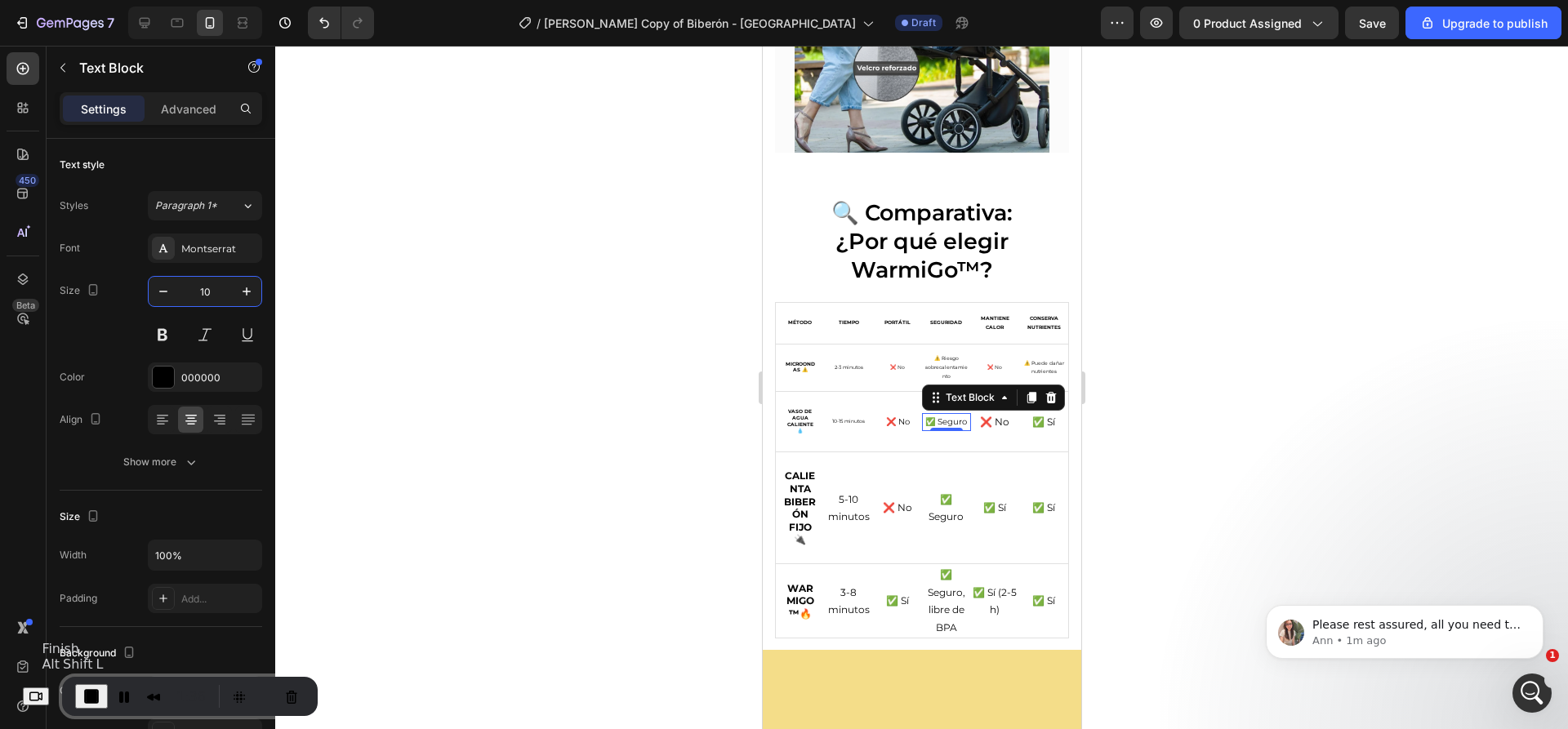
type input "10"
click at [98, 696] on span "End Recording" at bounding box center [92, 696] width 19 height 19
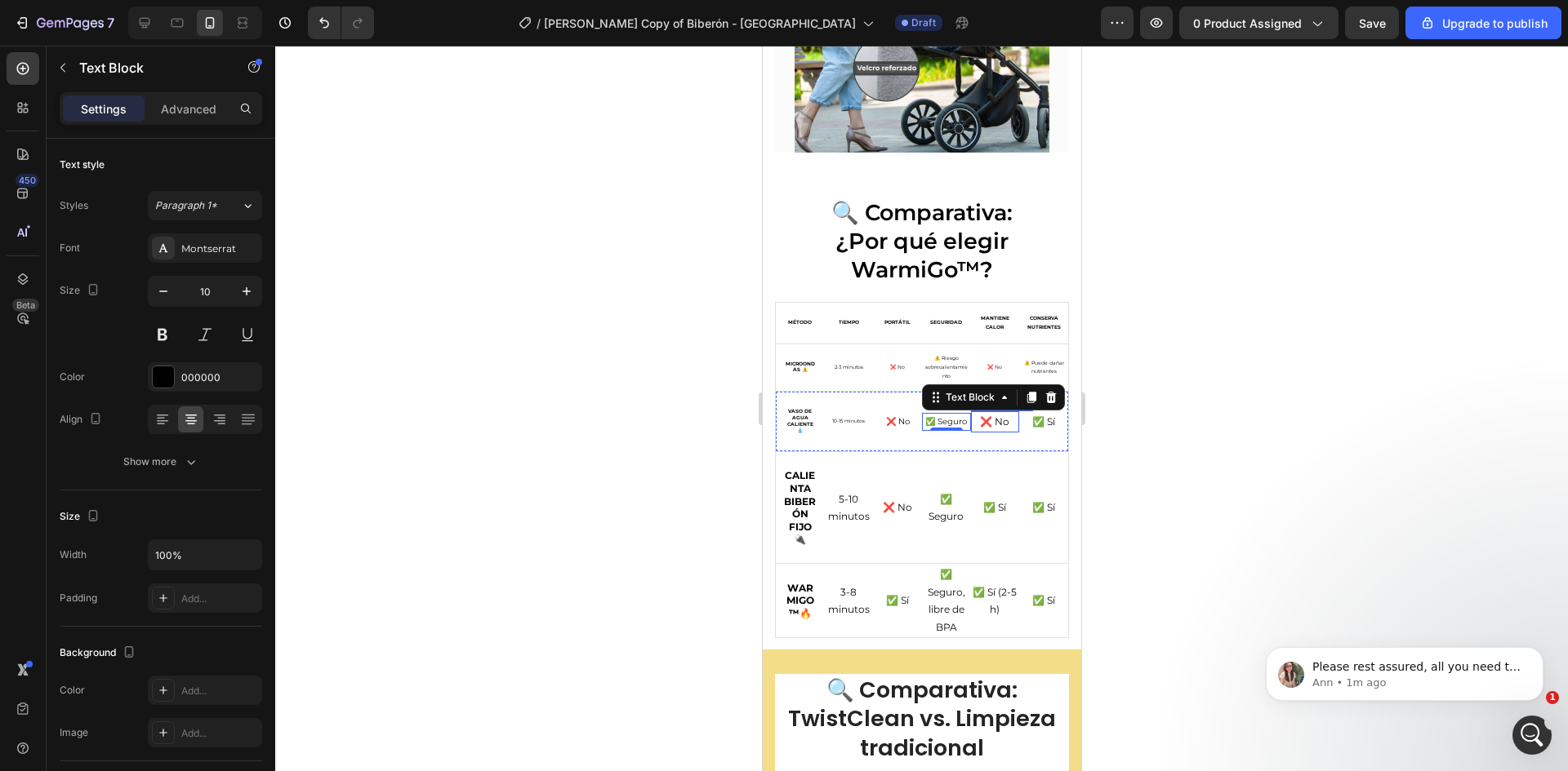
click at [985, 414] on p "❌ No" at bounding box center [994, 422] width 45 height 18
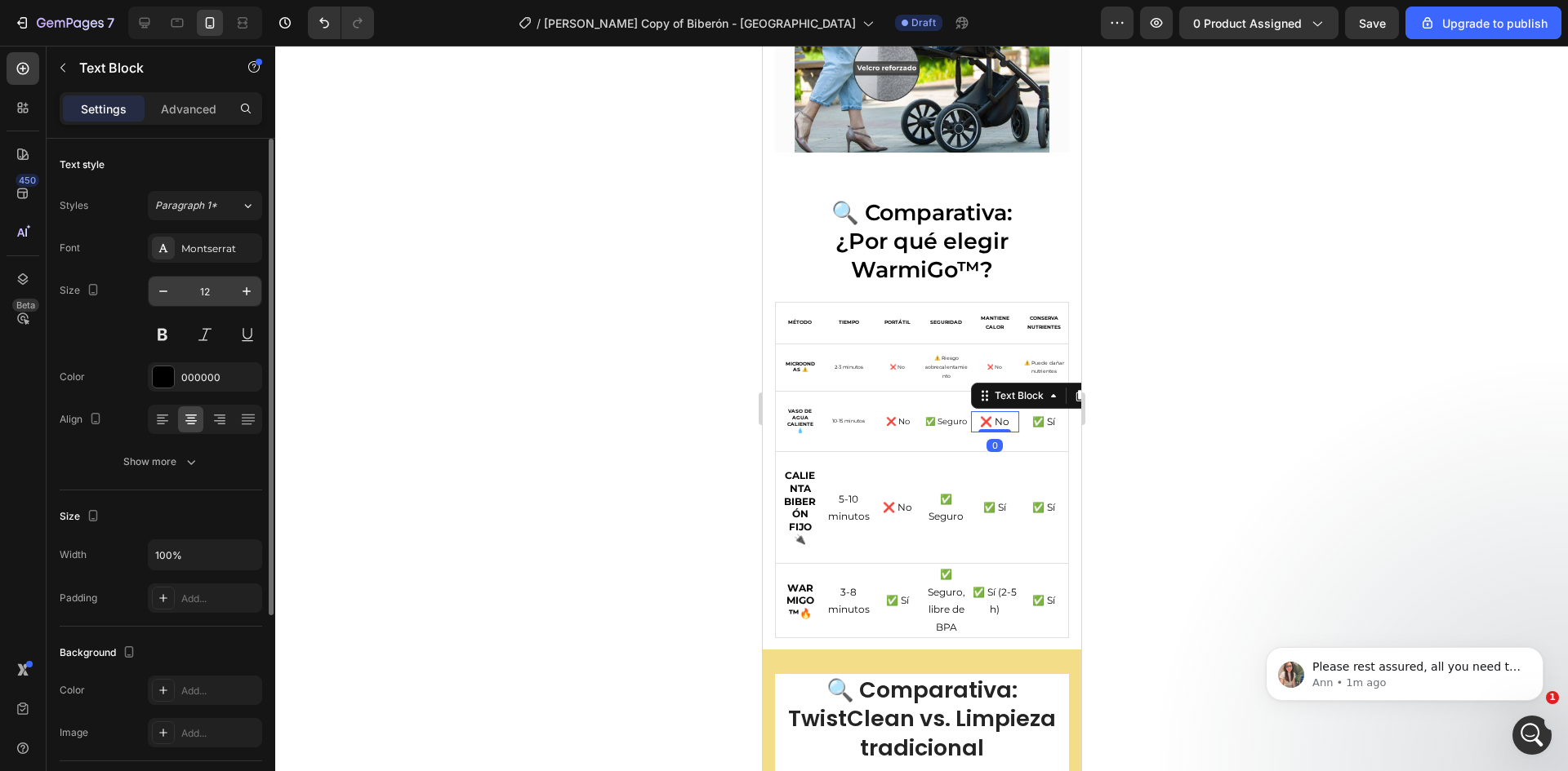
click at [208, 291] on input "12" at bounding box center [205, 291] width 54 height 29
type input "10"
click at [1024, 414] on p "✅ Sí" at bounding box center [1042, 422] width 45 height 18
click at [219, 292] on input "12" at bounding box center [205, 291] width 54 height 29
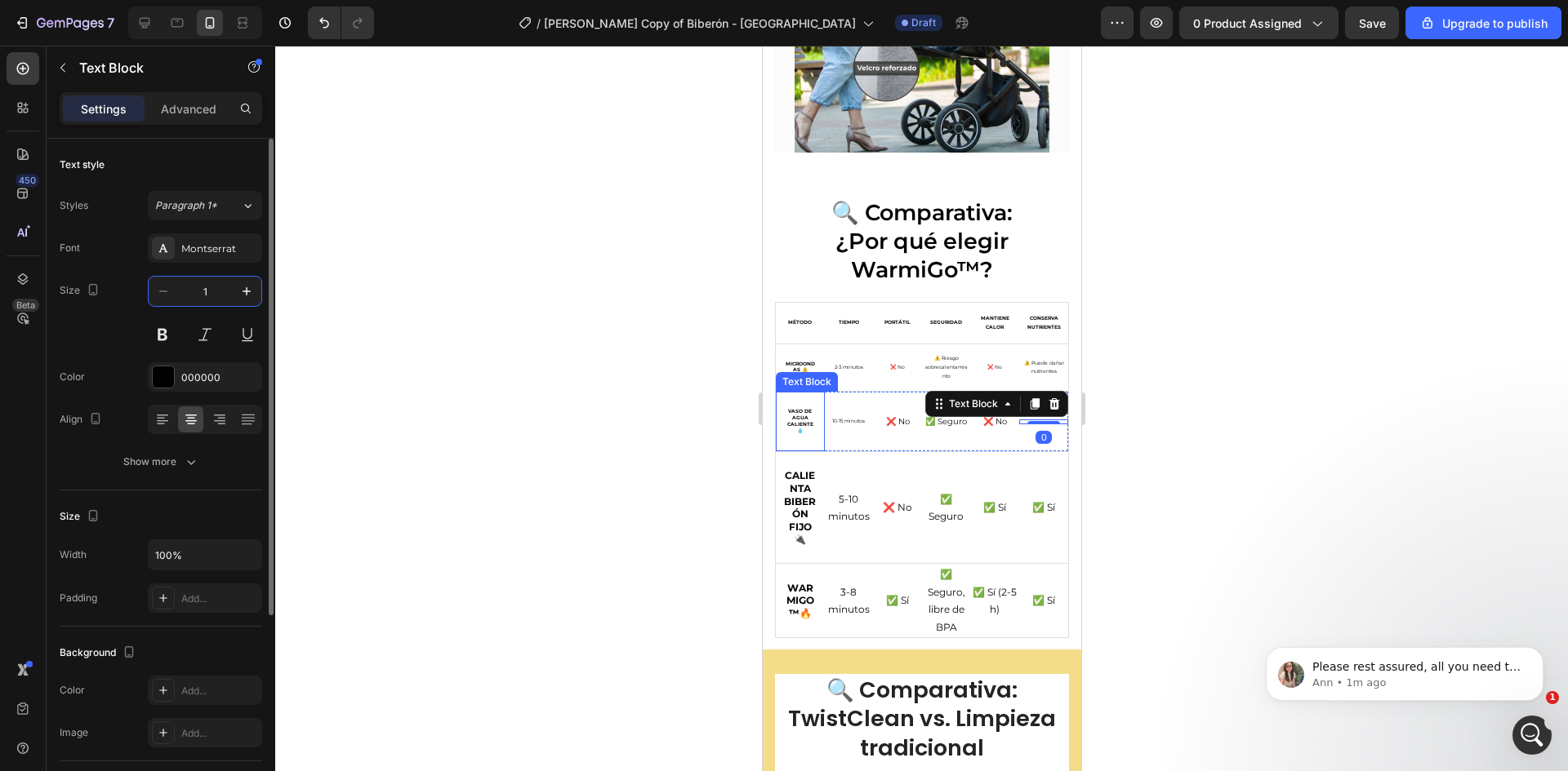
type input "10"
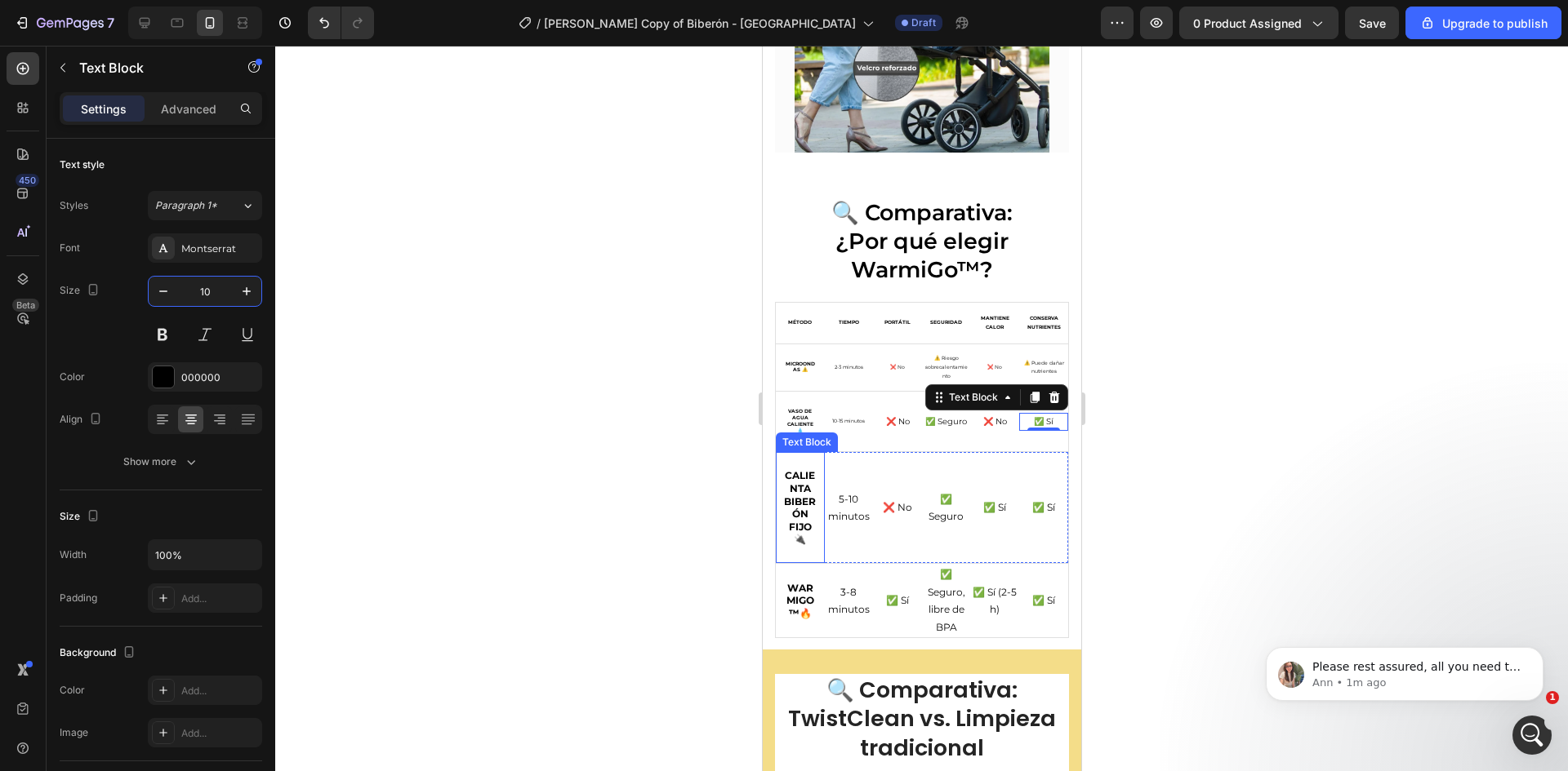
click at [812, 486] on p "Calienta biberón fijo 🔌" at bounding box center [799, 508] width 33 height 77
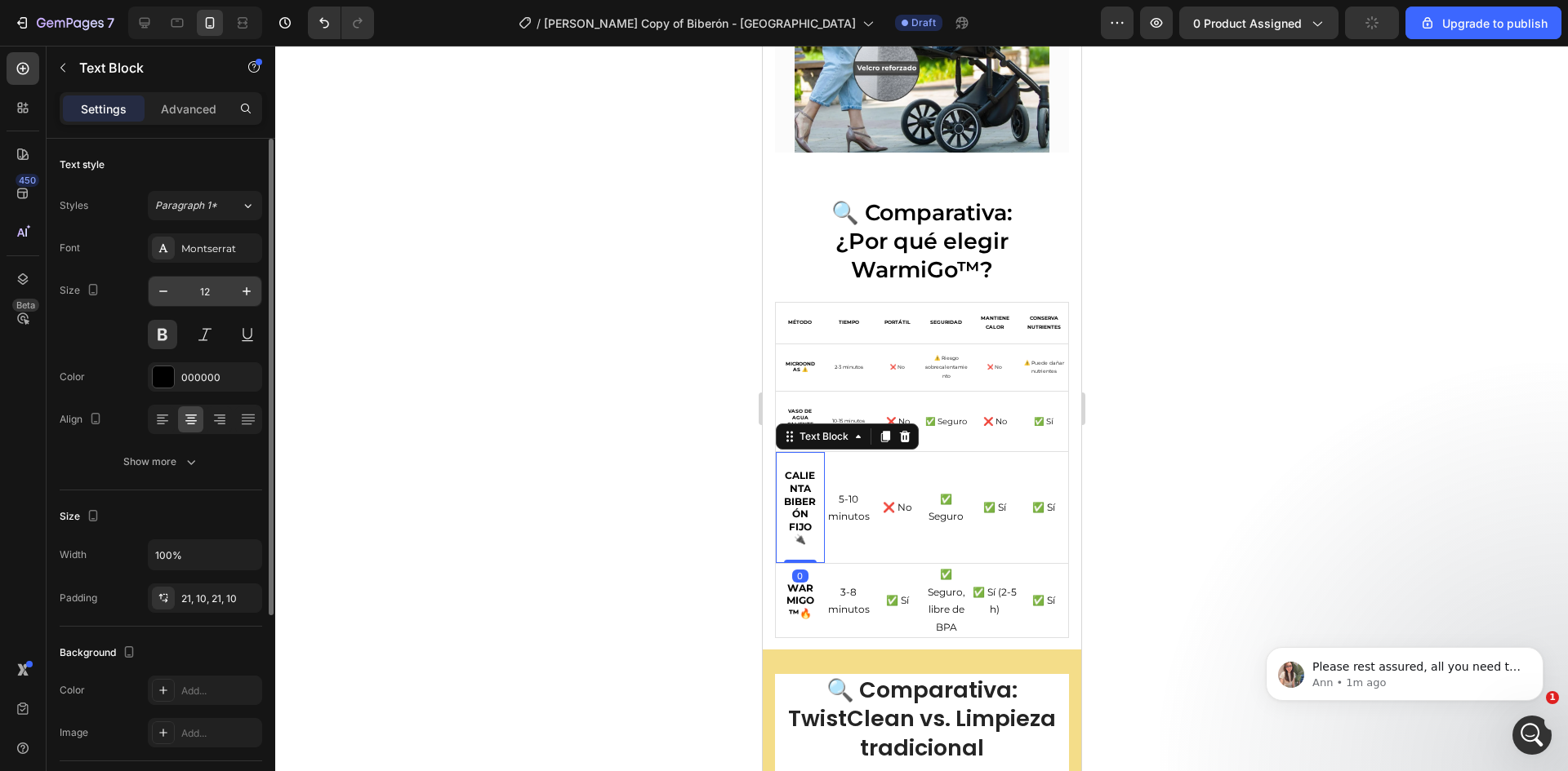
click at [218, 289] on input "12" at bounding box center [205, 291] width 54 height 29
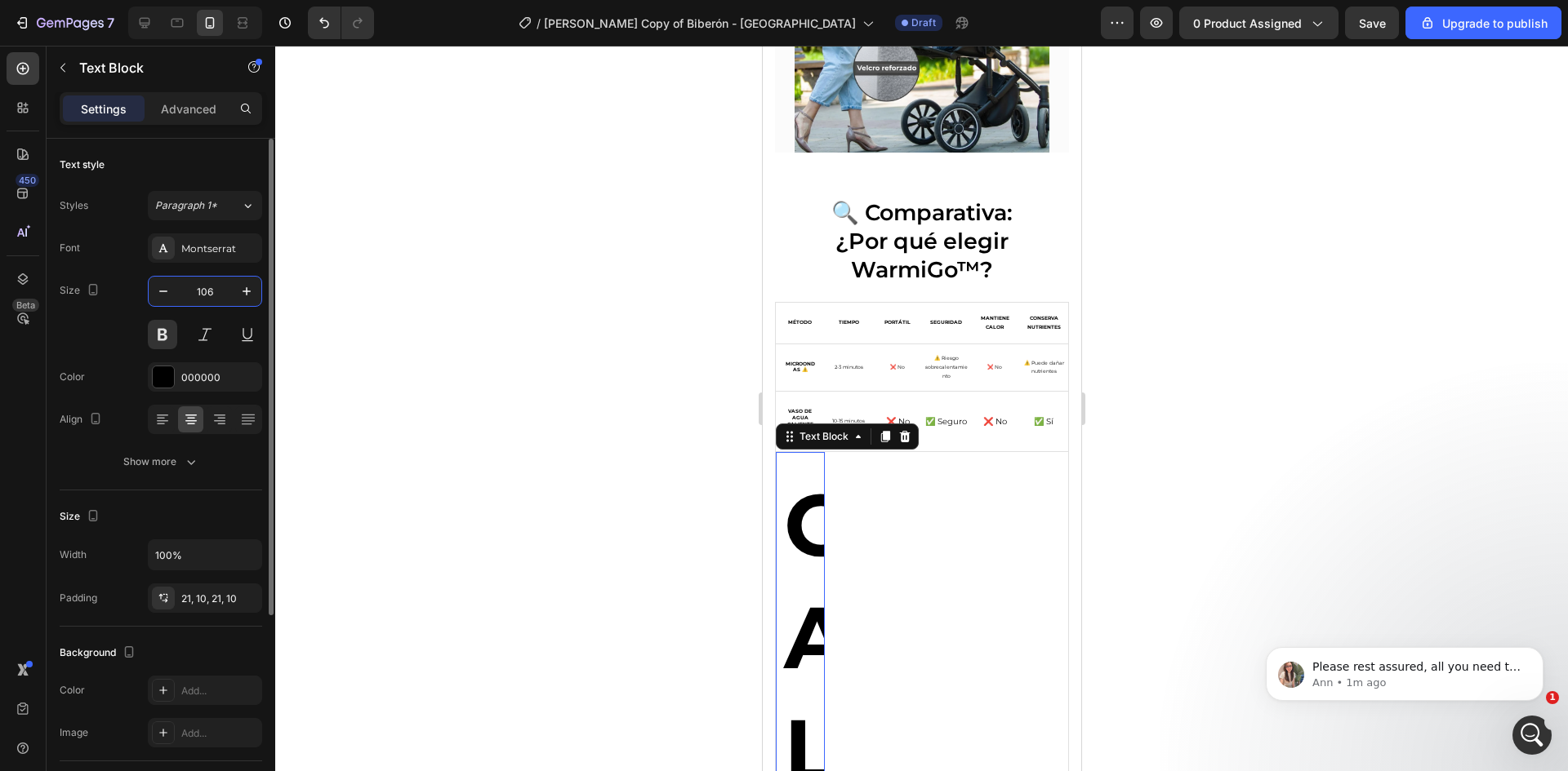
drag, startPoint x: 210, startPoint y: 293, endPoint x: 196, endPoint y: 289, distance: 14.6
click at [196, 289] on input "106" at bounding box center [205, 291] width 54 height 29
type input "6"
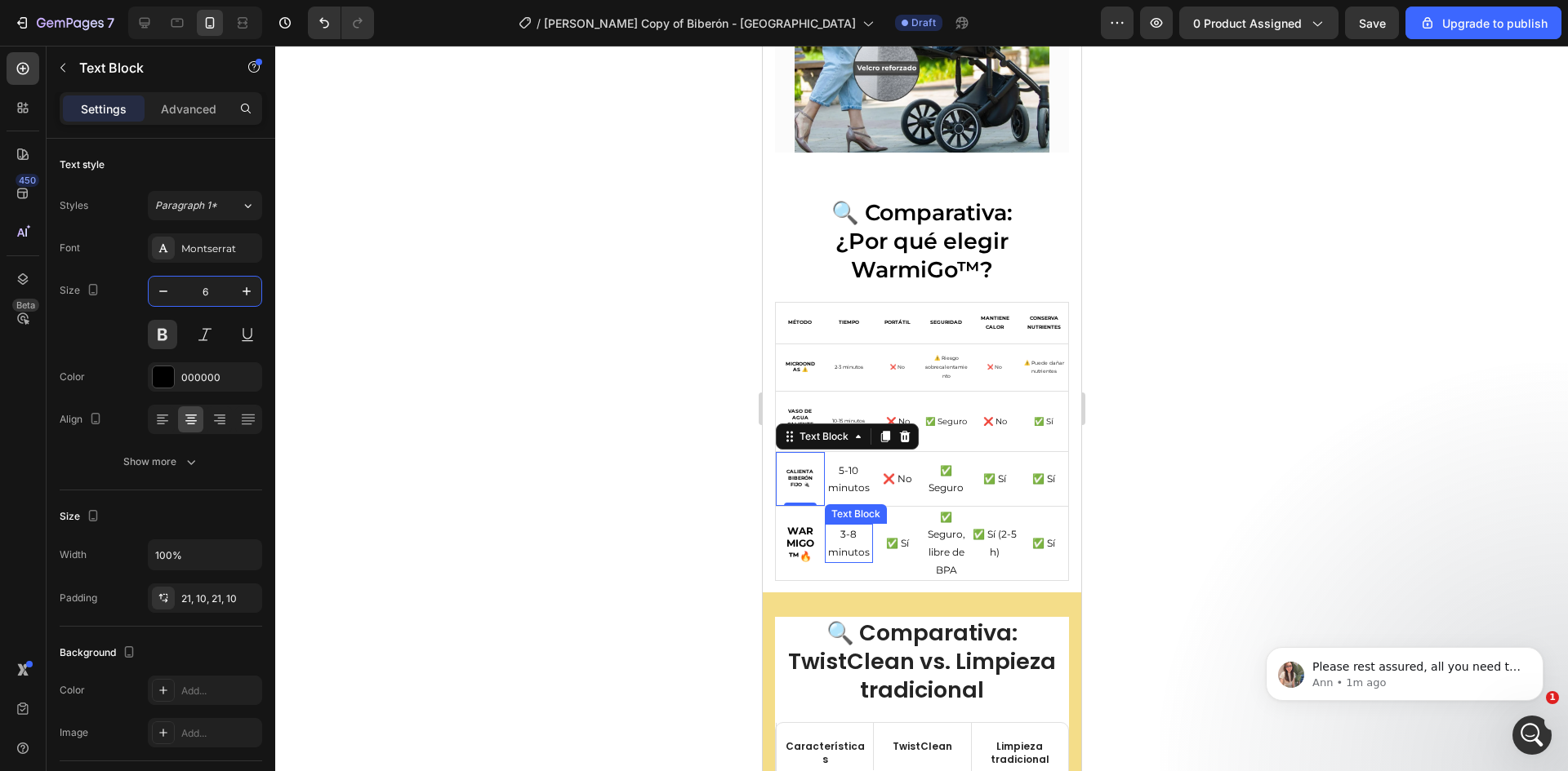
click at [845, 479] on p "5-10 minutos" at bounding box center [848, 480] width 45 height 35
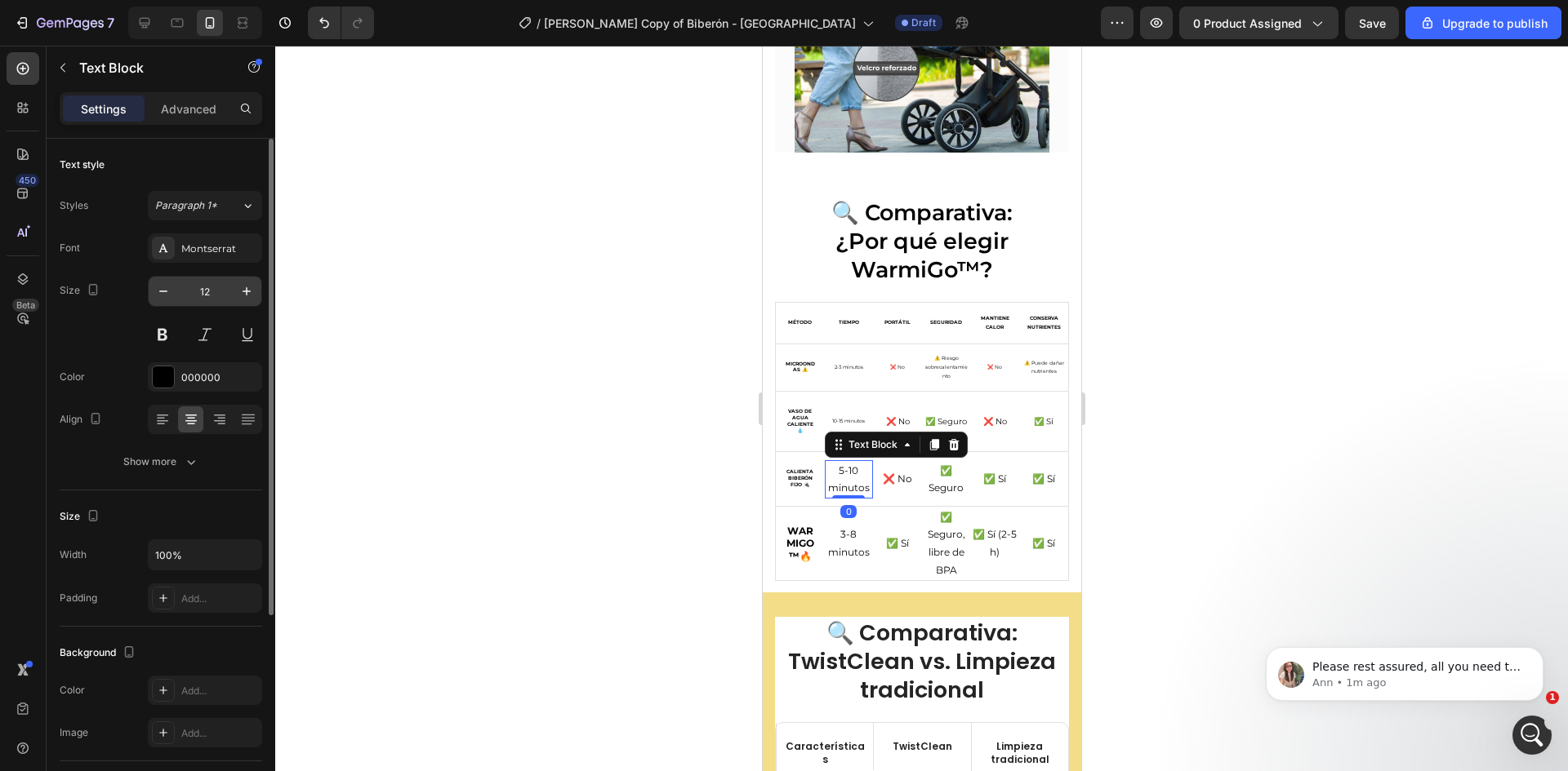
click at [204, 289] on input "12" at bounding box center [205, 291] width 54 height 29
type input "6"
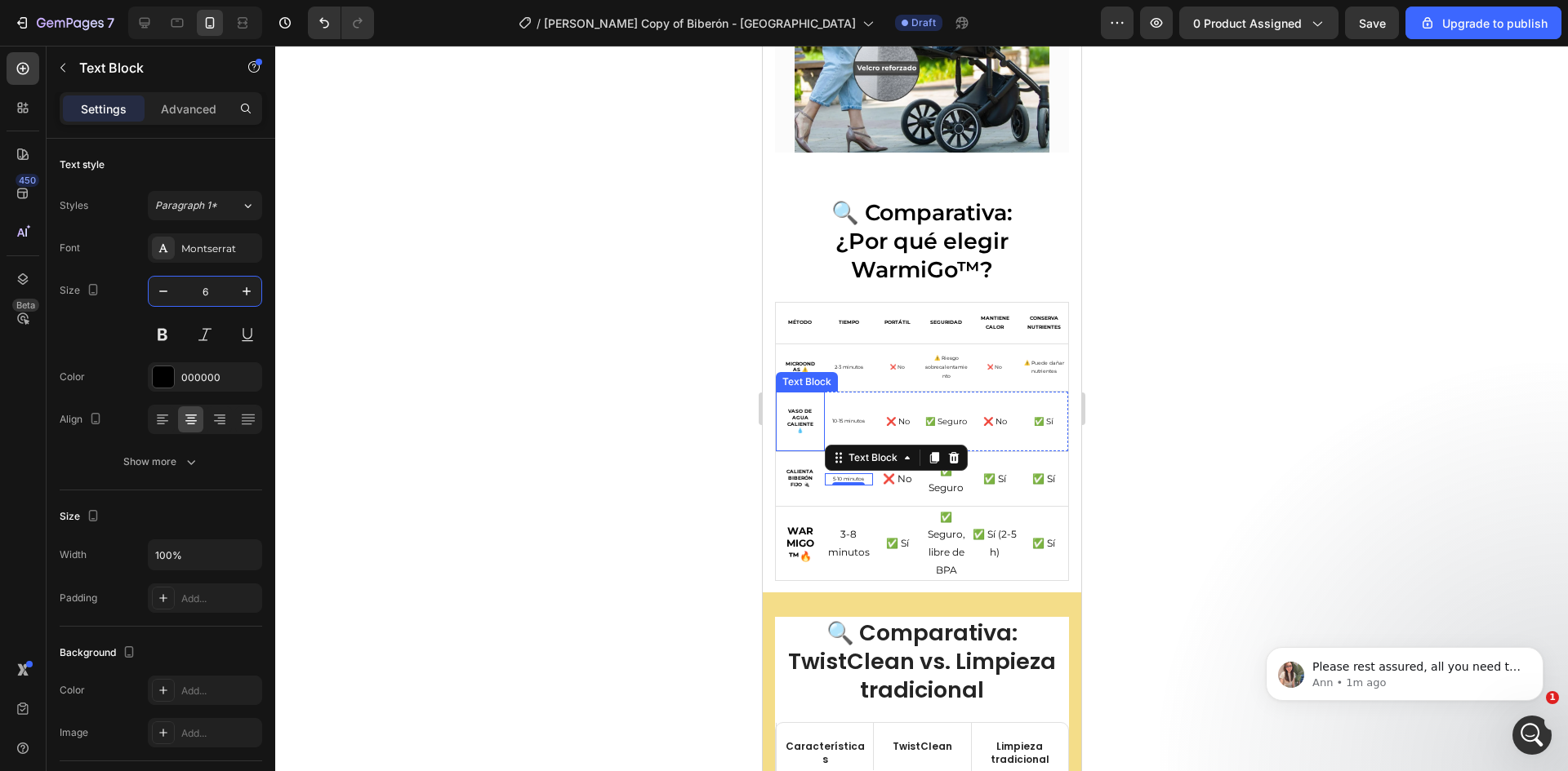
click at [798, 408] on strong "Vaso de agua caliente 💧" at bounding box center [798, 421] width 26 height 25
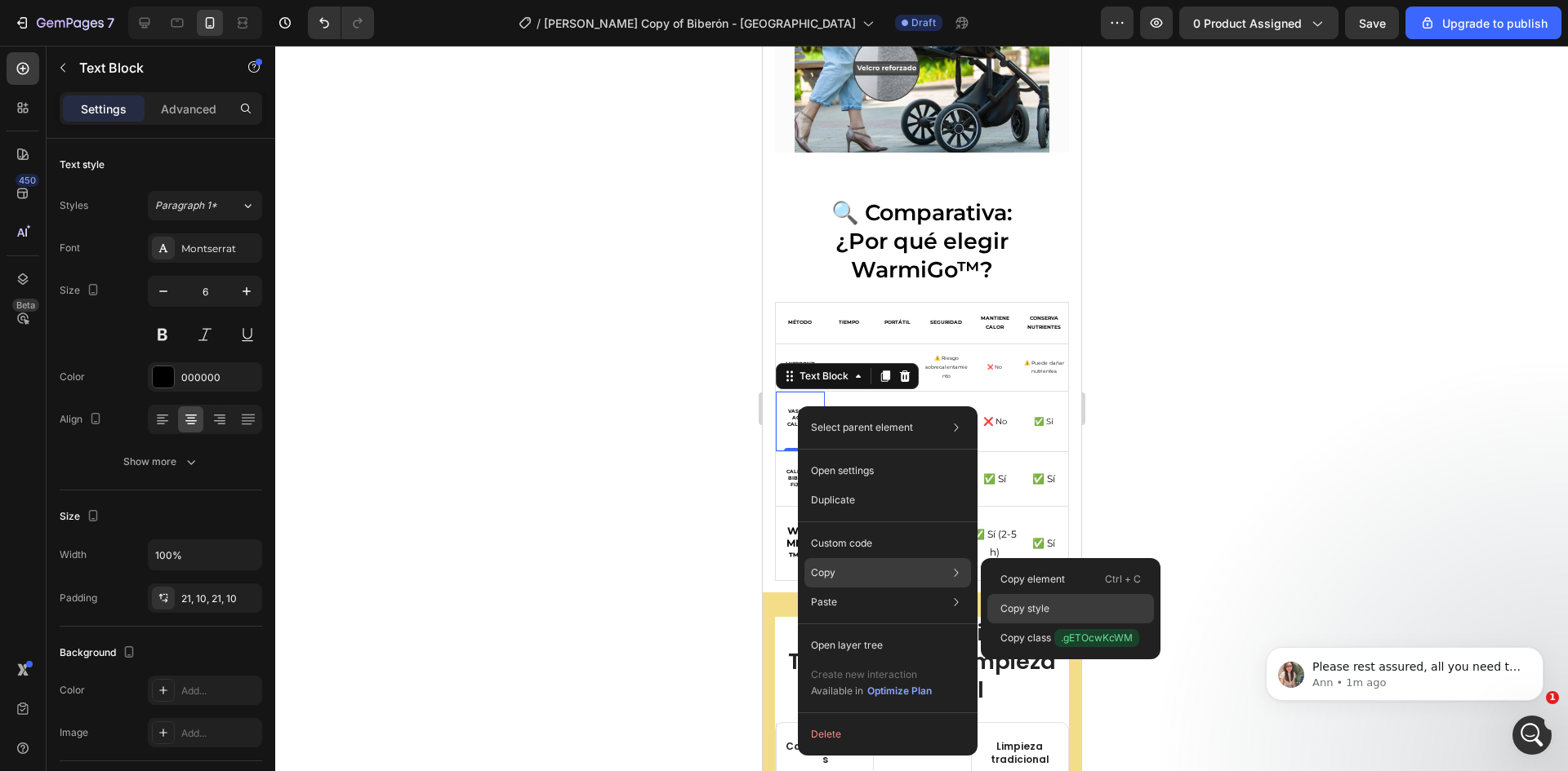
drag, startPoint x: 1049, startPoint y: 609, endPoint x: 304, endPoint y: 503, distance: 752.5
click at [1049, 609] on p "Copy style" at bounding box center [1024, 608] width 49 height 14
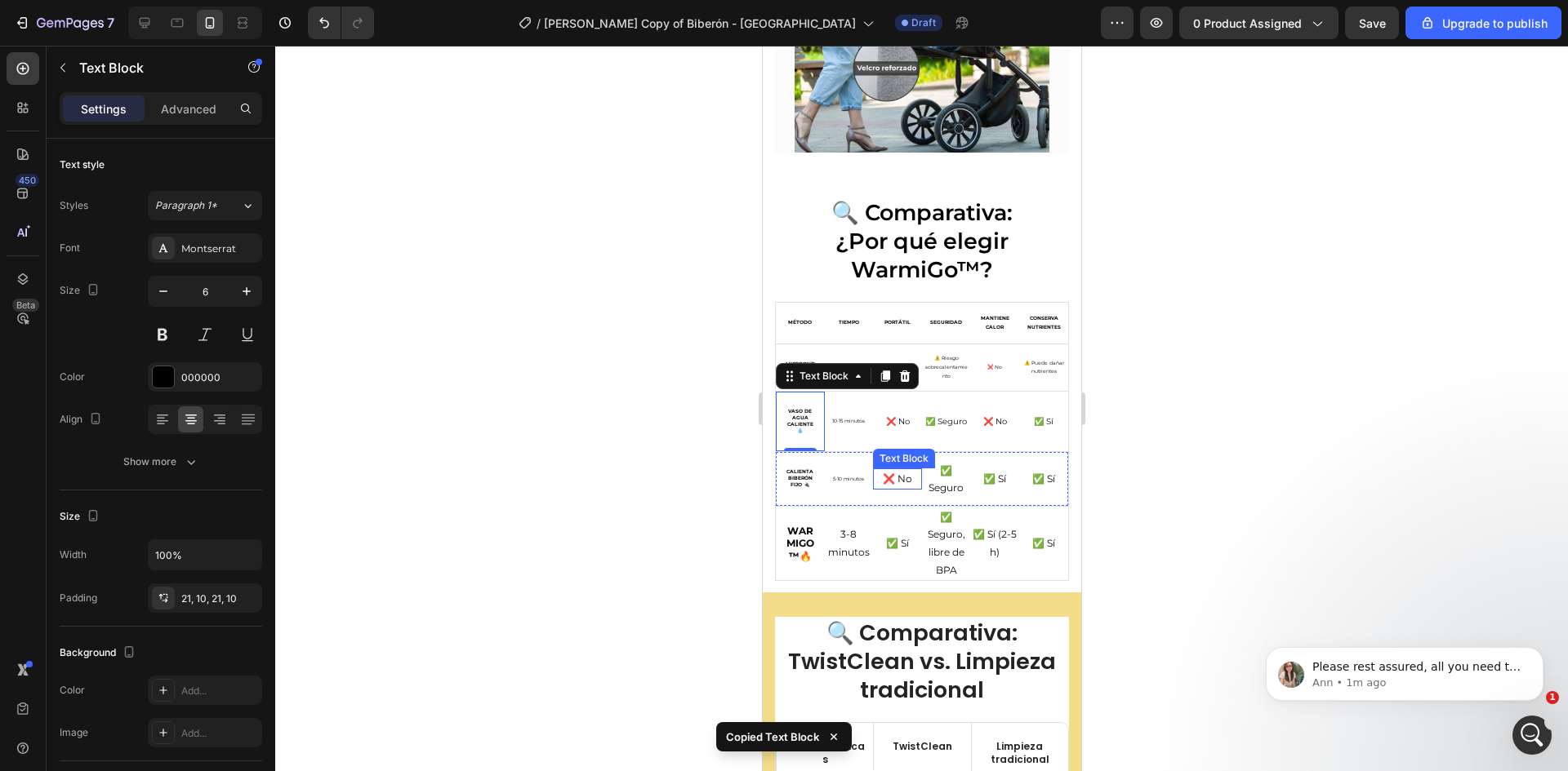
click at [897, 470] on p "❌ No" at bounding box center [896, 479] width 45 height 18
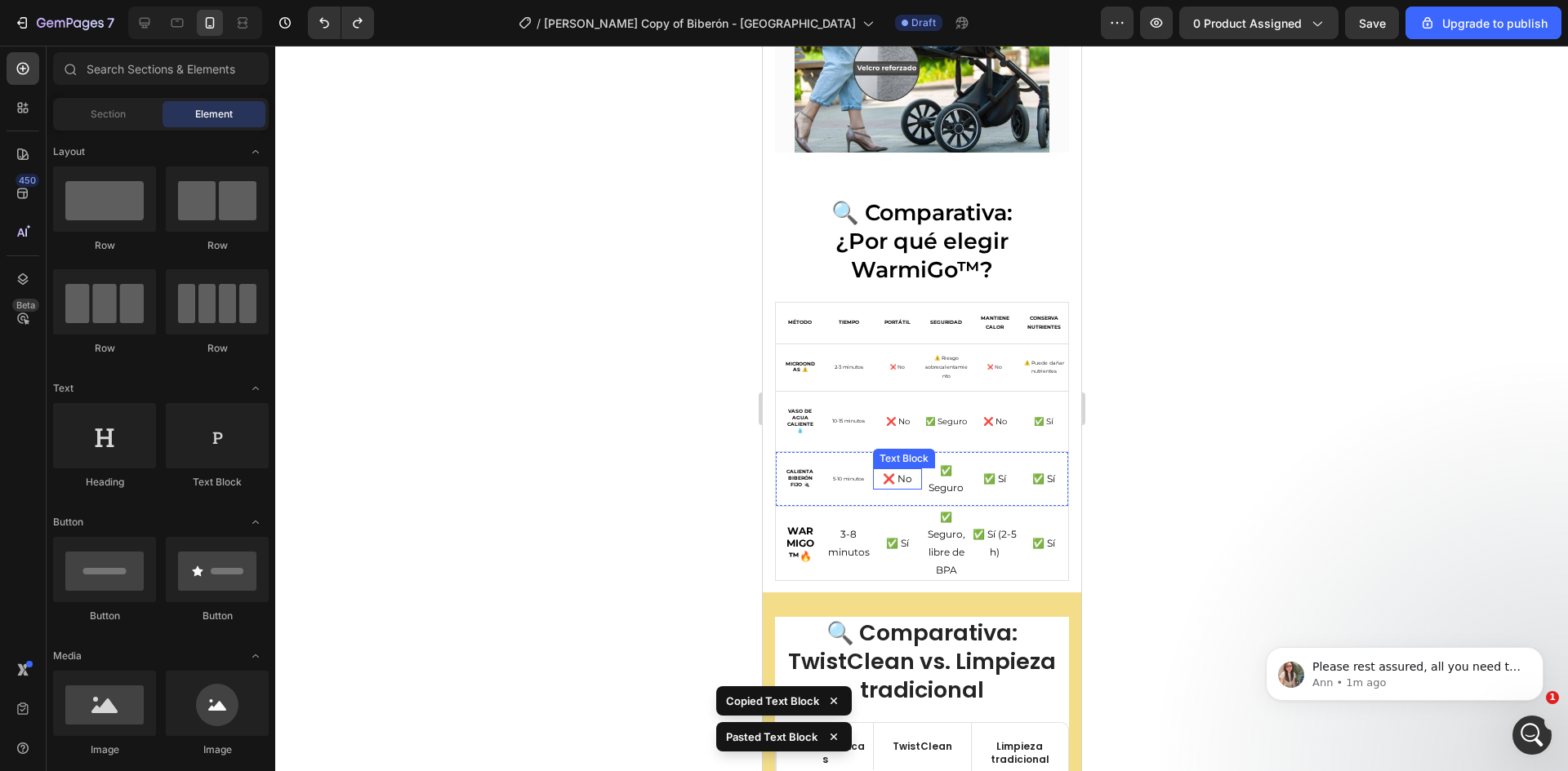
click at [886, 470] on p "❌ No" at bounding box center [896, 479] width 45 height 18
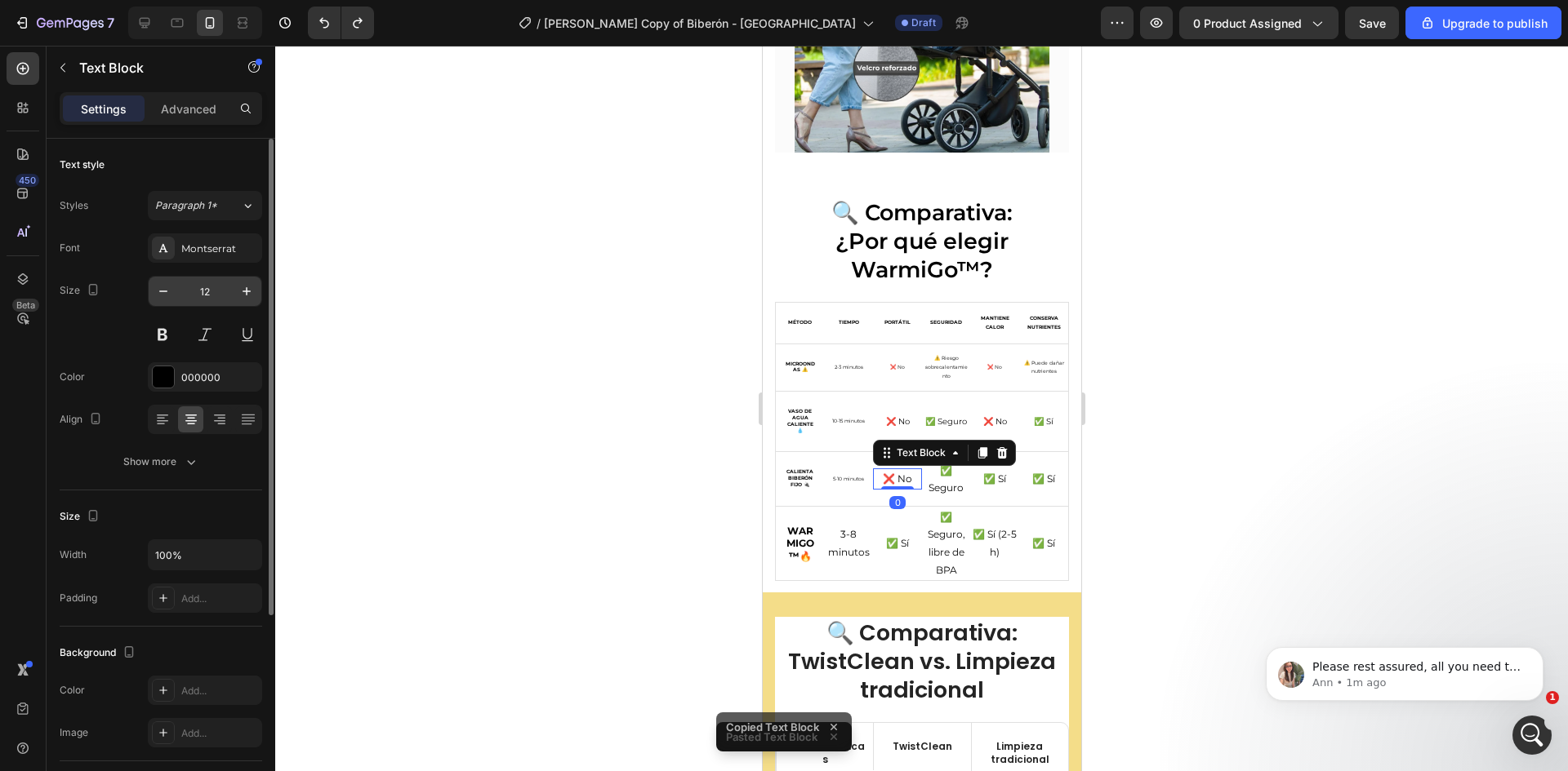
click at [206, 296] on input "12" at bounding box center [205, 291] width 54 height 29
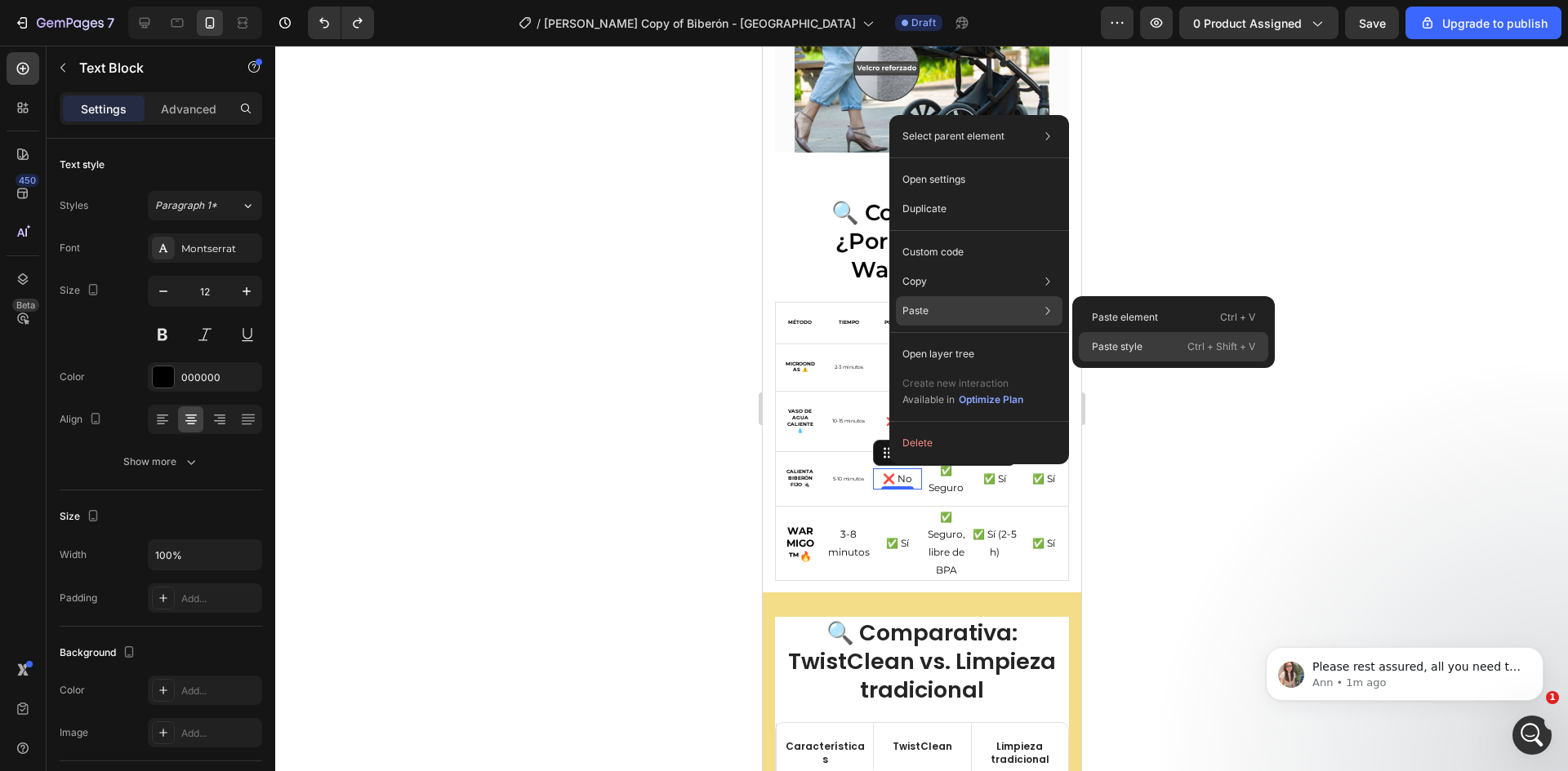
click at [1114, 346] on p "Paste style" at bounding box center [1117, 346] width 50 height 14
type input "6"
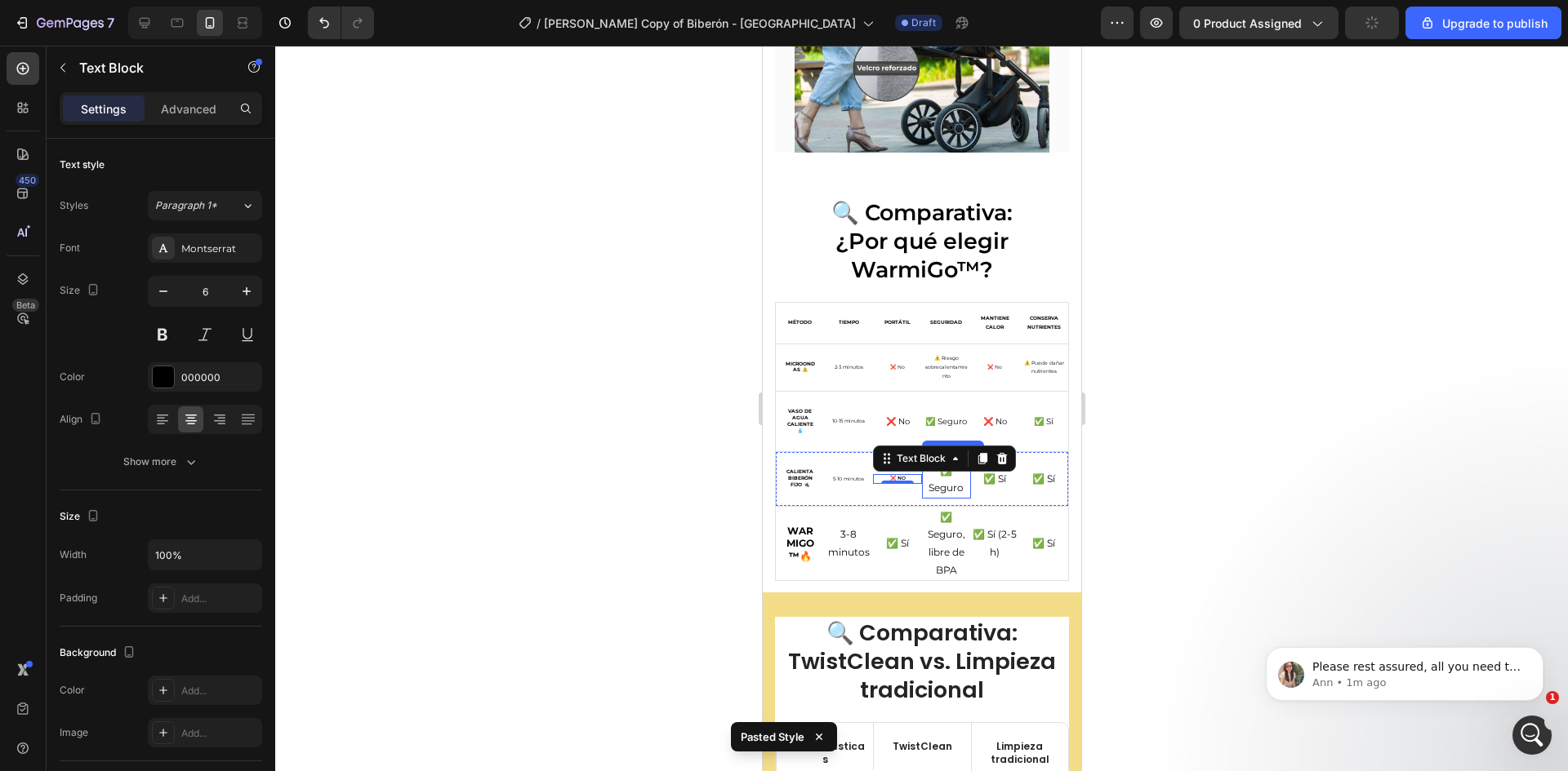
click at [935, 472] on p "✅ Seguro" at bounding box center [945, 480] width 45 height 35
type input "6"
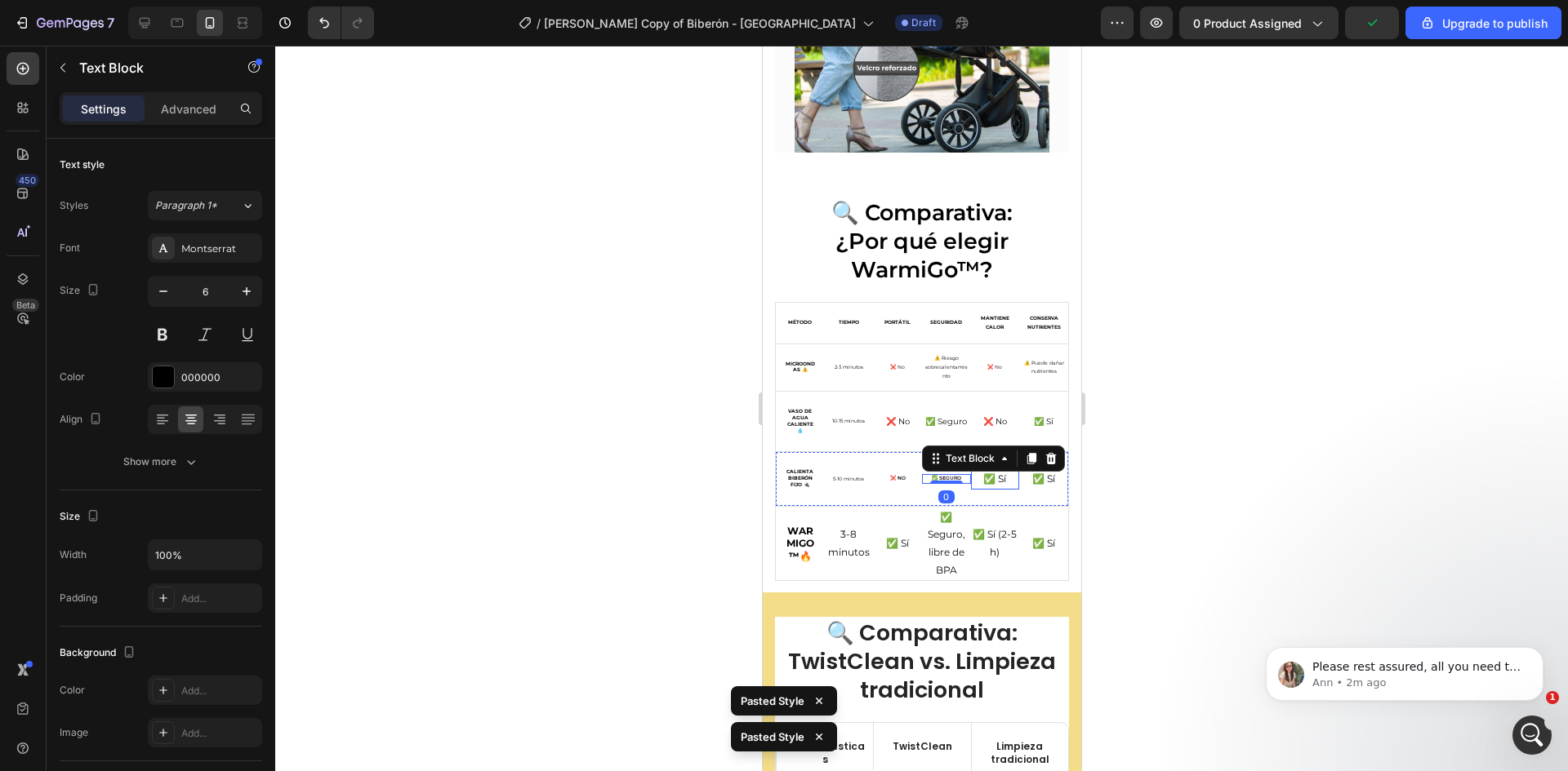
click at [987, 470] on p "✅ Sí" at bounding box center [994, 479] width 45 height 18
type input "6"
click at [1030, 470] on p "✅ Sí" at bounding box center [1042, 479] width 45 height 18
type input "6"
click at [800, 530] on strong "WarmiGo™🔥" at bounding box center [799, 543] width 28 height 38
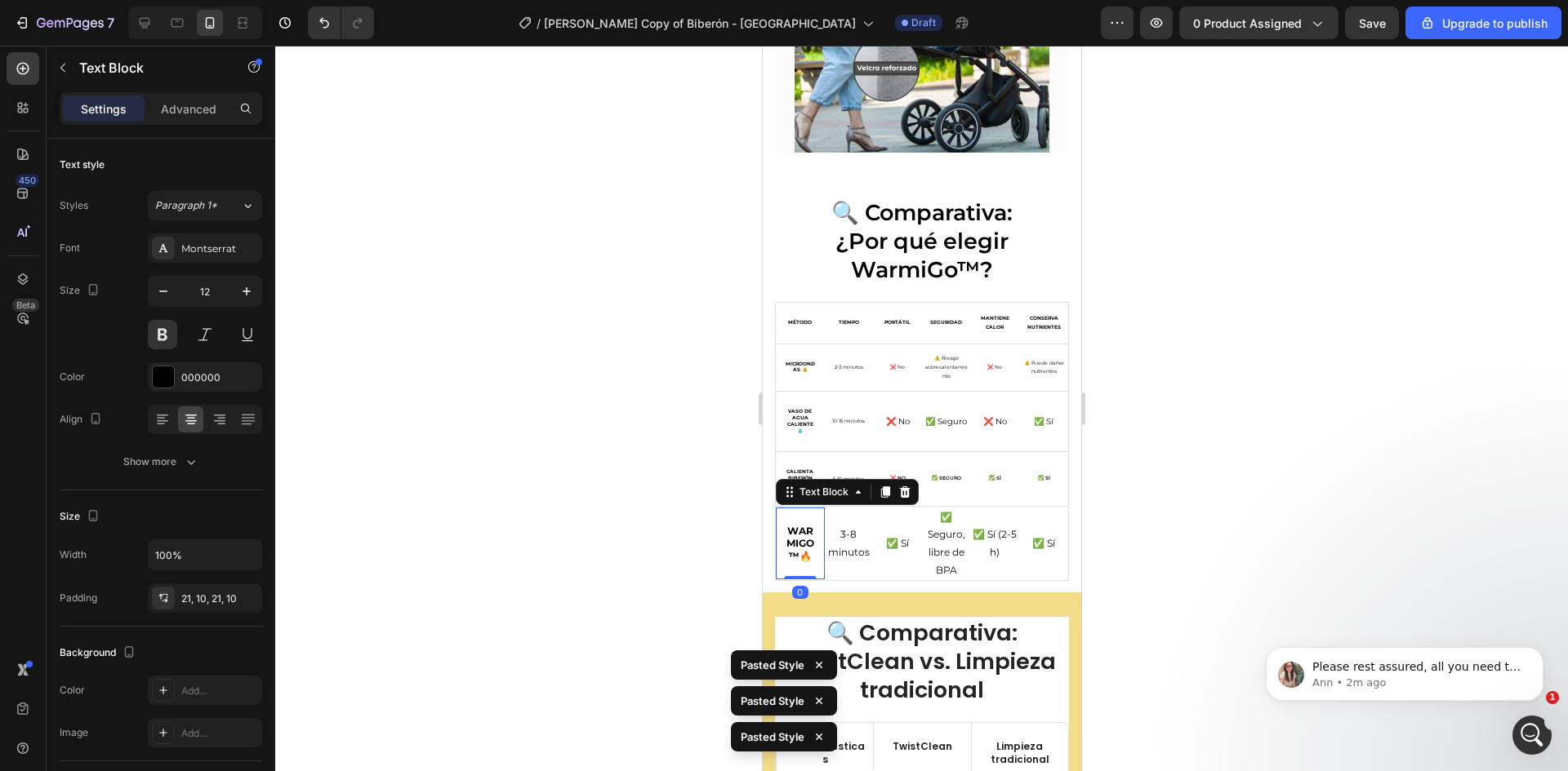
type input "6"
click at [848, 533] on p "3-8 minutos" at bounding box center [848, 543] width 45 height 35
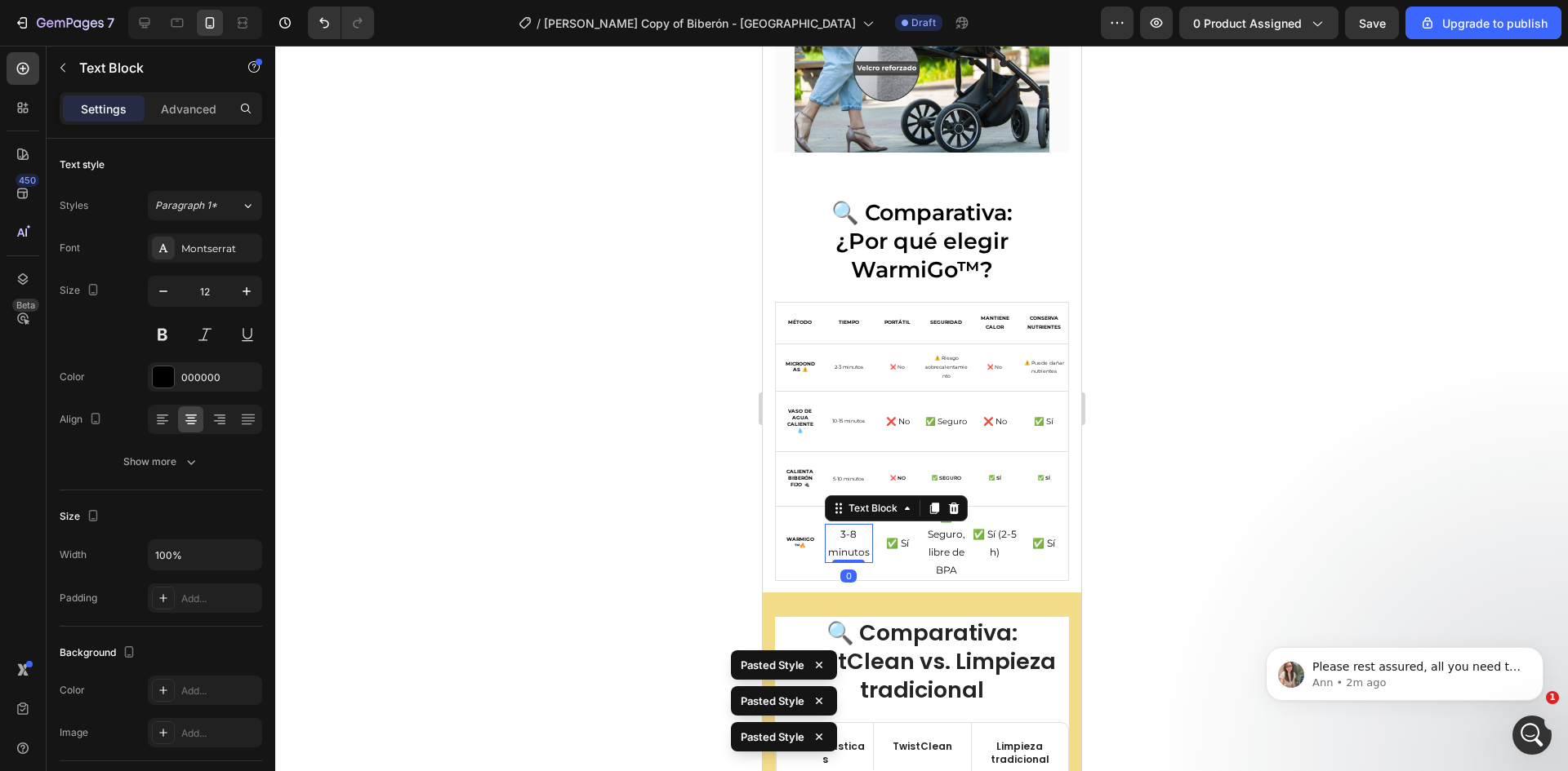
type input "6"
click at [899, 535] on p "✅ Sí" at bounding box center [896, 543] width 45 height 18
type input "6"
click at [946, 535] on p "✅ Seguro, libre de BPA" at bounding box center [945, 543] width 45 height 70
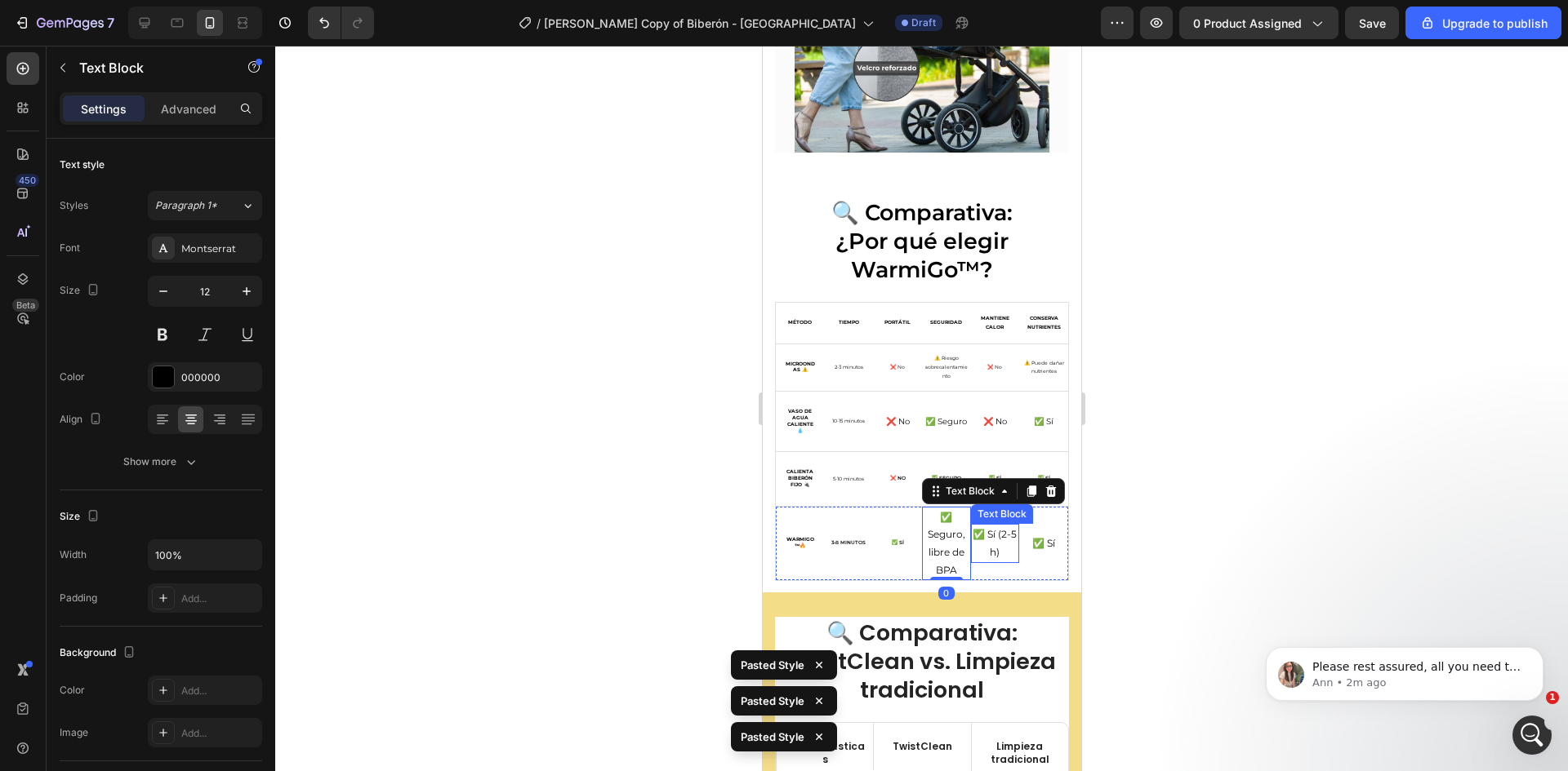
type input "6"
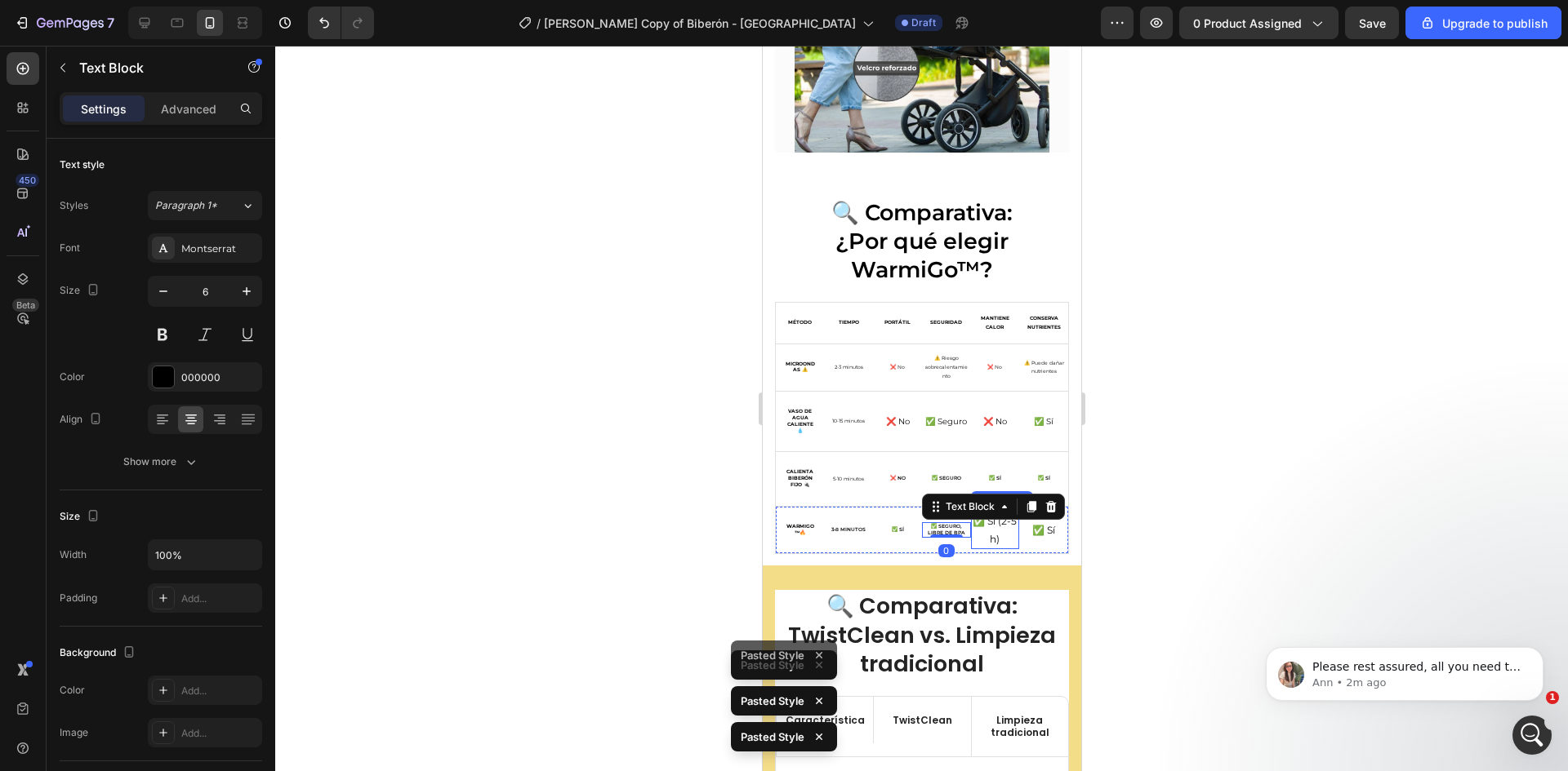
click at [985, 516] on p "✅ Sí (2-5 h)" at bounding box center [994, 530] width 45 height 35
type input "6"
click at [1033, 521] on p "✅ Sí" at bounding box center [1042, 530] width 45 height 18
type input "6"
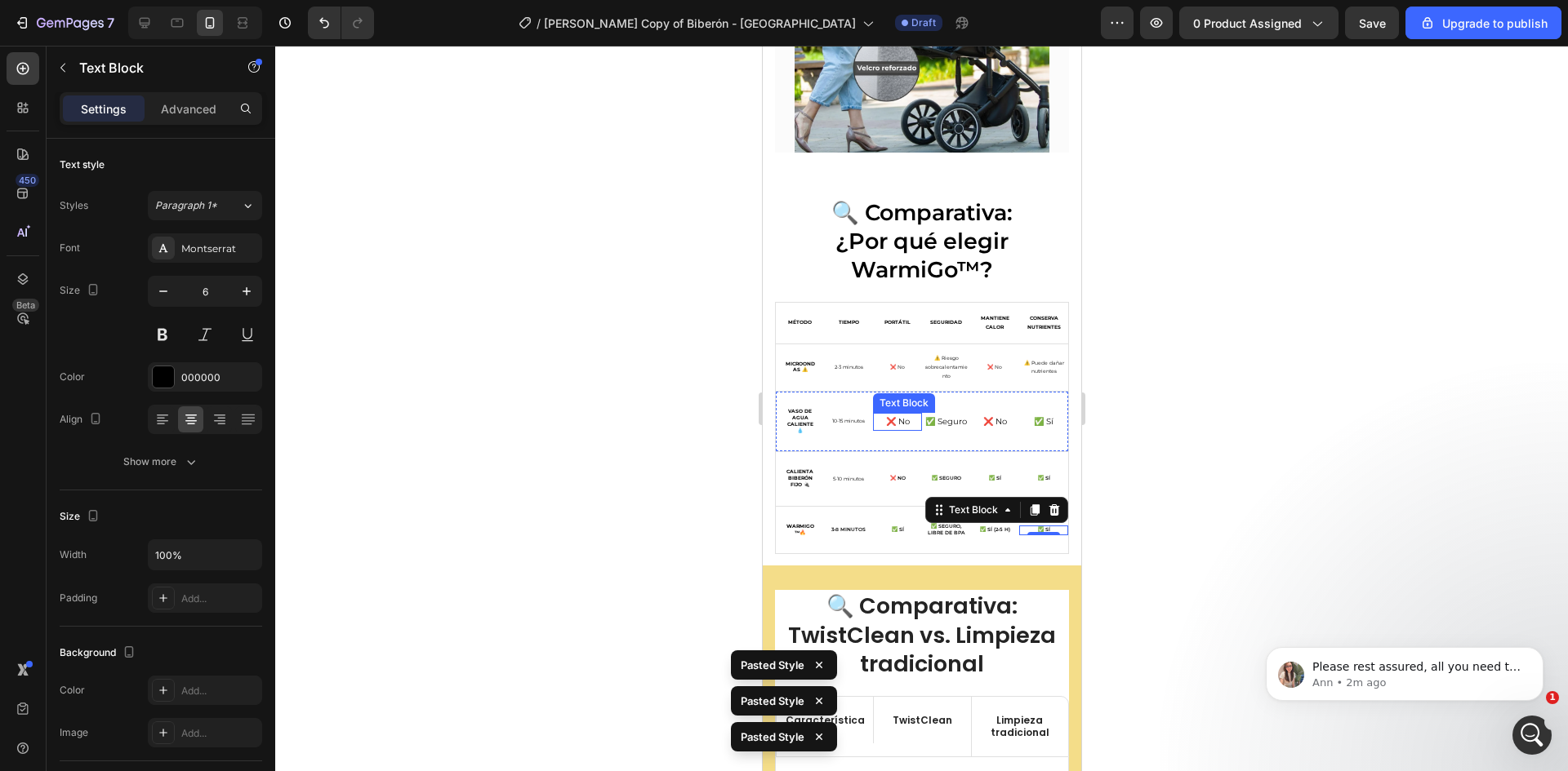
click at [889, 415] on p "❌ No" at bounding box center [896, 422] width 45 height 14
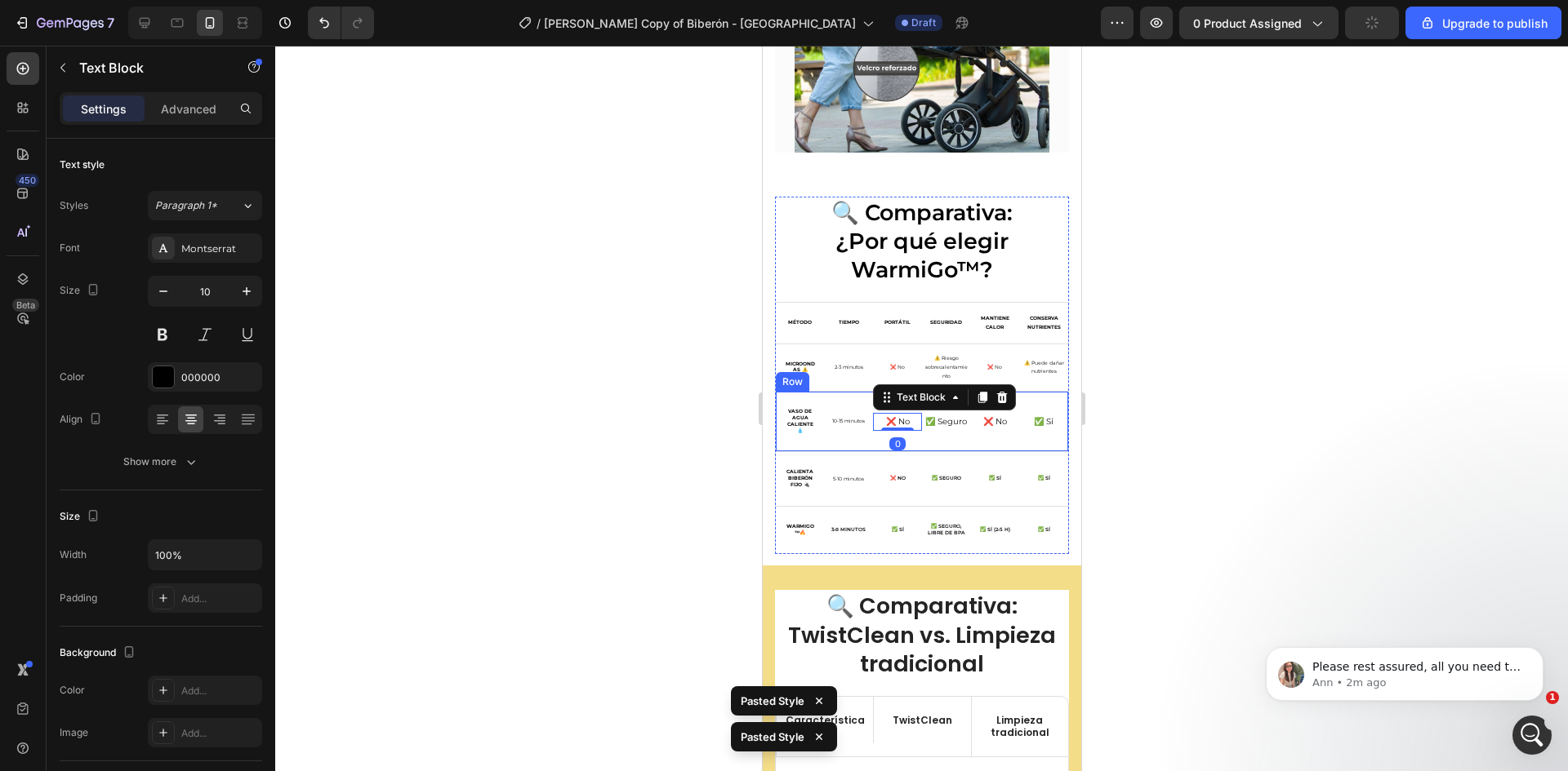
type input "6"
click at [944, 415] on p "✅ Seguro" at bounding box center [945, 422] width 45 height 14
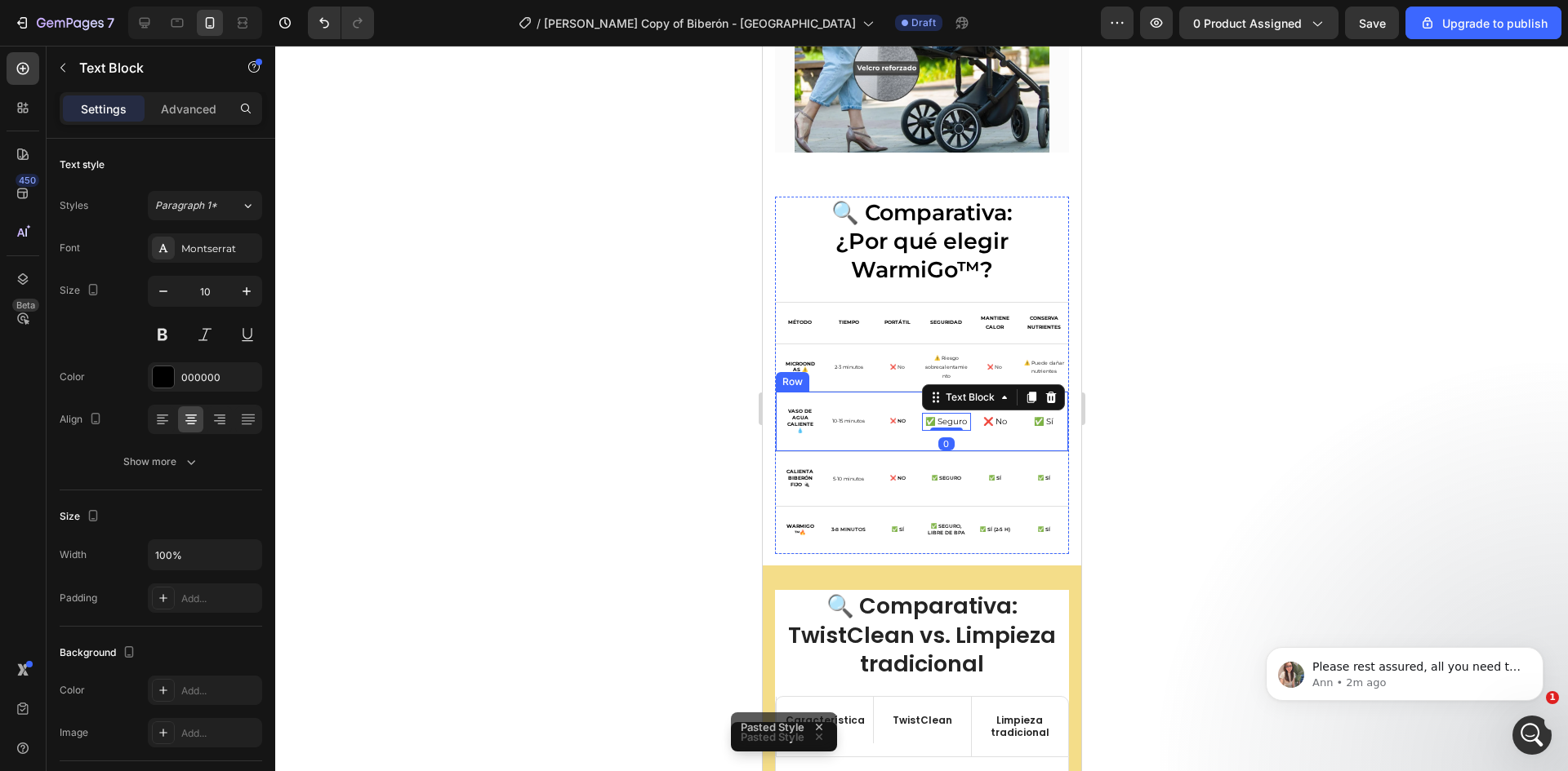
type input "6"
click at [988, 415] on p "❌ No" at bounding box center [994, 422] width 45 height 14
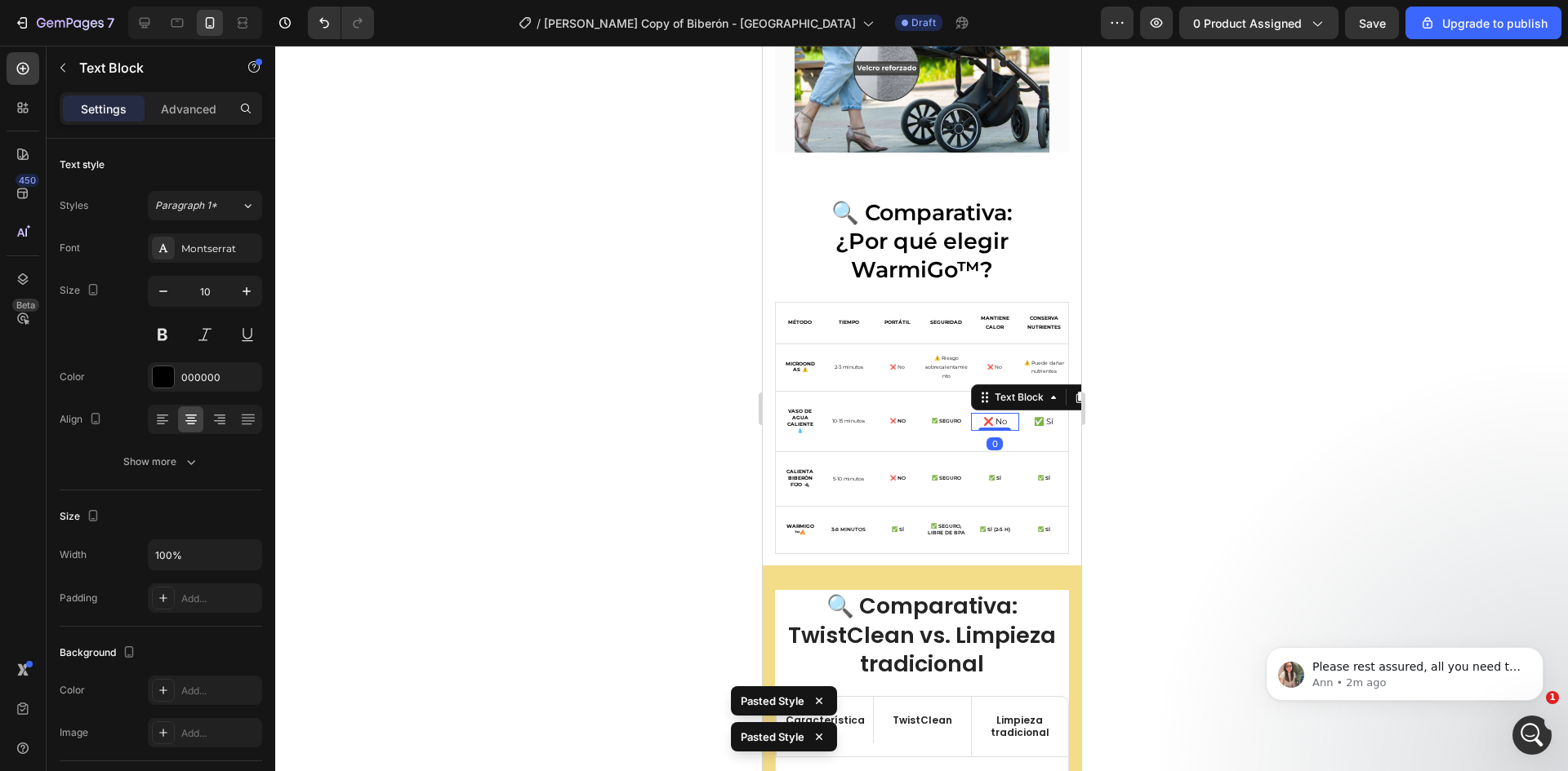
type input "6"
click at [1029, 415] on p "✅ Sí" at bounding box center [1042, 422] width 45 height 14
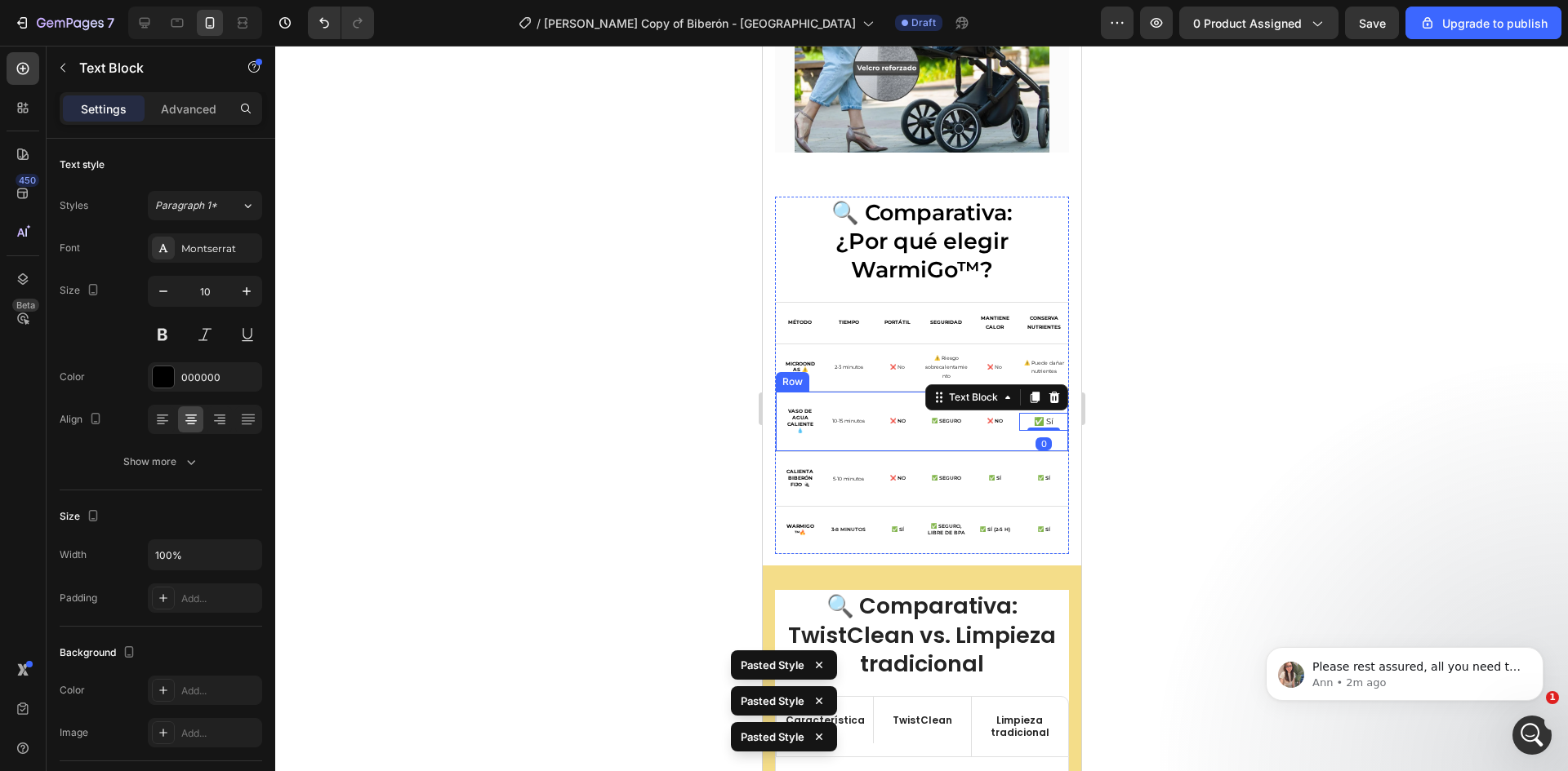
type input "6"
click at [890, 303] on div "PORTÁTIL Text Block" at bounding box center [896, 323] width 49 height 41
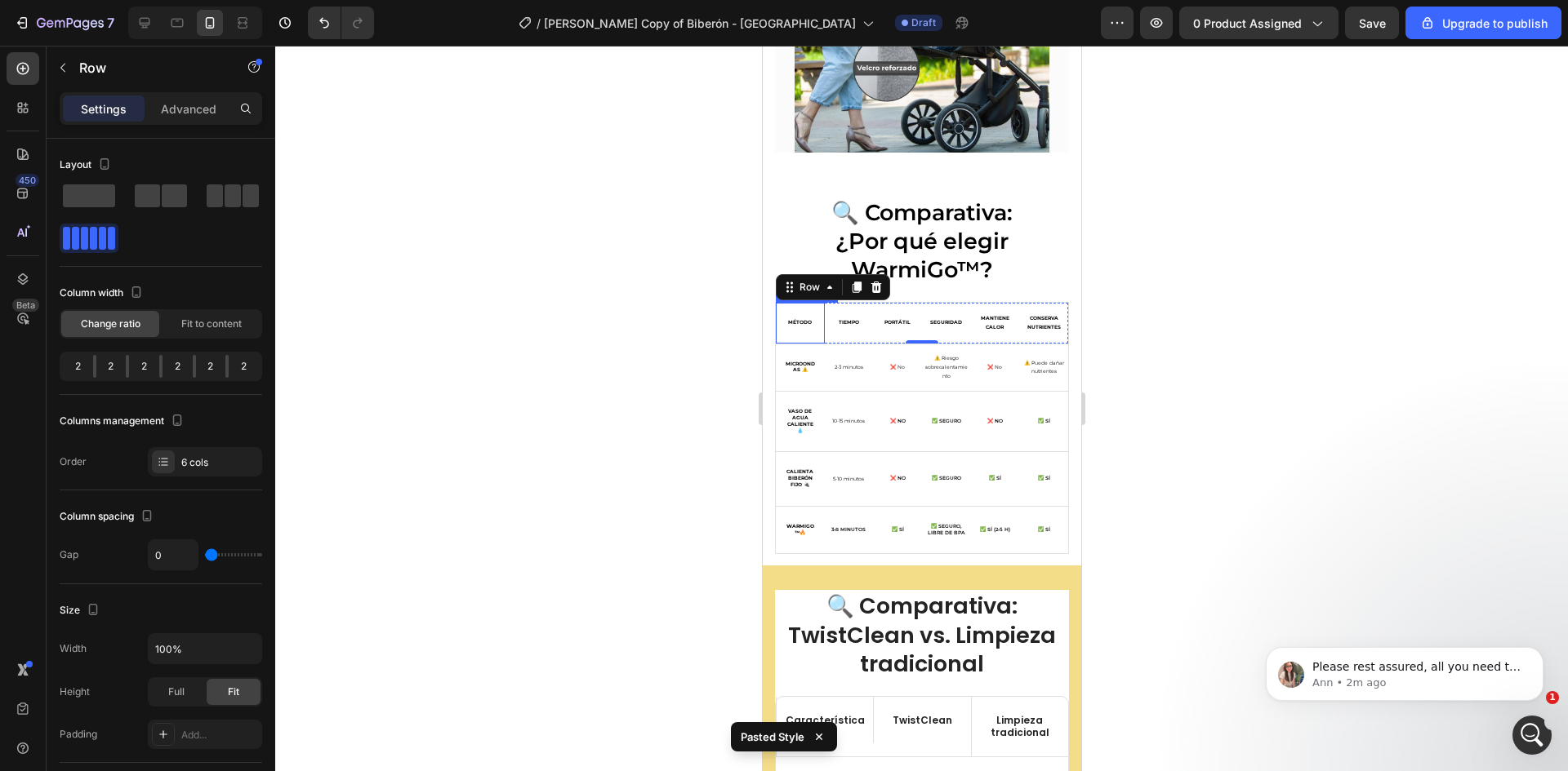
click at [798, 317] on div "MÉTODO" at bounding box center [799, 323] width 49 height 41
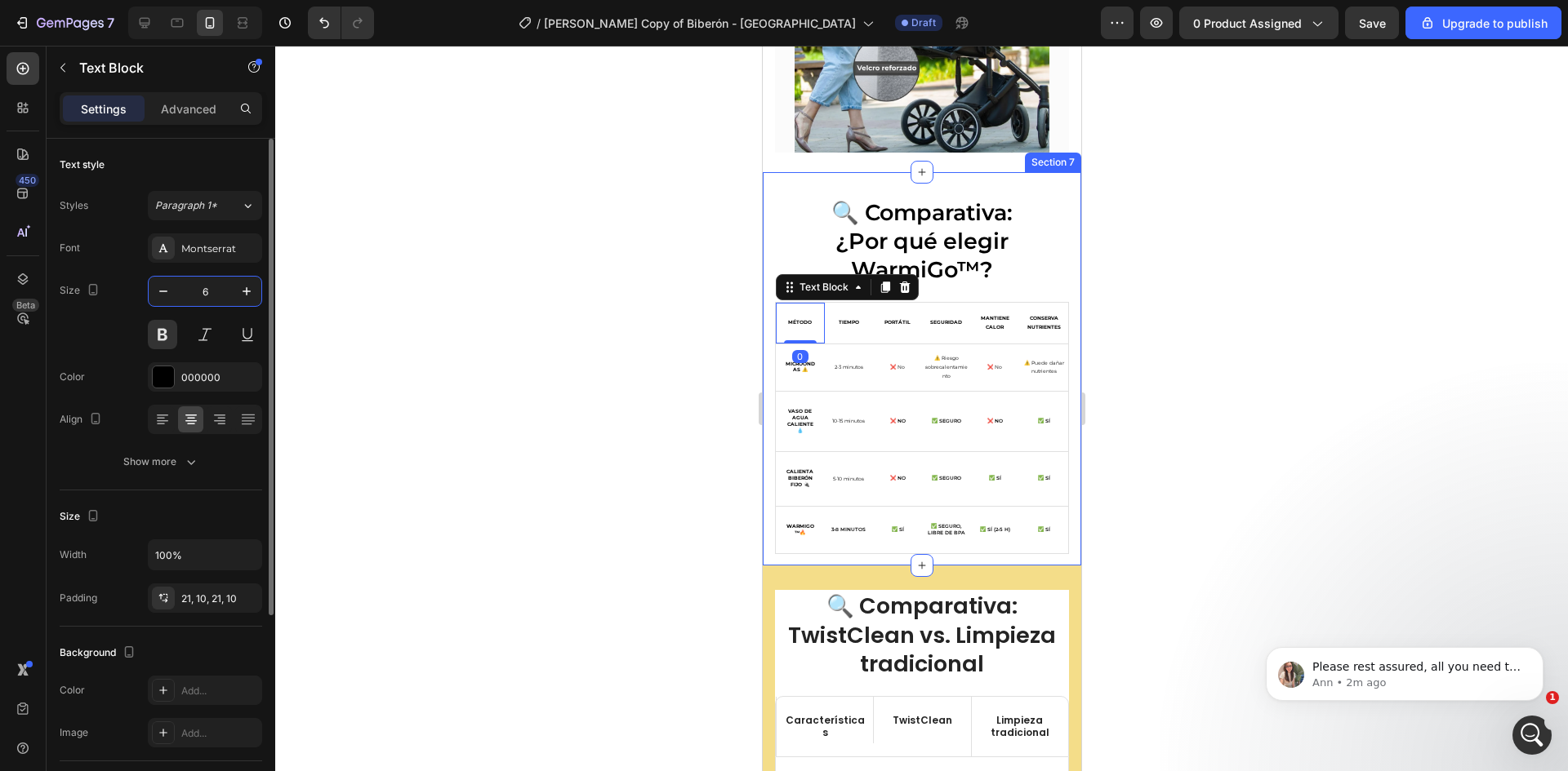
click at [211, 287] on input "6" at bounding box center [205, 291] width 54 height 29
type input "8"
type input "7"
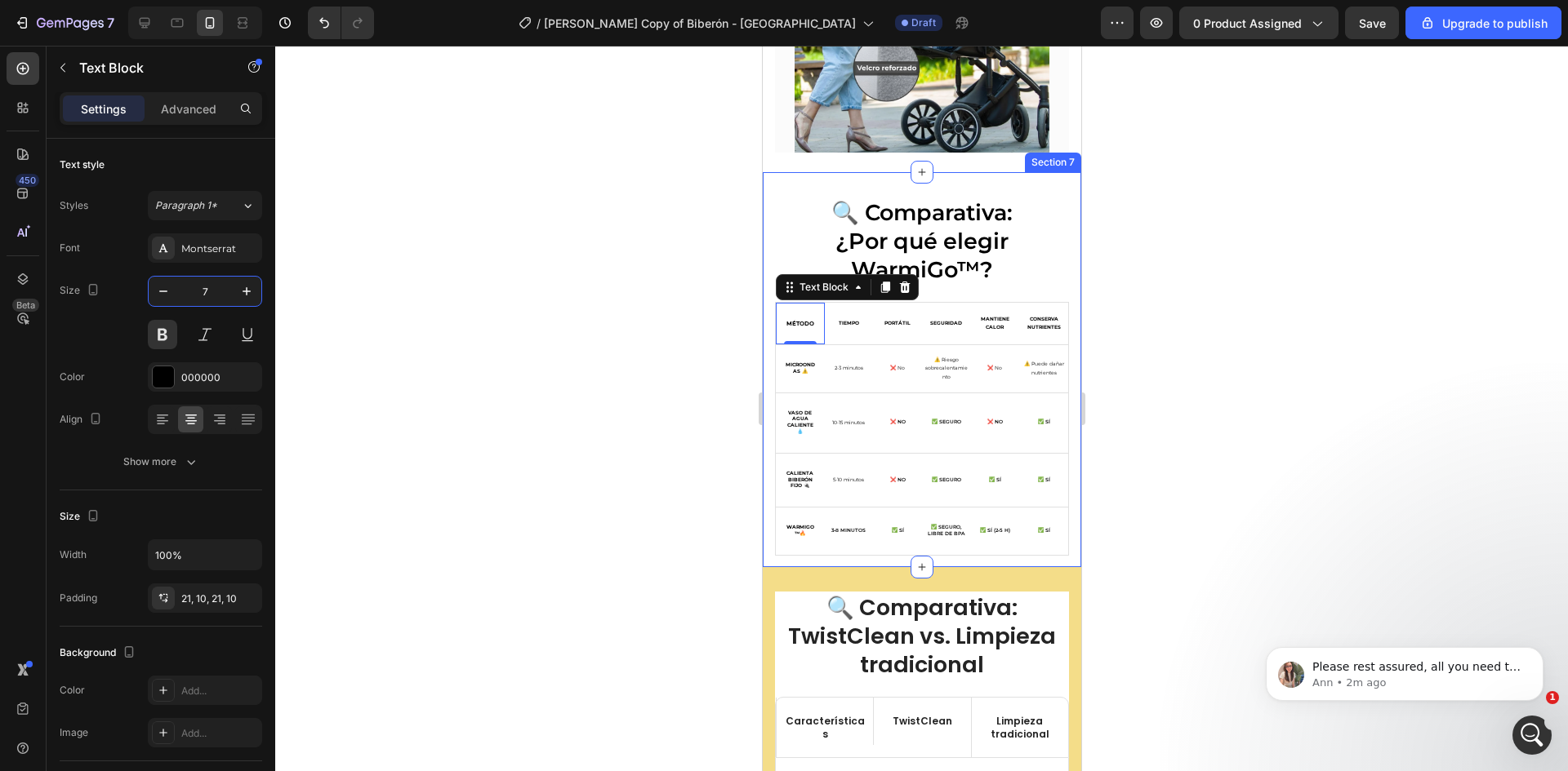
click at [730, 335] on div at bounding box center [921, 408] width 1293 height 726
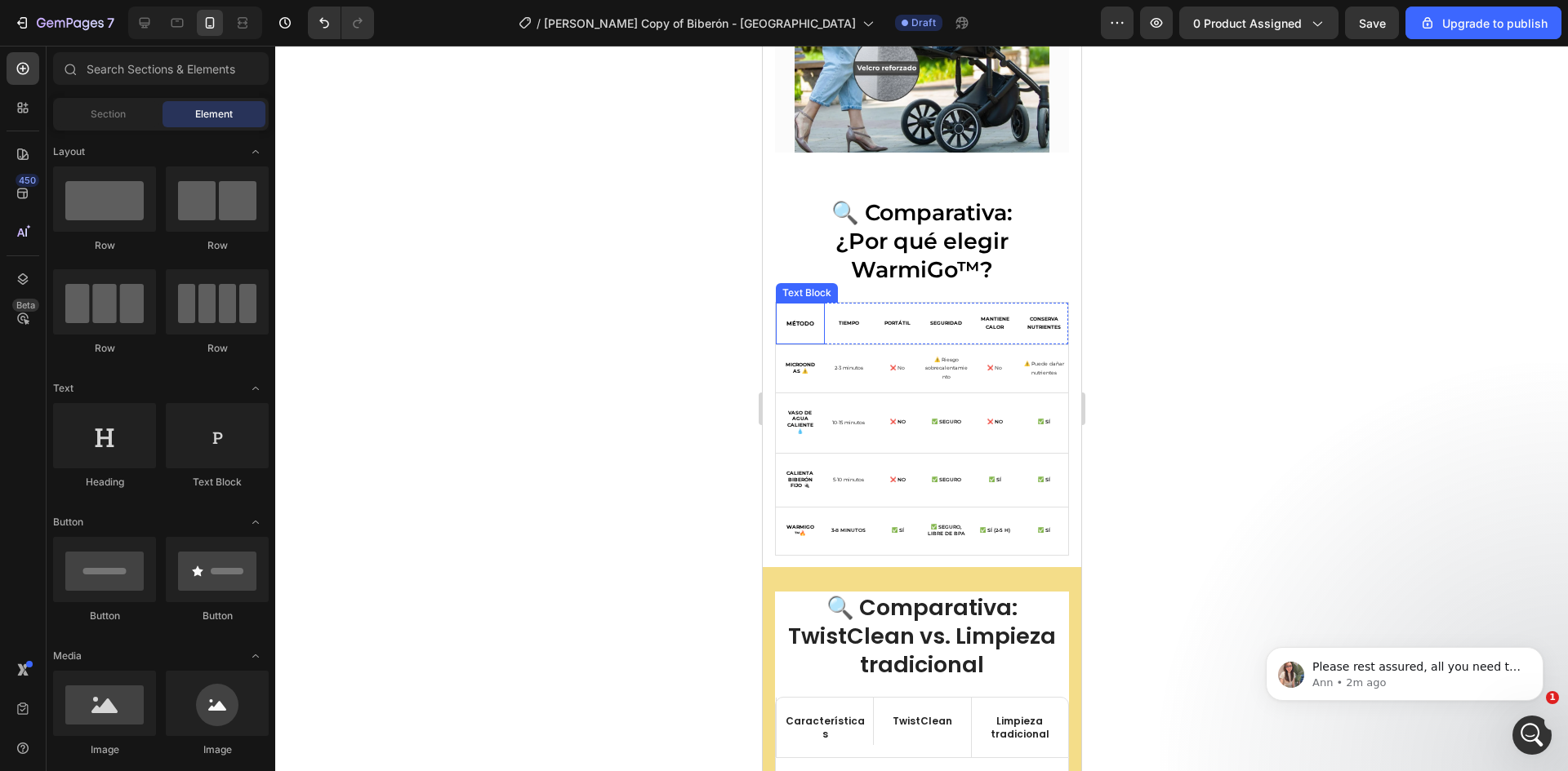
click at [804, 320] on strong "MÉTODO" at bounding box center [799, 324] width 28 height 8
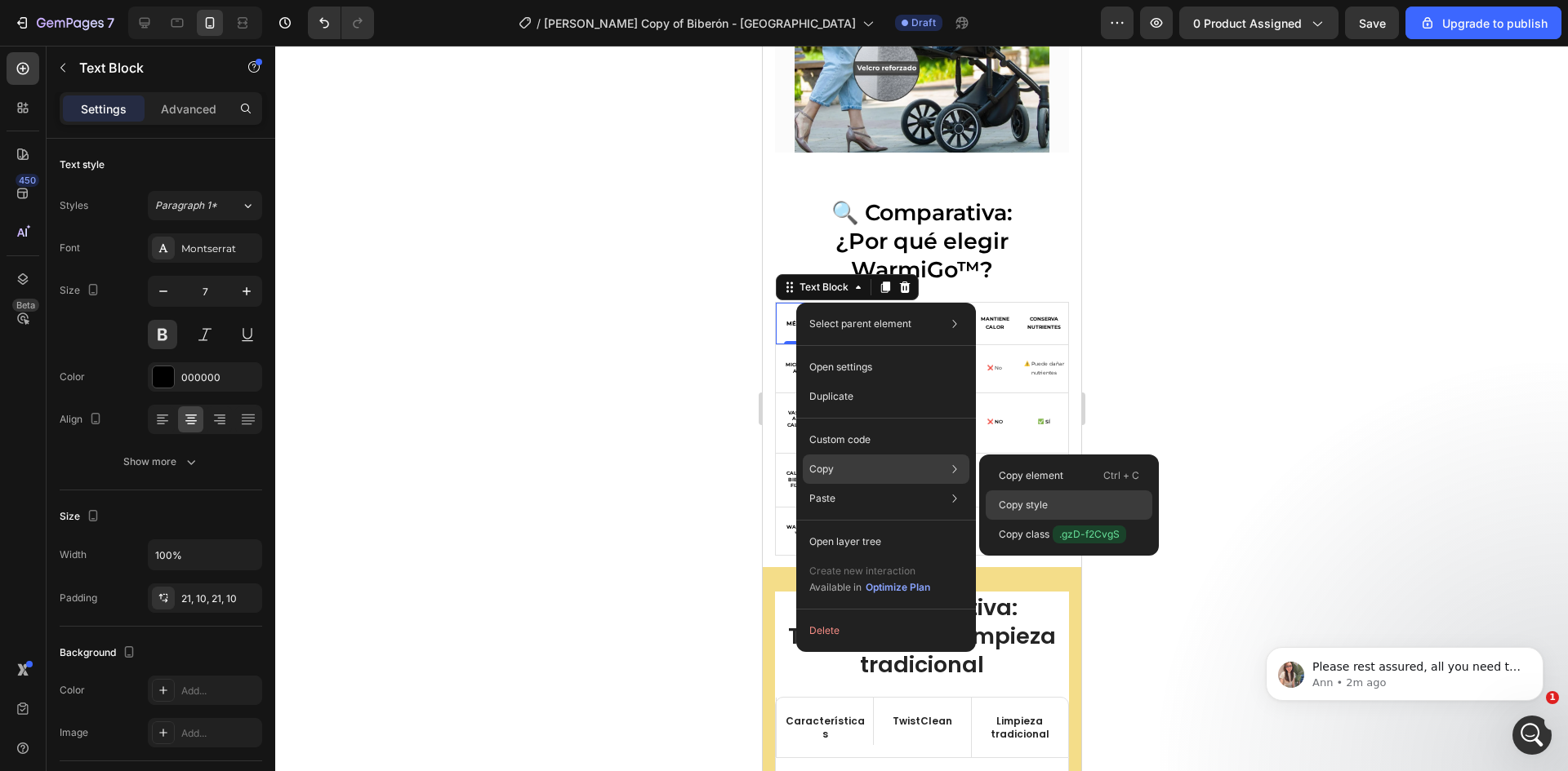
click at [1040, 506] on p "Copy style" at bounding box center [1022, 505] width 49 height 14
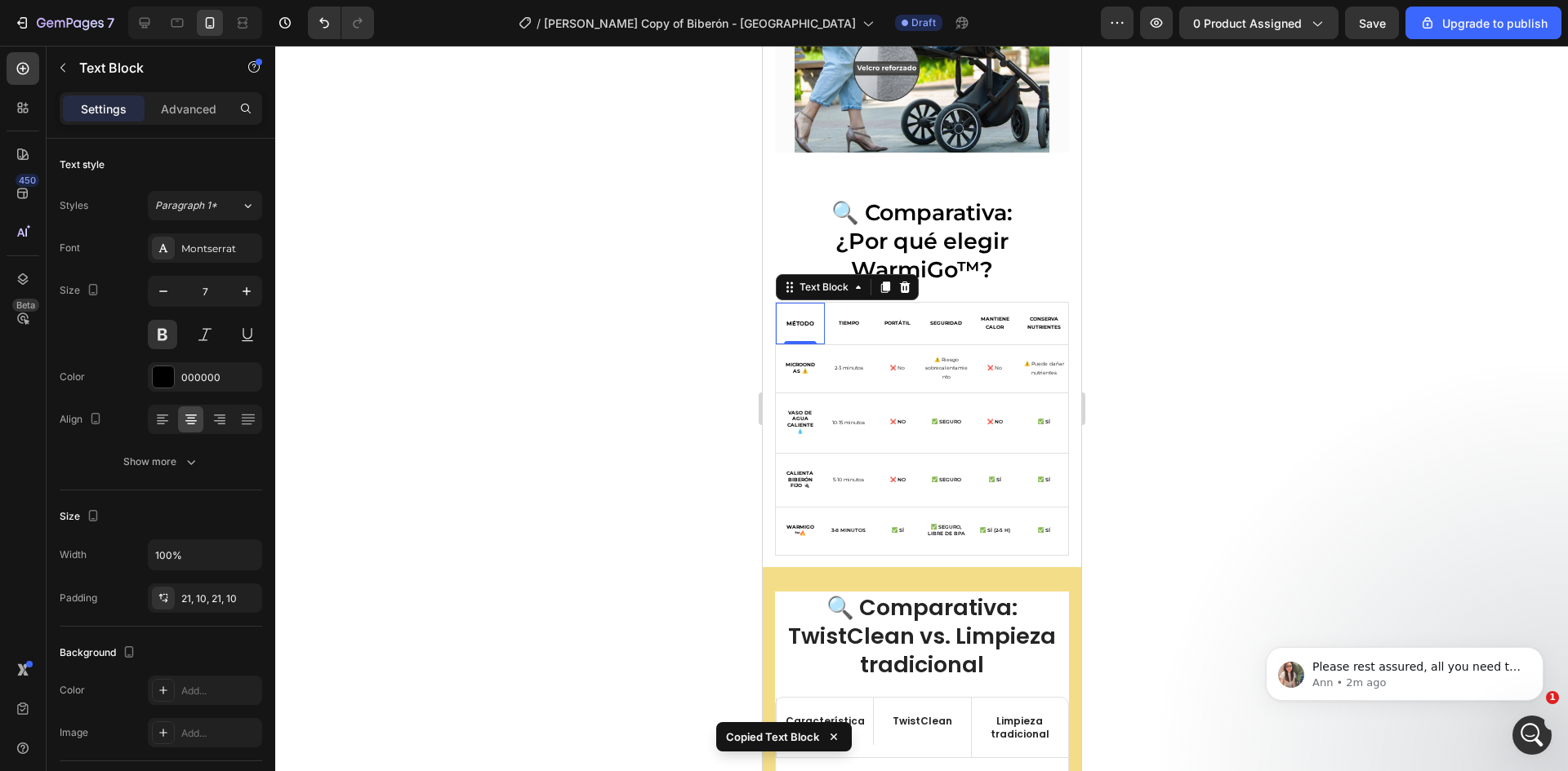
click at [1152, 373] on div at bounding box center [921, 408] width 1293 height 726
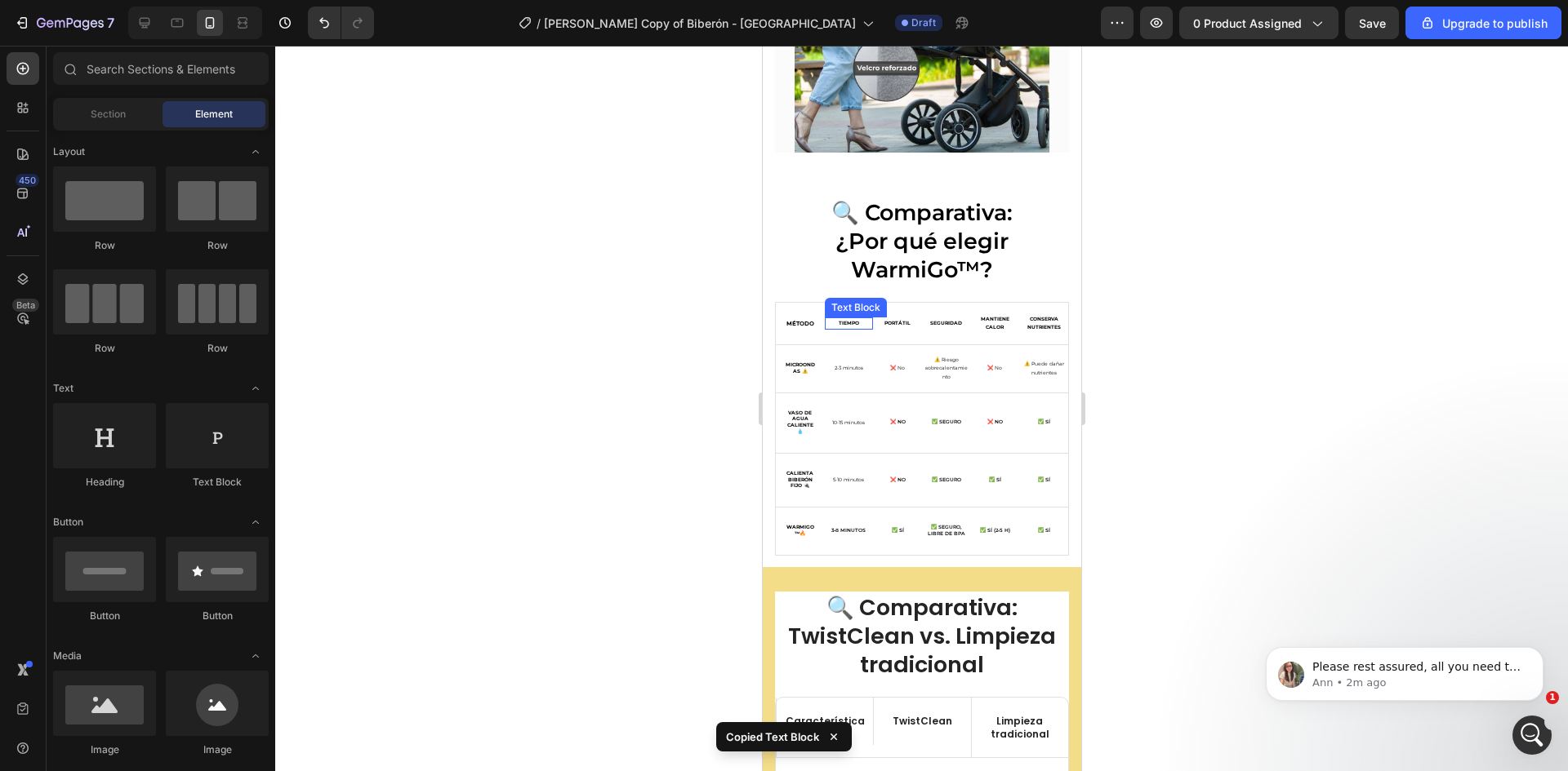
click at [848, 320] on strong "TIEMPO" at bounding box center [848, 323] width 20 height 7
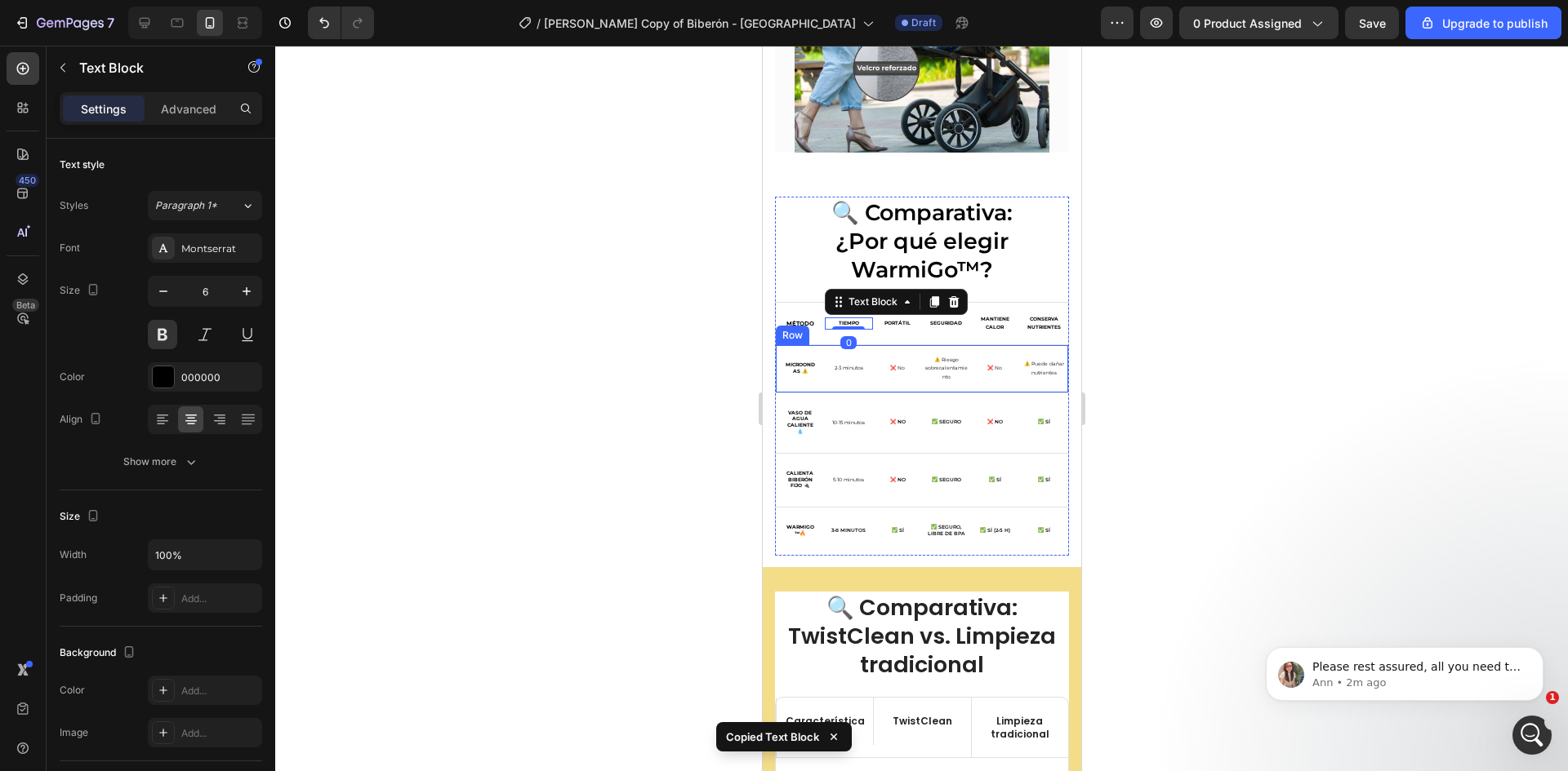
type input "7"
click at [885, 320] on strong "PORTÁTIL" at bounding box center [896, 323] width 26 height 7
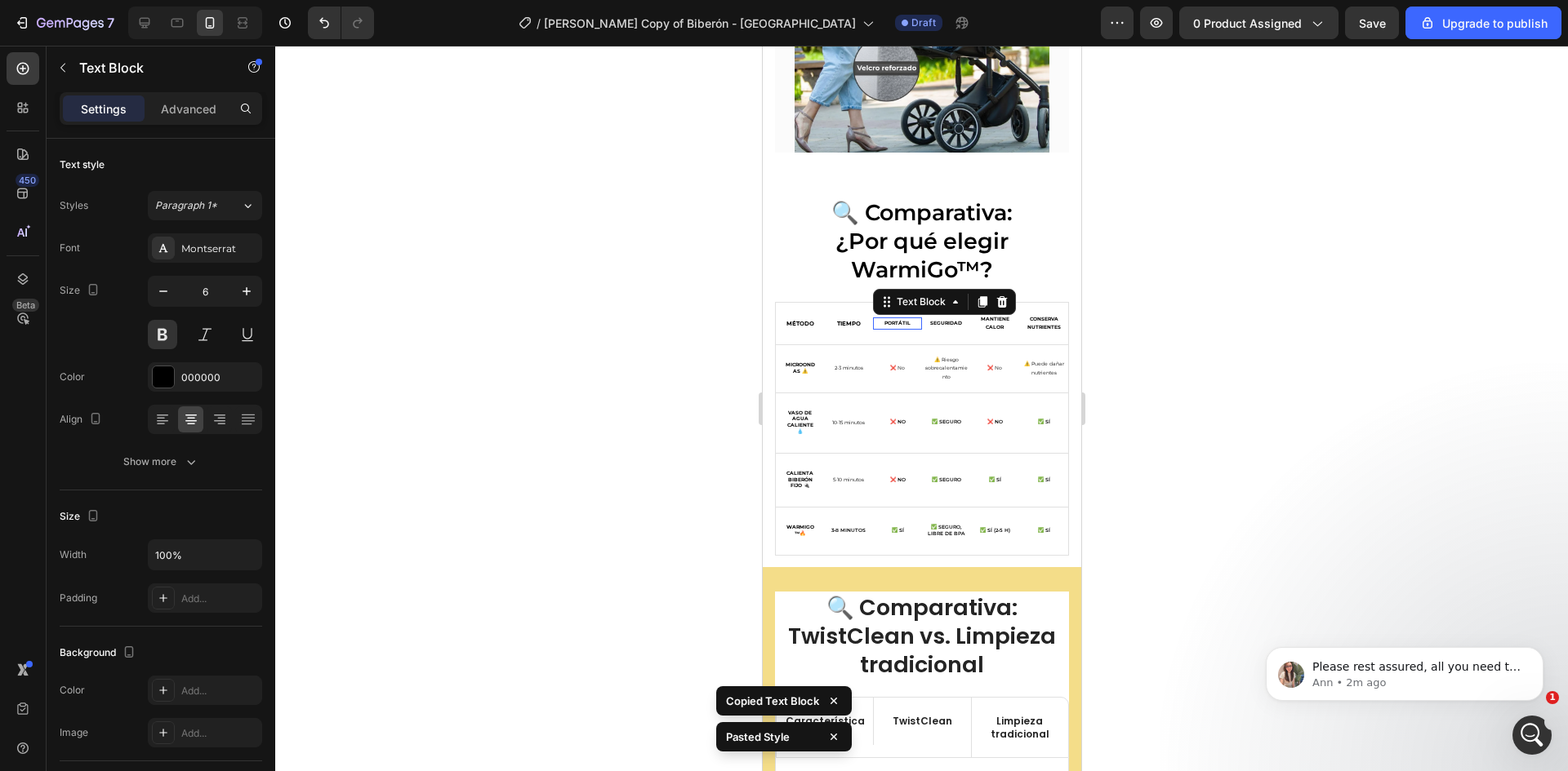
type input "7"
click at [935, 320] on strong "SEGURIDAD" at bounding box center [944, 323] width 32 height 7
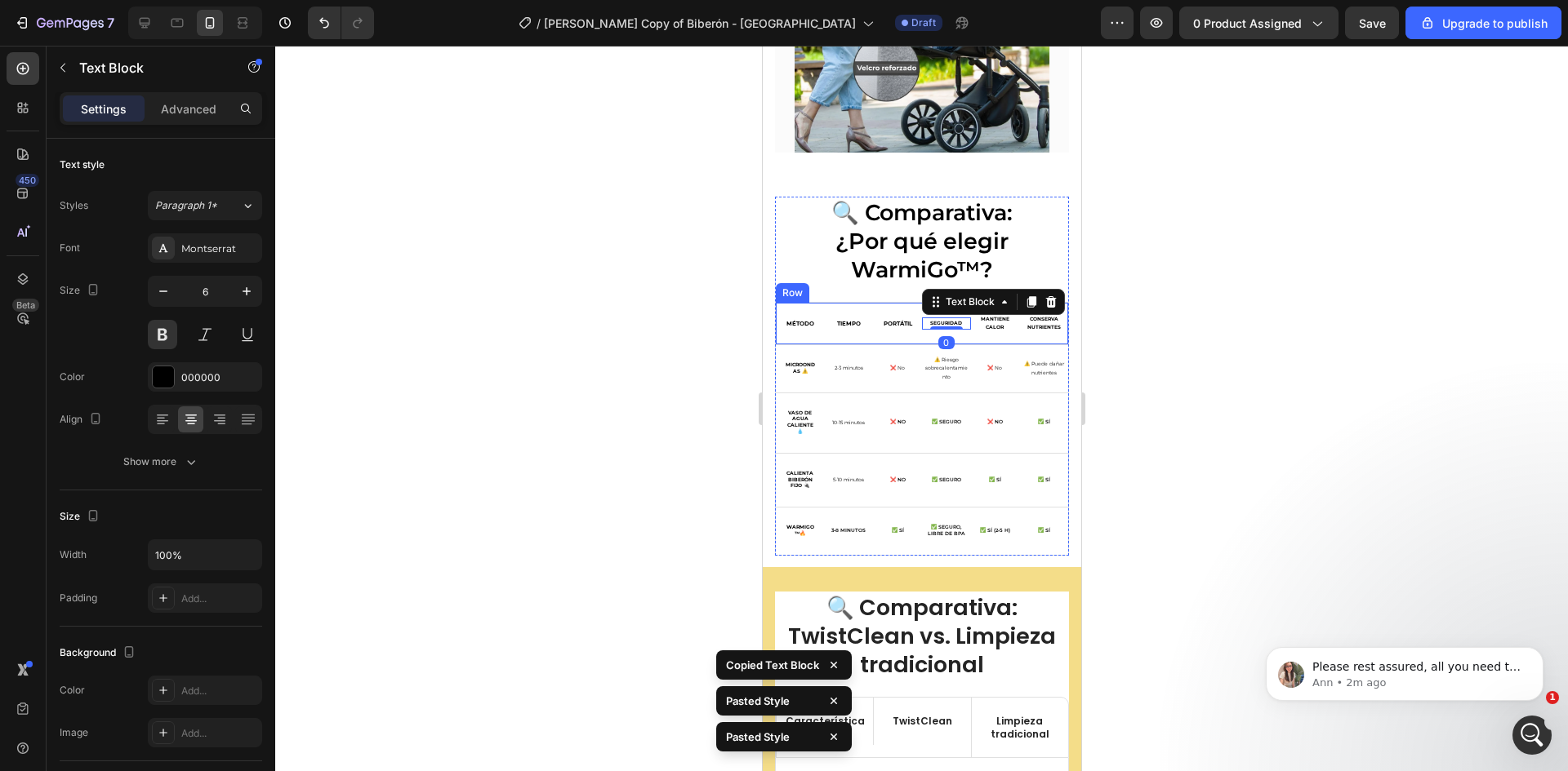
type input "7"
click at [980, 316] on strong "MANTIENE CALOR" at bounding box center [994, 323] width 29 height 15
type input "7"
click at [1032, 315] on p "CONSERVA NUTRIENTES" at bounding box center [1042, 323] width 45 height 18
type input "7"
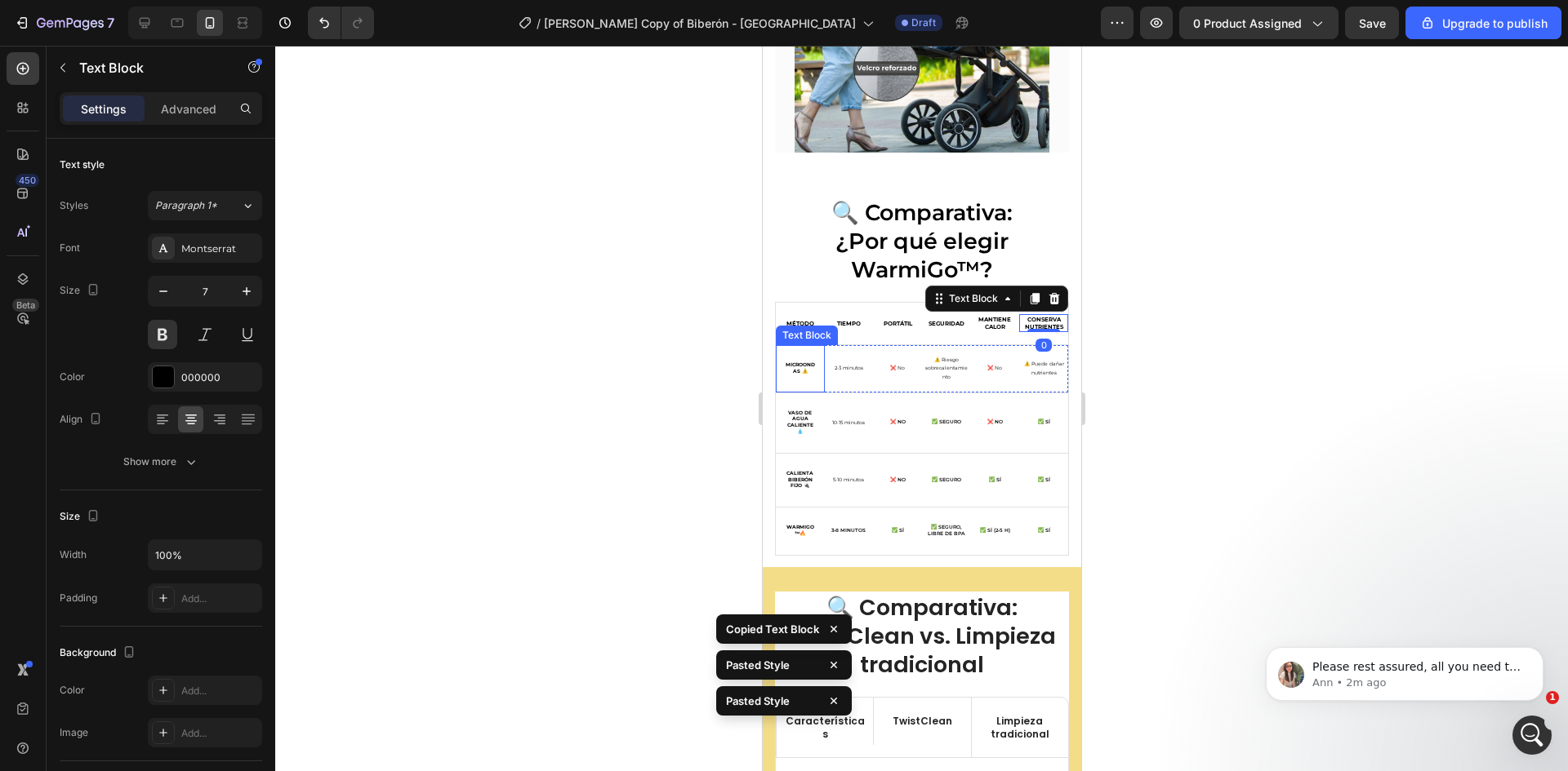
click at [797, 362] on strong "Microondas ⚠️" at bounding box center [799, 369] width 29 height 14
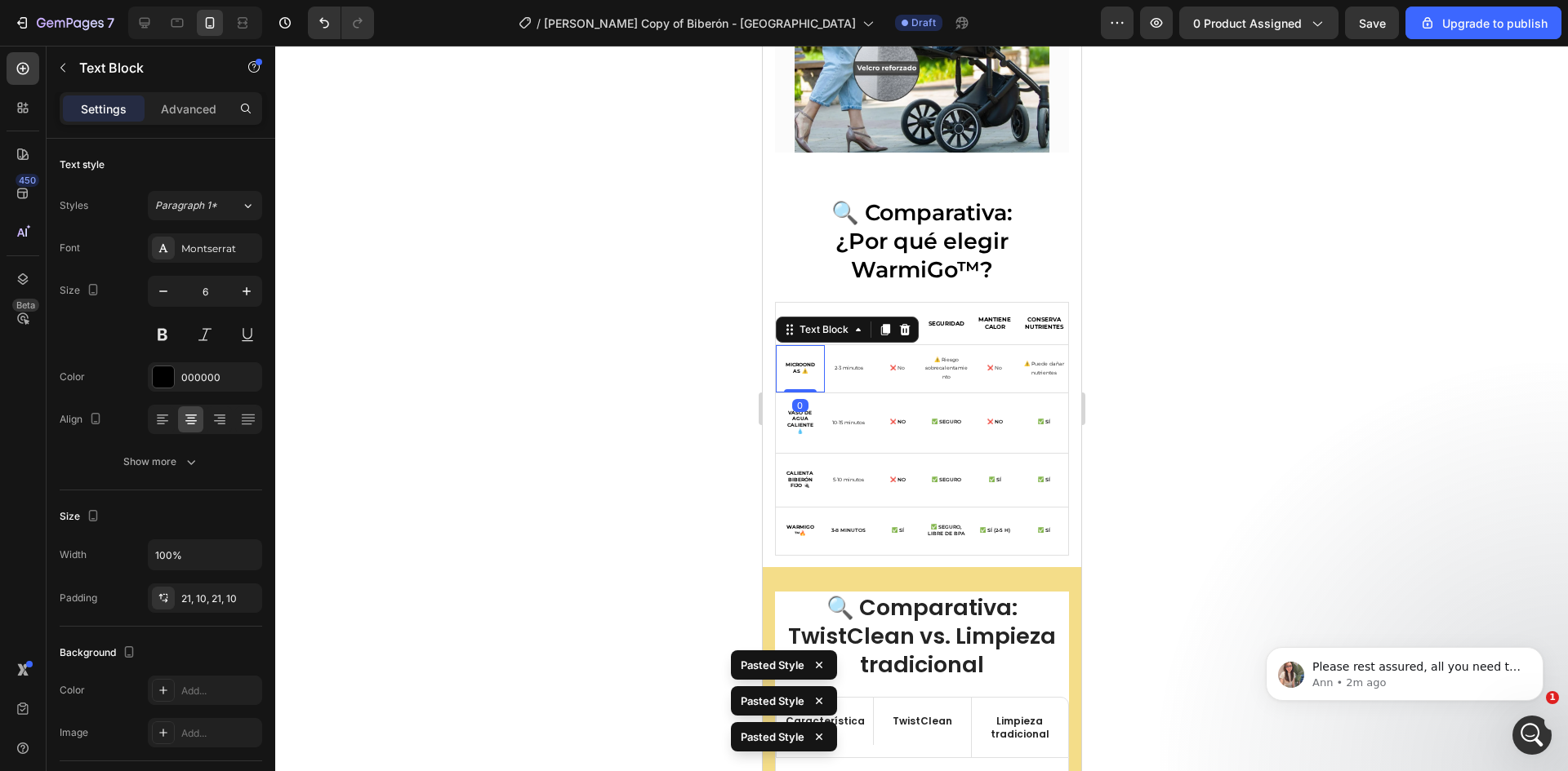
type input "7"
click at [854, 364] on div "2-3 minutos Text Block" at bounding box center [848, 370] width 49 height 13
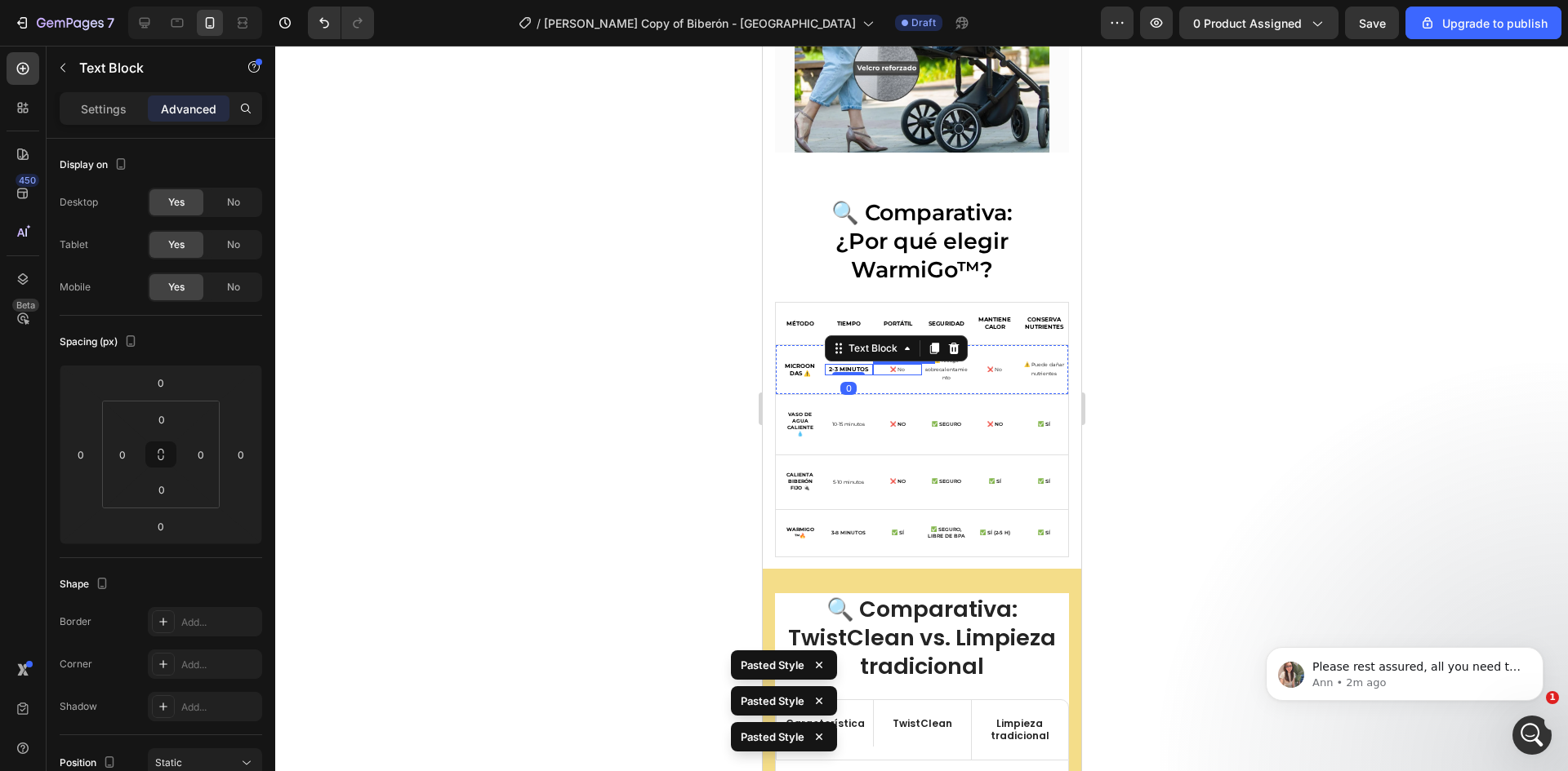
click at [892, 366] on p "❌ No" at bounding box center [896, 370] width 45 height 9
click at [935, 362] on p "⚠️ Riesgo sobrecalentamiento" at bounding box center [945, 370] width 45 height 26
click at [984, 366] on p "❌ No" at bounding box center [994, 370] width 45 height 9
click at [1029, 361] on p "⚠️ Puede dañar nutrientes" at bounding box center [1042, 370] width 45 height 18
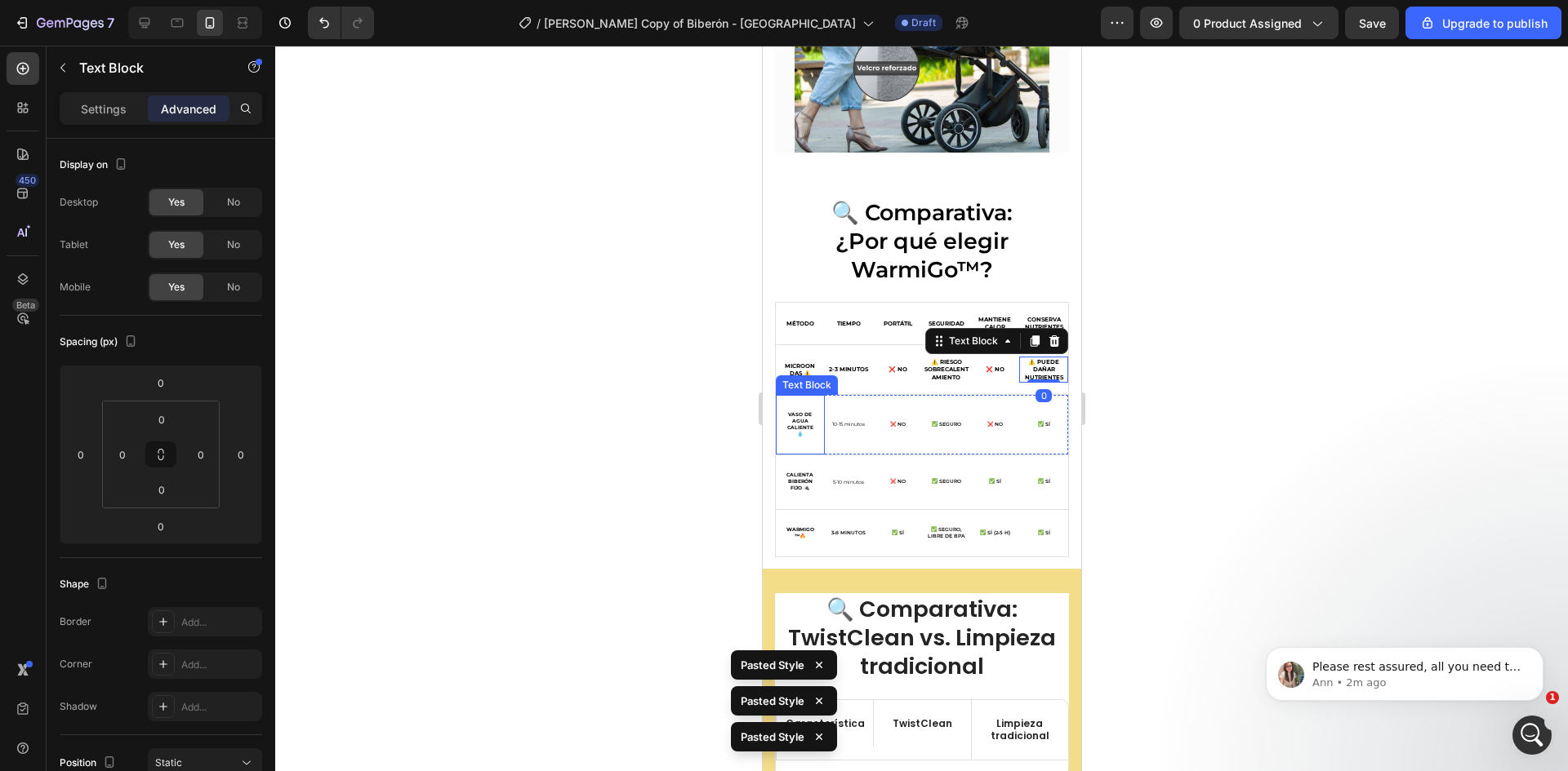
click at [798, 411] on strong "Vaso de agua caliente 💧" at bounding box center [798, 424] width 26 height 25
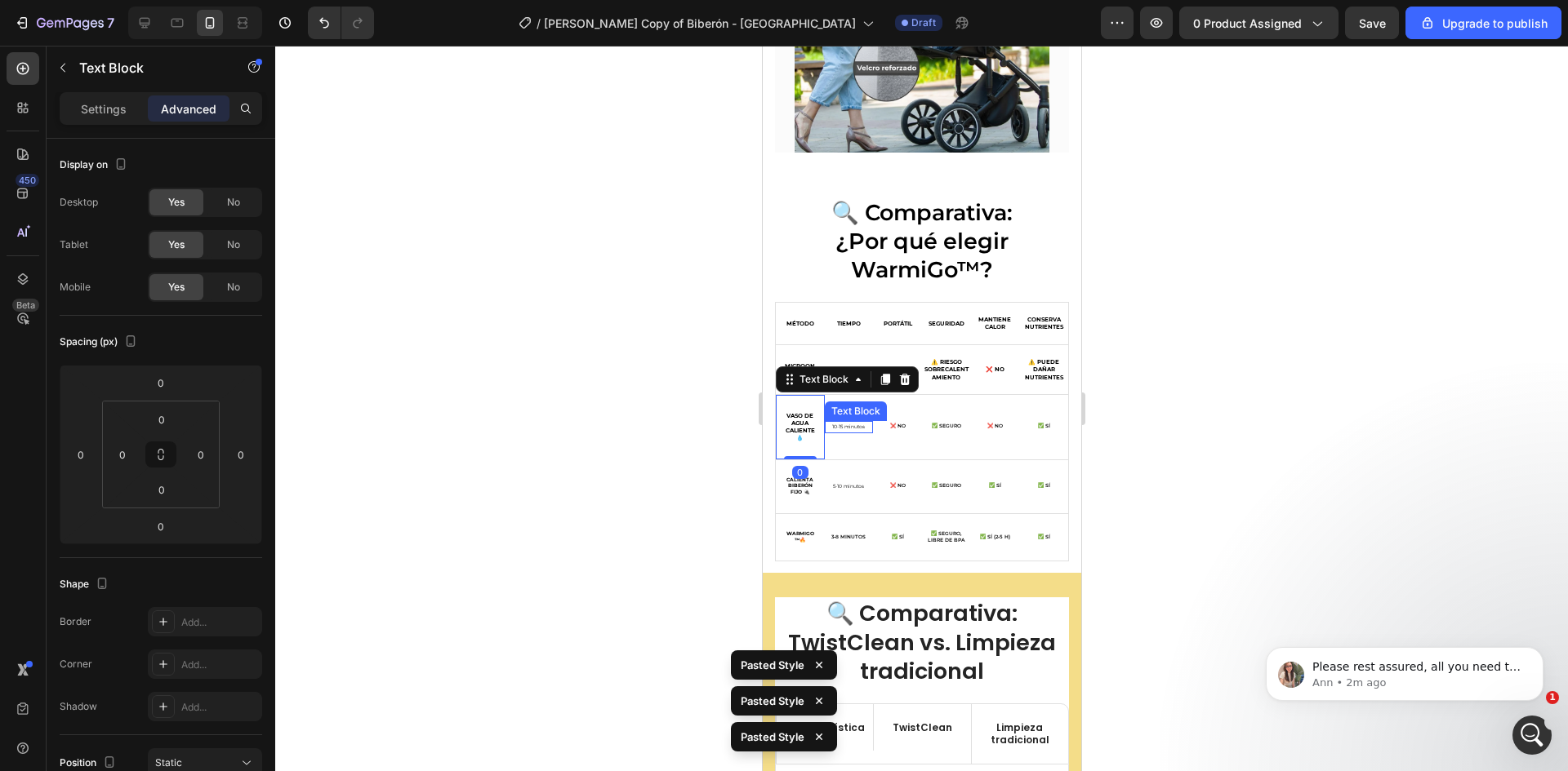
click at [841, 423] on p "10-15 minutos" at bounding box center [848, 427] width 45 height 9
click at [893, 424] on p "❌ No" at bounding box center [896, 427] width 45 height 7
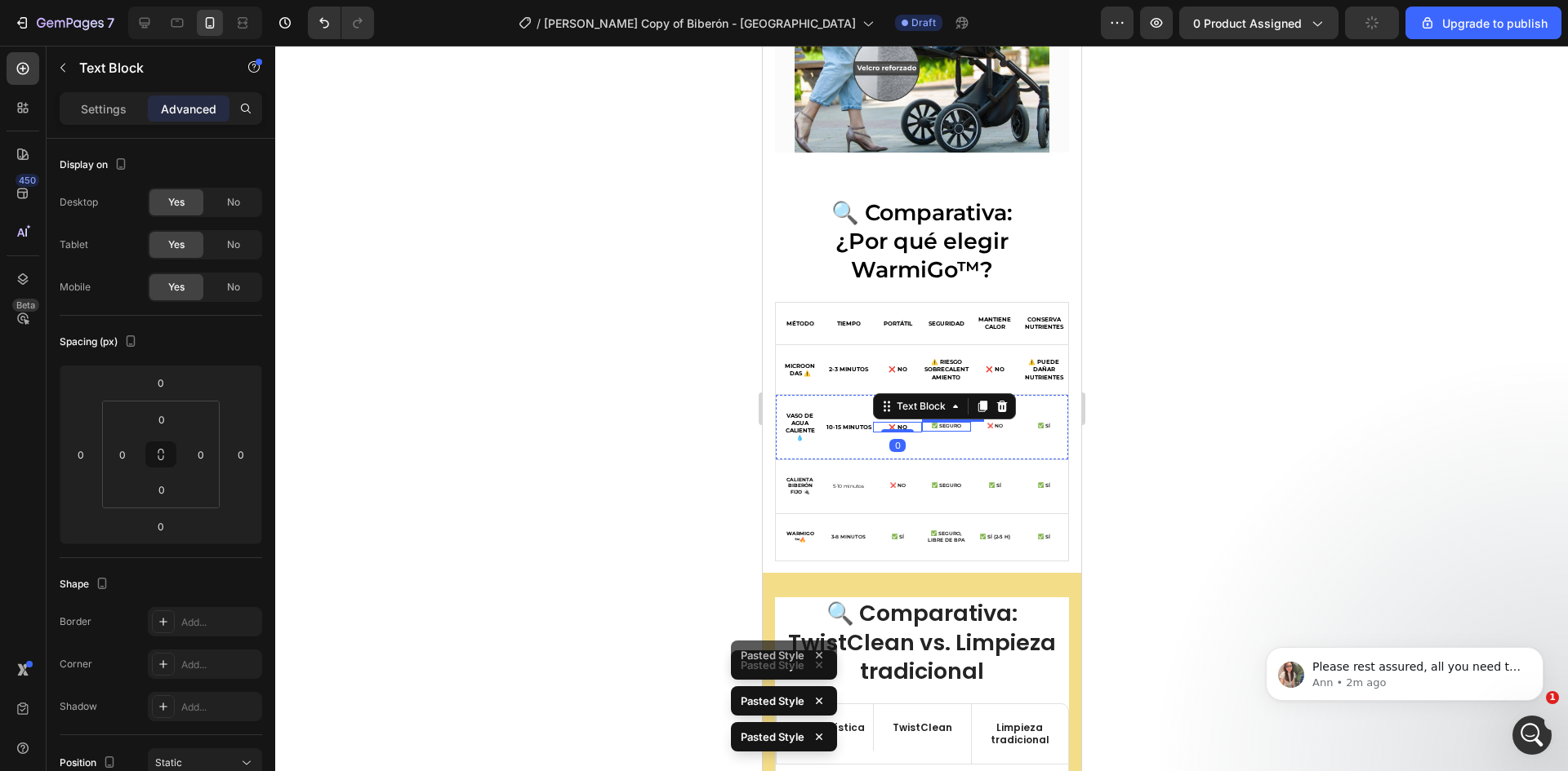
click at [935, 424] on p "✅ Seguro" at bounding box center [945, 427] width 45 height 7
click at [987, 424] on p "❌ No" at bounding box center [994, 427] width 45 height 7
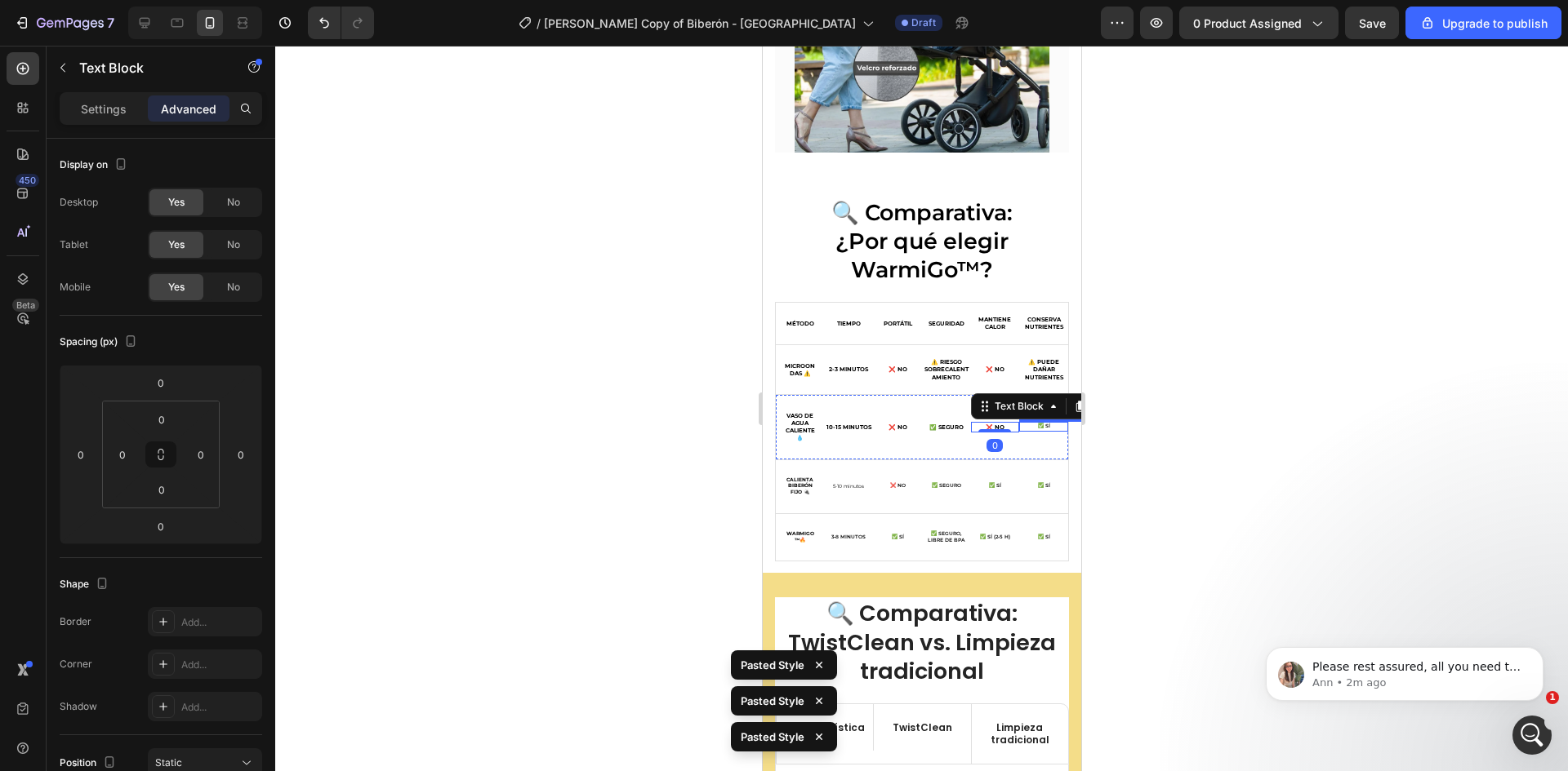
click at [1028, 424] on p "✅ Sí" at bounding box center [1042, 427] width 45 height 7
click at [807, 478] on p "Calienta biberón fijo 🔌" at bounding box center [799, 486] width 33 height 18
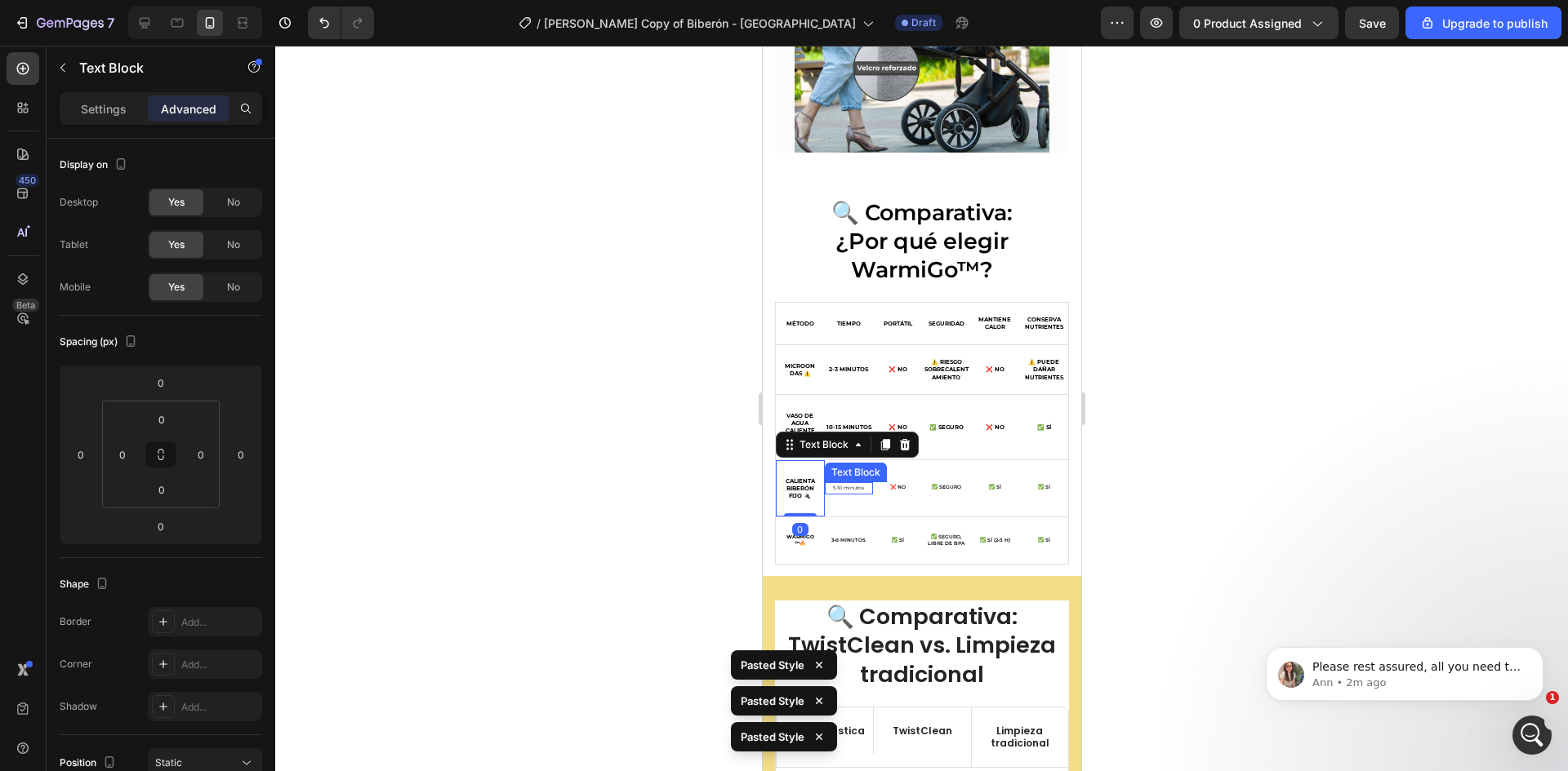
click at [845, 484] on p "5-10 minutos" at bounding box center [848, 488] width 45 height 9
click at [908, 484] on p "❌ No" at bounding box center [896, 487] width 45 height 7
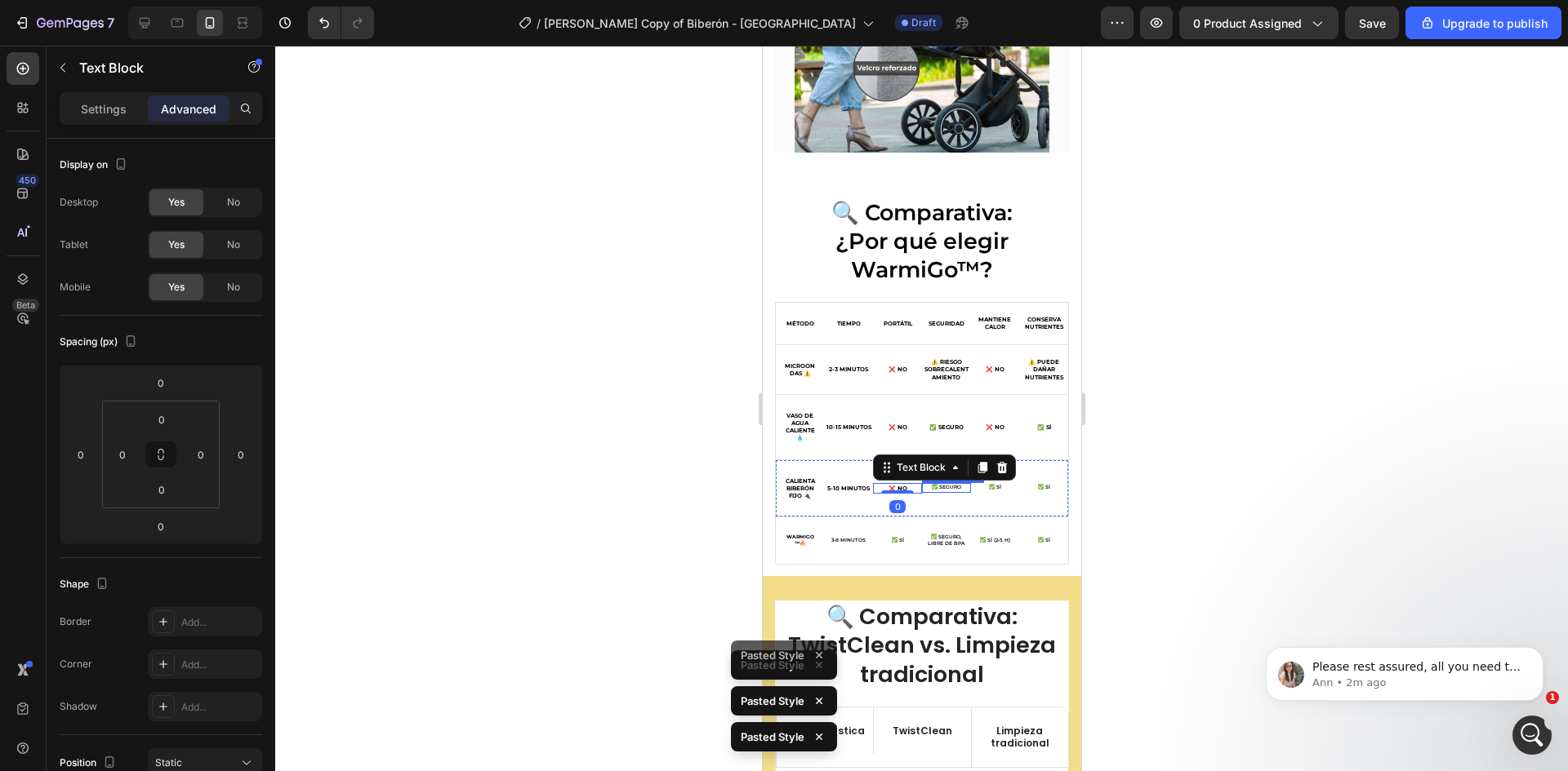
click at [939, 484] on p "✅ Seguro" at bounding box center [945, 487] width 45 height 7
click at [985, 484] on p "✅ Sí" at bounding box center [994, 487] width 45 height 7
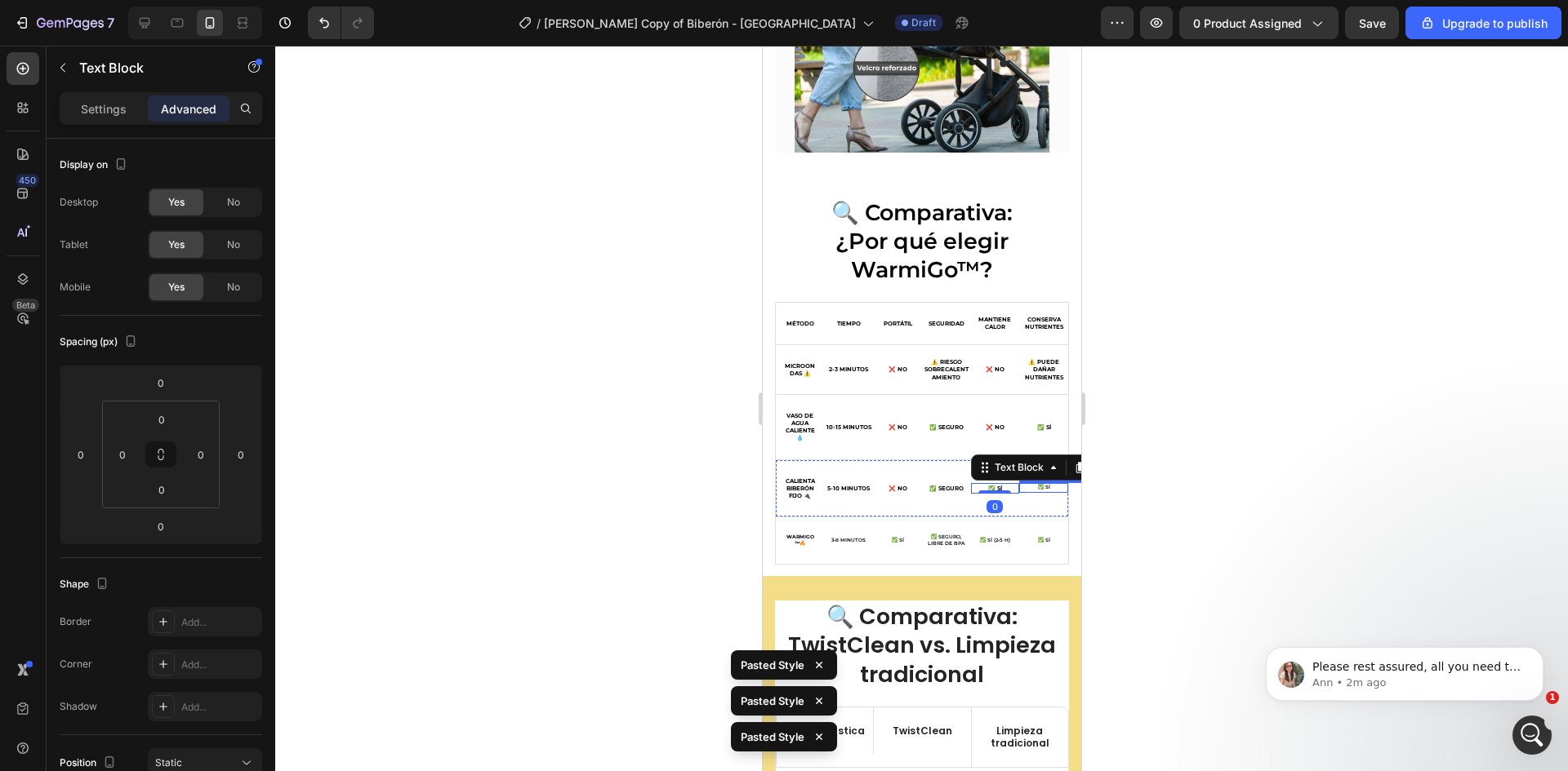
click at [1034, 484] on p "✅ Sí" at bounding box center [1042, 487] width 45 height 7
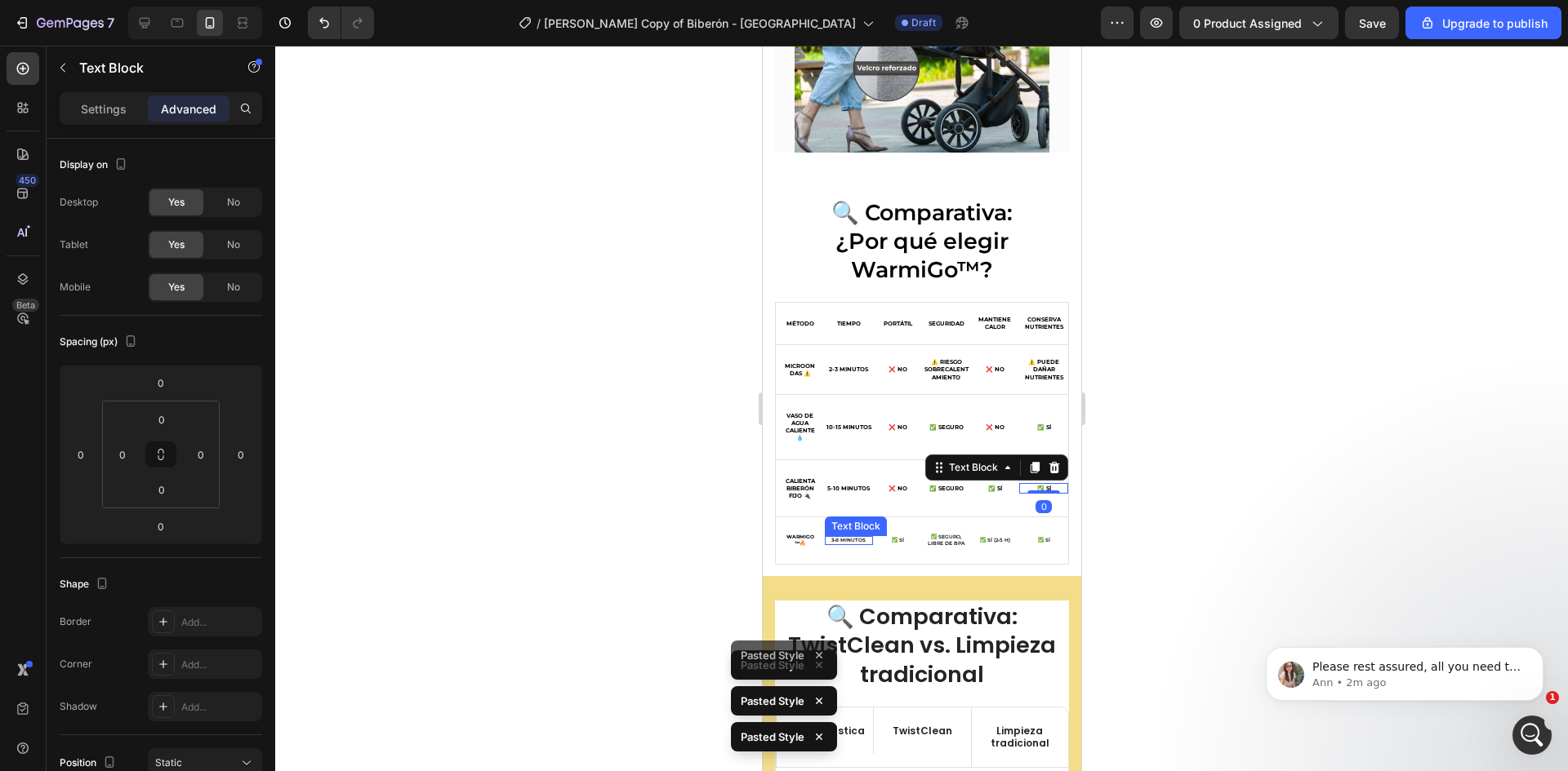
click at [797, 534] on strong "WarmiGo™🔥" at bounding box center [799, 540] width 28 height 14
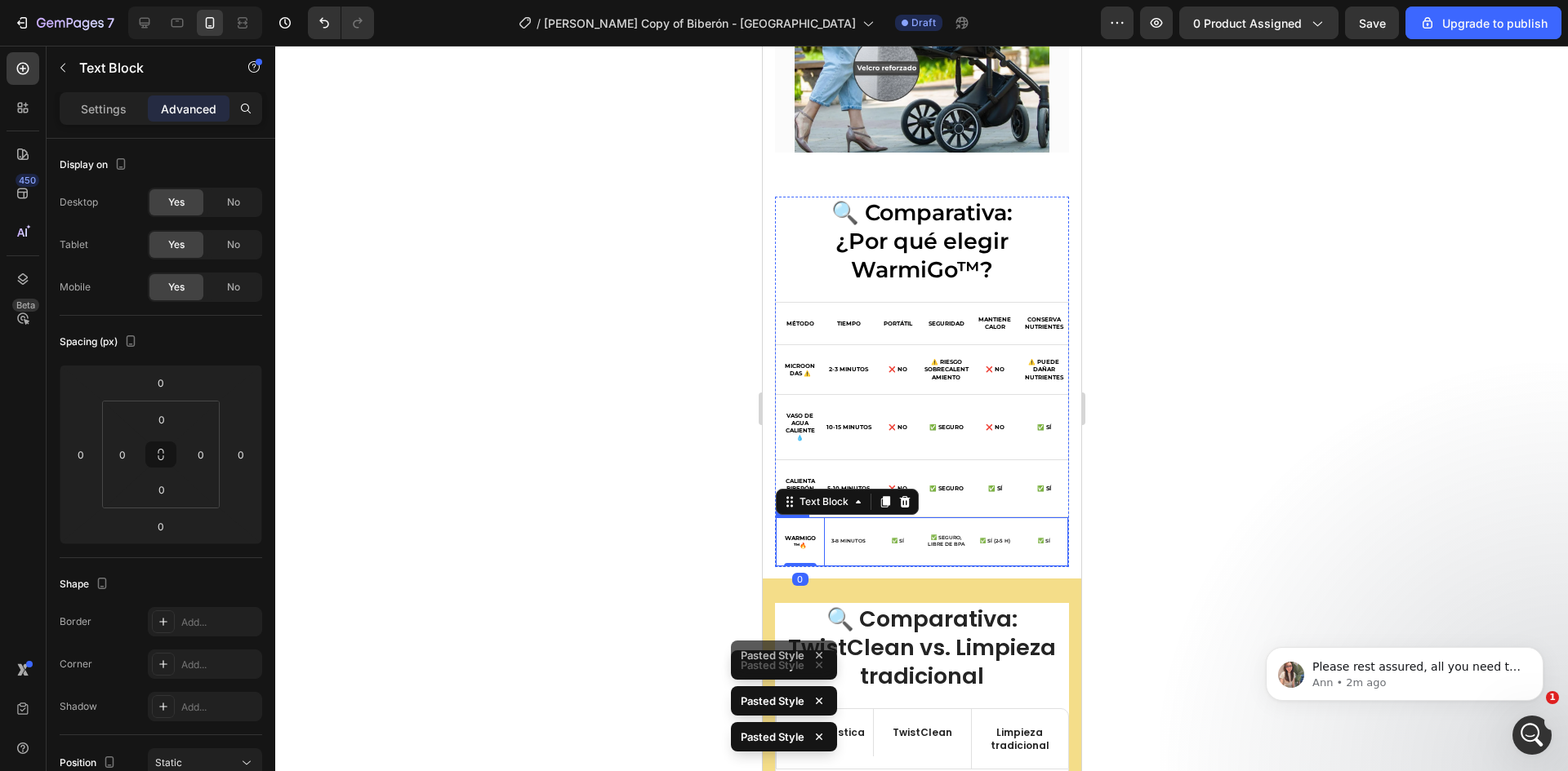
click at [844, 538] on p "3-8 minutos" at bounding box center [848, 541] width 45 height 7
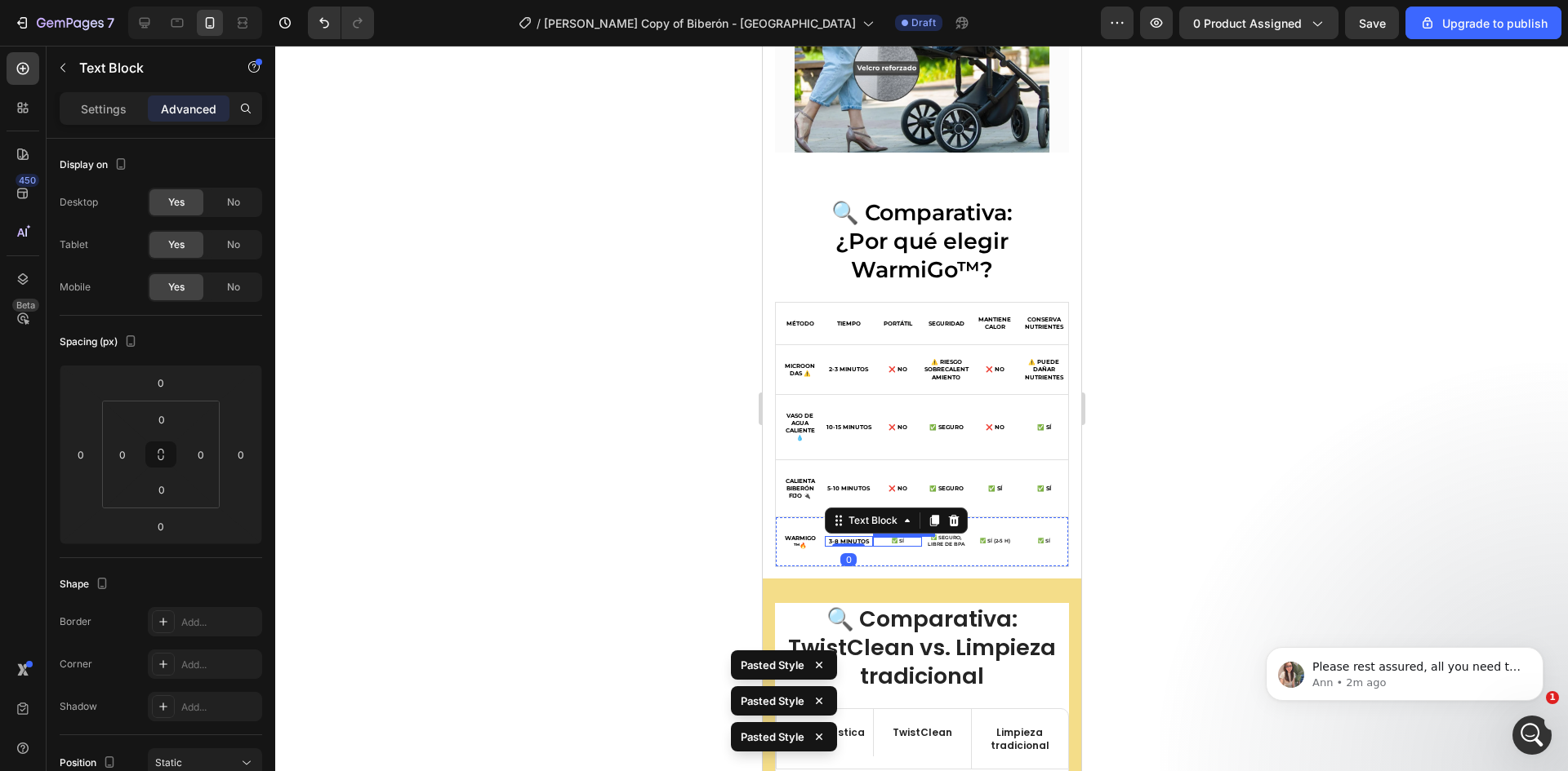
click at [895, 538] on p "✅ Sí" at bounding box center [896, 541] width 45 height 7
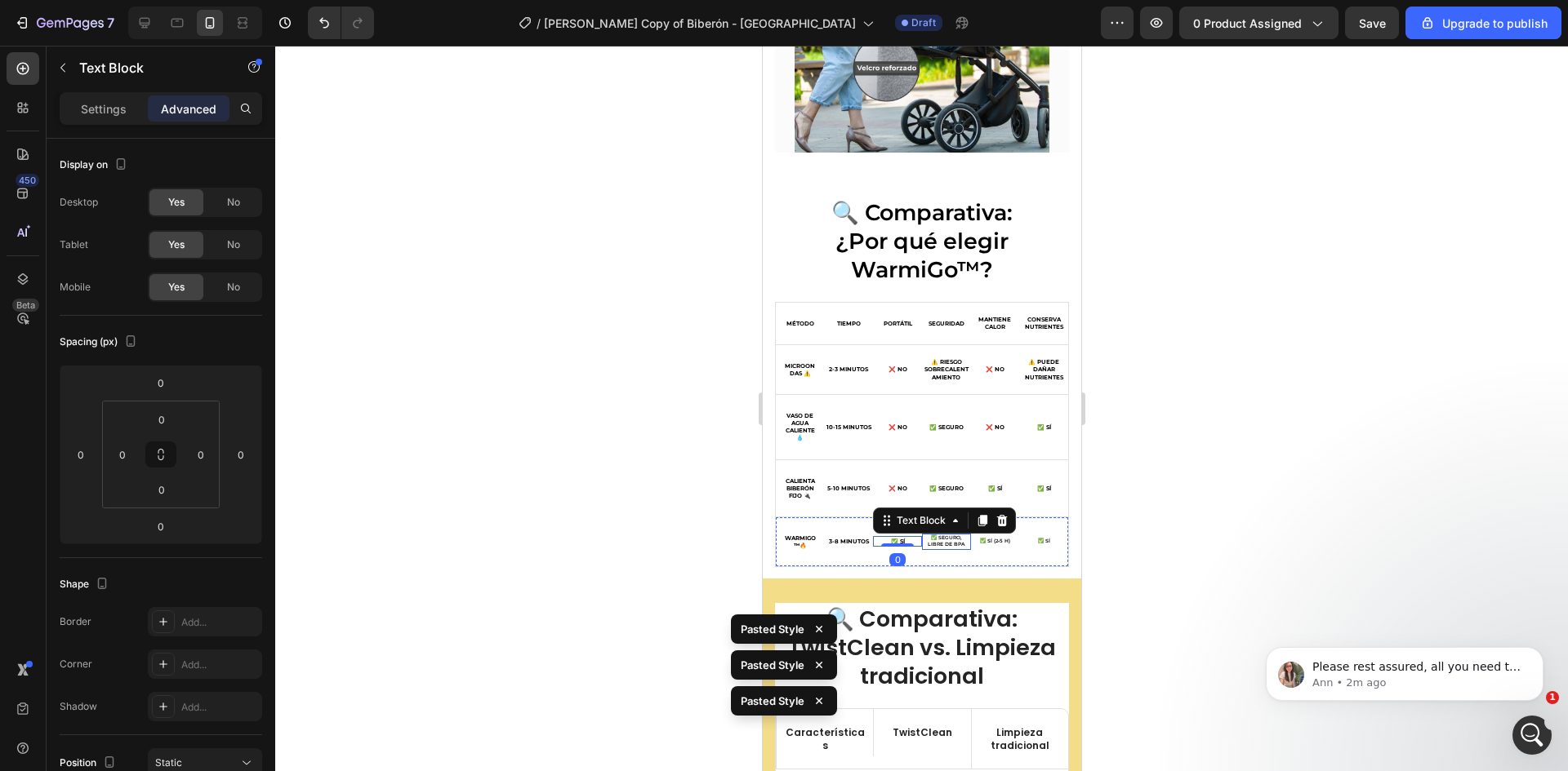
click at [945, 536] on p "✅ Seguro, libre de BPA" at bounding box center [945, 542] width 45 height 14
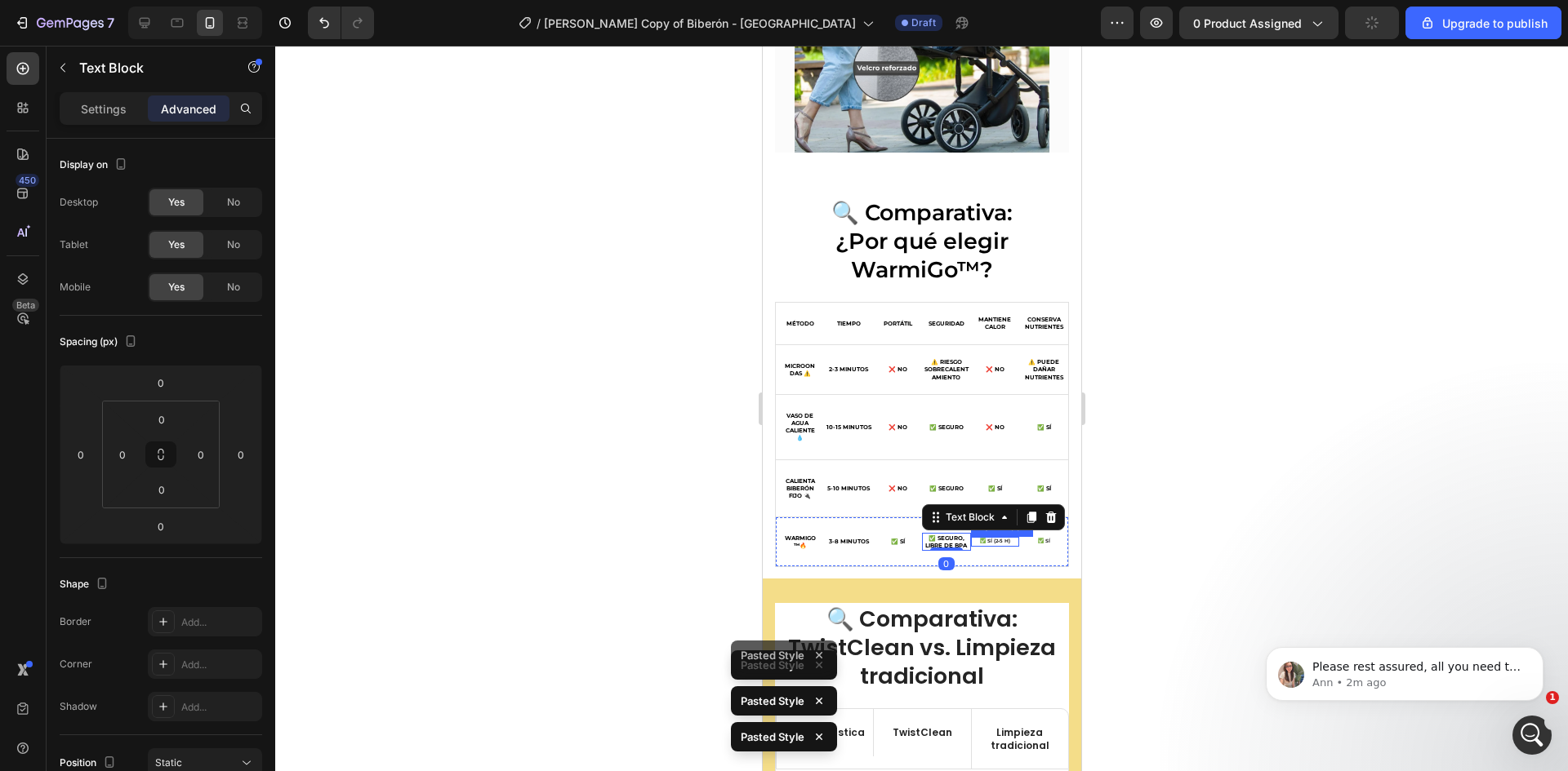
click at [980, 538] on p "✅ Sí (2-5 h)" at bounding box center [994, 541] width 45 height 7
click at [1040, 537] on div "✅ Sí" at bounding box center [1043, 542] width 49 height 10
click at [1133, 483] on div at bounding box center [921, 408] width 1293 height 726
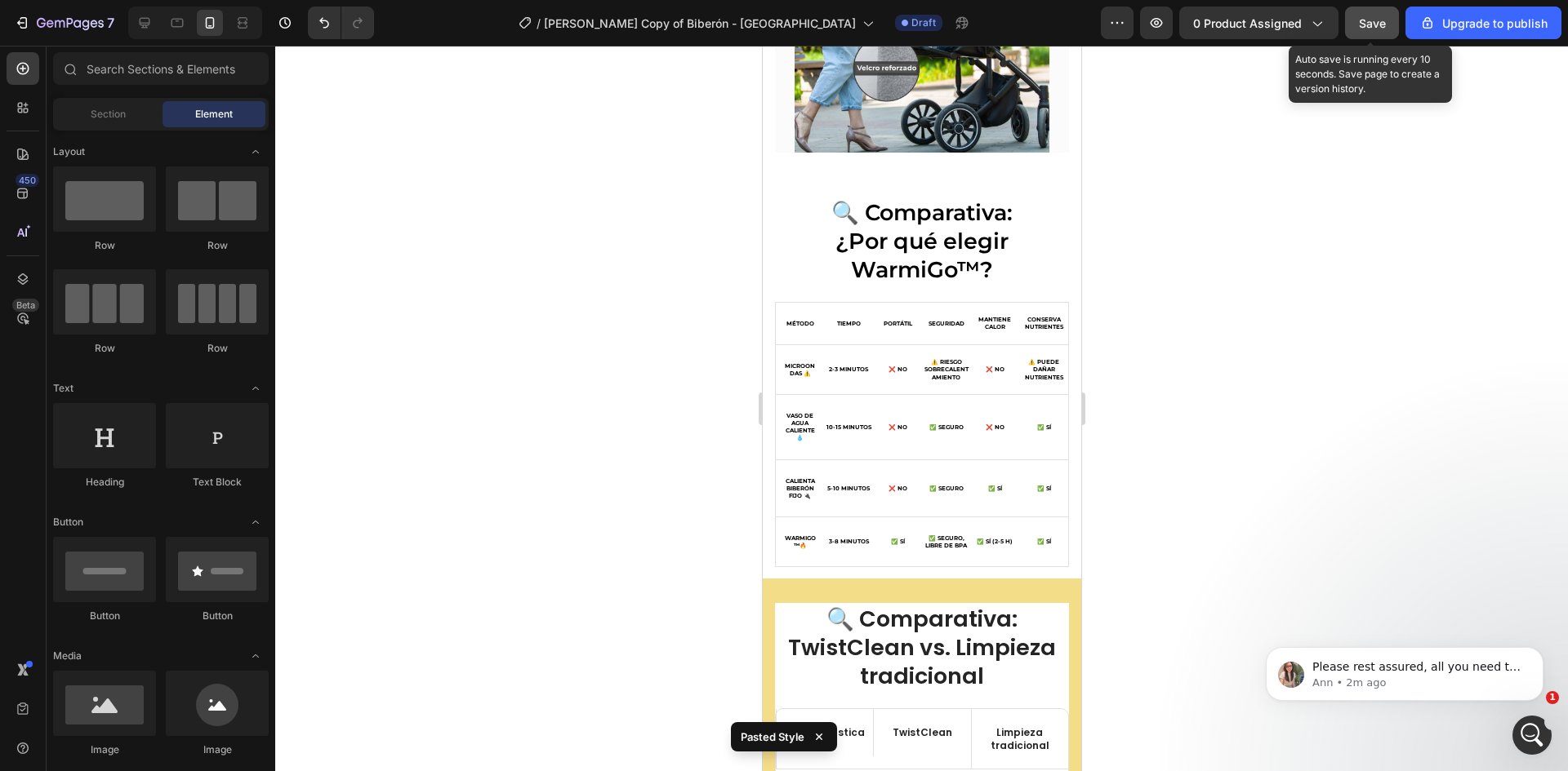
click at [1379, 25] on span "Save" at bounding box center [1372, 23] width 27 height 14
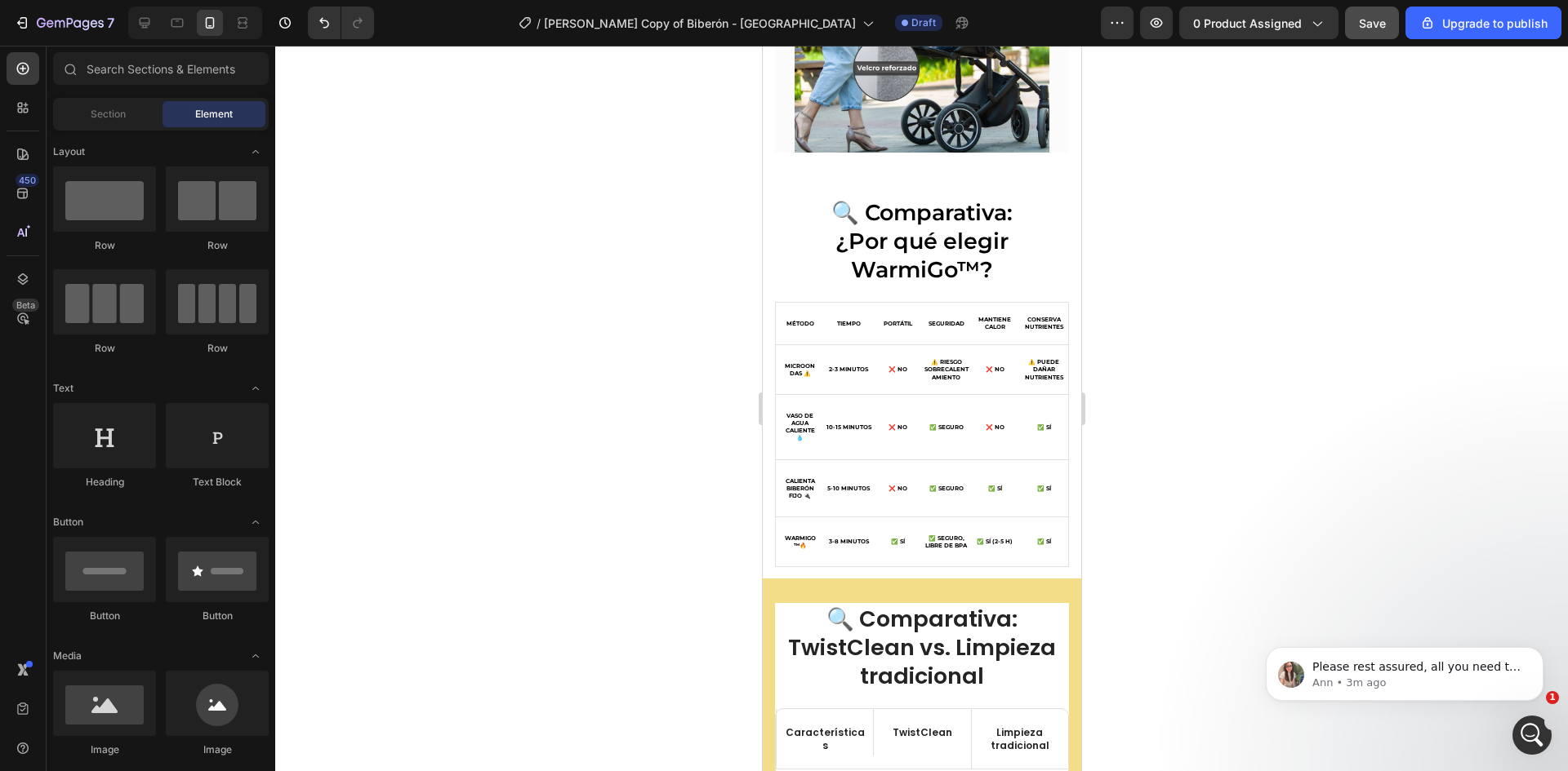
click at [892, 209] on h2 "🔍 Comparativa: ¿Por qué elegir WarmiGo™?" at bounding box center [921, 241] width 294 height 89
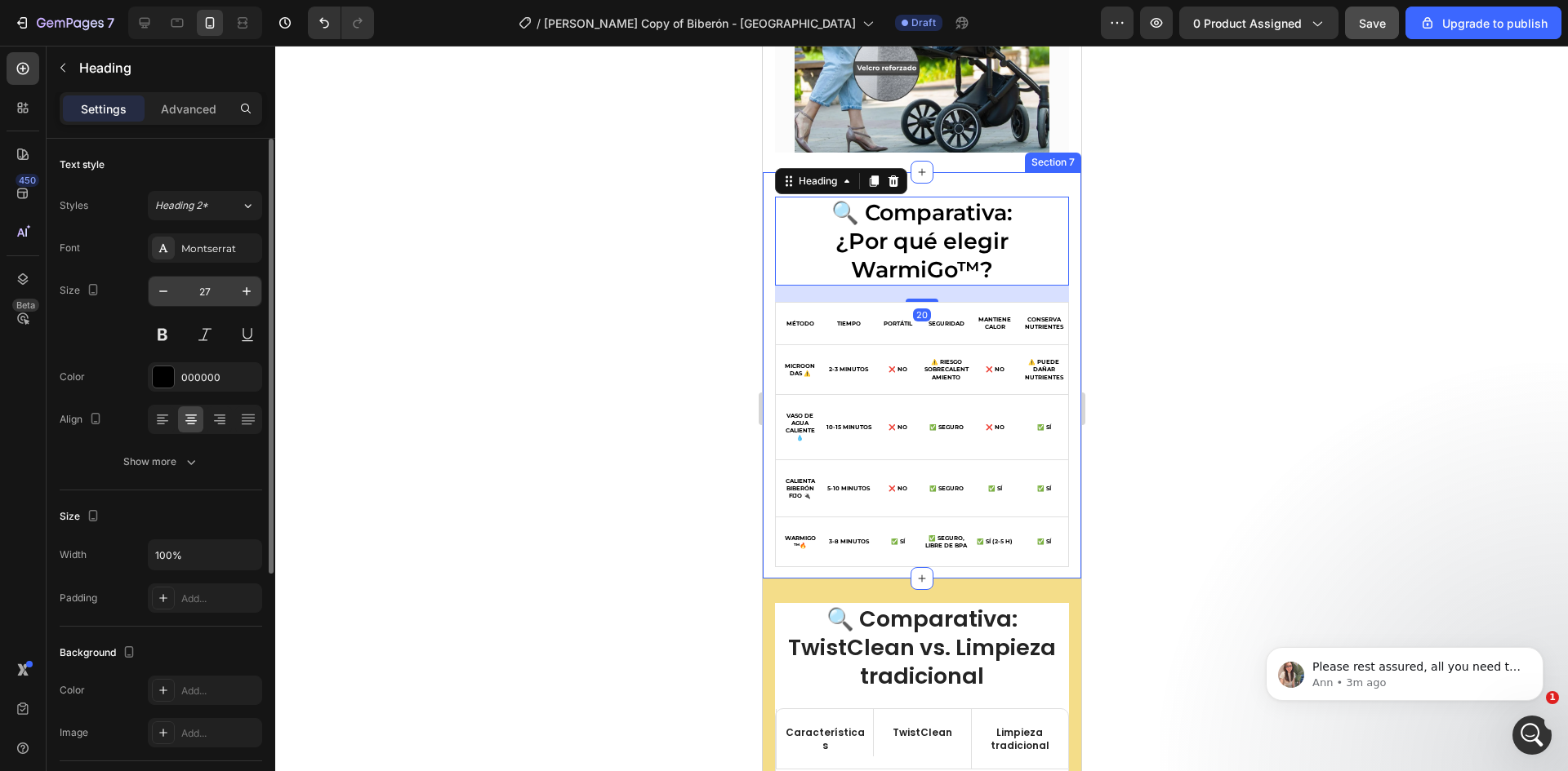
click at [205, 289] on input "27" at bounding box center [205, 291] width 54 height 29
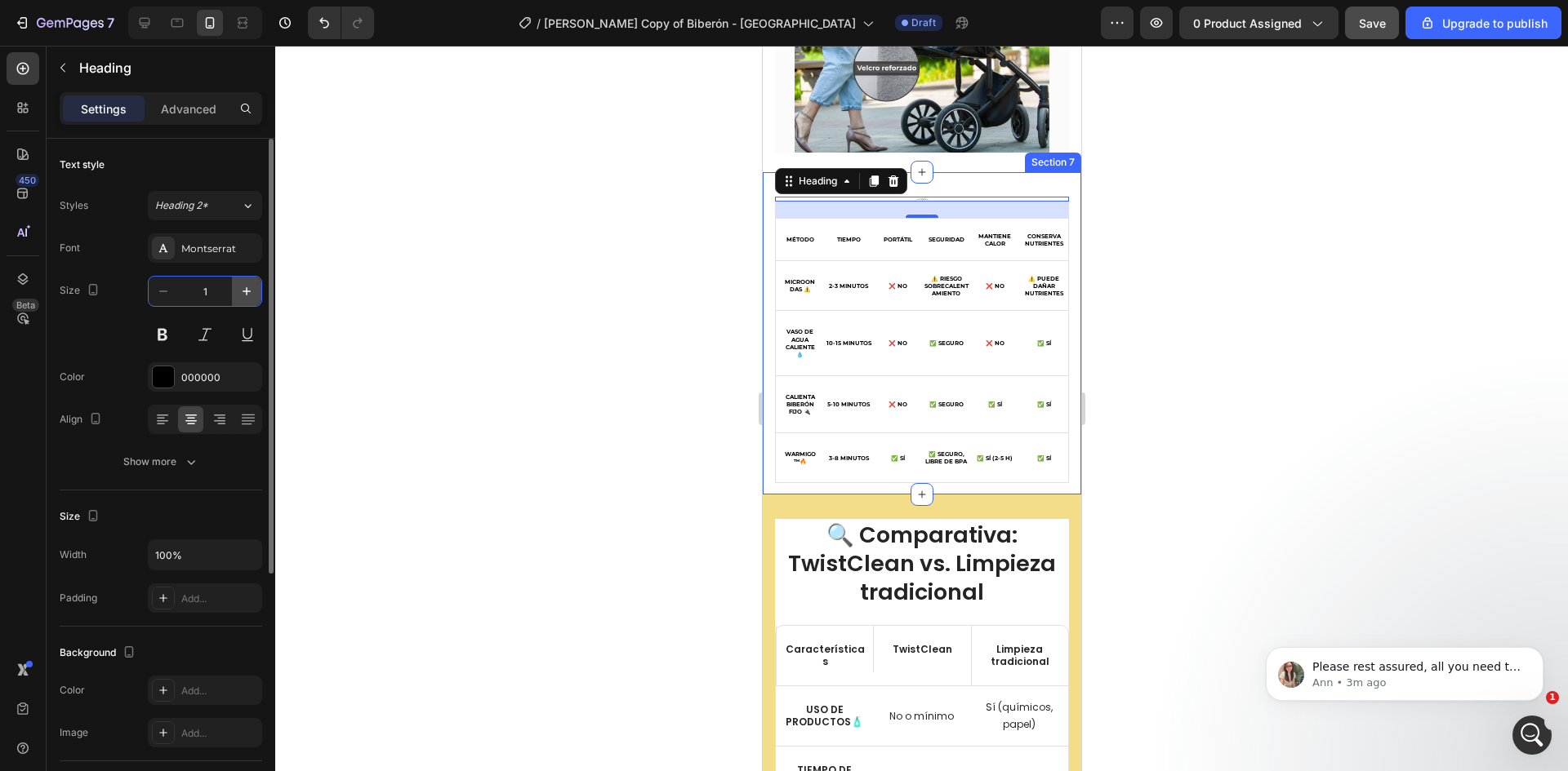
type input "12"
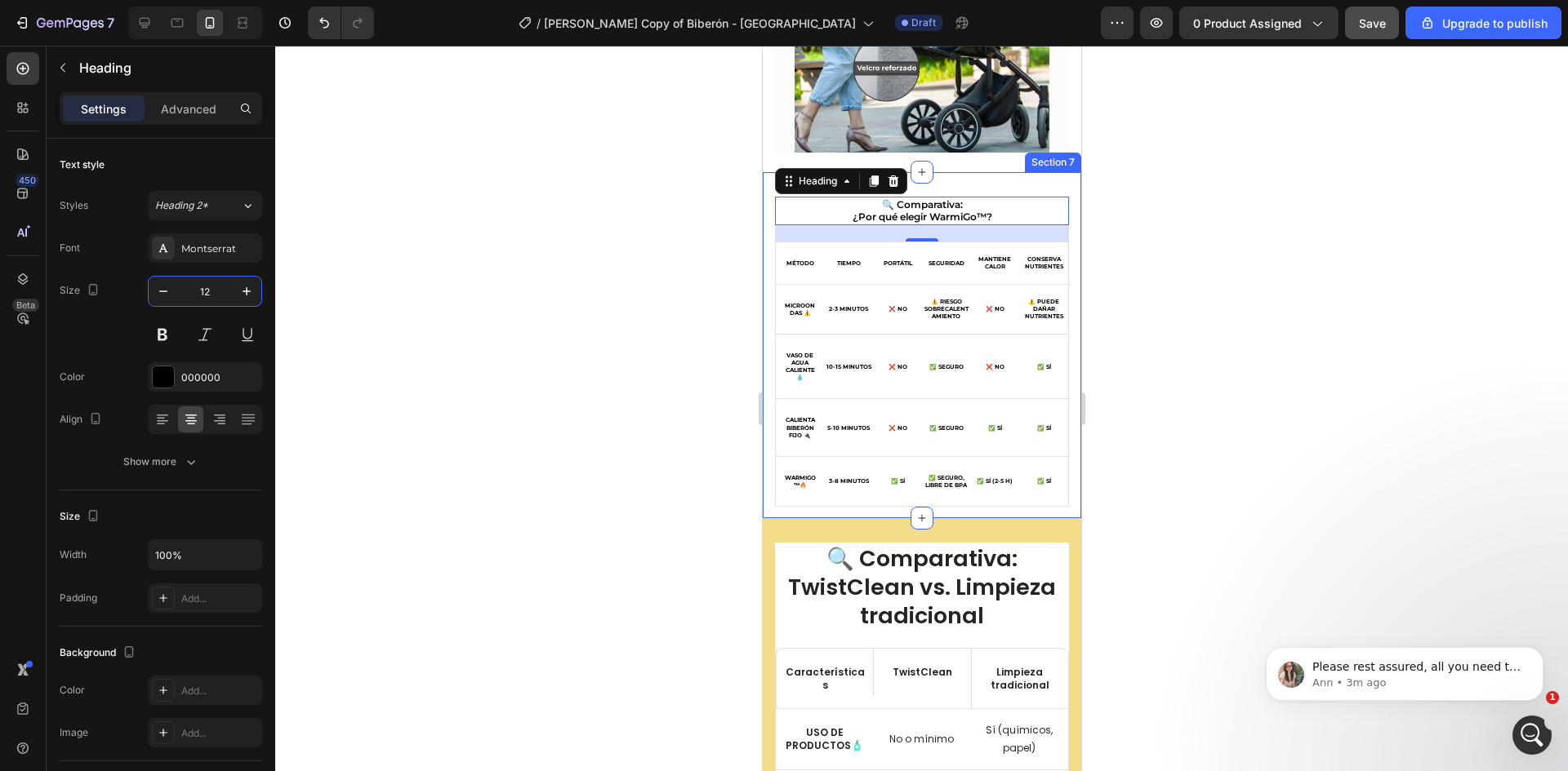
click at [629, 283] on div at bounding box center [921, 408] width 1293 height 726
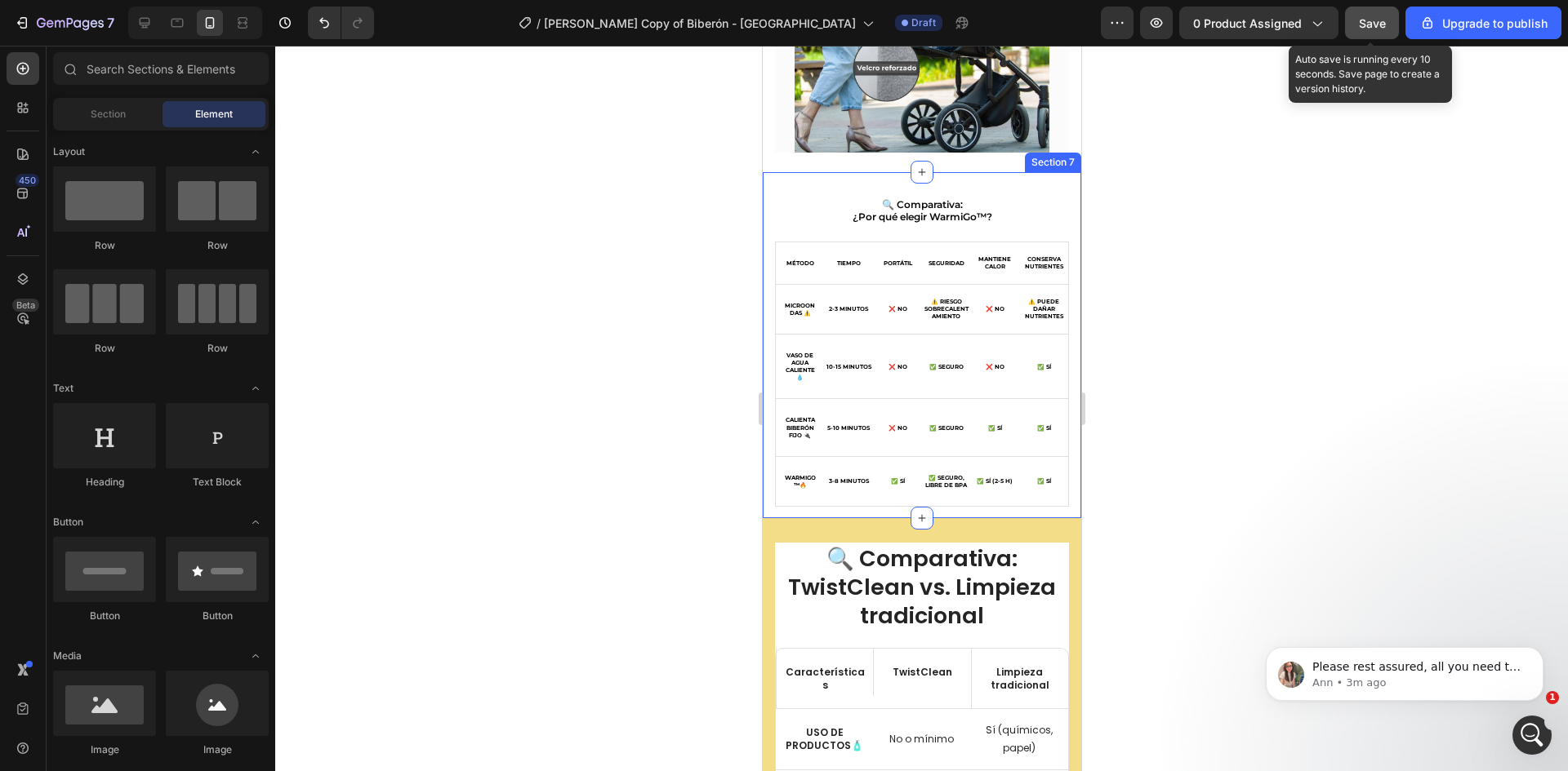
click at [1376, 16] on span "Save" at bounding box center [1372, 23] width 27 height 14
